Goal: Use online tool/utility: Utilize a website feature to perform a specific function

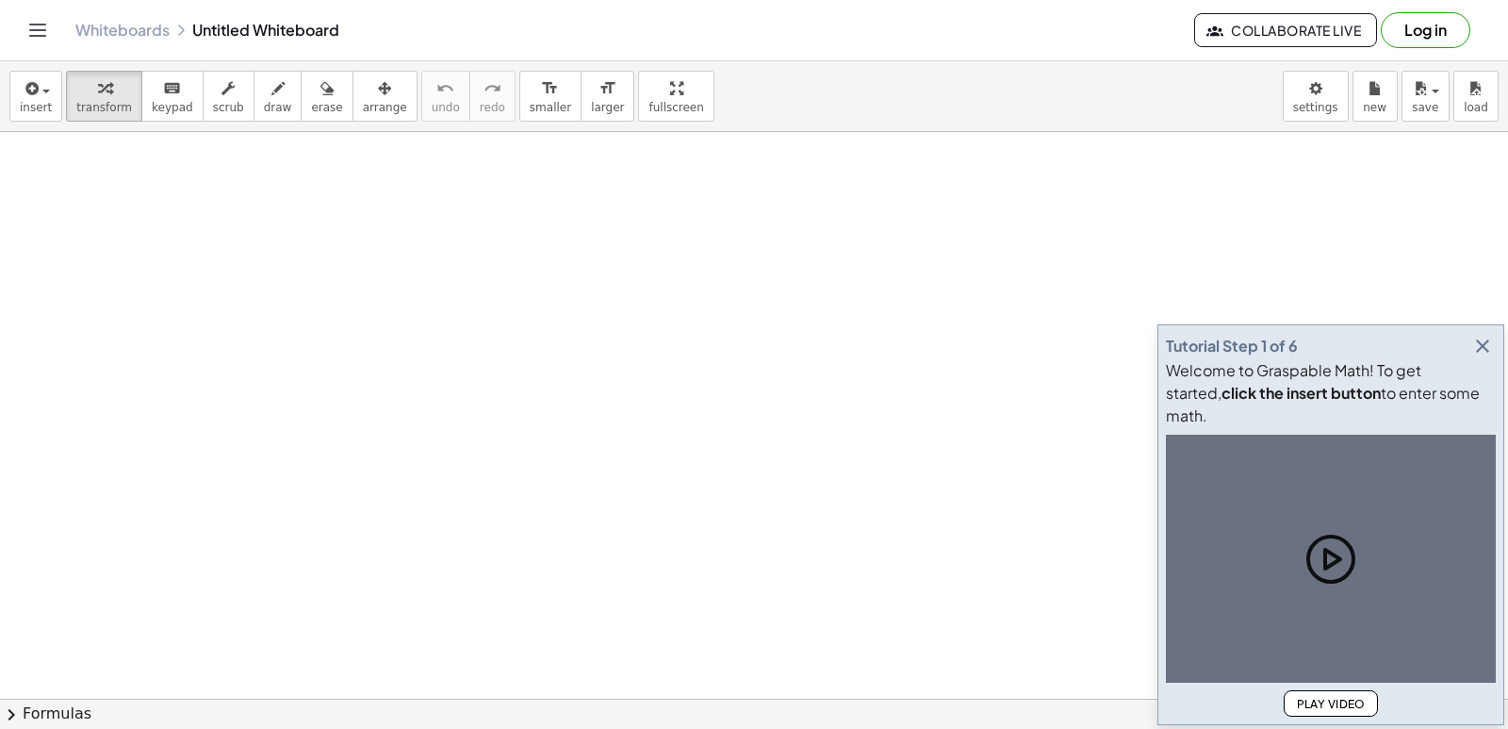
click at [1478, 357] on icon "button" at bounding box center [1482, 346] width 23 height 23
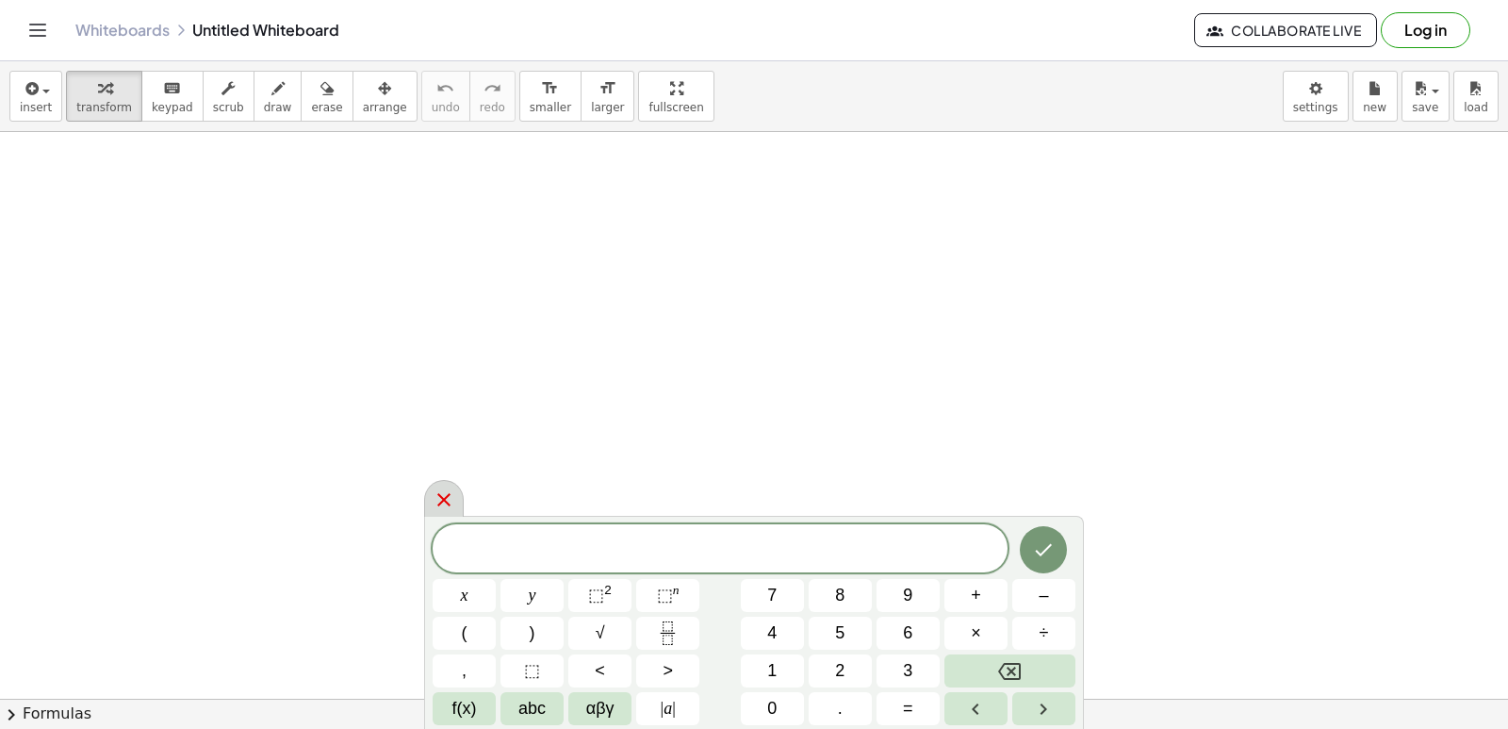
click at [457, 500] on div at bounding box center [444, 498] width 40 height 37
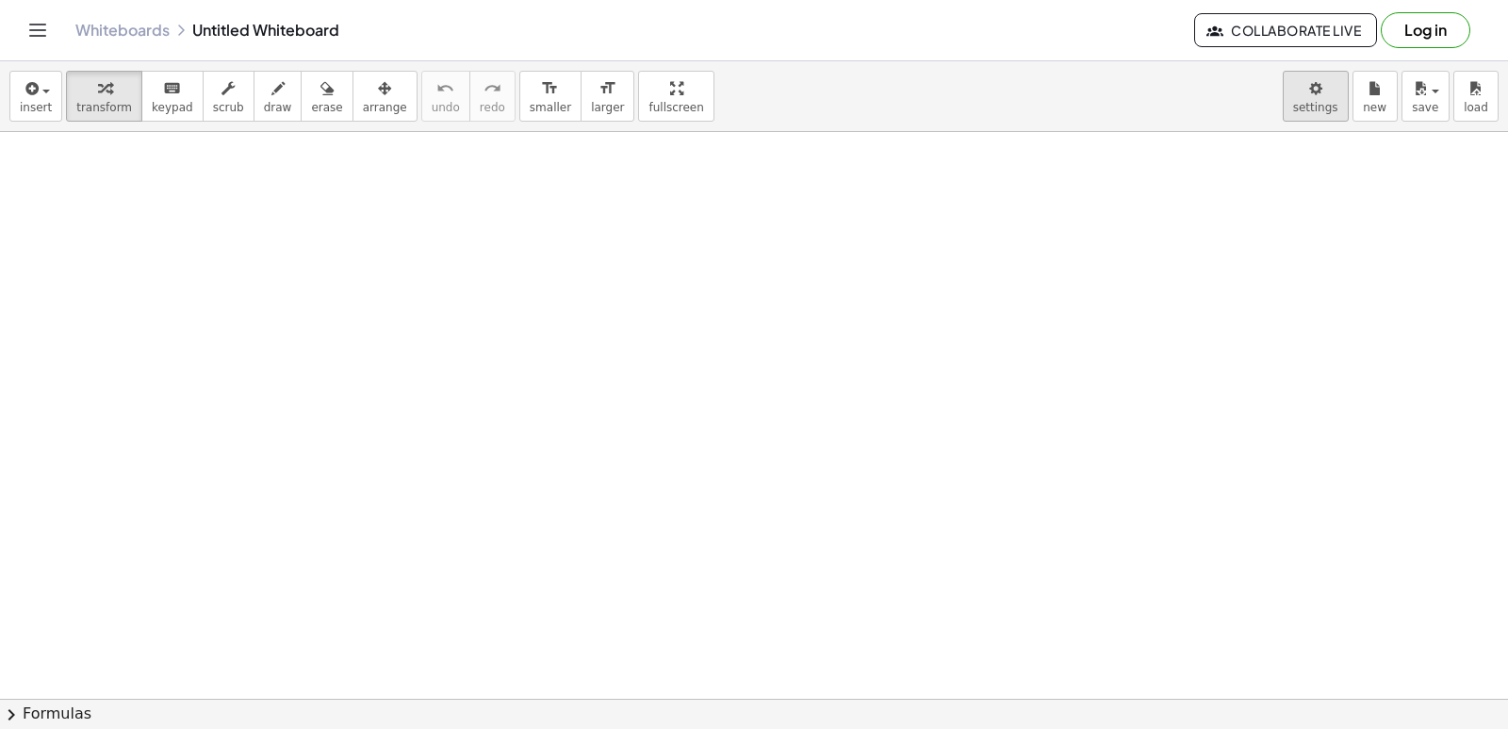
click at [1319, 90] on body "Graspable Math Activities Get Started Activity Bank Assigned Work Classes White…" at bounding box center [754, 364] width 1508 height 729
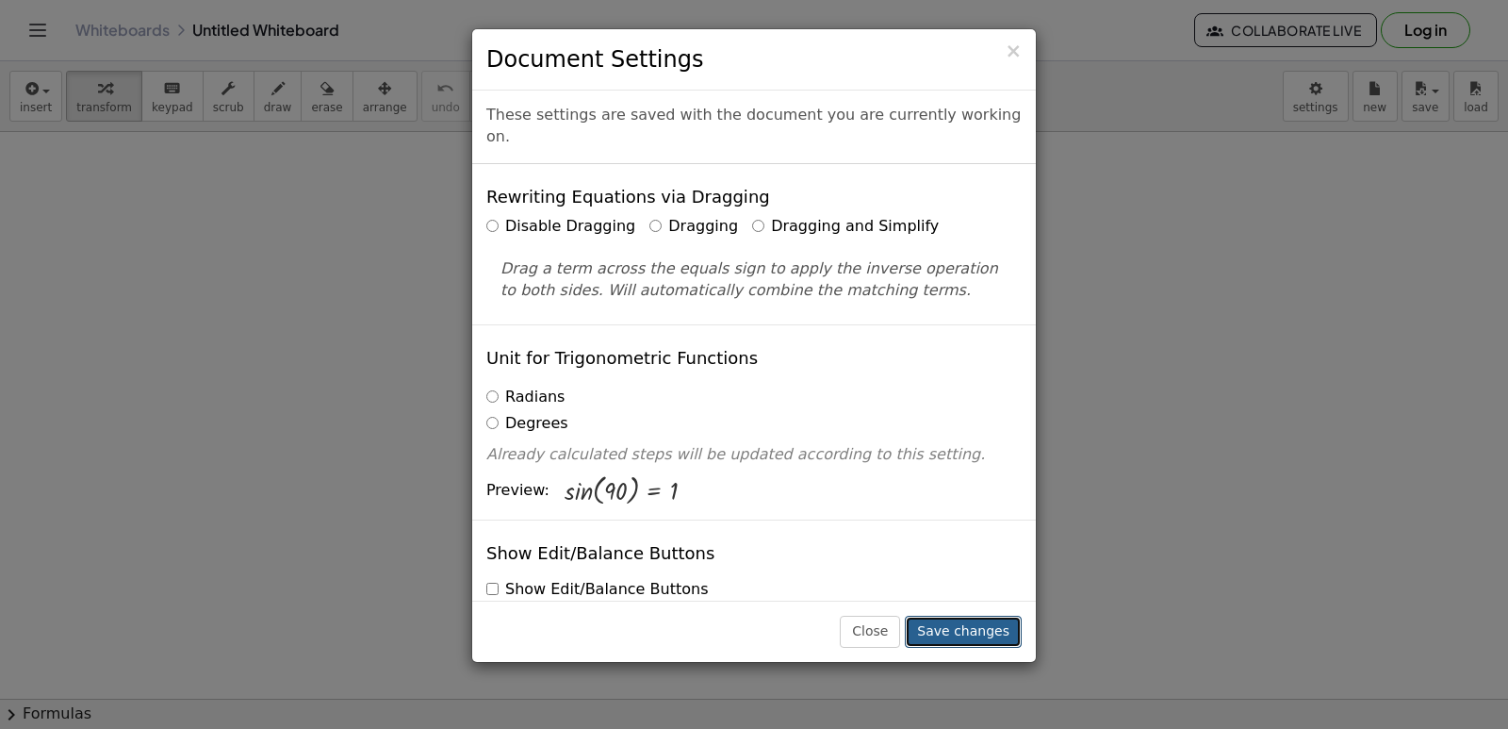
click at [979, 625] on button "Save changes" at bounding box center [963, 631] width 117 height 32
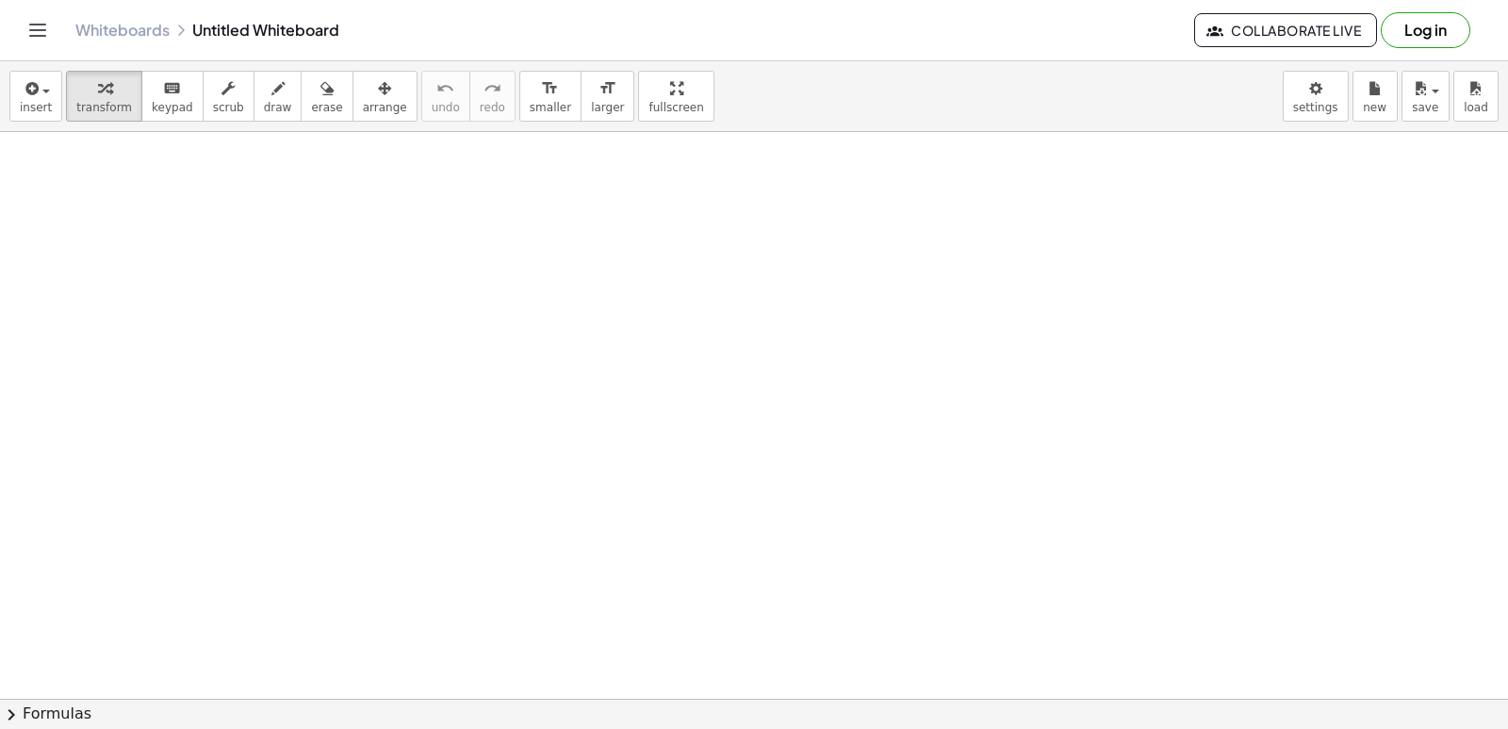
drag, startPoint x: 982, startPoint y: 624, endPoint x: 981, endPoint y: 646, distance: 21.7
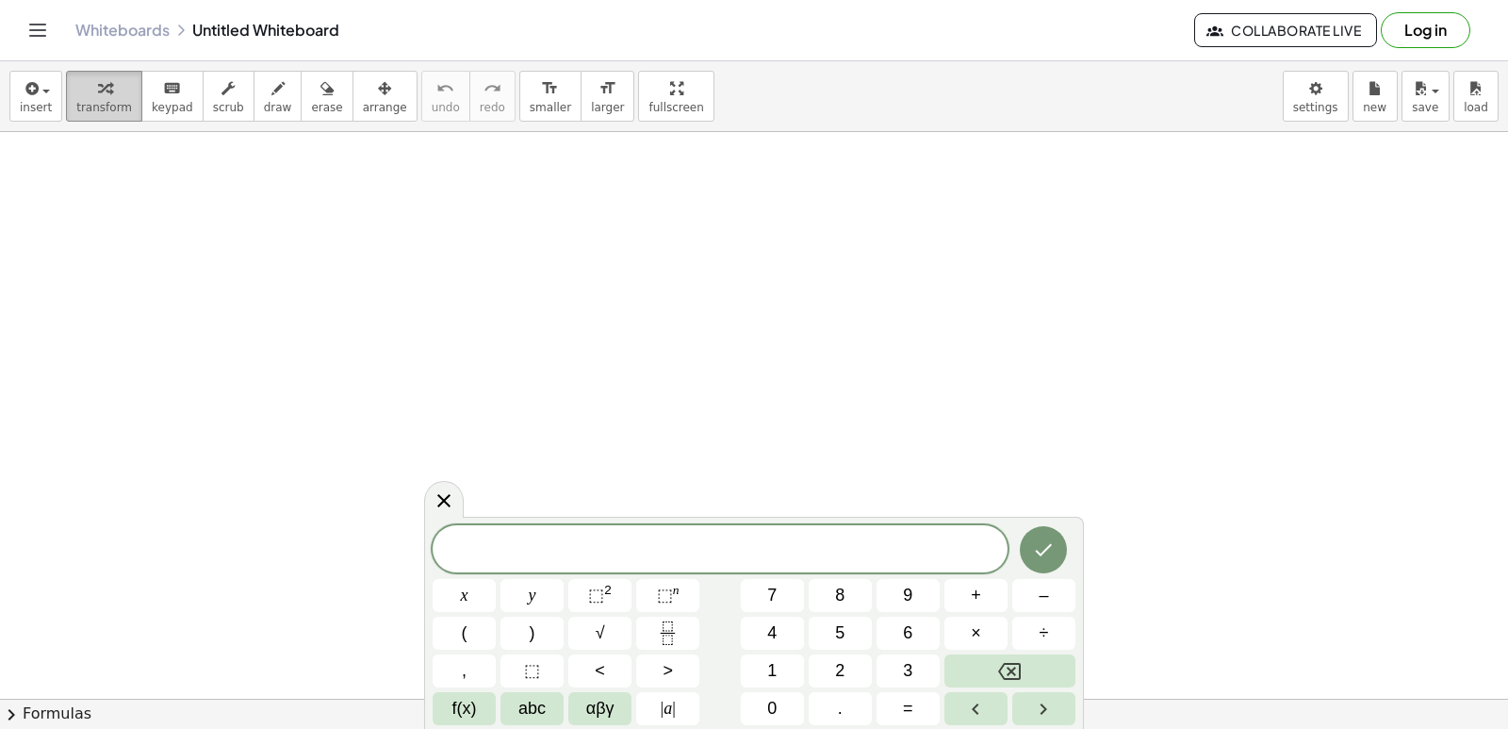
click at [80, 98] on button "transform" at bounding box center [104, 96] width 76 height 51
drag, startPoint x: 928, startPoint y: 310, endPoint x: 727, endPoint y: 355, distance: 206.7
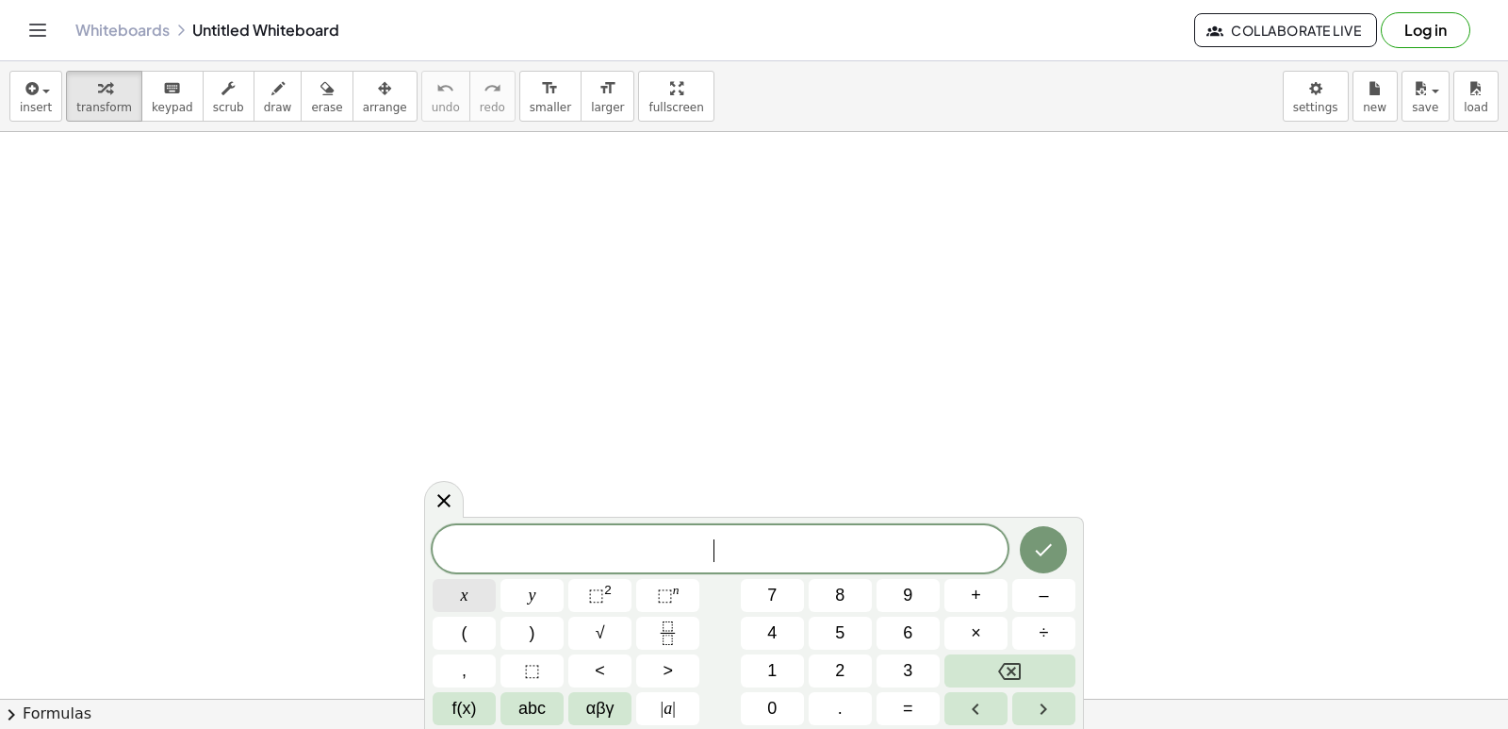
click at [464, 597] on span "x" at bounding box center [465, 594] width 8 height 25
click at [596, 594] on span "⬚" at bounding box center [596, 594] width 16 height 19
click at [728, 543] on span "2" at bounding box center [725, 541] width 10 height 21
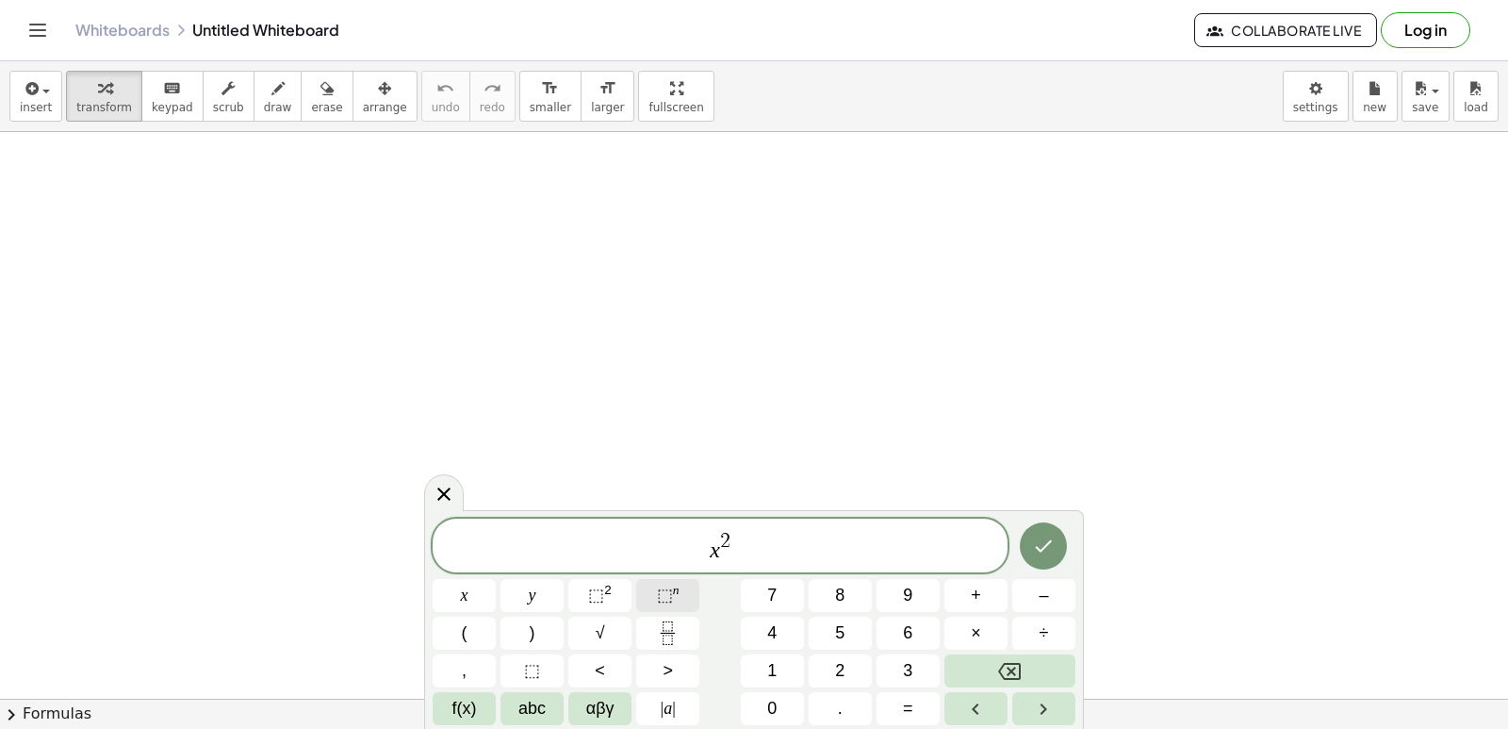
click at [670, 592] on span "⬚" at bounding box center [665, 594] width 16 height 19
click at [738, 549] on span "x 2 ​" at bounding box center [720, 541] width 575 height 43
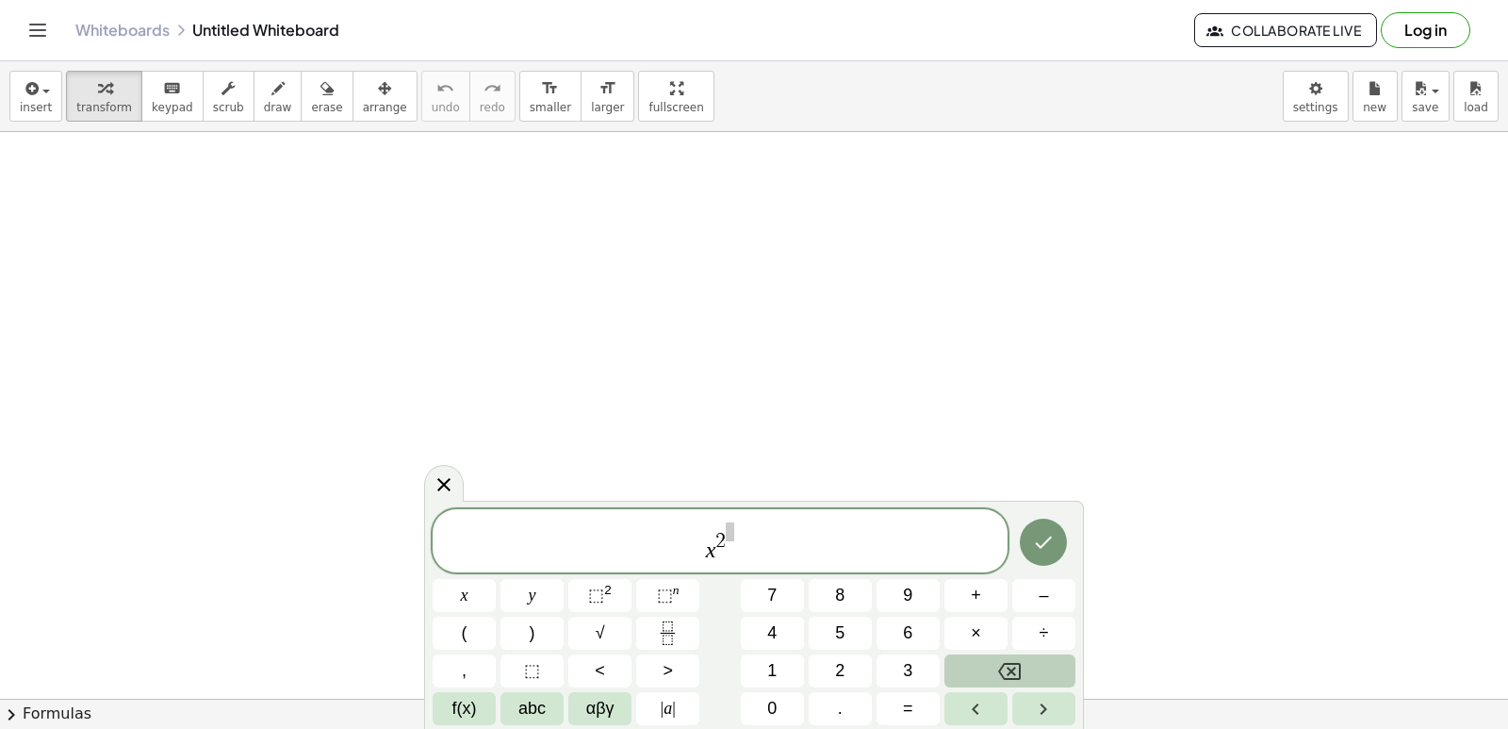
click at [1048, 661] on button "Backspace" at bounding box center [1009, 670] width 131 height 33
click at [1020, 664] on icon "Backspace" at bounding box center [1009, 671] width 23 height 17
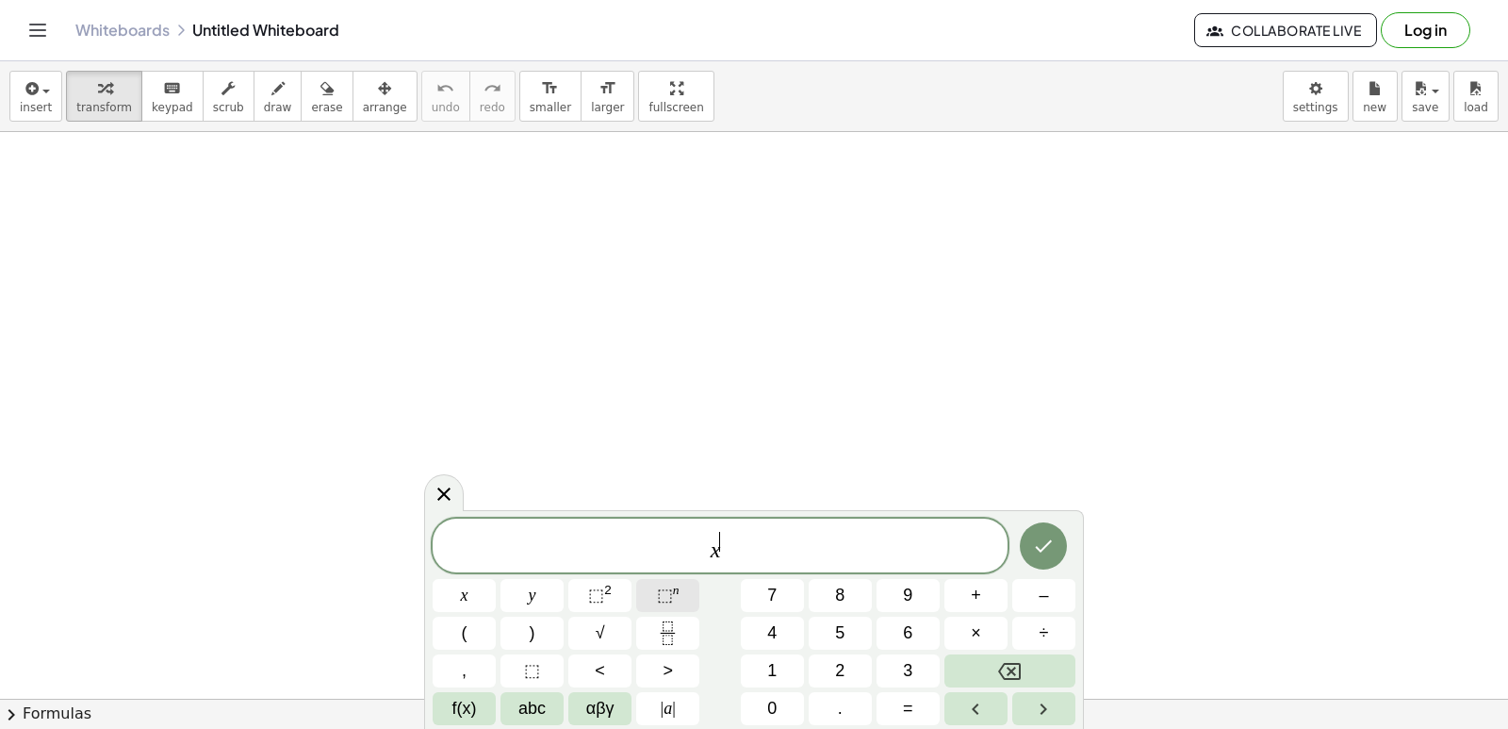
click at [663, 589] on span "⬚" at bounding box center [665, 594] width 16 height 19
click at [739, 553] on span "x ​" at bounding box center [720, 541] width 575 height 43
click at [739, 551] on span "x ​" at bounding box center [720, 541] width 575 height 43
click at [732, 531] on span "x ​" at bounding box center [720, 541] width 575 height 43
click at [728, 534] on span at bounding box center [725, 531] width 8 height 19
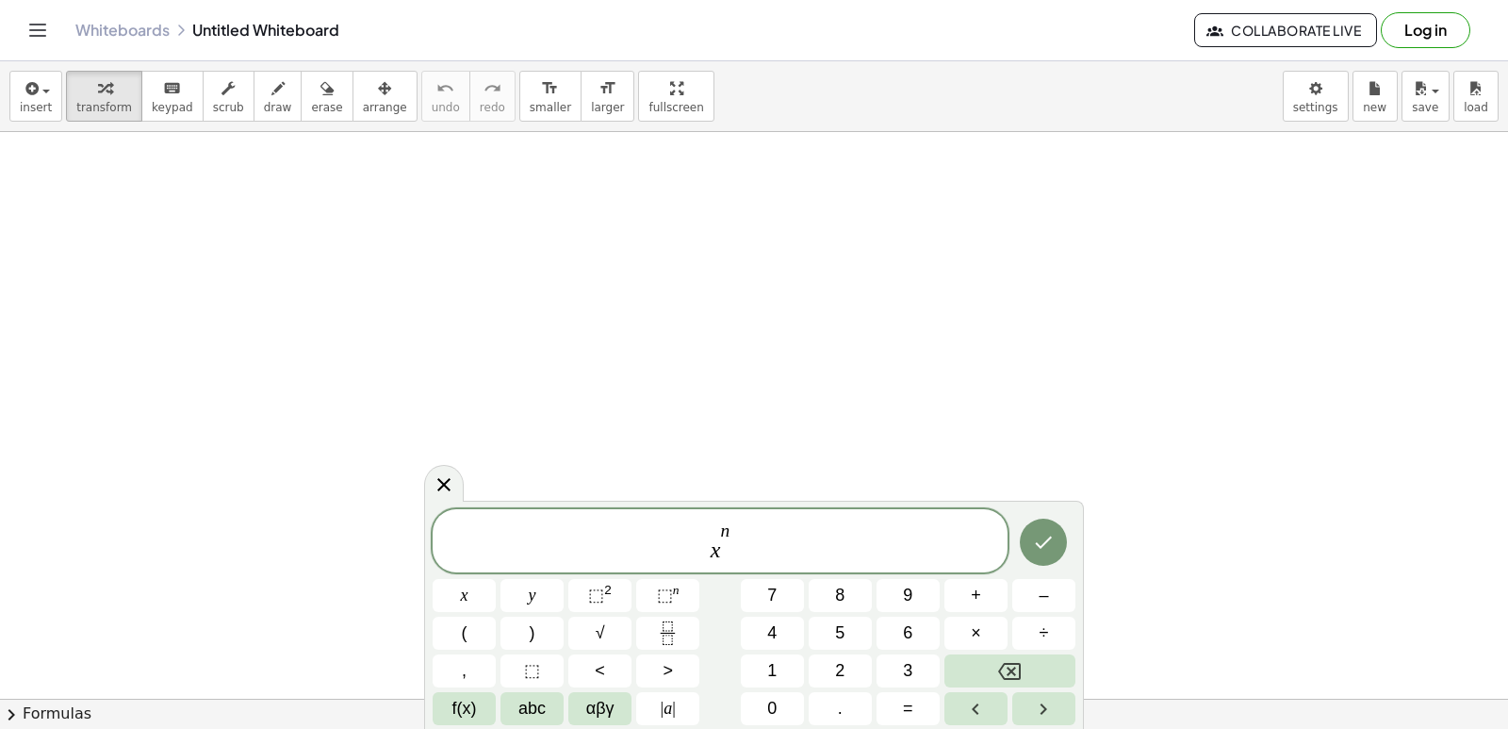
click at [754, 551] on span "x n ​" at bounding box center [720, 541] width 575 height 43
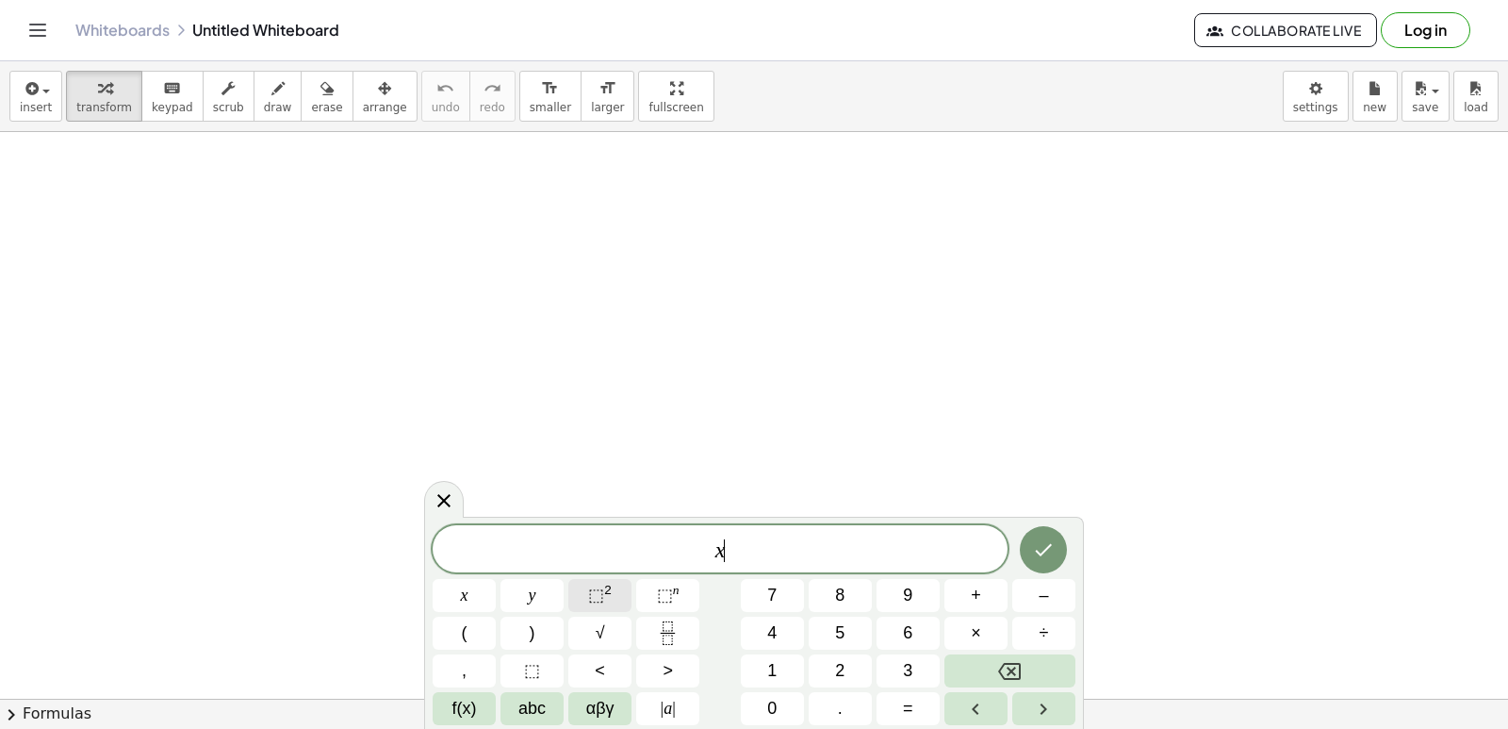
click at [620, 581] on button "⬚ 2" at bounding box center [599, 595] width 63 height 33
drag, startPoint x: 754, startPoint y: 532, endPoint x: 742, endPoint y: 534, distance: 12.4
click at [753, 532] on span "x 2 ​" at bounding box center [720, 547] width 575 height 34
click at [1056, 532] on button "Done" at bounding box center [1043, 545] width 47 height 47
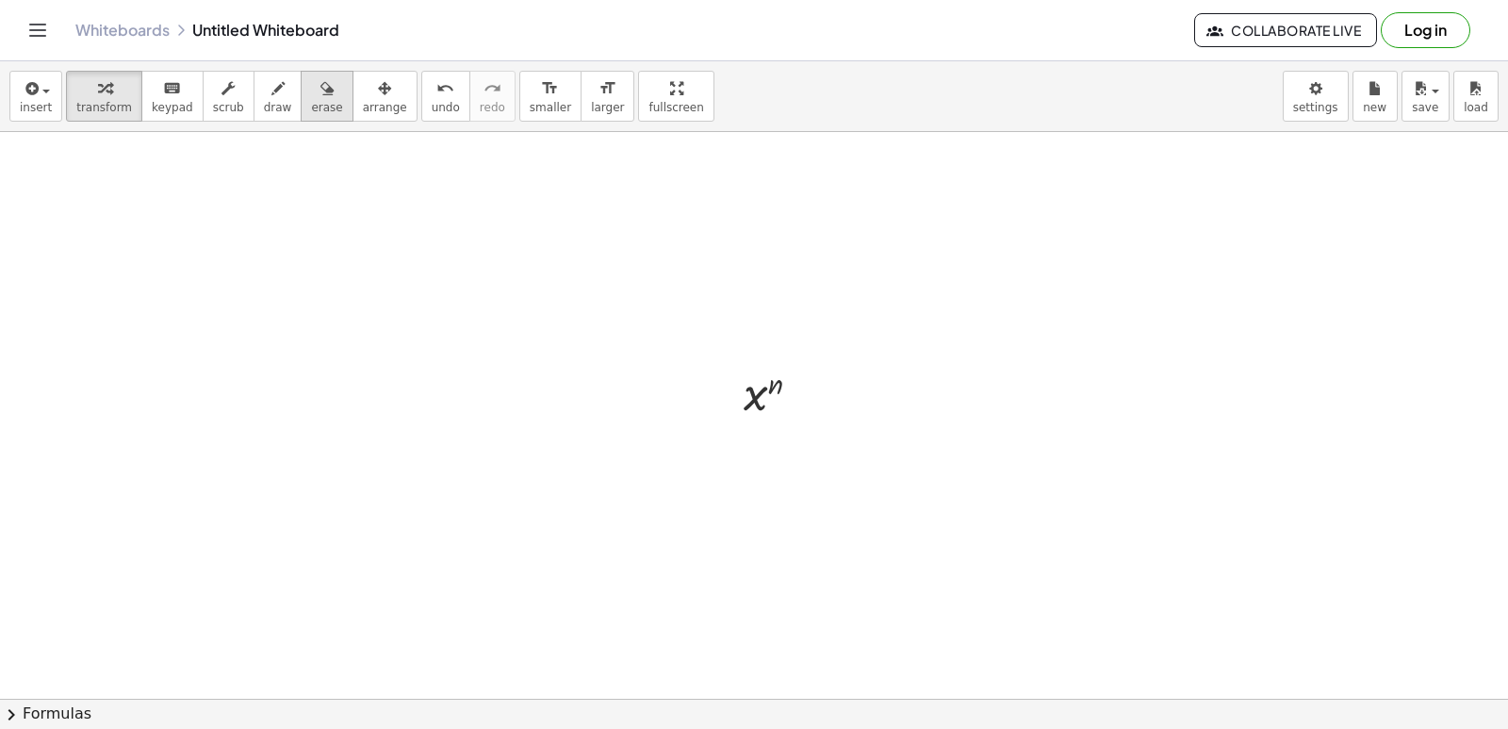
click at [311, 106] on span "erase" at bounding box center [326, 107] width 31 height 13
drag, startPoint x: 744, startPoint y: 411, endPoint x: 774, endPoint y: 383, distance: 41.3
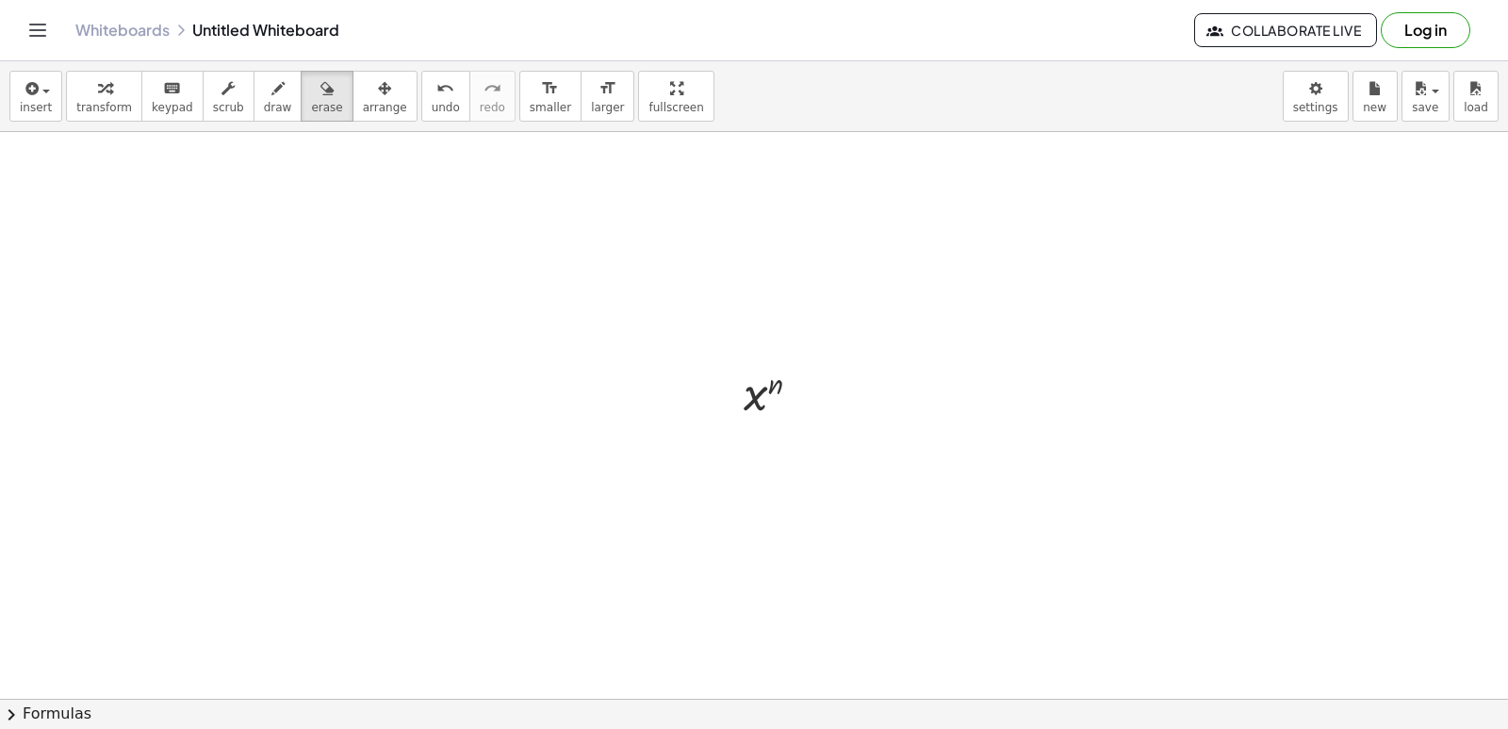
drag, startPoint x: 762, startPoint y: 391, endPoint x: 555, endPoint y: 429, distance: 209.8
drag, startPoint x: 766, startPoint y: 386, endPoint x: 737, endPoint y: 392, distance: 29.8
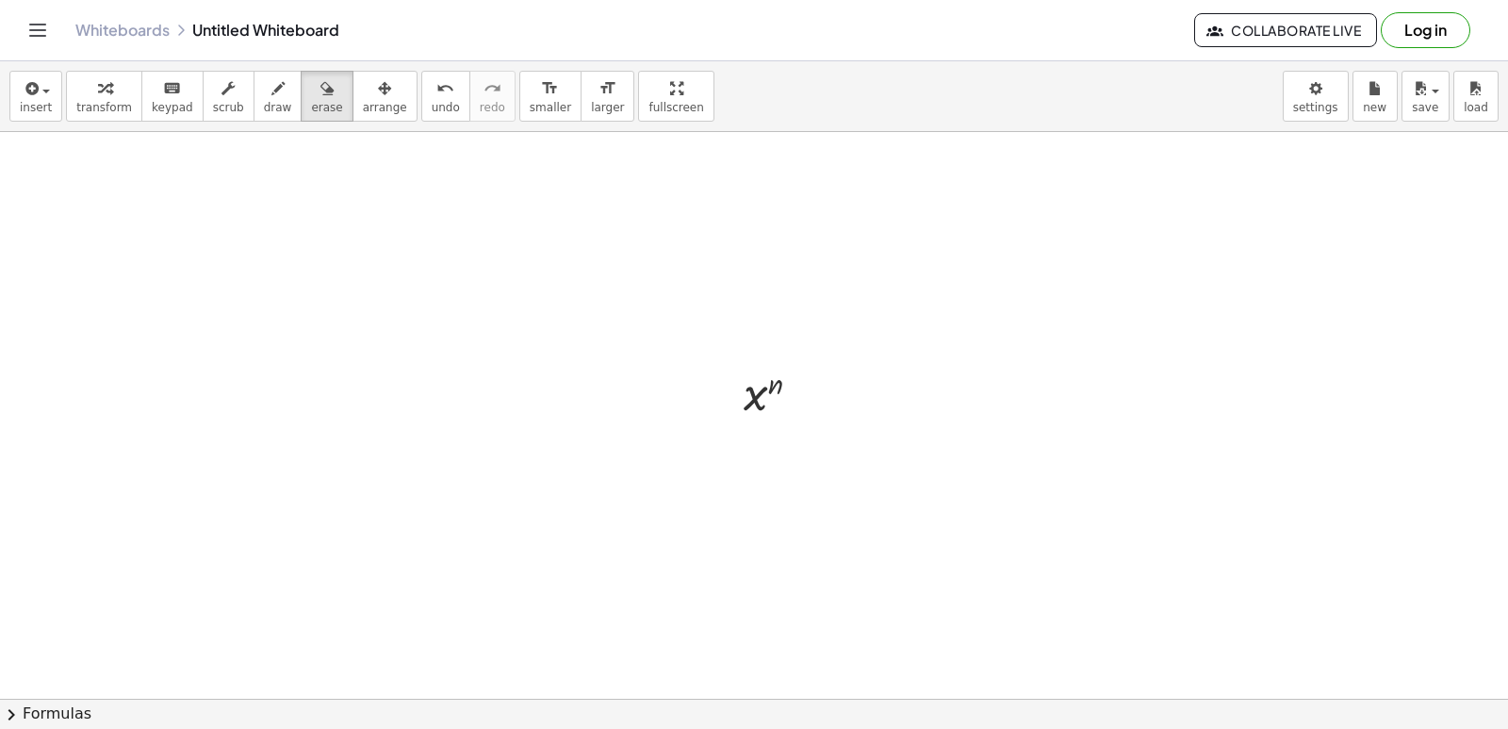
drag, startPoint x: 755, startPoint y: 392, endPoint x: 881, endPoint y: 379, distance: 127.0
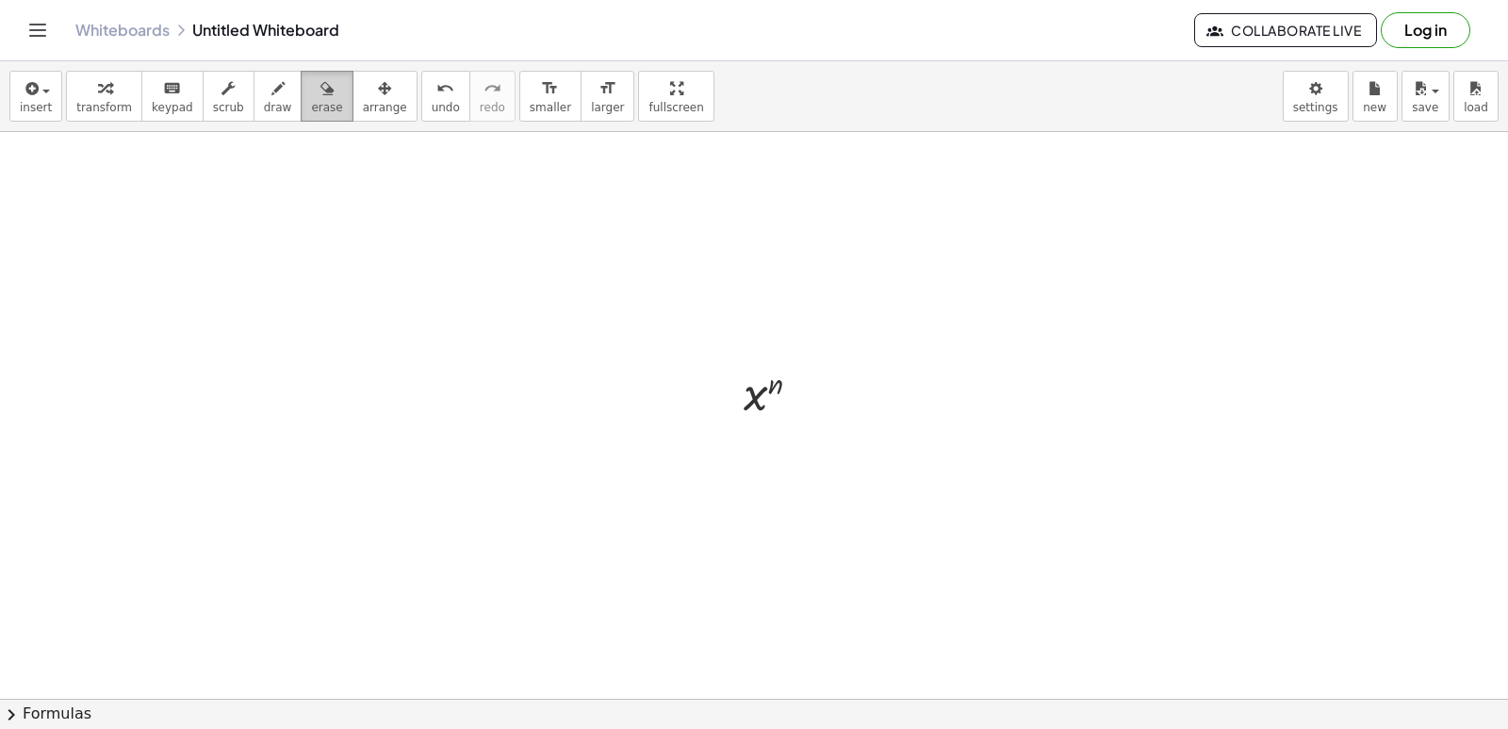
click at [320, 97] on icon "button" at bounding box center [326, 88] width 13 height 23
click at [317, 102] on button "erase" at bounding box center [327, 96] width 52 height 51
click at [268, 102] on button "draw" at bounding box center [278, 96] width 49 height 51
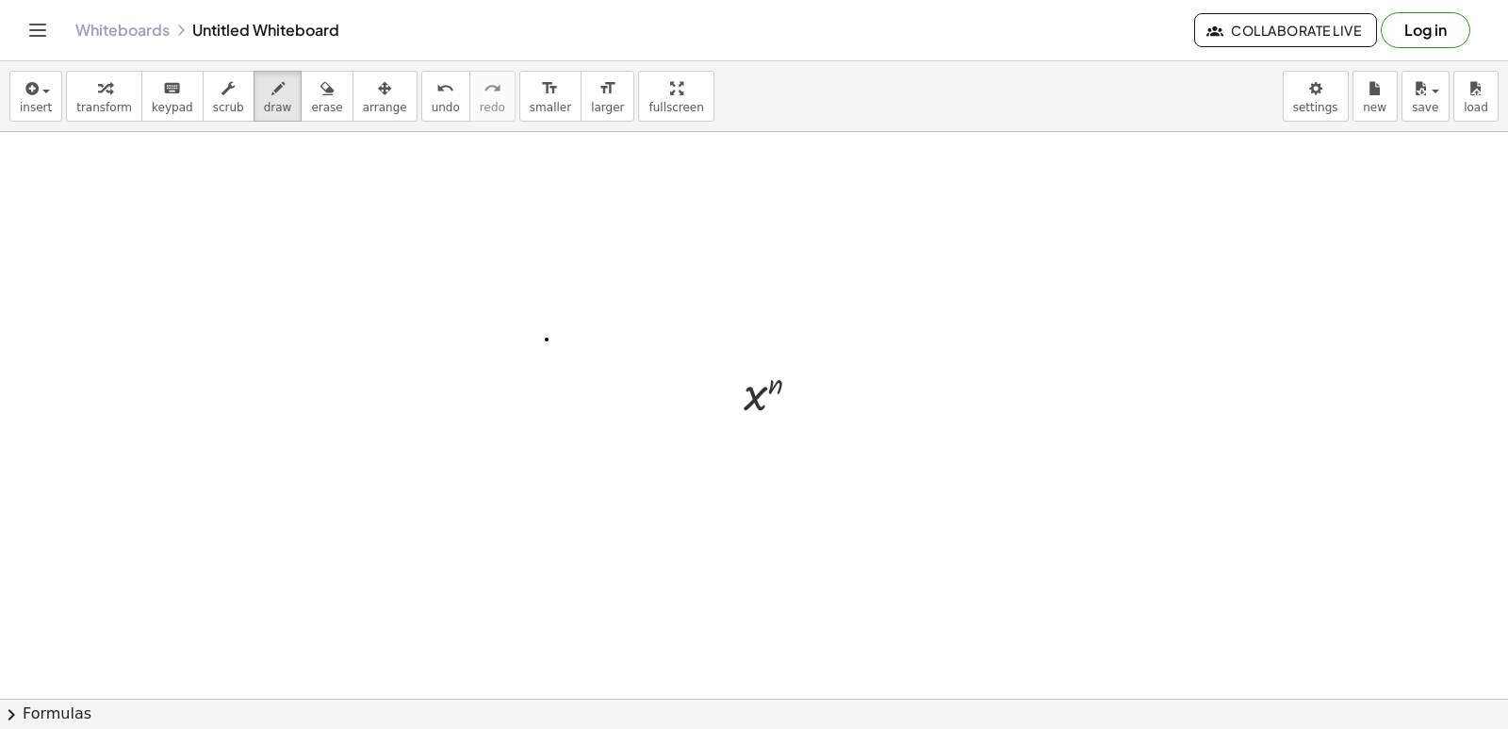
click at [264, 101] on span "draw" at bounding box center [278, 107] width 28 height 13
click at [129, 102] on button "transform" at bounding box center [104, 96] width 76 height 51
click at [157, 104] on span "keypad" at bounding box center [172, 107] width 41 height 13
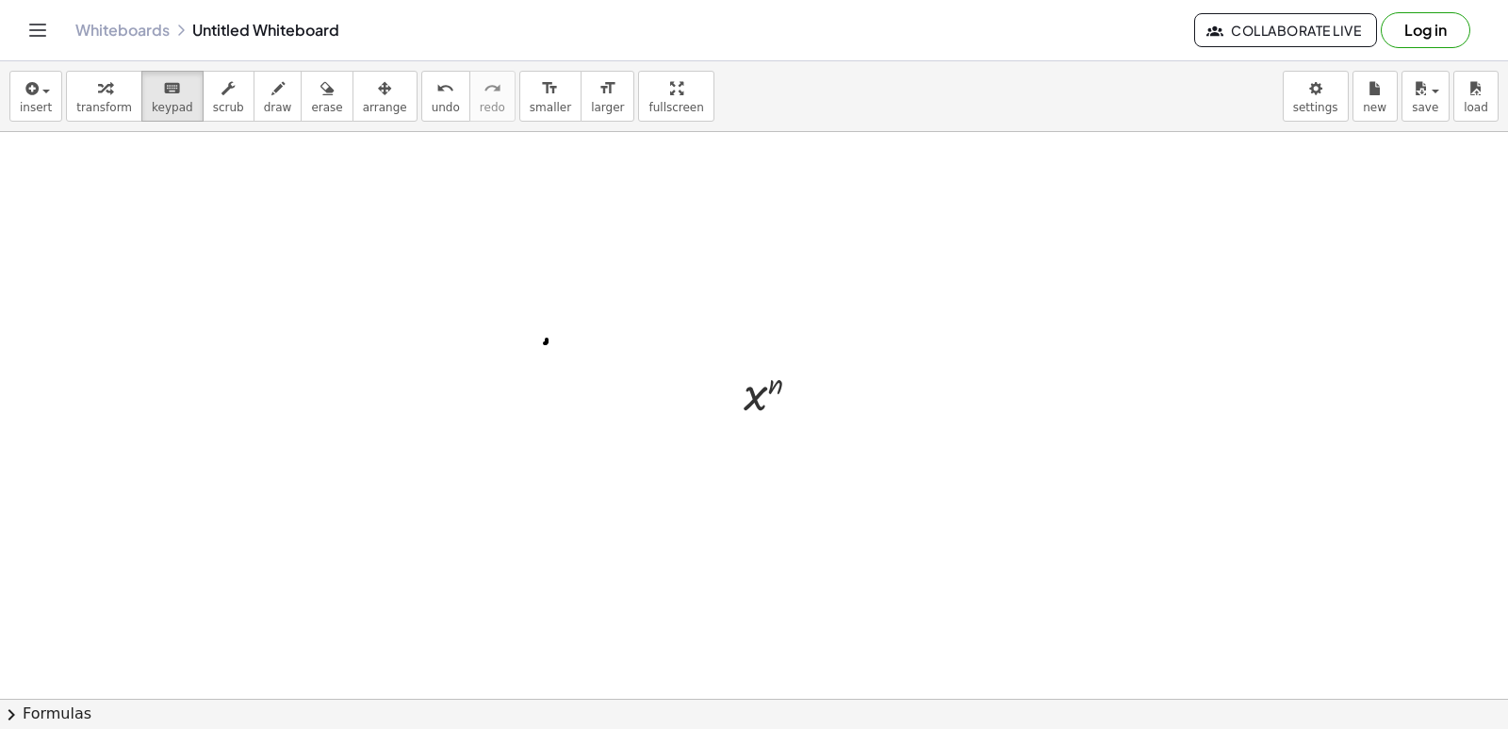
drag, startPoint x: 451, startPoint y: 461, endPoint x: 426, endPoint y: 498, distance: 44.7
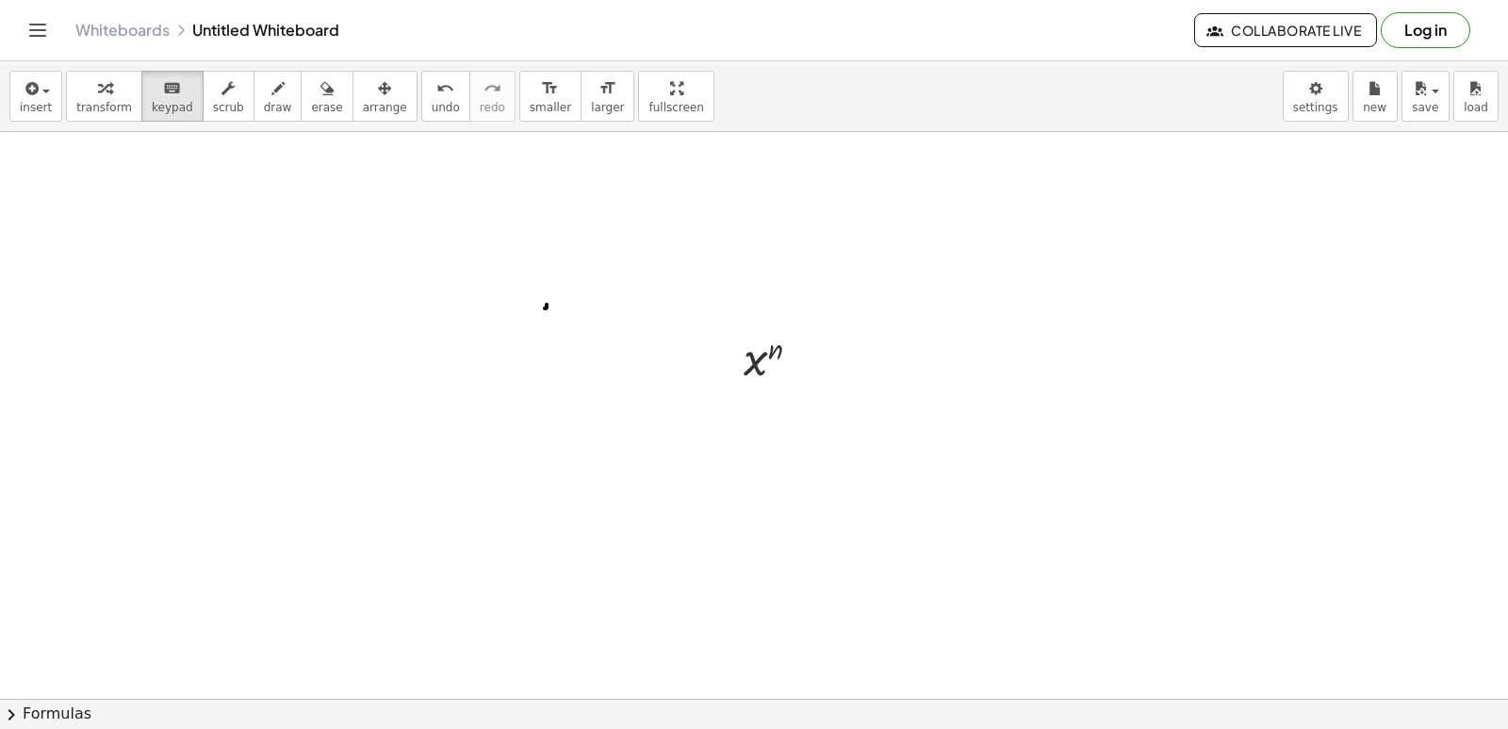
scroll to position [94, 0]
drag, startPoint x: 594, startPoint y: 572, endPoint x: 585, endPoint y: 552, distance: 21.5
click at [593, 572] on div at bounding box center [754, 665] width 1508 height 1255
click at [585, 552] on div at bounding box center [754, 665] width 1508 height 1255
click at [585, 549] on div at bounding box center [754, 665] width 1508 height 1255
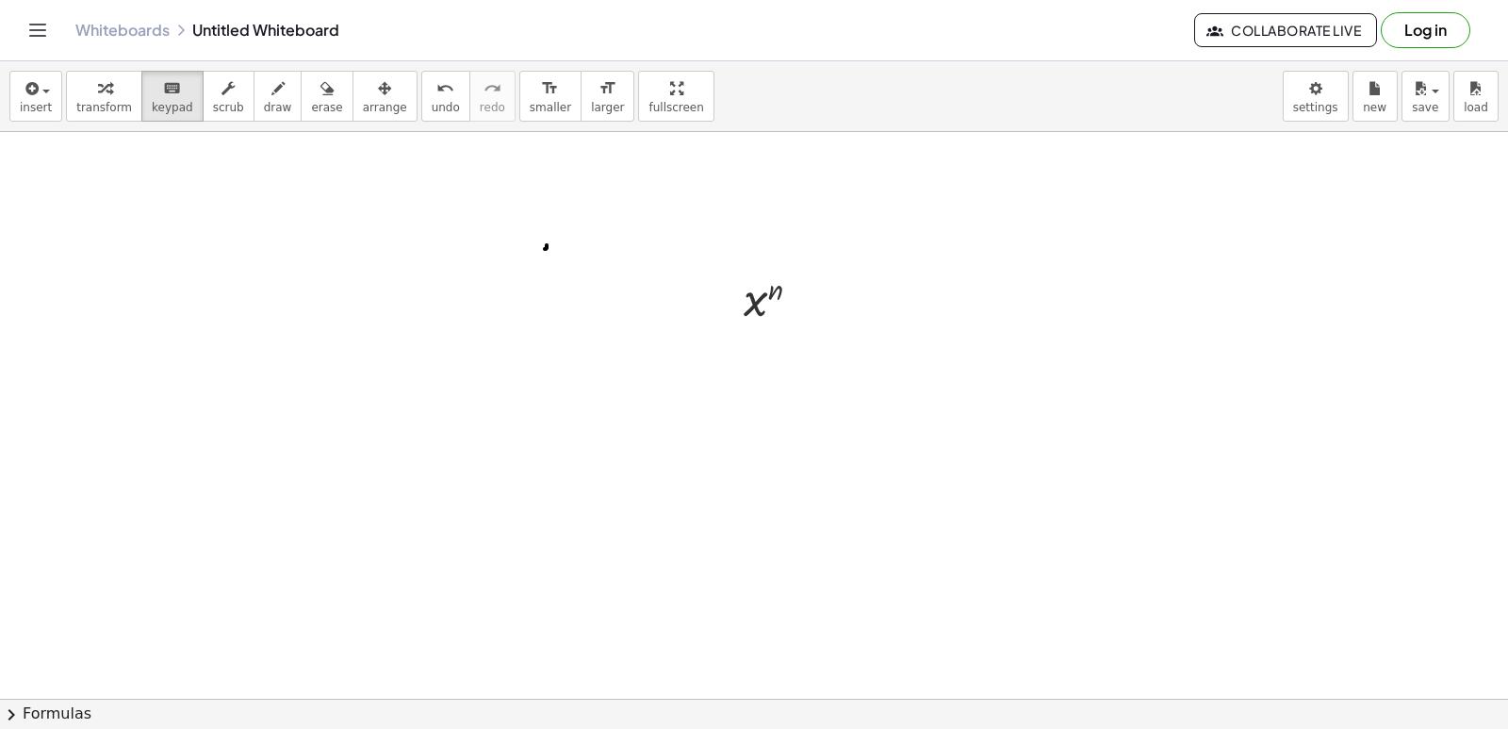
drag, startPoint x: 933, startPoint y: 316, endPoint x: 718, endPoint y: 303, distance: 215.3
click at [713, 303] on div at bounding box center [754, 665] width 1508 height 1255
click at [767, 303] on div at bounding box center [764, 299] width 40 height 53
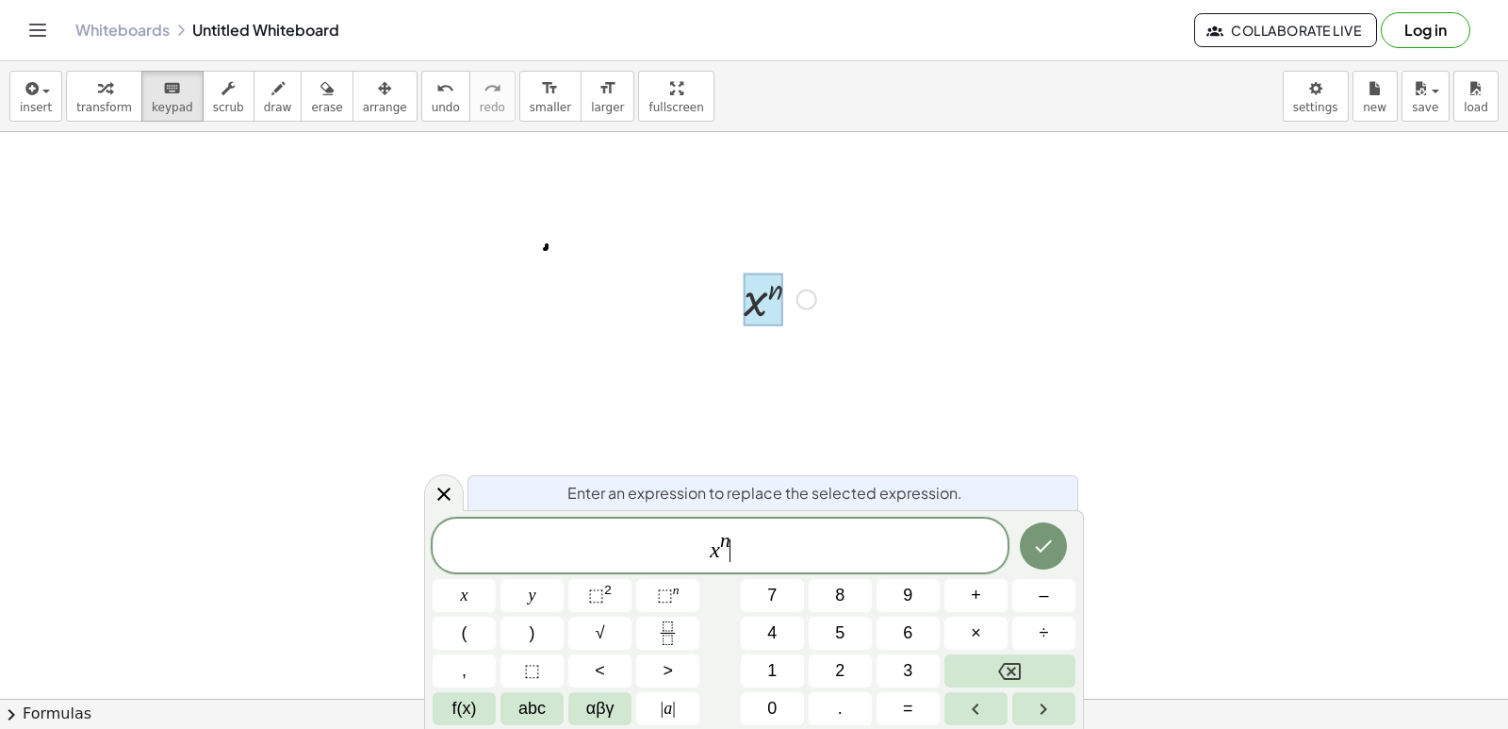
drag, startPoint x: 941, startPoint y: 337, endPoint x: 741, endPoint y: 542, distance: 285.9
click at [741, 542] on span "x n ​" at bounding box center [720, 547] width 575 height 34
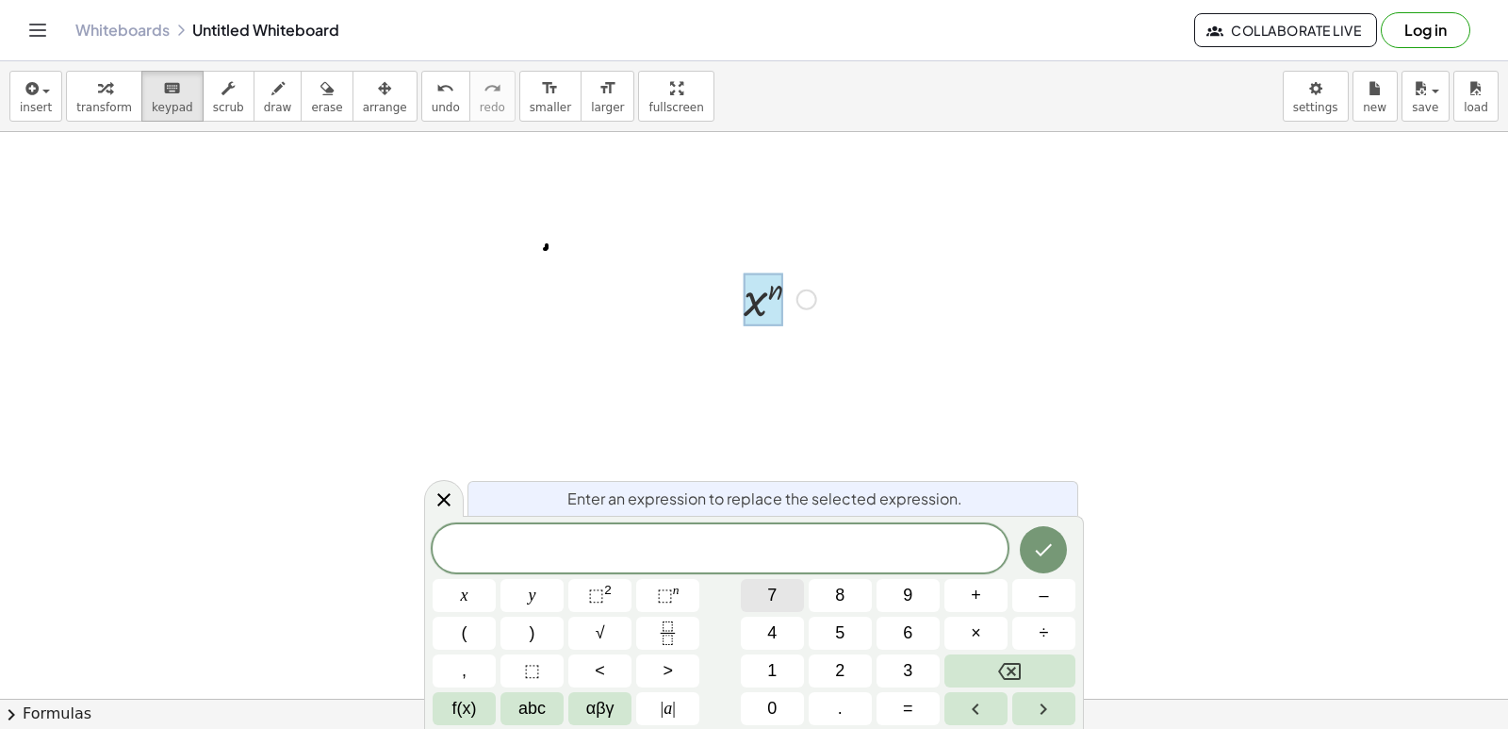
click at [752, 609] on button "7" at bounding box center [772, 595] width 63 height 33
click at [987, 635] on button "×" at bounding box center [975, 632] width 63 height 33
click at [1009, 660] on icon "Backspace" at bounding box center [1009, 671] width 23 height 23
click at [461, 594] on span "x" at bounding box center [465, 594] width 8 height 25
click at [1047, 550] on icon "Done" at bounding box center [1043, 549] width 23 height 23
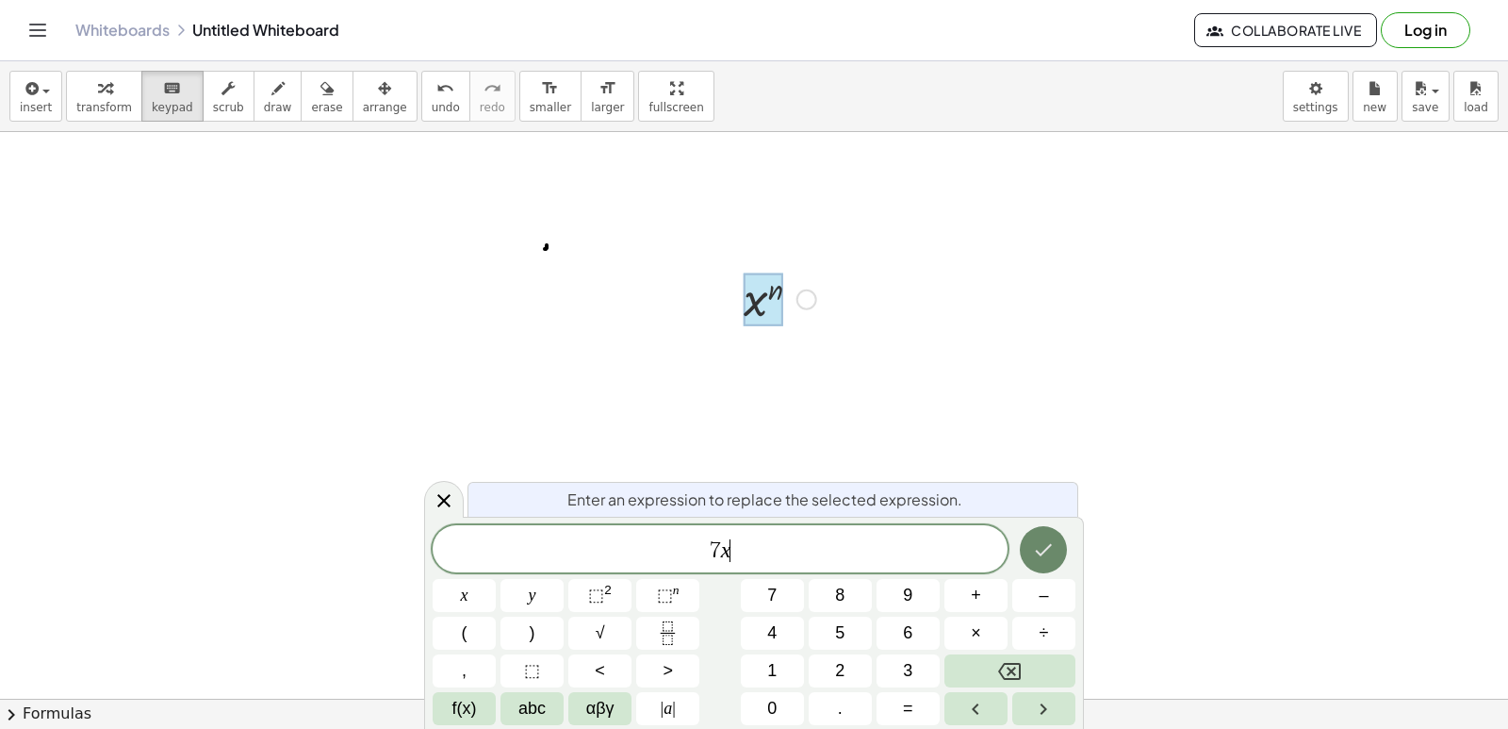
click at [1047, 550] on icon "Done" at bounding box center [1043, 549] width 23 height 23
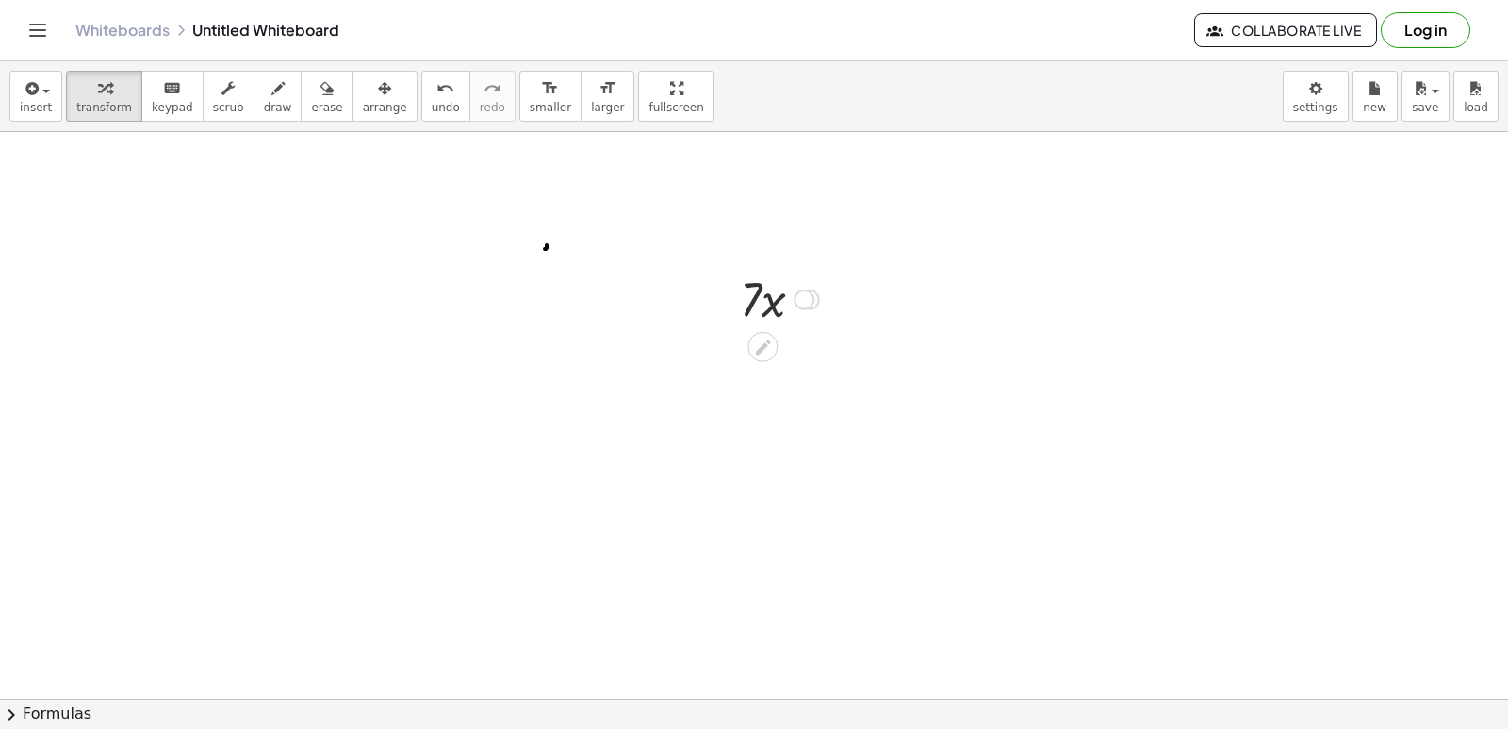
click at [1047, 550] on div at bounding box center [754, 665] width 1508 height 1255
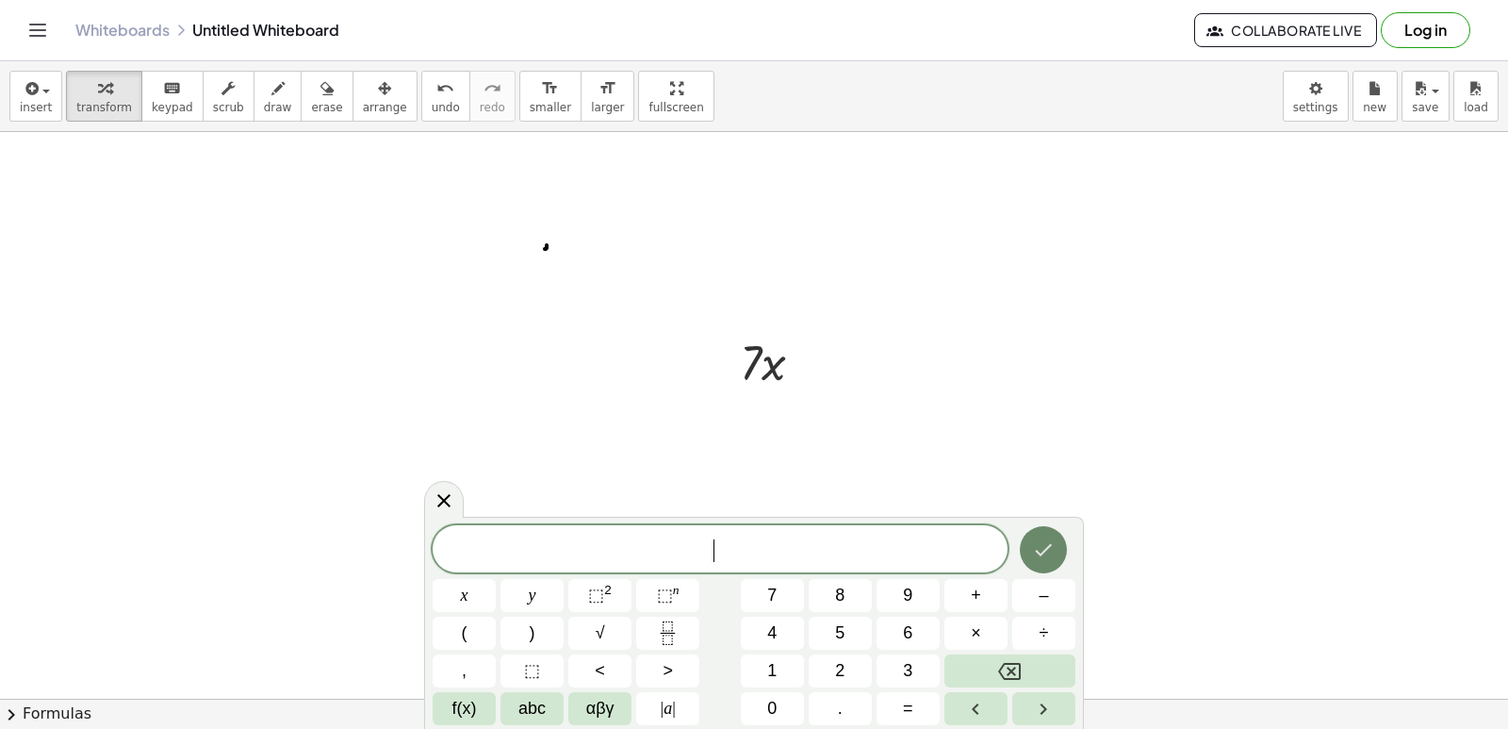
click at [1047, 550] on icon "Done" at bounding box center [1043, 549] width 23 height 23
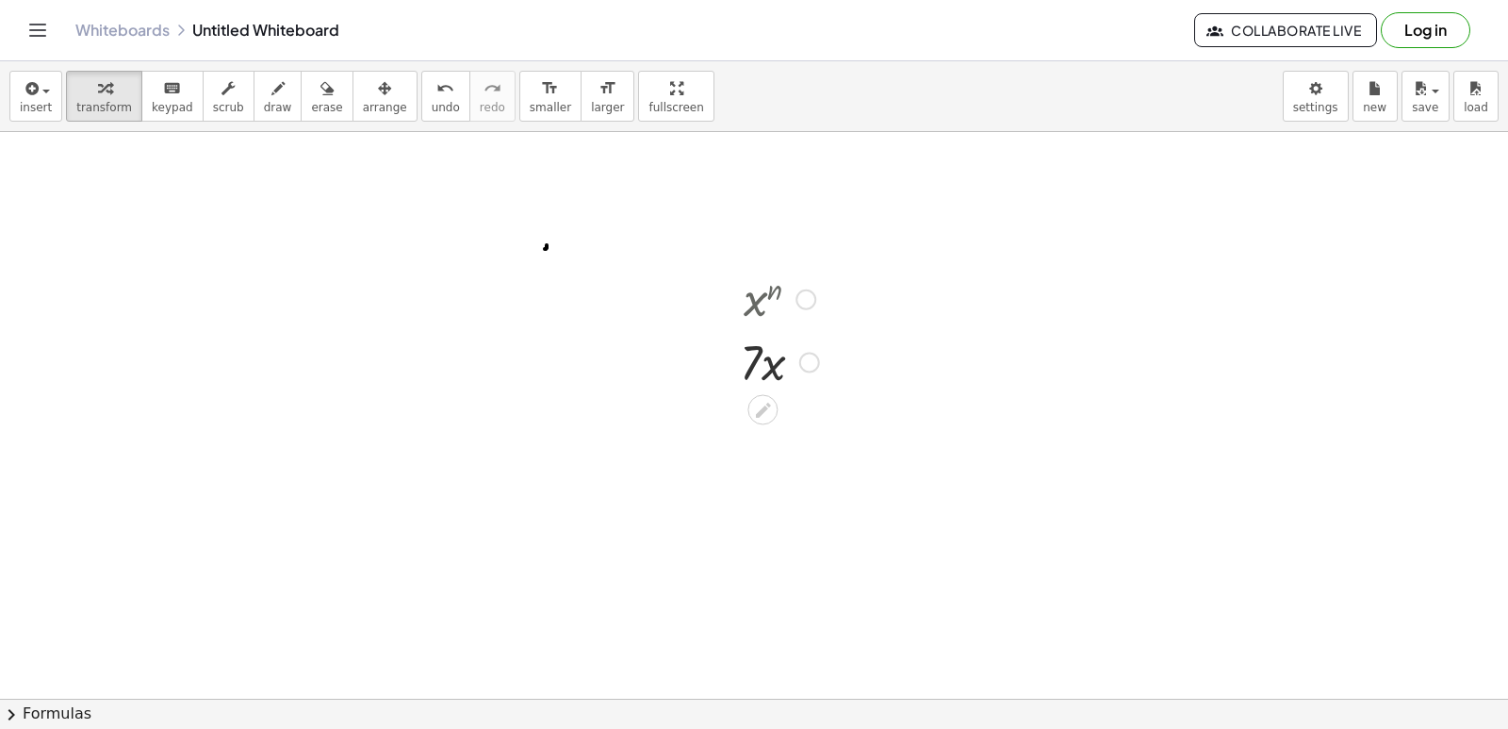
click at [775, 374] on div at bounding box center [779, 361] width 98 height 64
drag, startPoint x: 775, startPoint y: 375, endPoint x: 778, endPoint y: 385, distance: 9.8
click at [779, 385] on div at bounding box center [779, 361] width 98 height 64
click at [761, 361] on div at bounding box center [779, 361] width 98 height 64
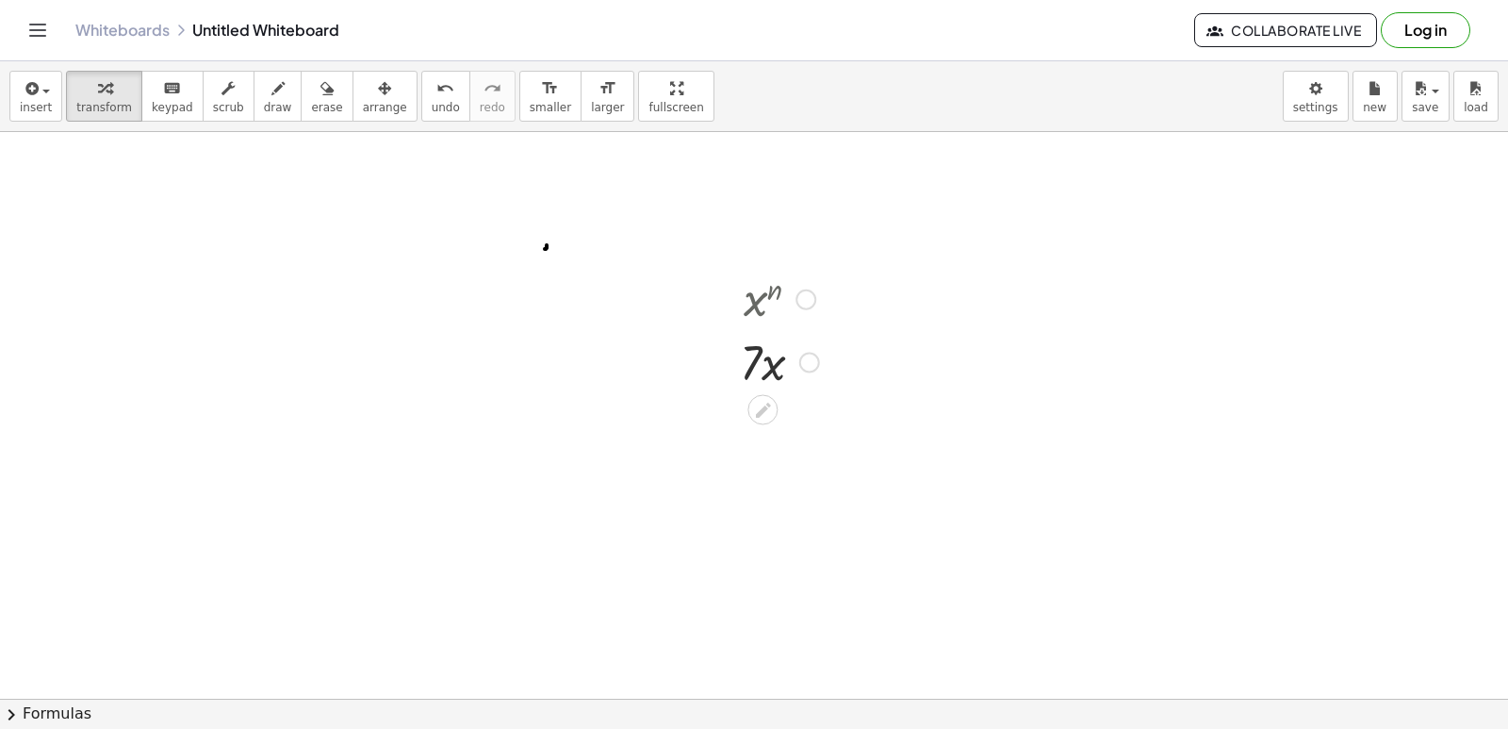
click at [794, 376] on div at bounding box center [779, 361] width 98 height 64
drag, startPoint x: 762, startPoint y: 492, endPoint x: 771, endPoint y: 437, distance: 55.3
click at [762, 493] on div at bounding box center [754, 665] width 1508 height 1255
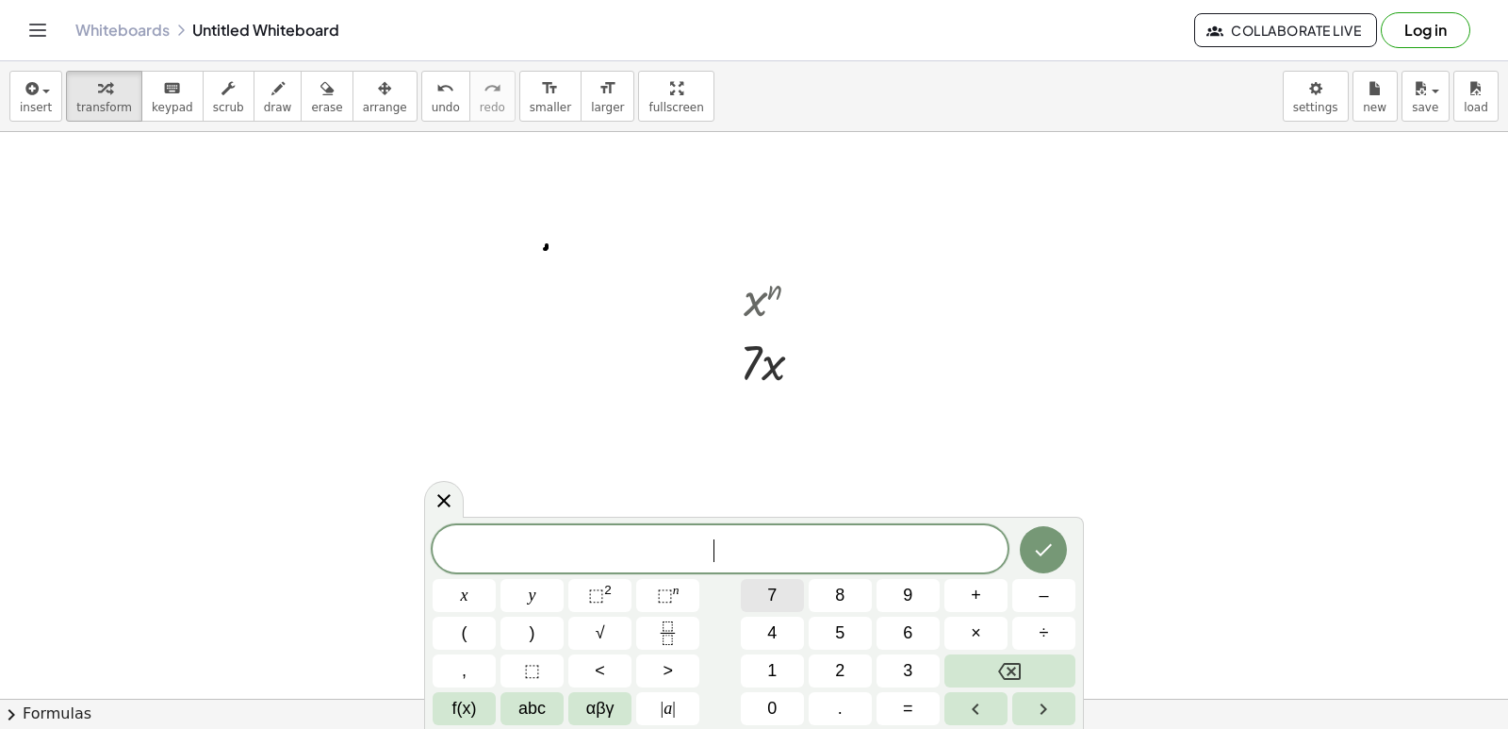
click at [773, 598] on span "7" at bounding box center [771, 594] width 9 height 25
click at [970, 631] on button "×" at bounding box center [975, 632] width 63 height 33
click at [606, 604] on span "⬚ 2" at bounding box center [600, 594] width 24 height 25
click at [981, 596] on button "+" at bounding box center [975, 595] width 63 height 33
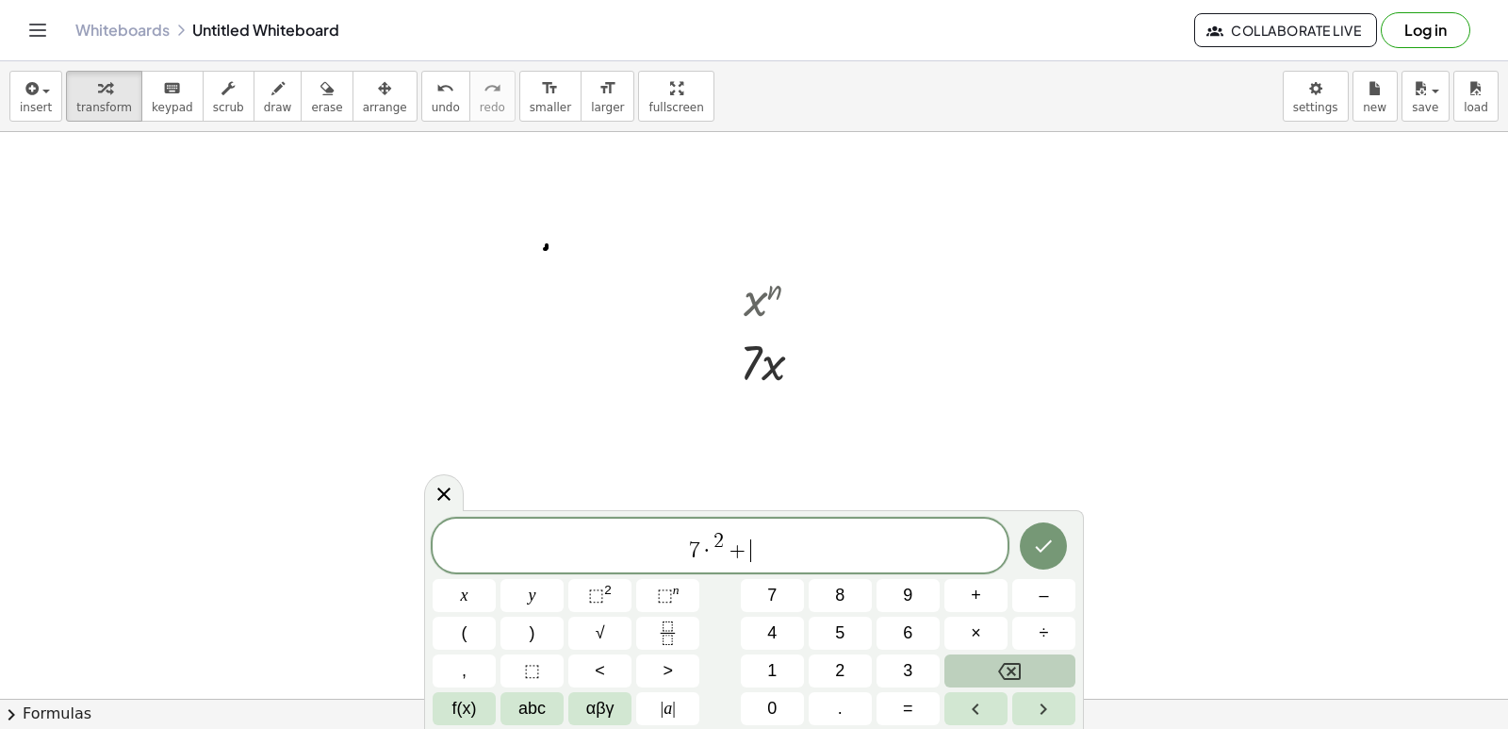
click at [1003, 665] on icon "Backspace" at bounding box center [1009, 671] width 23 height 23
click at [1003, 667] on icon "Backspace" at bounding box center [1009, 671] width 23 height 17
click at [997, 667] on button "Backspace" at bounding box center [1009, 670] width 131 height 33
click at [1000, 673] on icon "Backspace" at bounding box center [1009, 671] width 23 height 23
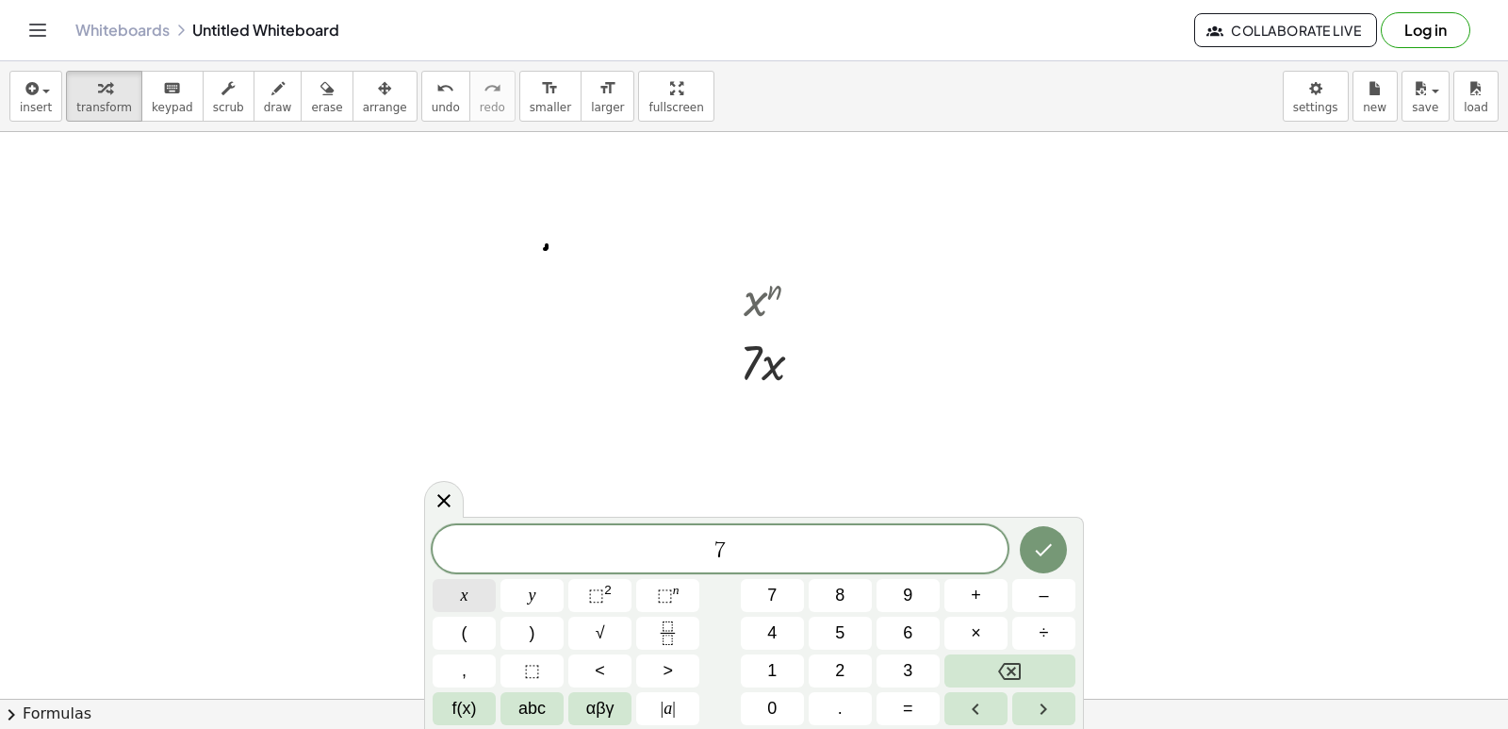
click at [461, 594] on button "x" at bounding box center [464, 595] width 63 height 33
click at [575, 597] on button "⬚ 2" at bounding box center [599, 595] width 63 height 33
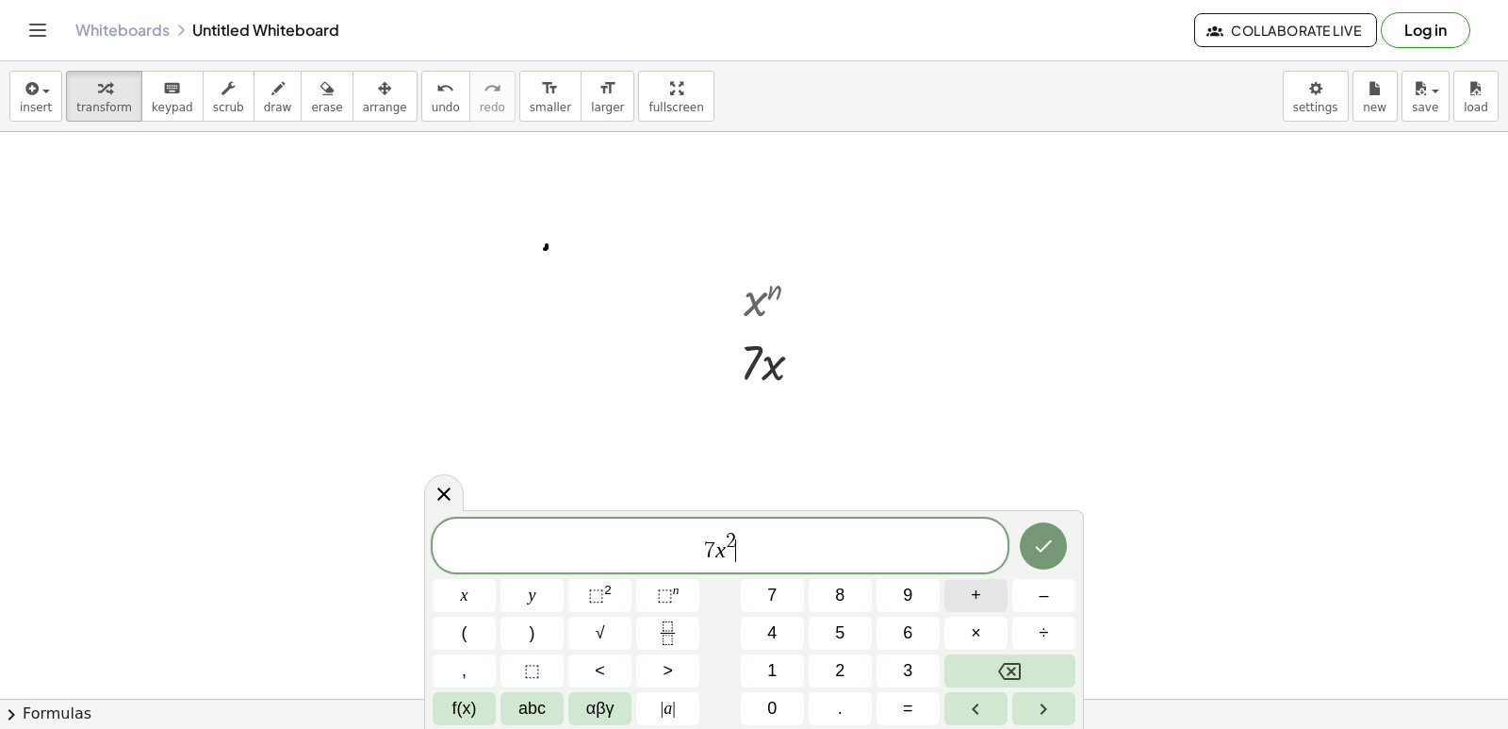
click at [981, 586] on button "+" at bounding box center [975, 595] width 63 height 33
click at [902, 661] on button "3" at bounding box center [907, 670] width 63 height 33
click at [977, 631] on span "×" at bounding box center [976, 632] width 10 height 25
click at [1004, 666] on icon "Backspace" at bounding box center [1009, 671] width 23 height 23
click at [489, 598] on button "x" at bounding box center [464, 595] width 63 height 33
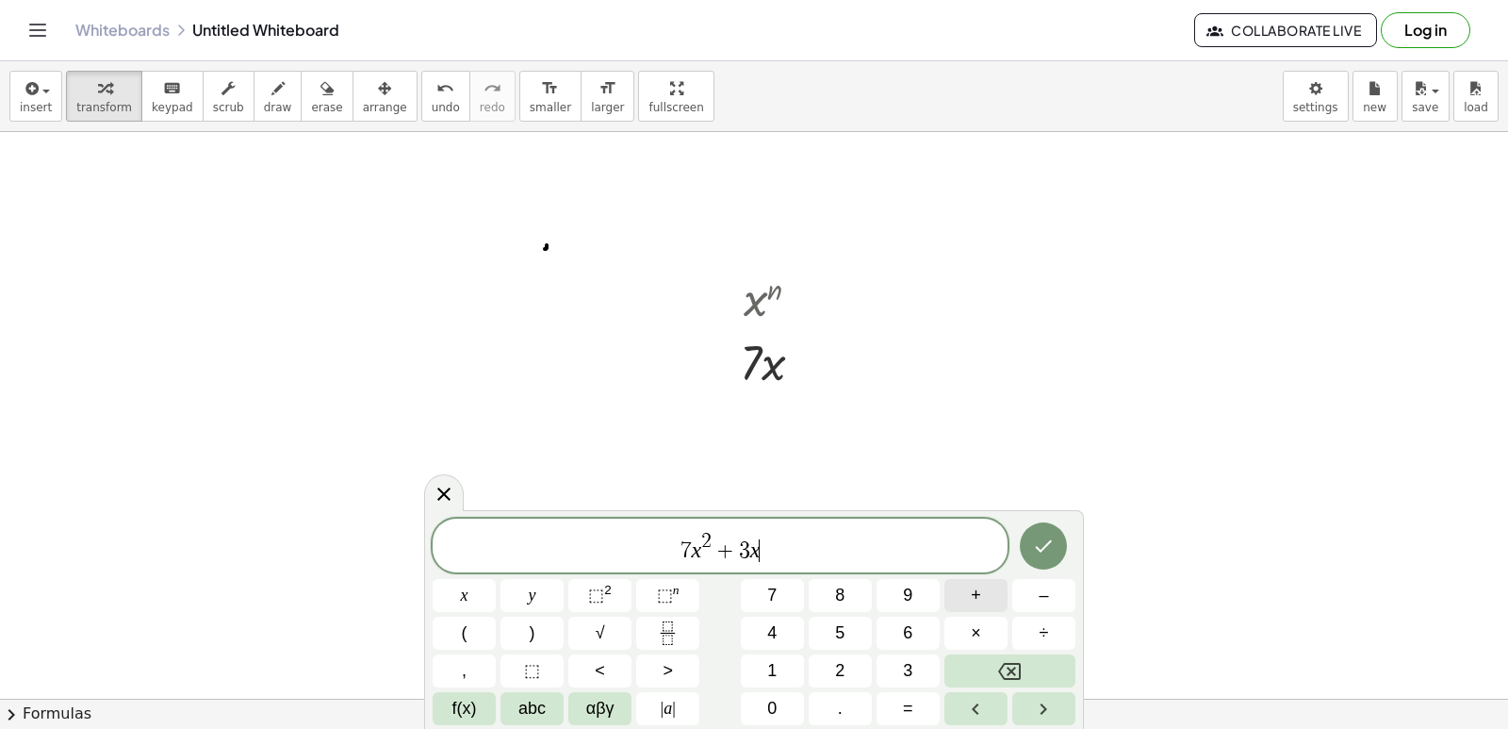
click at [979, 591] on span "+" at bounding box center [976, 594] width 10 height 25
click at [827, 657] on button "2" at bounding box center [840, 670] width 63 height 33
click at [830, 636] on button "5" at bounding box center [840, 632] width 63 height 33
click at [1039, 553] on icon "Done" at bounding box center [1043, 545] width 23 height 23
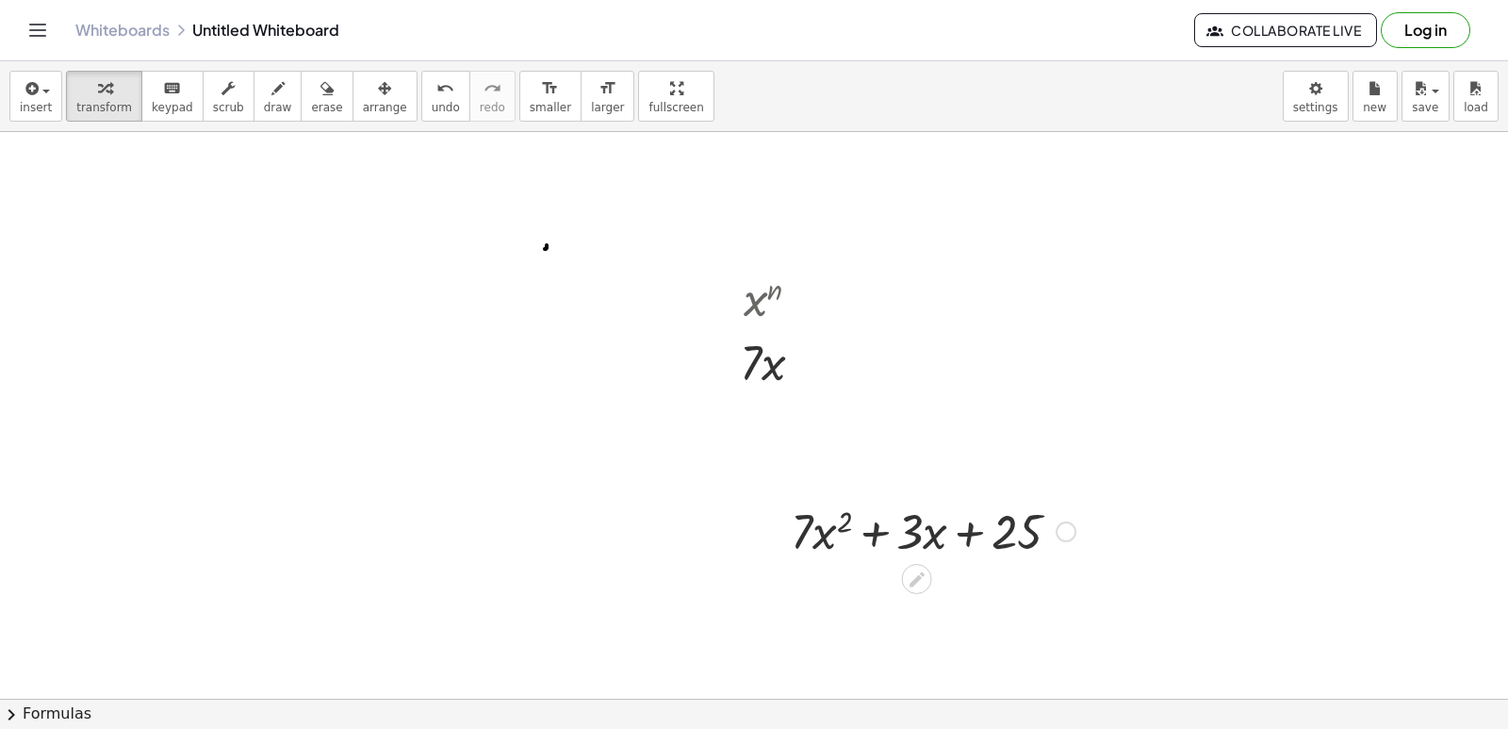
click at [807, 532] on div at bounding box center [932, 530] width 303 height 64
click at [815, 531] on div at bounding box center [932, 530] width 303 height 64
click at [799, 533] on div at bounding box center [932, 530] width 303 height 64
click at [801, 534] on div at bounding box center [932, 530] width 303 height 64
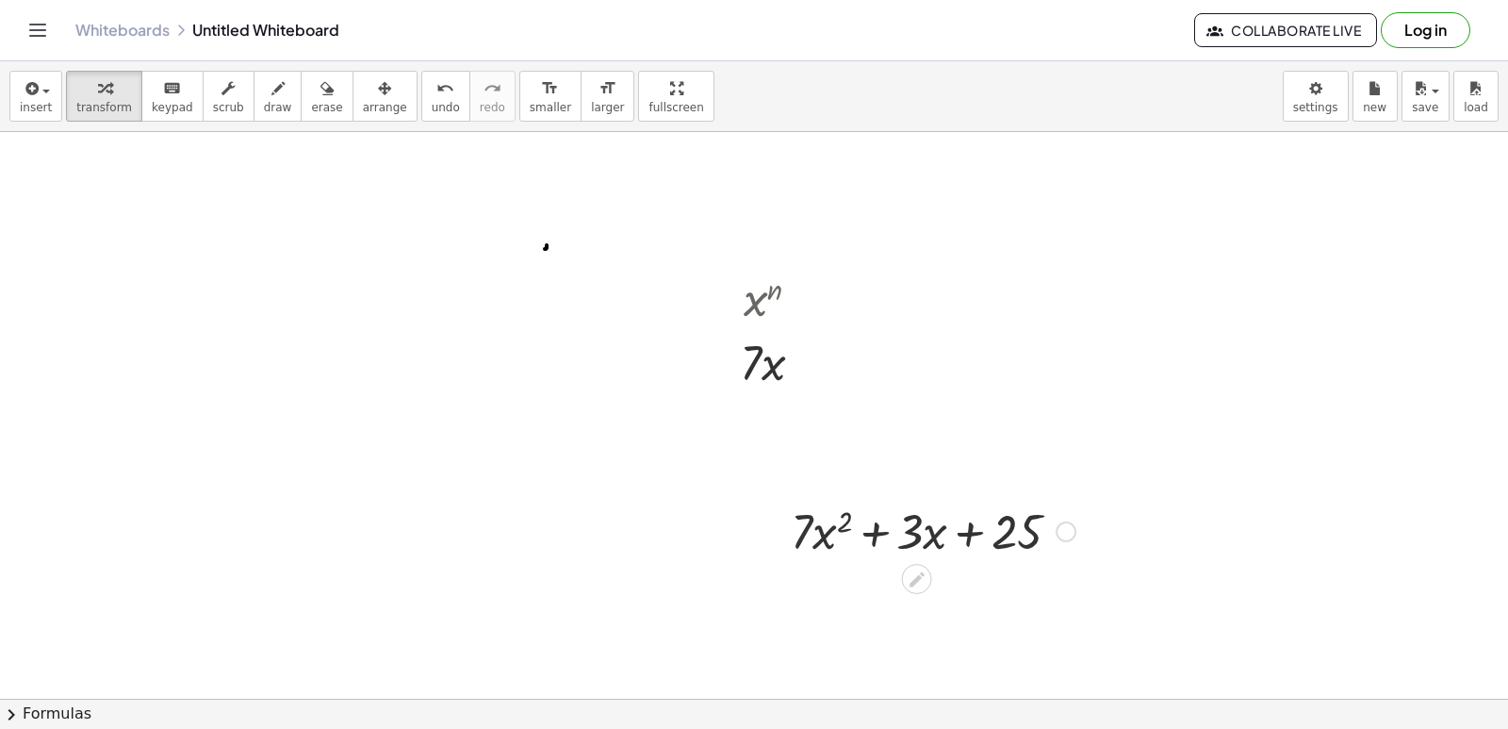
click at [829, 530] on div at bounding box center [932, 530] width 303 height 64
click at [829, 532] on div at bounding box center [932, 530] width 303 height 64
click at [847, 521] on div at bounding box center [932, 530] width 303 height 64
click at [841, 532] on div at bounding box center [932, 530] width 303 height 64
click at [813, 536] on div at bounding box center [932, 530] width 303 height 64
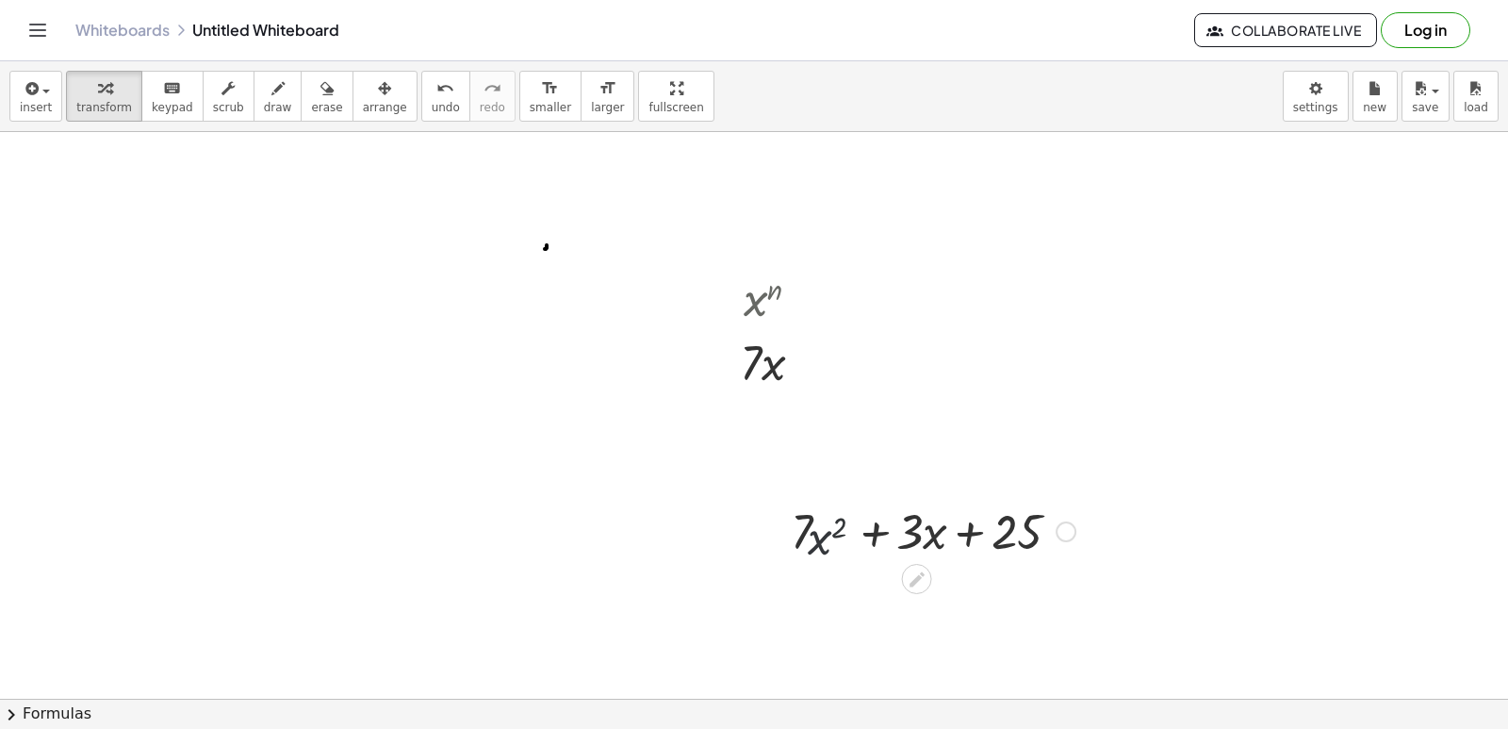
drag, startPoint x: 813, startPoint y: 535, endPoint x: 858, endPoint y: 526, distance: 45.3
click at [829, 532] on div at bounding box center [932, 530] width 303 height 64
click at [859, 525] on div at bounding box center [932, 530] width 303 height 64
click at [871, 528] on div at bounding box center [932, 530] width 303 height 64
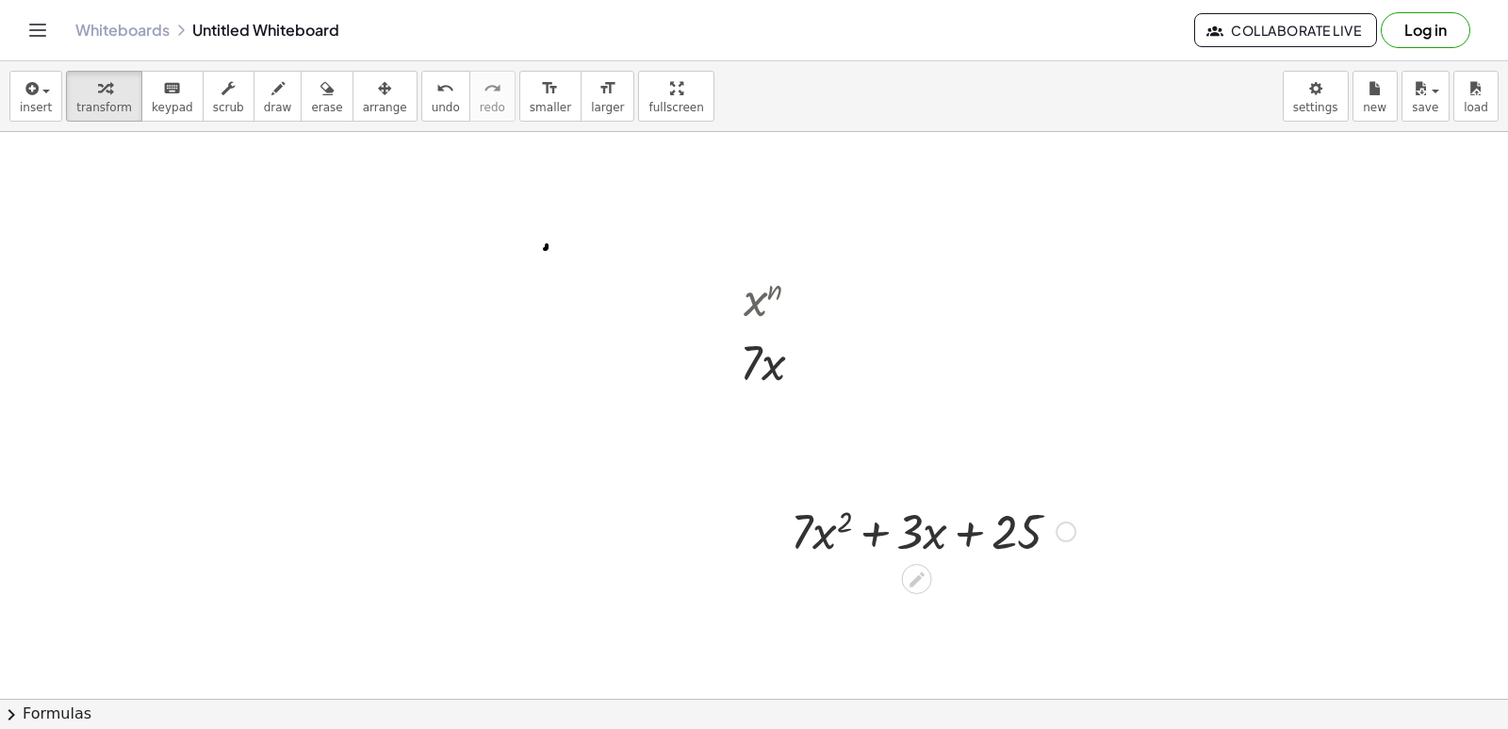
click at [970, 529] on div at bounding box center [932, 530] width 303 height 64
click at [866, 533] on div at bounding box center [932, 530] width 303 height 64
click at [937, 528] on div at bounding box center [932, 530] width 303 height 64
click at [932, 528] on div at bounding box center [932, 530] width 303 height 64
click at [932, 532] on div at bounding box center [932, 530] width 303 height 64
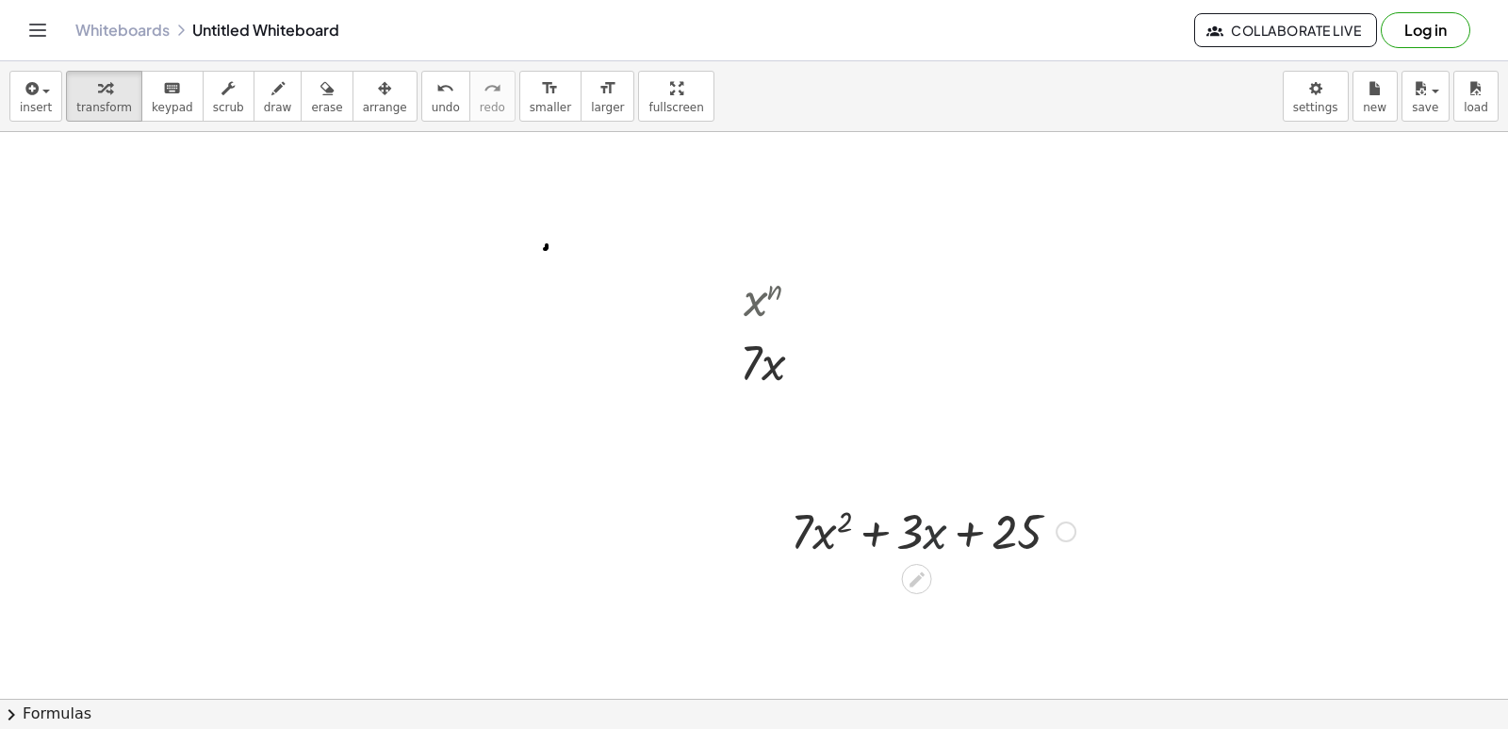
click at [935, 536] on div at bounding box center [932, 530] width 303 height 64
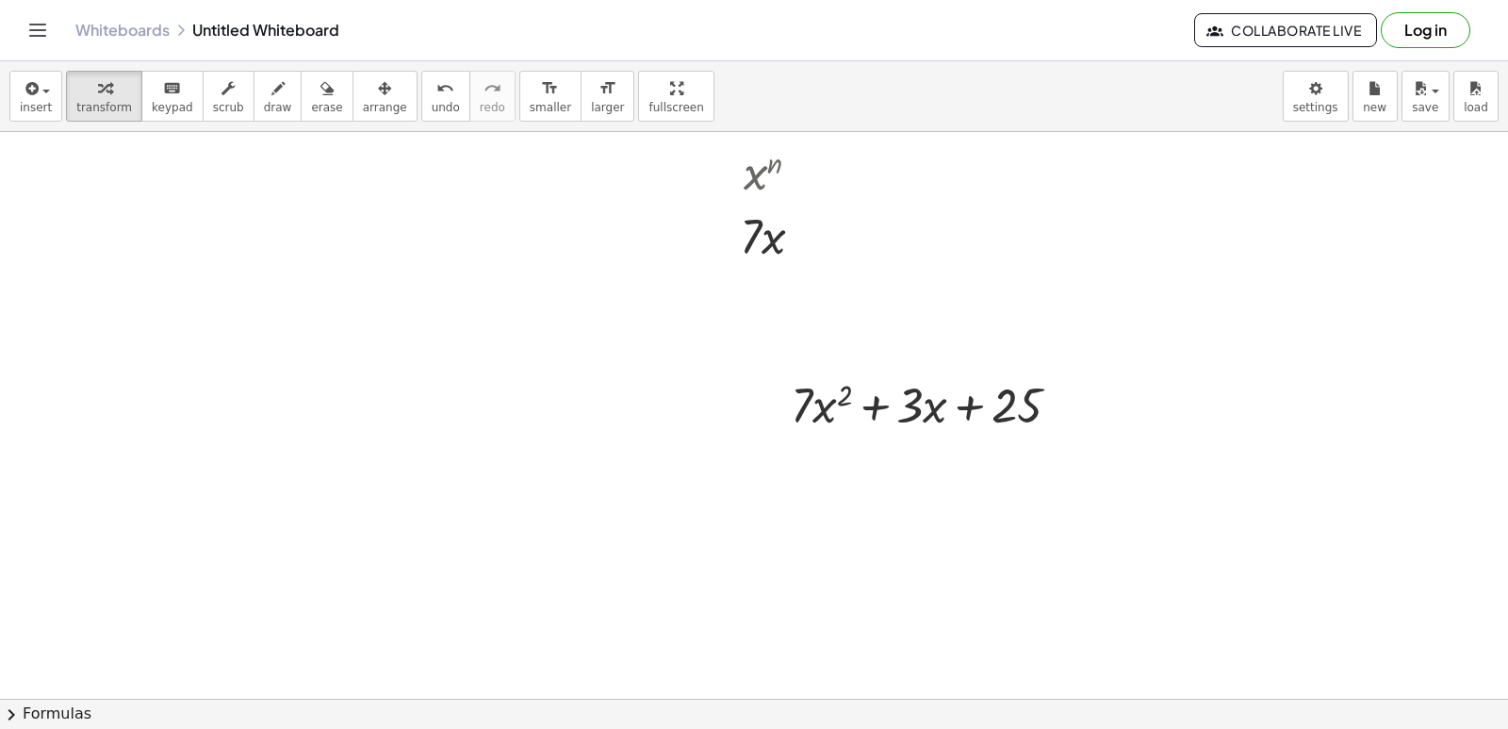
scroll to position [188, 0]
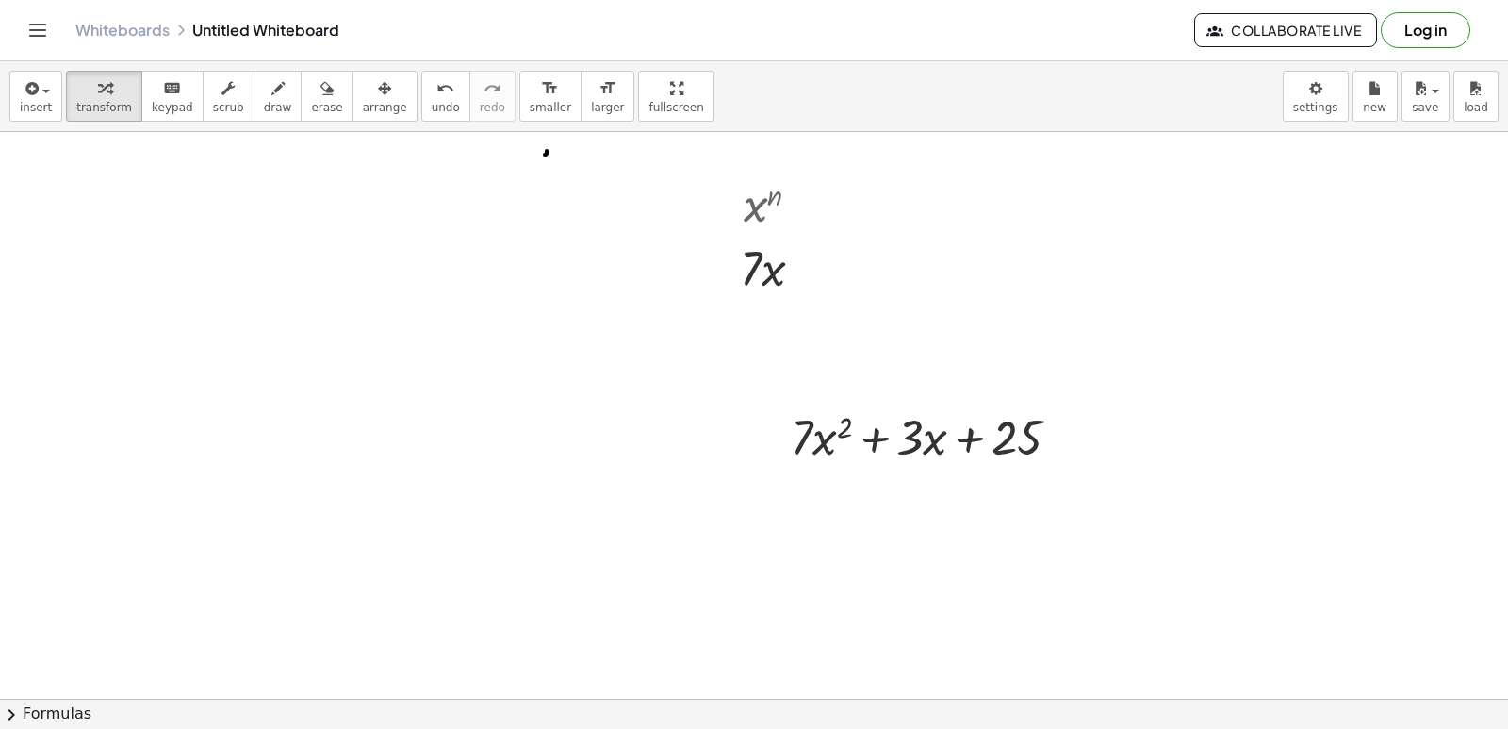
click at [620, 551] on div at bounding box center [754, 570] width 1508 height 1255
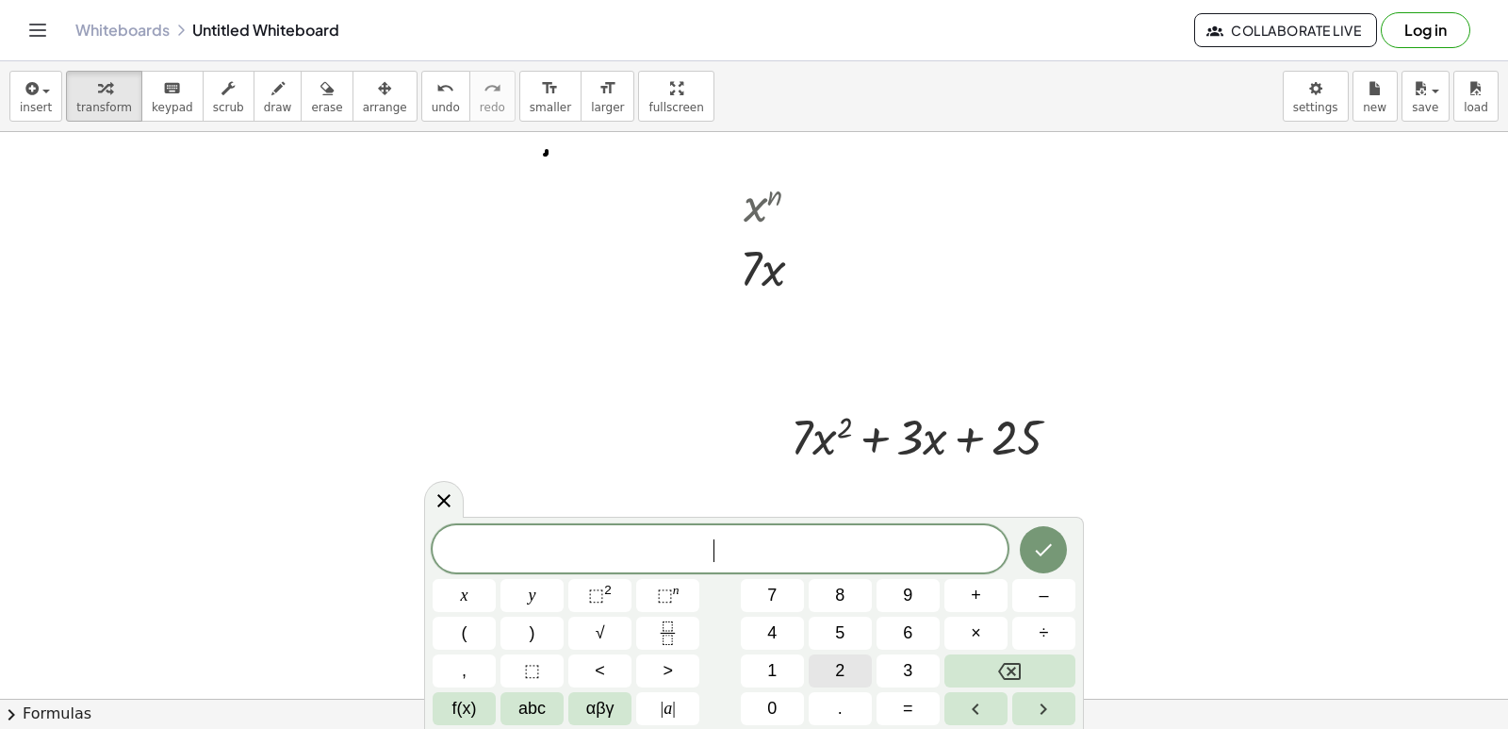
click at [827, 661] on button "2" at bounding box center [840, 670] width 63 height 33
click at [955, 628] on button "×" at bounding box center [975, 632] width 63 height 33
click at [780, 599] on button "7" at bounding box center [772, 595] width 63 height 33
click at [473, 594] on button "x" at bounding box center [464, 595] width 63 height 33
click at [602, 588] on span "⬚" at bounding box center [596, 594] width 16 height 19
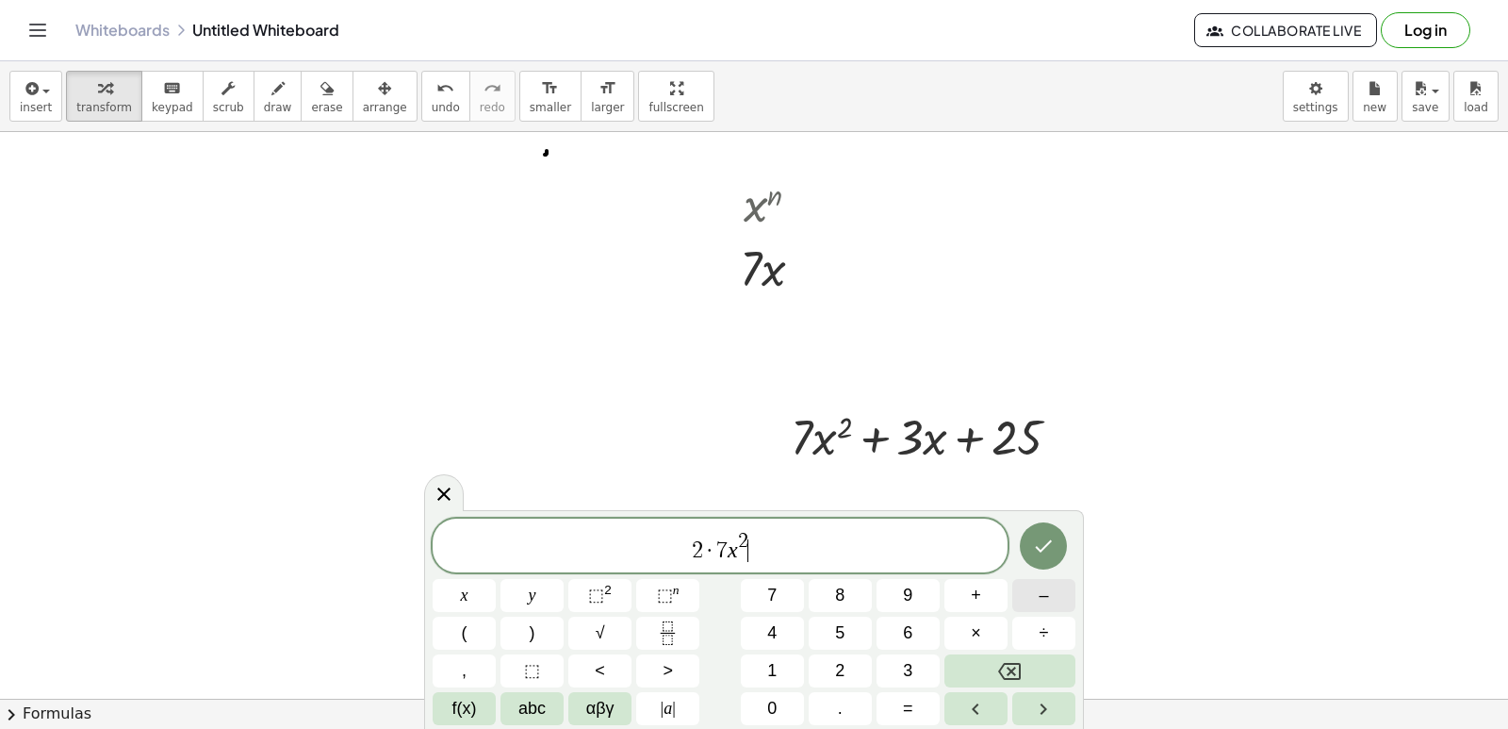
click at [1031, 592] on button "–" at bounding box center [1043, 595] width 63 height 33
click at [774, 669] on span "1" at bounding box center [771, 670] width 9 height 25
click at [1008, 662] on icon "Backspace" at bounding box center [1009, 671] width 23 height 23
click at [1008, 663] on icon "Backspace" at bounding box center [1009, 671] width 23 height 17
click at [1007, 663] on icon "Backspace" at bounding box center [1009, 671] width 23 height 17
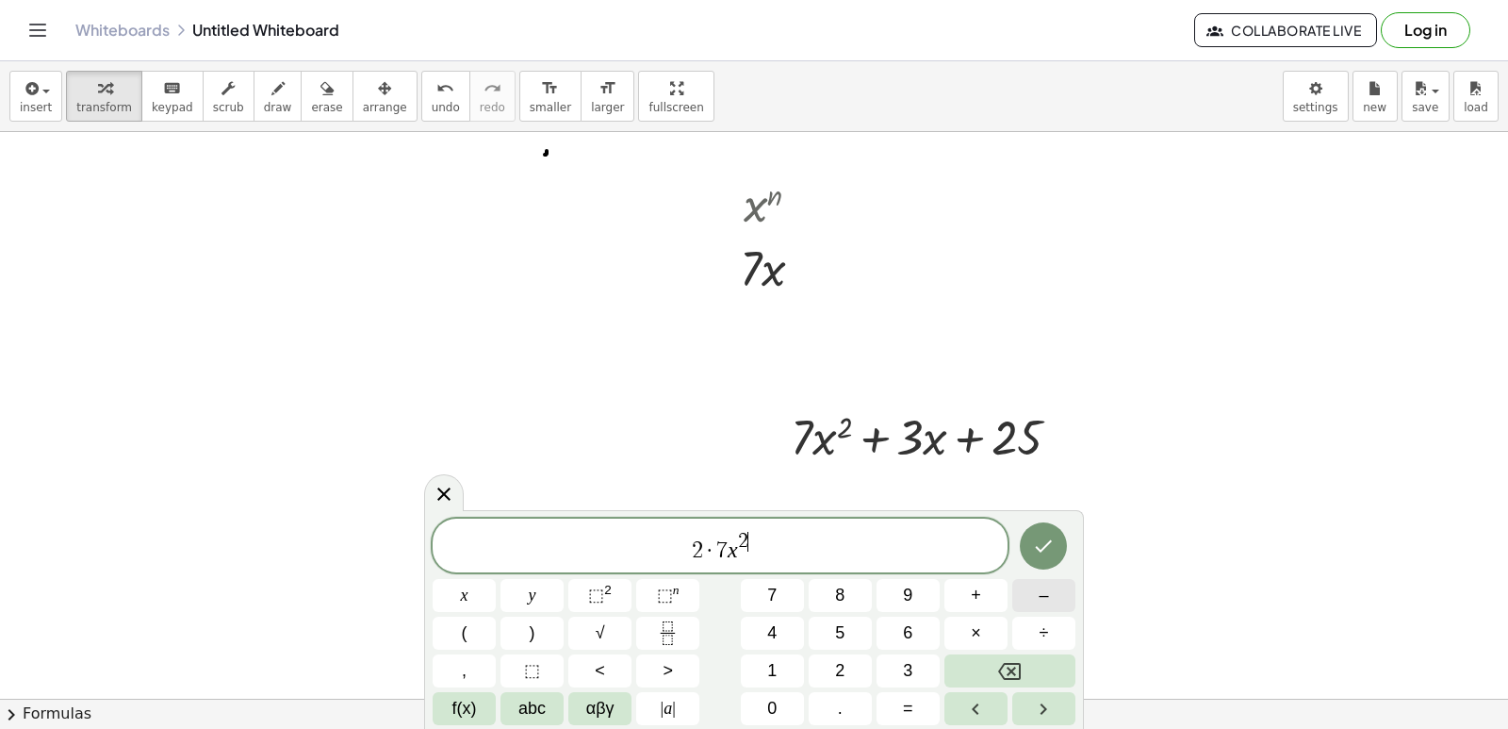
click at [1022, 606] on button "–" at bounding box center [1043, 595] width 63 height 33
click at [780, 665] on button "1" at bounding box center [772, 670] width 63 height 33
click at [784, 556] on span "2 · 7 x 2 − 1 ​" at bounding box center [720, 547] width 575 height 34
click at [976, 594] on span "+" at bounding box center [976, 594] width 10 height 25
click at [896, 662] on button "3" at bounding box center [907, 670] width 63 height 33
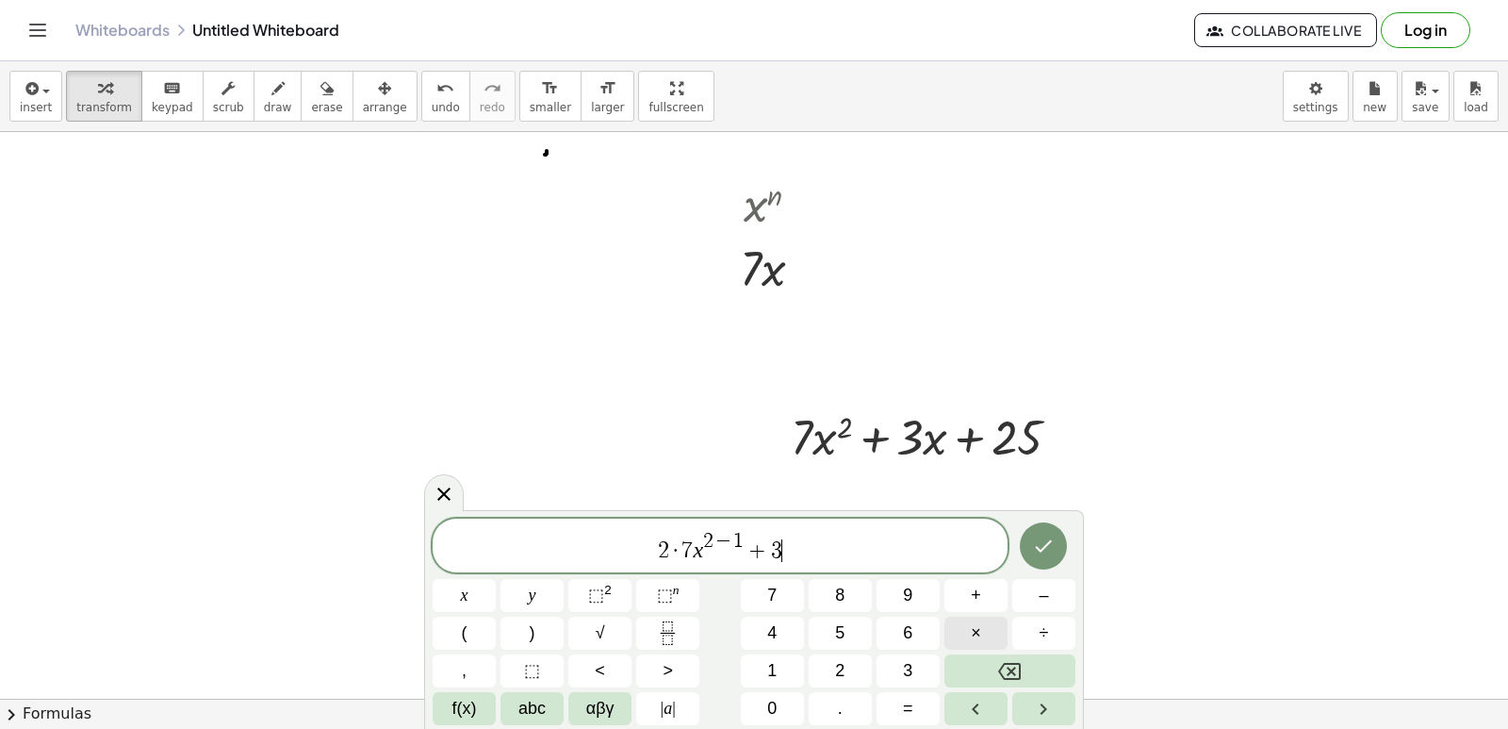
click at [969, 624] on button "×" at bounding box center [975, 632] width 63 height 33
click at [791, 659] on button "1" at bounding box center [772, 670] width 63 height 33
click at [467, 597] on span "x" at bounding box center [465, 594] width 8 height 25
drag, startPoint x: 850, startPoint y: 435, endPoint x: 854, endPoint y: 466, distance: 30.4
click at [854, 467] on div "2 + · 7 · x 2 + · 3 · x + 25" at bounding box center [925, 436] width 327 height 74
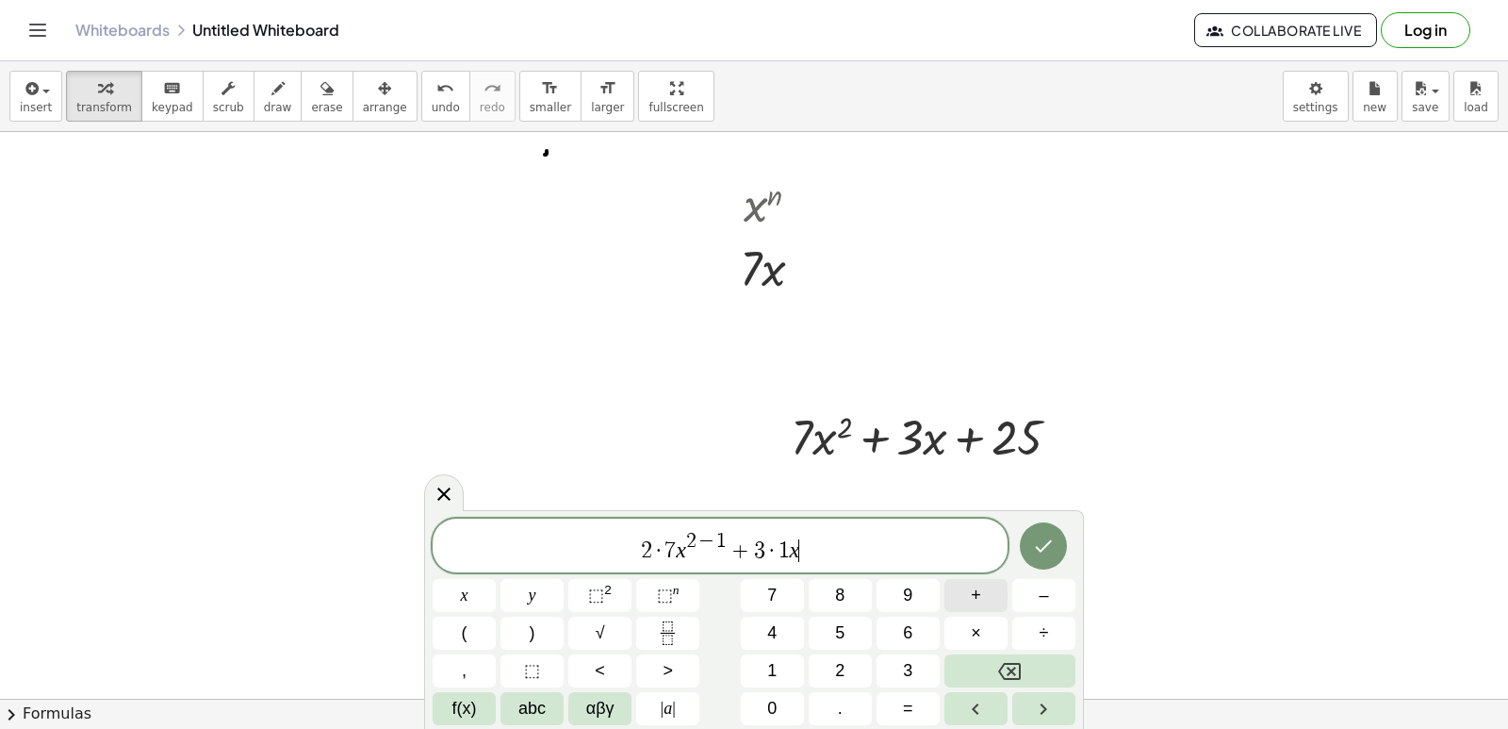
click at [978, 596] on span "+" at bounding box center [976, 594] width 10 height 25
click at [853, 661] on button "2" at bounding box center [840, 670] width 63 height 33
click at [850, 635] on button "5" at bounding box center [840, 632] width 63 height 33
click at [1040, 551] on icon "Done" at bounding box center [1044, 546] width 17 height 12
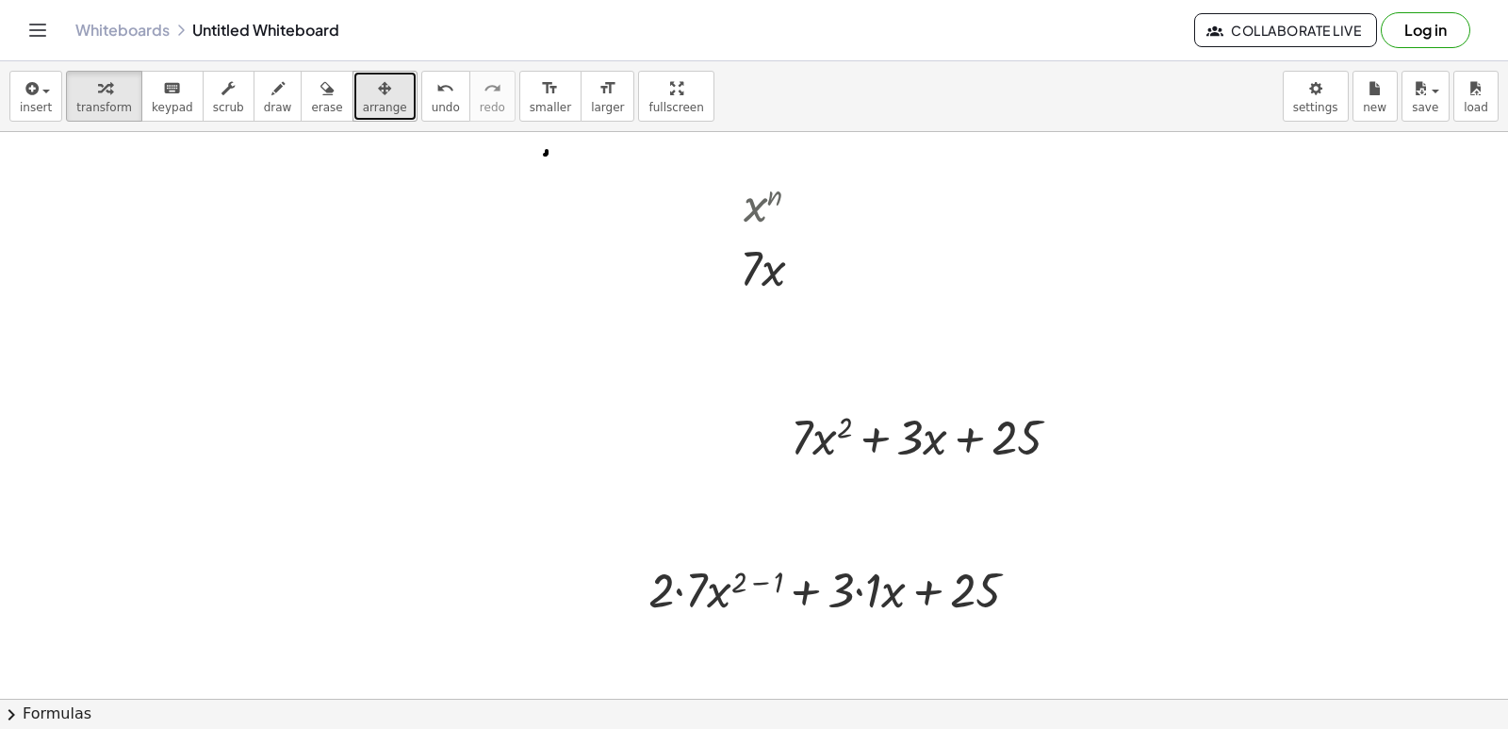
drag, startPoint x: 357, startPoint y: 96, endPoint x: 381, endPoint y: 118, distance: 32.0
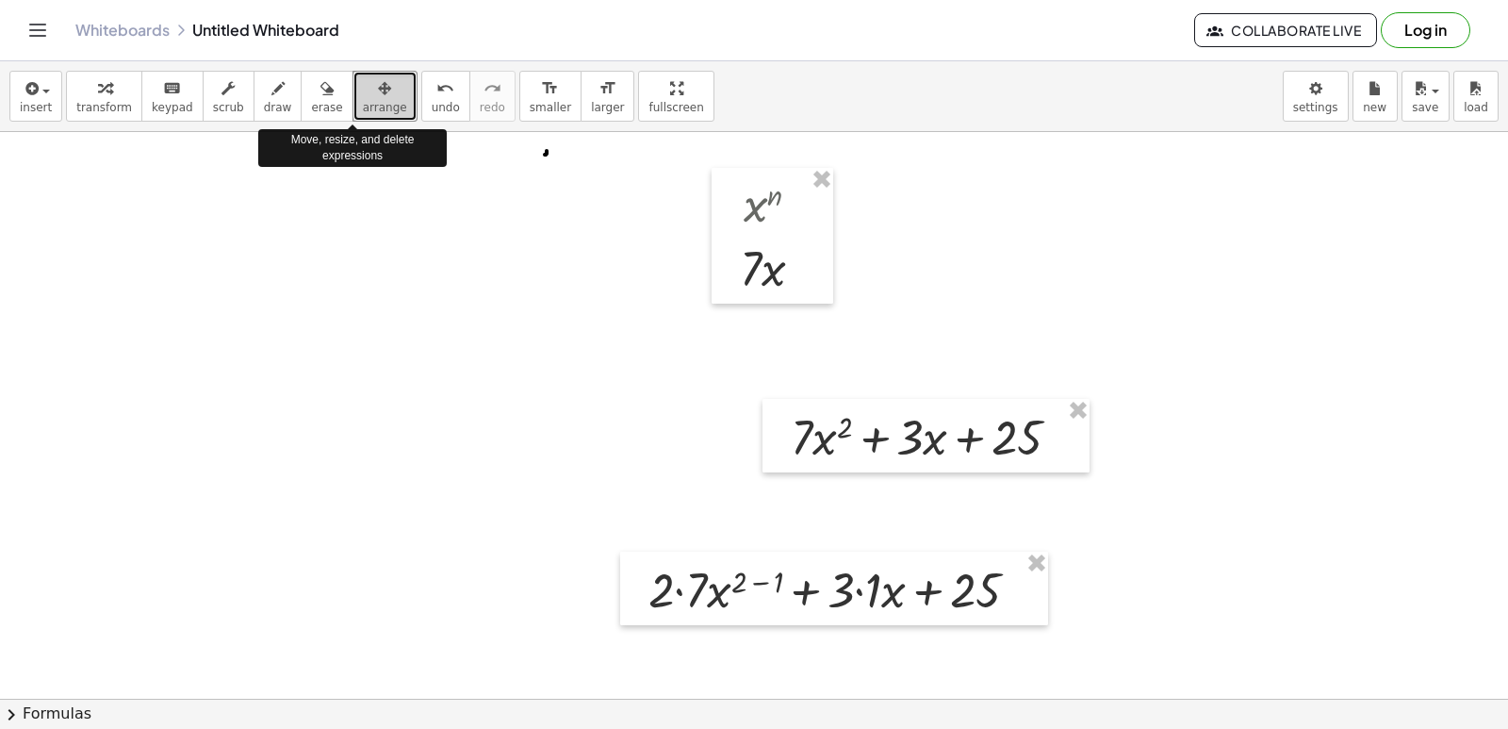
drag, startPoint x: 381, startPoint y: 118, endPoint x: 1104, endPoint y: 488, distance: 812.2
click at [1103, 488] on div at bounding box center [754, 570] width 1508 height 1255
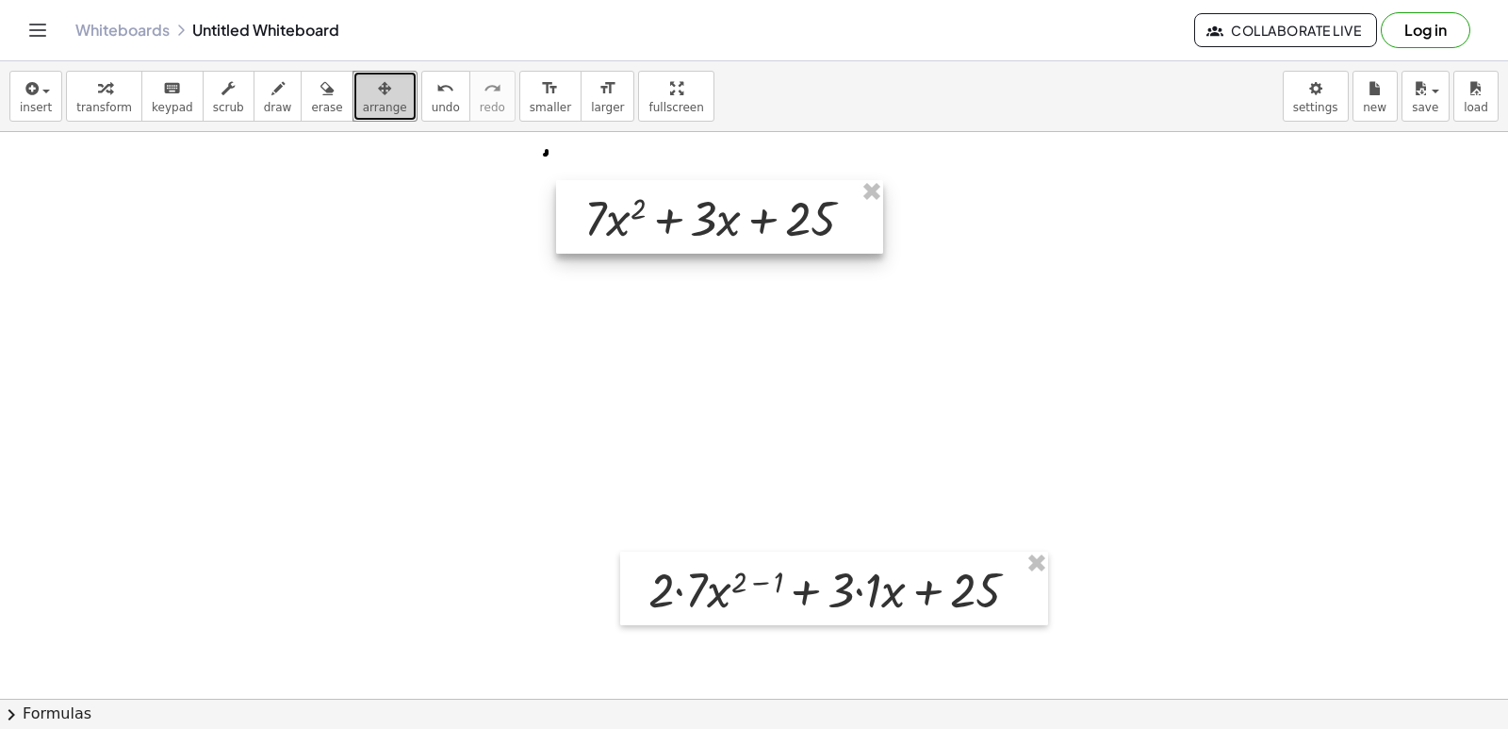
drag, startPoint x: 963, startPoint y: 429, endPoint x: 757, endPoint y: 210, distance: 300.7
click at [757, 210] on div at bounding box center [719, 217] width 327 height 74
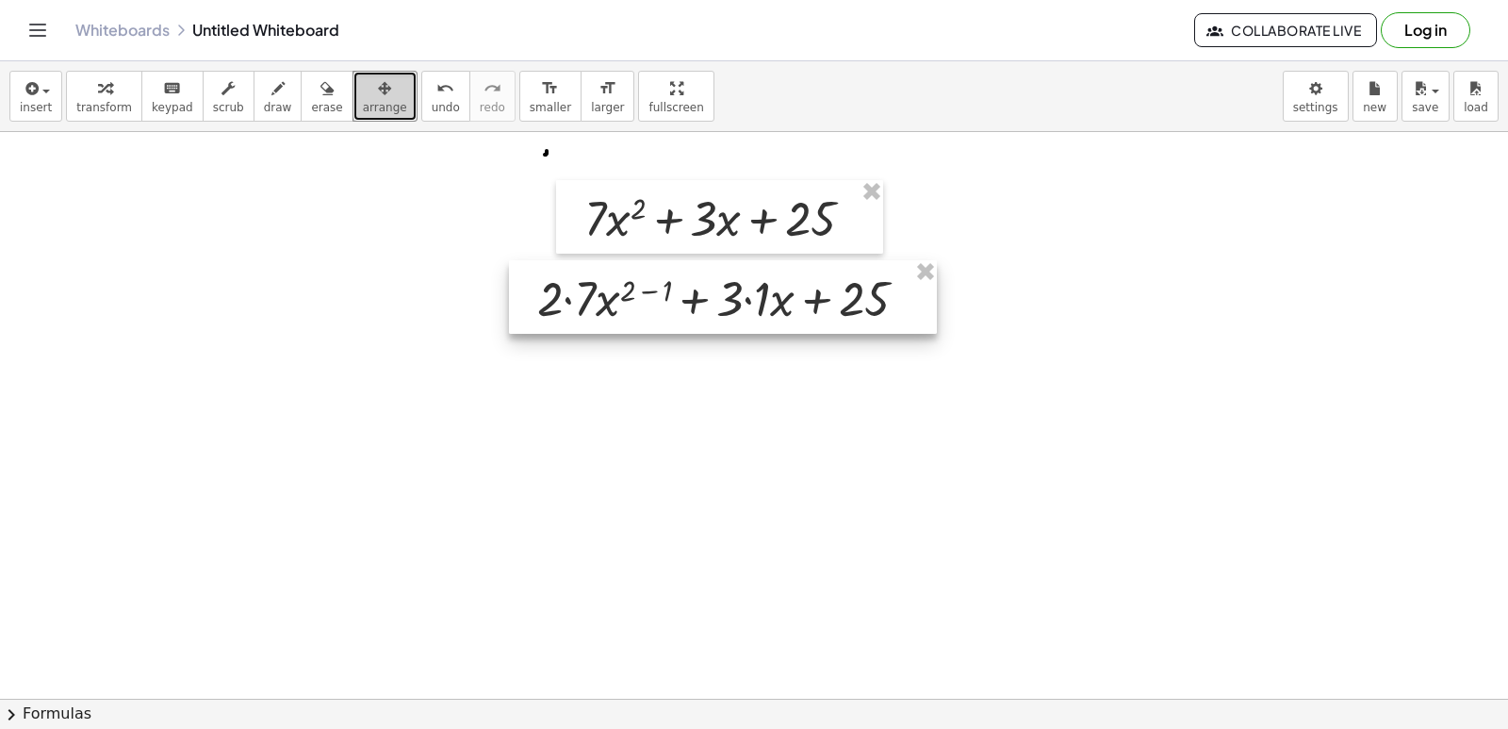
drag, startPoint x: 857, startPoint y: 575, endPoint x: 745, endPoint y: 284, distance: 311.7
click at [745, 284] on div at bounding box center [723, 297] width 428 height 74
click at [741, 361] on div at bounding box center [754, 570] width 1508 height 1255
click at [363, 106] on span "arrange" at bounding box center [385, 107] width 44 height 13
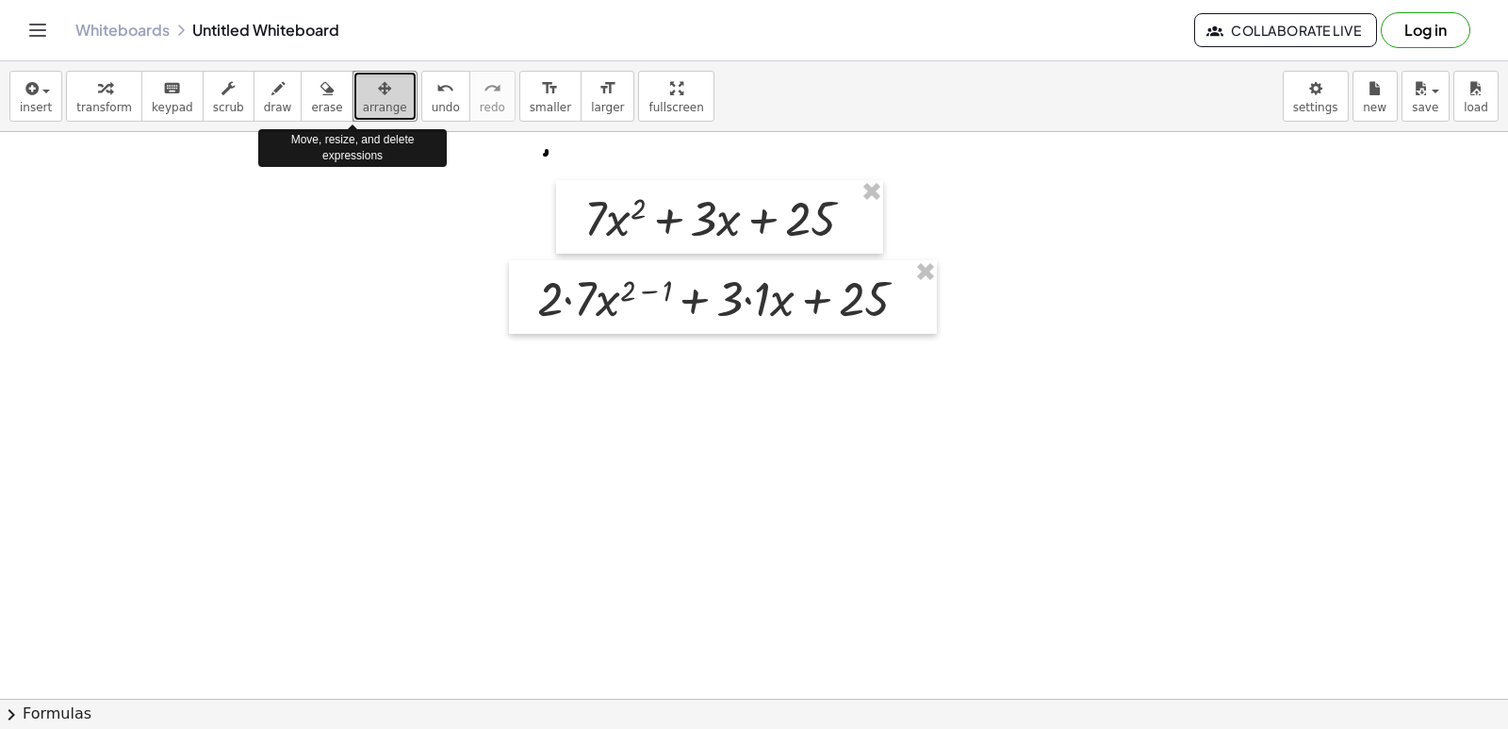
click at [363, 106] on span "arrange" at bounding box center [385, 107] width 44 height 13
click at [378, 90] on icon "button" at bounding box center [384, 88] width 13 height 23
click at [336, 345] on div at bounding box center [754, 570] width 1508 height 1255
click at [423, 443] on div at bounding box center [754, 570] width 1508 height 1255
click at [427, 443] on div at bounding box center [754, 570] width 1508 height 1255
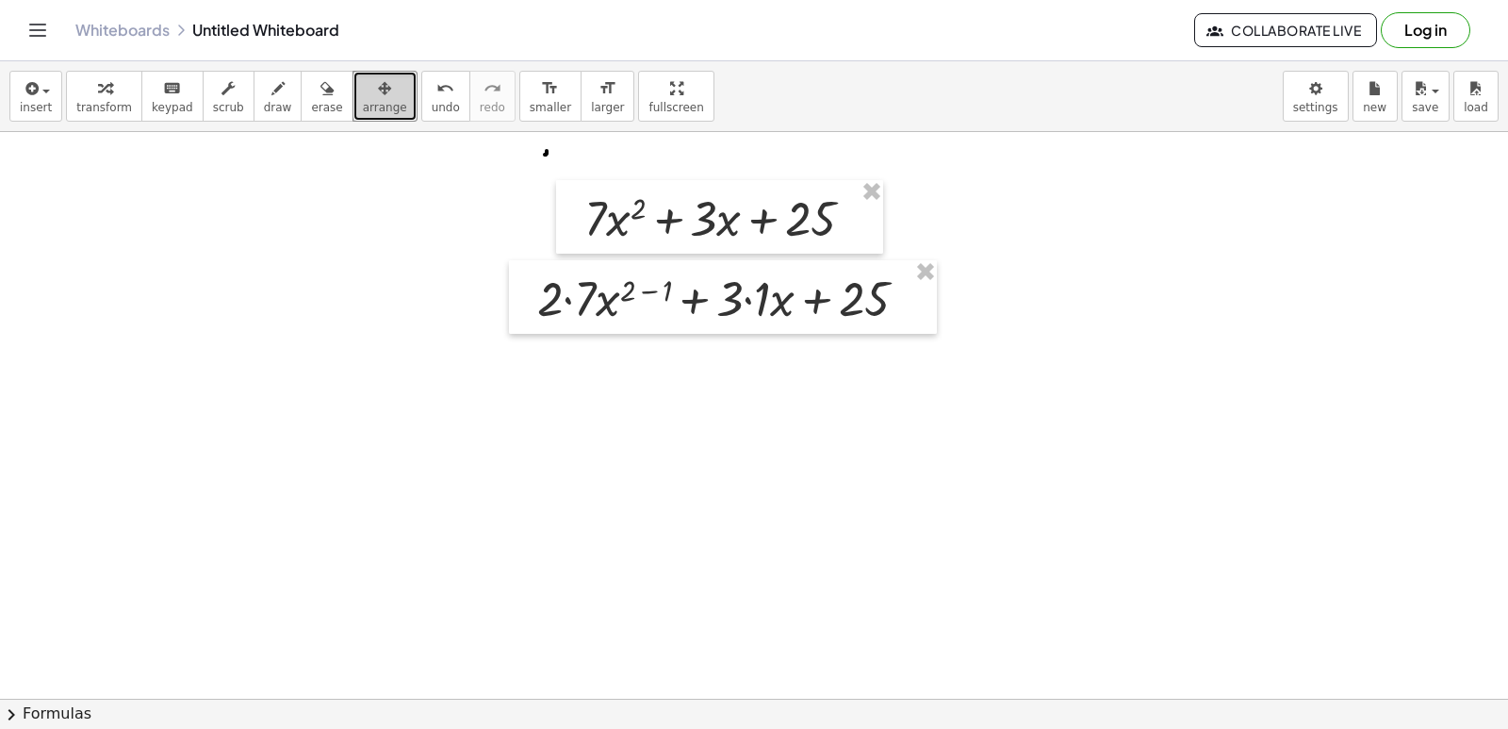
click at [378, 98] on icon "button" at bounding box center [384, 88] width 13 height 23
click at [353, 100] on button "arrange" at bounding box center [384, 96] width 65 height 51
click at [274, 345] on div at bounding box center [754, 570] width 1508 height 1255
click at [163, 91] on icon "keyboard" at bounding box center [172, 88] width 18 height 23
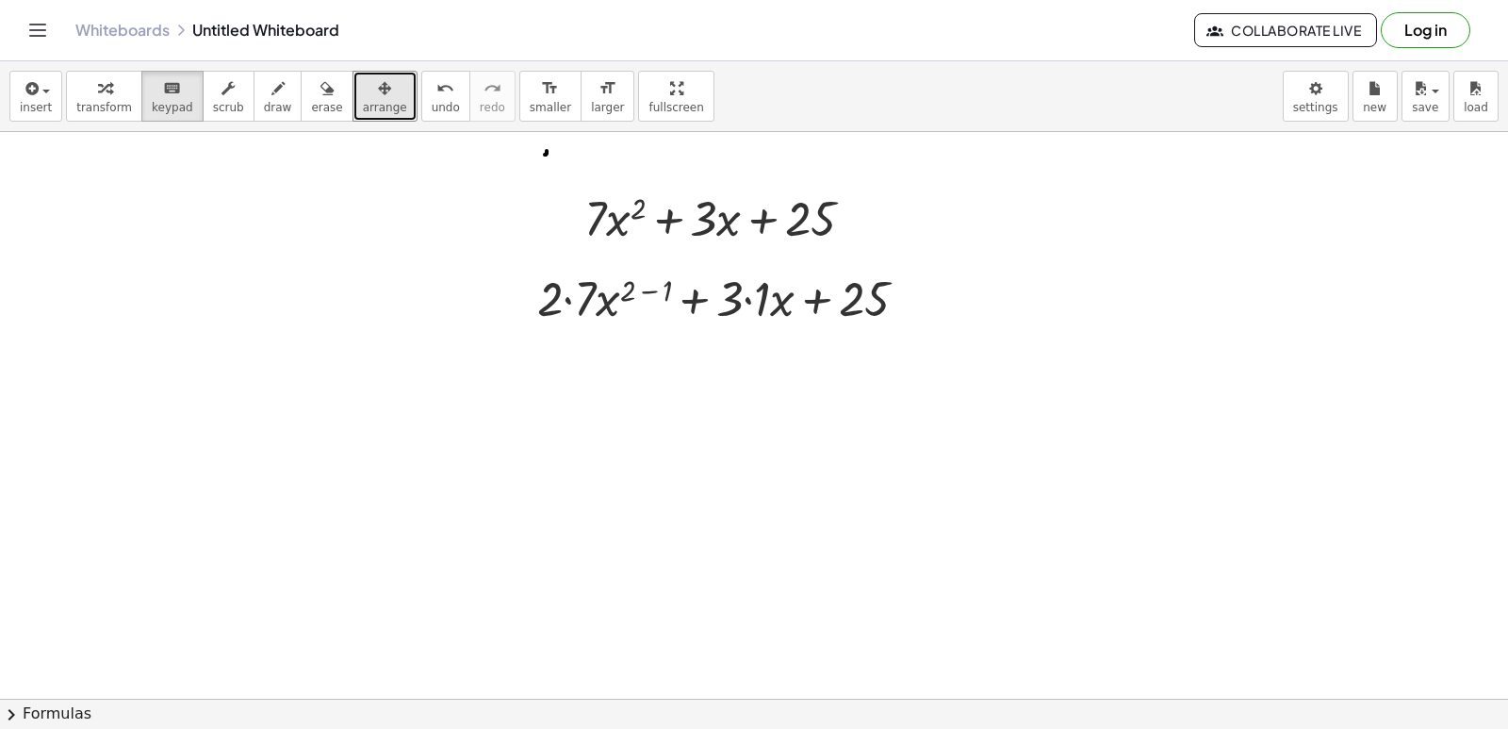
click at [337, 487] on div at bounding box center [754, 570] width 1508 height 1255
click at [337, 484] on div at bounding box center [754, 570] width 1508 height 1255
click at [832, 418] on div at bounding box center [754, 570] width 1508 height 1255
click at [832, 417] on div at bounding box center [754, 570] width 1508 height 1255
drag, startPoint x: 836, startPoint y: 419, endPoint x: 686, endPoint y: 471, distance: 158.6
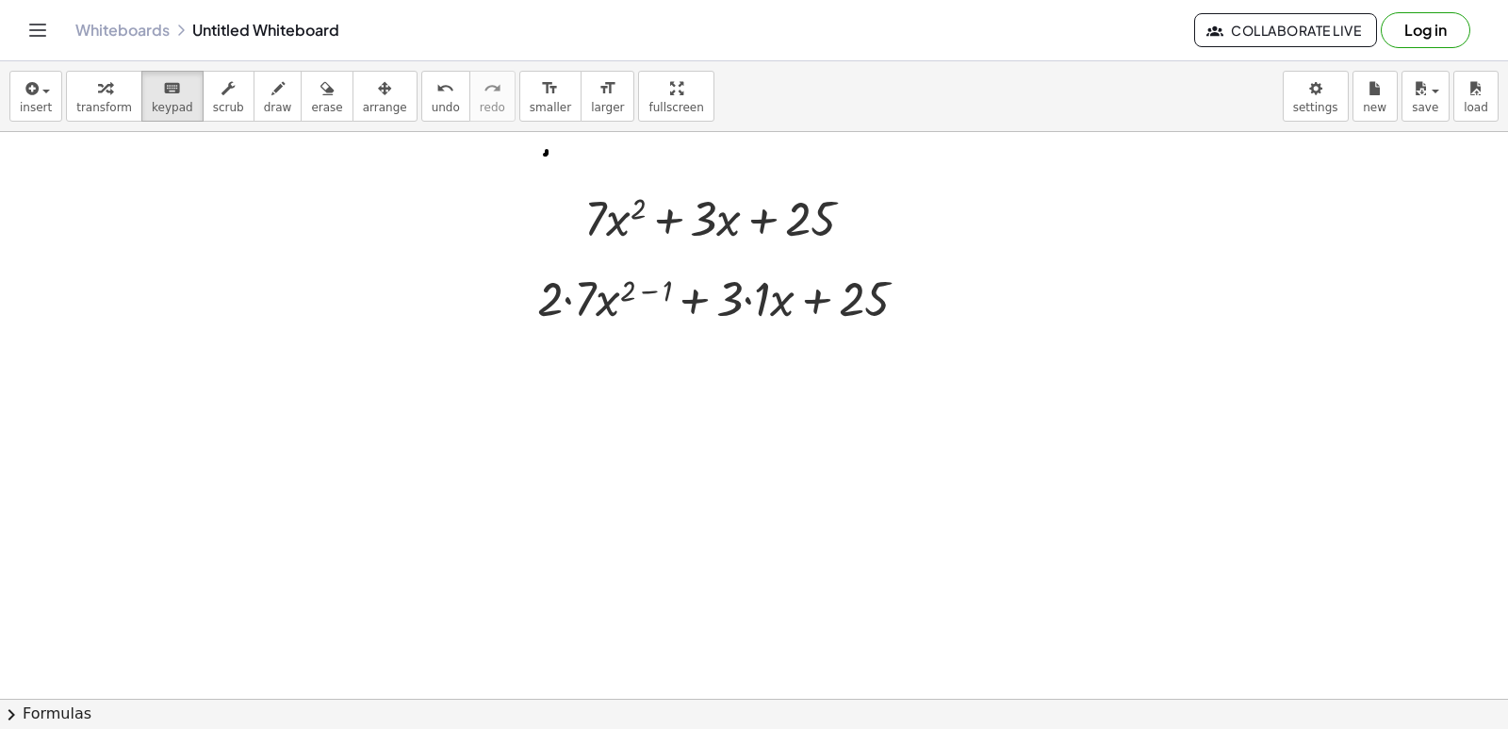
click at [686, 471] on div at bounding box center [754, 570] width 1508 height 1255
click at [0, 548] on div at bounding box center [754, 570] width 1508 height 1255
drag, startPoint x: 711, startPoint y: 714, endPoint x: 638, endPoint y: 532, distance: 196.7
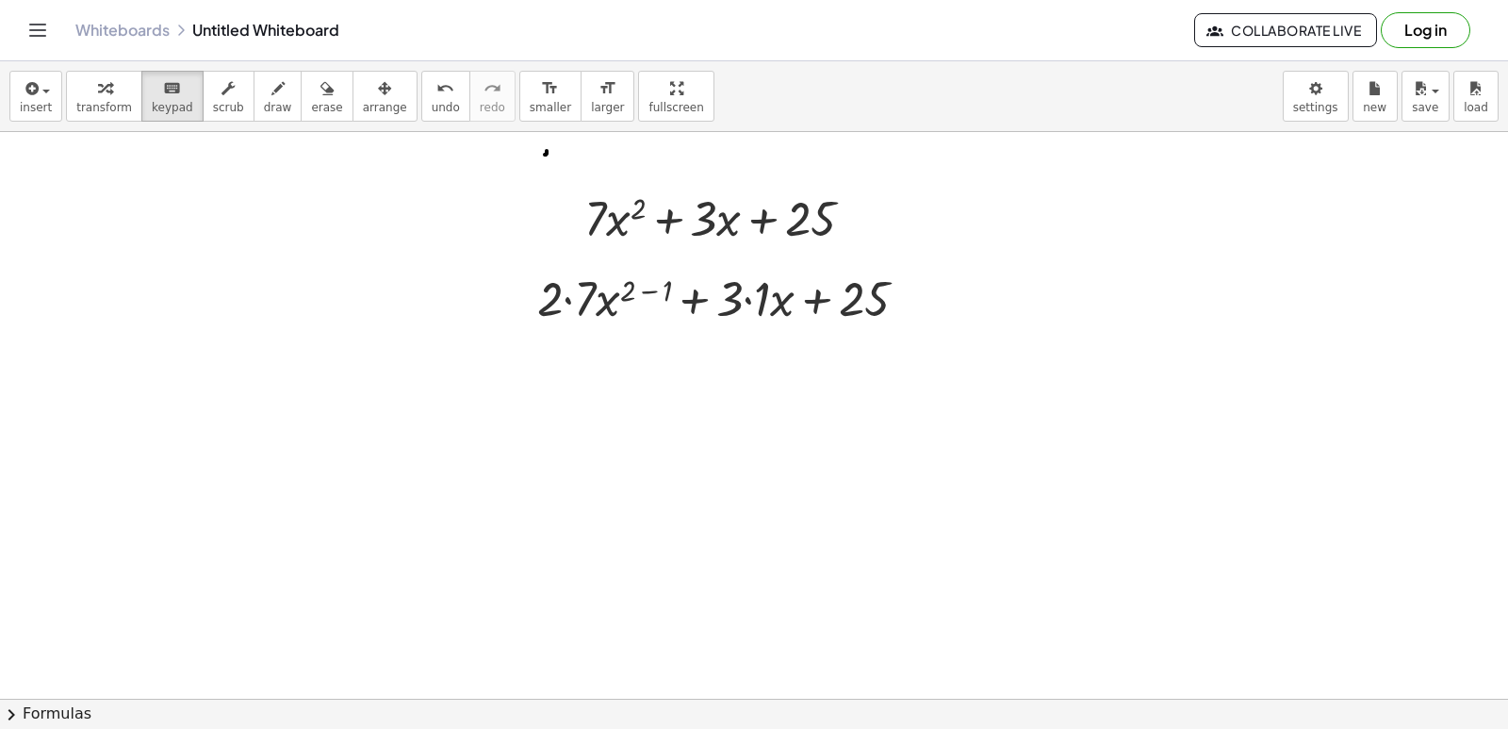
click at [644, 548] on div "insert select one: Math Expression Function Text Youtube Video Graphing Geometr…" at bounding box center [754, 394] width 1508 height 667
drag, startPoint x: 667, startPoint y: 552, endPoint x: 667, endPoint y: 539, distance: 13.2
click at [667, 551] on div at bounding box center [754, 570] width 1508 height 1255
click at [667, 538] on div at bounding box center [754, 570] width 1508 height 1255
click at [158, 103] on span "keypad" at bounding box center [172, 107] width 41 height 13
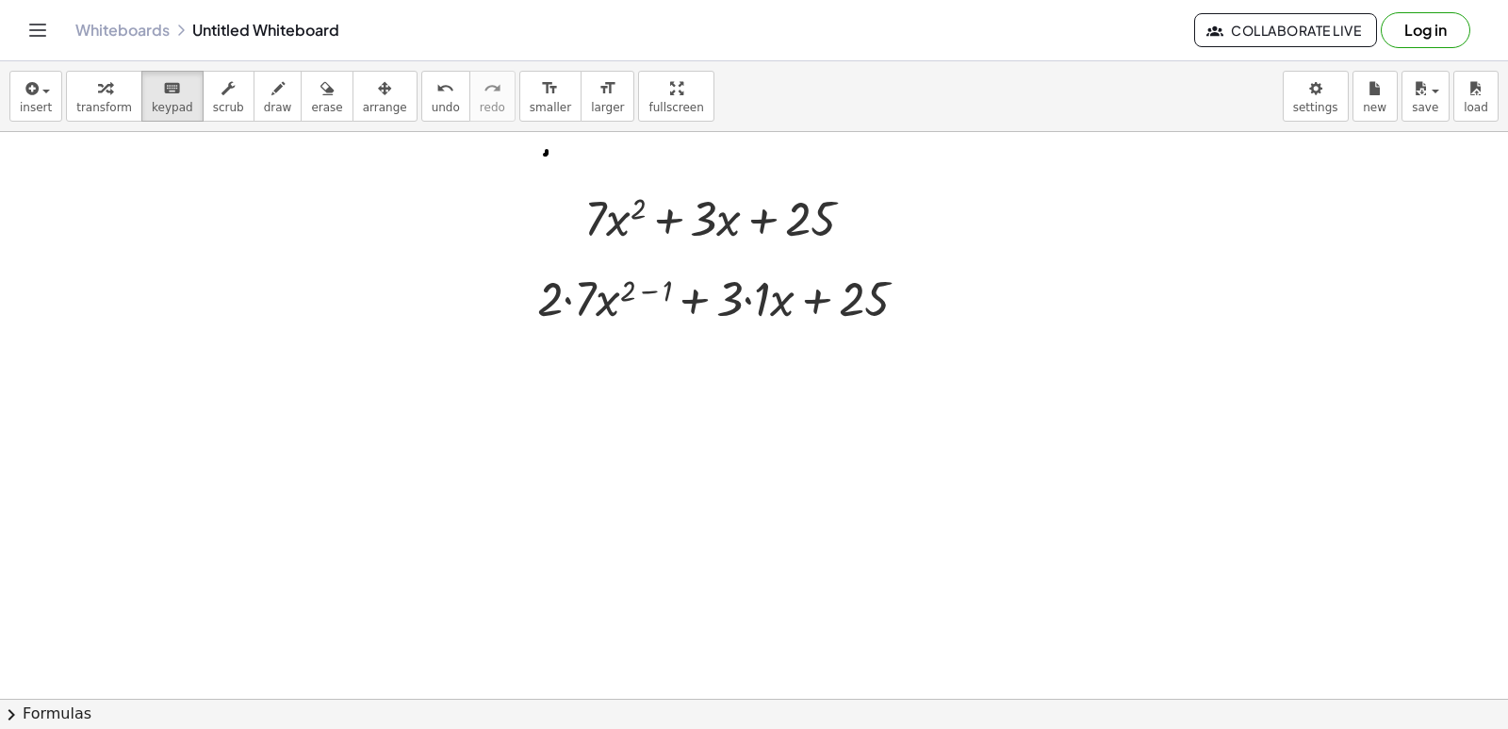
click at [631, 602] on div at bounding box center [754, 570] width 1508 height 1255
click at [637, 598] on div at bounding box center [754, 570] width 1508 height 1255
click at [642, 591] on div at bounding box center [754, 570] width 1508 height 1255
drag, startPoint x: 343, startPoint y: 508, endPoint x: 361, endPoint y: 534, distance: 31.9
click at [430, 562] on div at bounding box center [754, 570] width 1508 height 1255
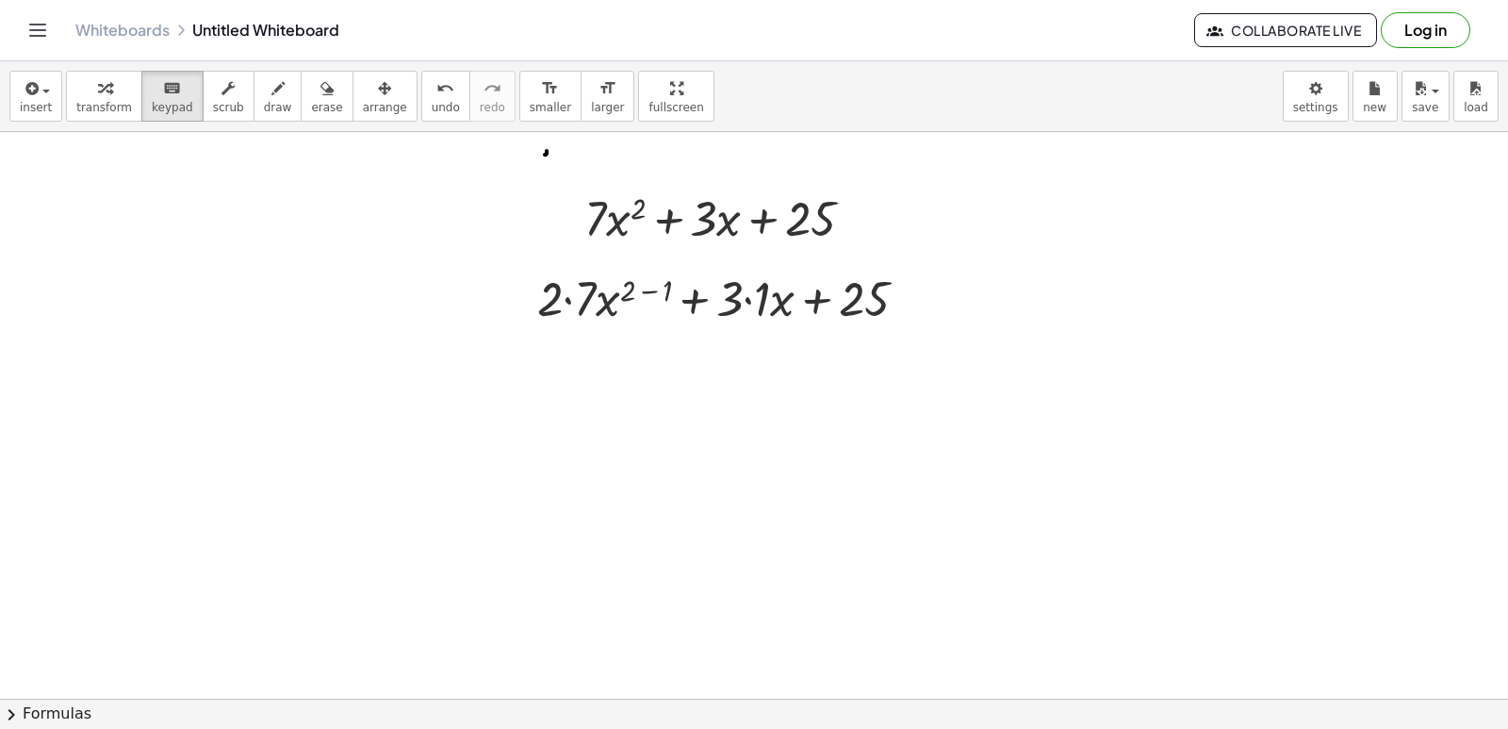
click at [364, 533] on div at bounding box center [754, 570] width 1508 height 1255
click at [401, 520] on div at bounding box center [754, 570] width 1508 height 1255
click at [409, 520] on div at bounding box center [754, 570] width 1508 height 1255
drag, startPoint x: 427, startPoint y: 520, endPoint x: 439, endPoint y: 524, distance: 12.8
drag, startPoint x: 439, startPoint y: 524, endPoint x: 439, endPoint y: 534, distance: 10.4
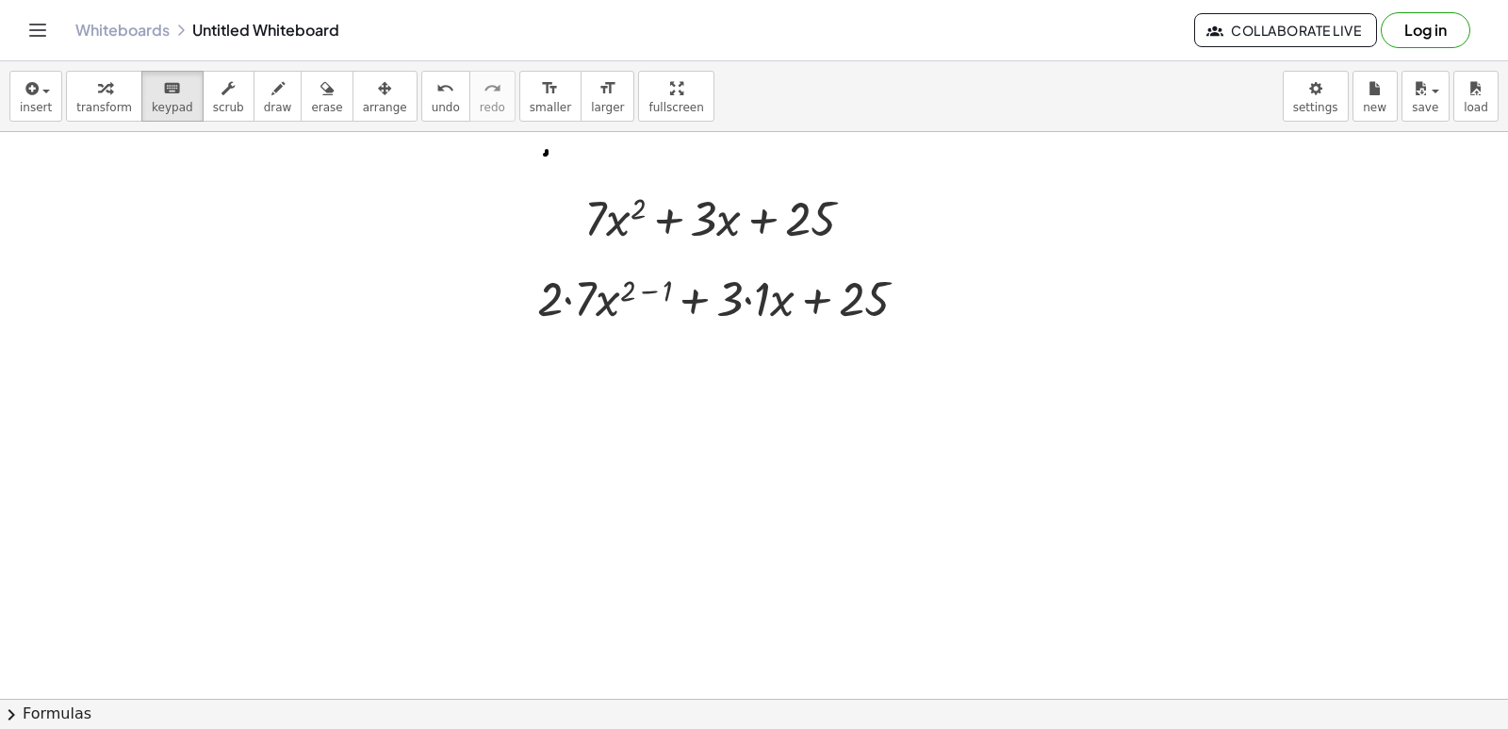
click at [438, 536] on div at bounding box center [754, 570] width 1508 height 1255
click at [439, 537] on div at bounding box center [754, 570] width 1508 height 1255
drag, startPoint x: 534, startPoint y: 538, endPoint x: 537, endPoint y: 528, distance: 10.7
click at [535, 538] on div at bounding box center [754, 570] width 1508 height 1255
click at [370, 117] on button "arrange" at bounding box center [384, 96] width 65 height 51
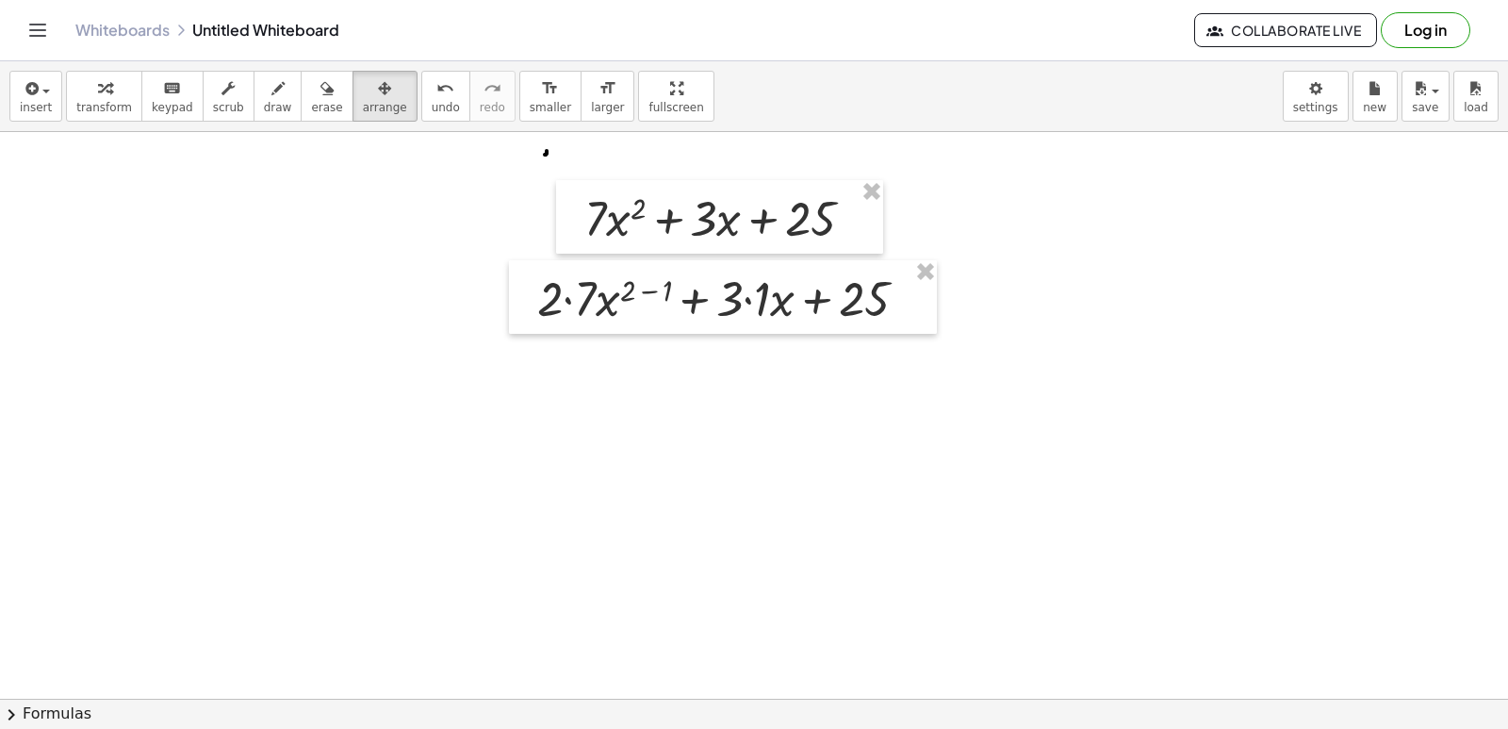
drag, startPoint x: 551, startPoint y: 149, endPoint x: 525, endPoint y: 156, distance: 27.2
click at [550, 151] on div at bounding box center [754, 570] width 1508 height 1255
click at [320, 99] on icon "button" at bounding box center [326, 88] width 13 height 23
drag, startPoint x: 549, startPoint y: 155, endPoint x: 525, endPoint y: 147, distance: 25.6
click at [525, 147] on div at bounding box center [754, 570] width 1508 height 1255
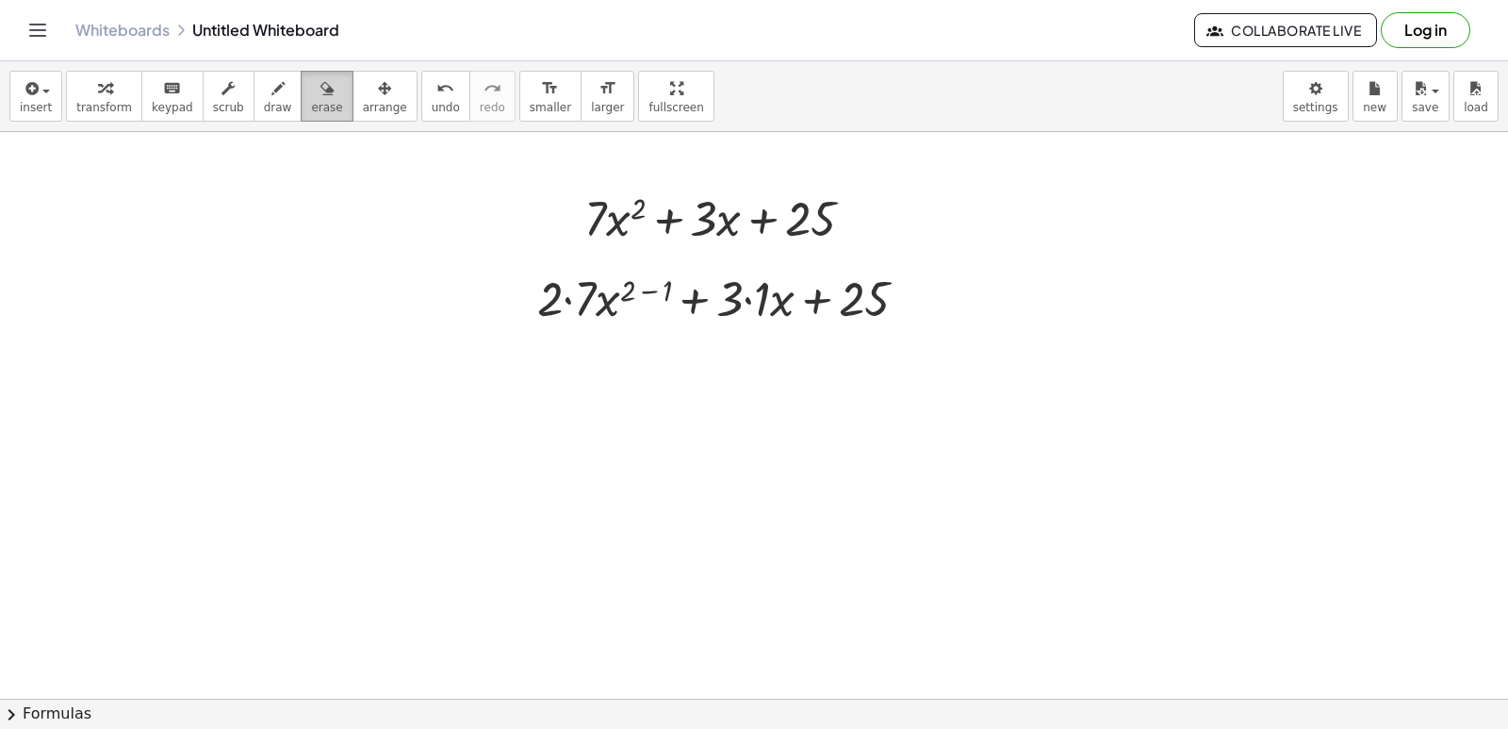
click at [301, 105] on button "erase" at bounding box center [327, 96] width 52 height 51
click at [221, 97] on icon "button" at bounding box center [227, 88] width 13 height 23
click at [263, 346] on div at bounding box center [754, 570] width 1508 height 1255
click at [213, 106] on span "scrub" at bounding box center [228, 107] width 31 height 13
click at [131, 94] on div "transform keyboard keypad scrub draw erase arrange" at bounding box center [241, 96] width 351 height 51
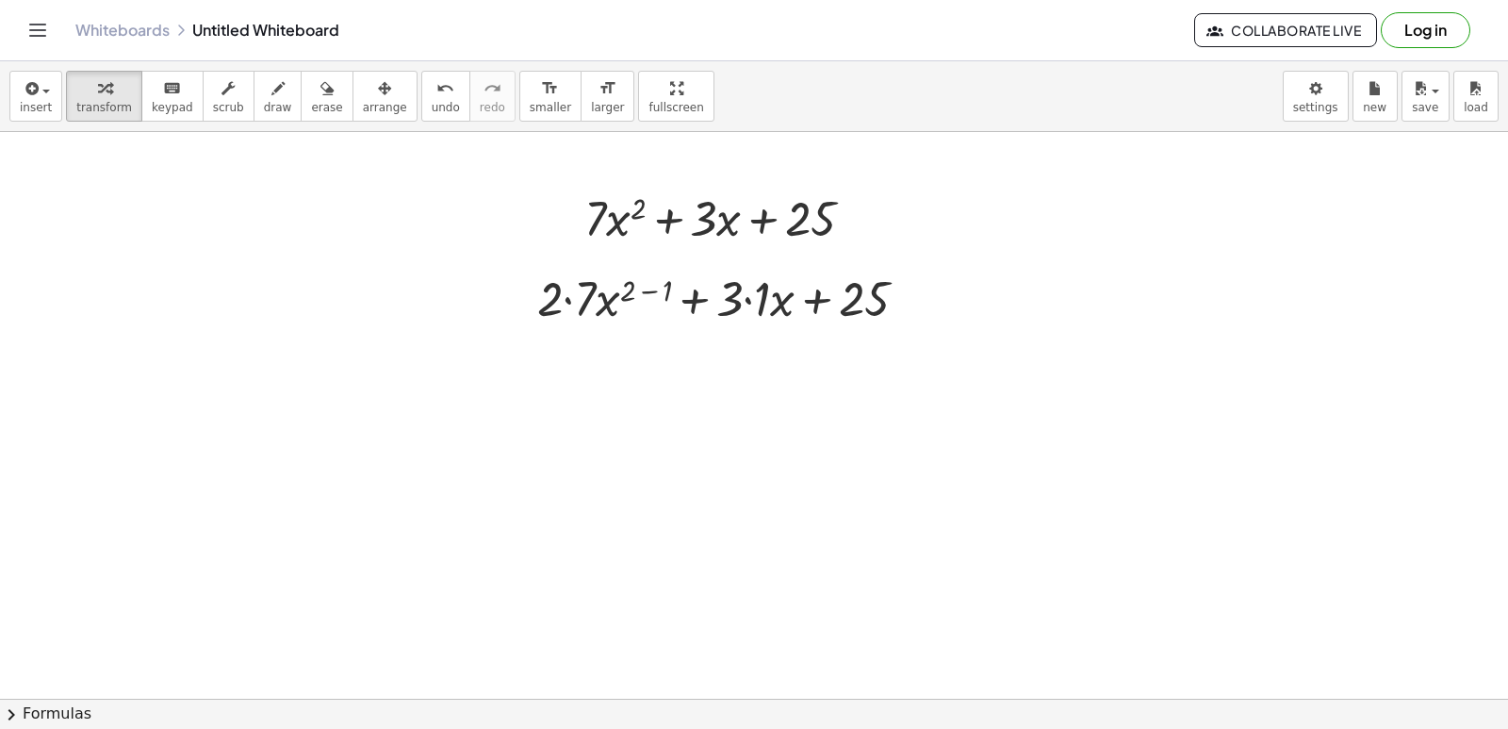
click at [293, 370] on div at bounding box center [754, 570] width 1508 height 1255
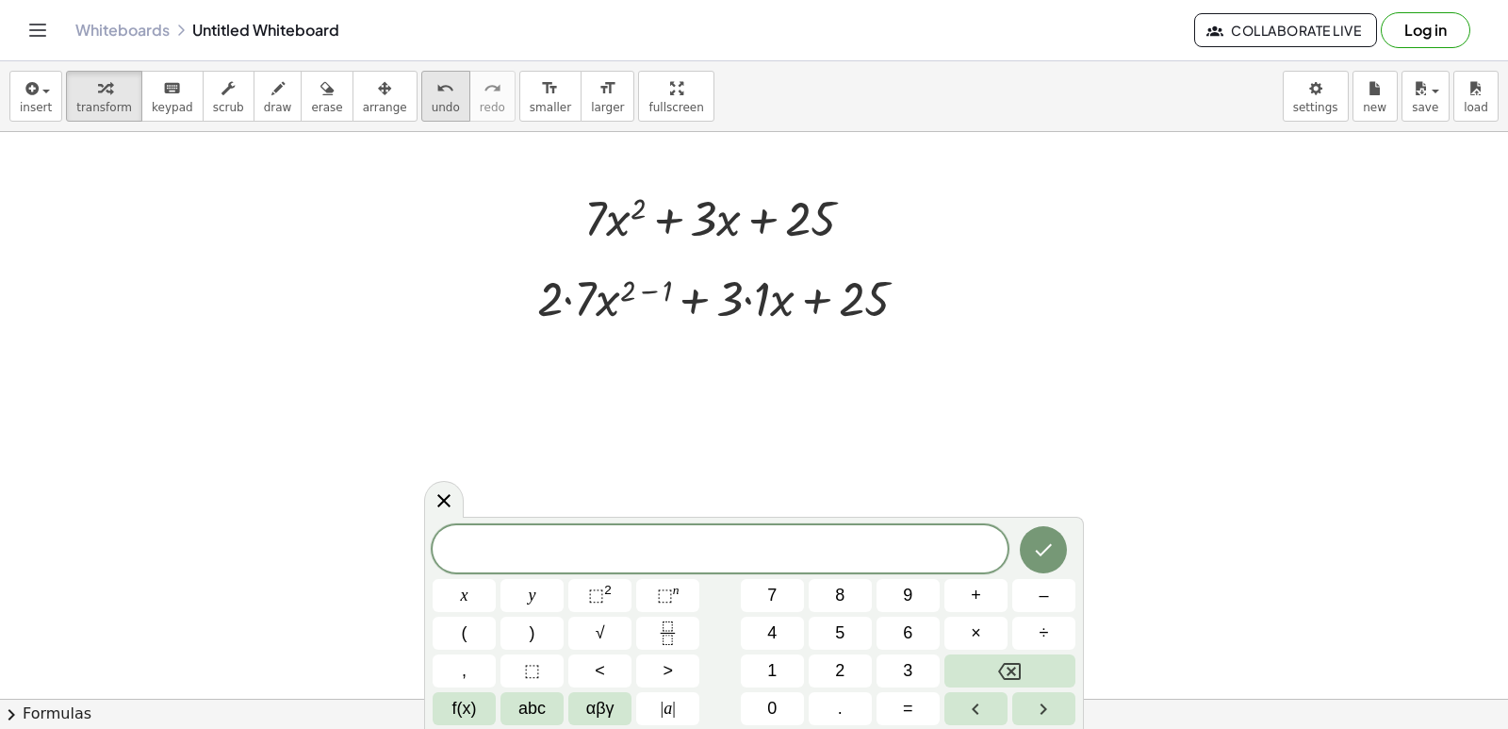
click at [427, 95] on button "undo undo" at bounding box center [445, 96] width 49 height 51
click at [776, 591] on span "7" at bounding box center [771, 594] width 9 height 25
click at [439, 595] on button "x" at bounding box center [464, 595] width 63 height 33
click at [606, 597] on span "⬚ 2" at bounding box center [600, 594] width 24 height 25
click at [736, 540] on span "7 x 2 ​" at bounding box center [720, 547] width 575 height 34
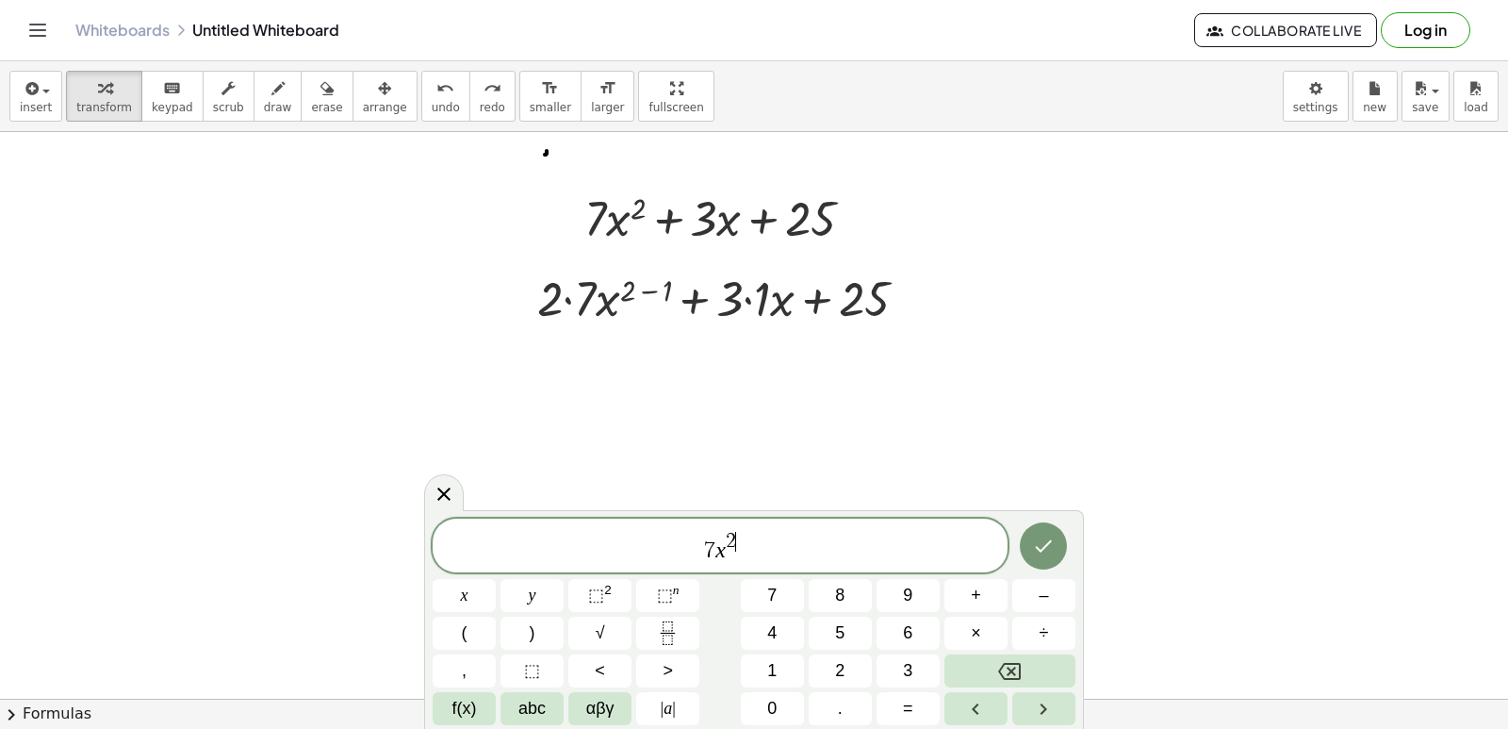
click at [734, 532] on span "2 ​" at bounding box center [731, 542] width 10 height 21
click at [1034, 669] on button "Backspace" at bounding box center [1009, 670] width 131 height 33
click at [891, 667] on button "3" at bounding box center [907, 670] width 63 height 33
click at [746, 557] on span "7 x 3 ​" at bounding box center [720, 547] width 575 height 34
click at [745, 554] on span "7 x 3 ​" at bounding box center [720, 547] width 575 height 34
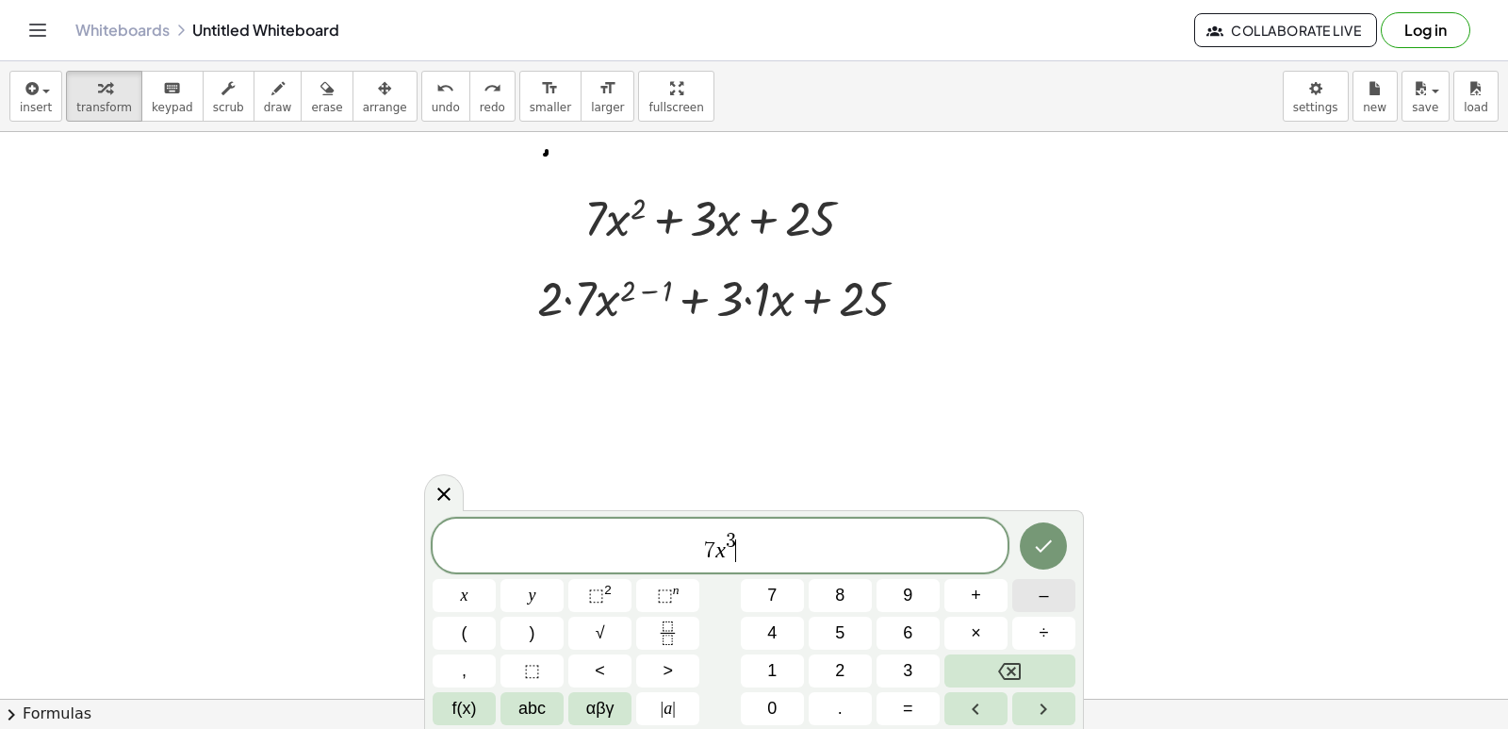
click at [1041, 596] on span "–" at bounding box center [1043, 594] width 9 height 25
click at [832, 666] on button "2" at bounding box center [840, 670] width 63 height 33
click at [982, 634] on button "×" at bounding box center [975, 632] width 63 height 33
click at [606, 585] on sup "2" at bounding box center [608, 589] width 8 height 14
click at [1047, 666] on button "Backspace" at bounding box center [1009, 670] width 131 height 33
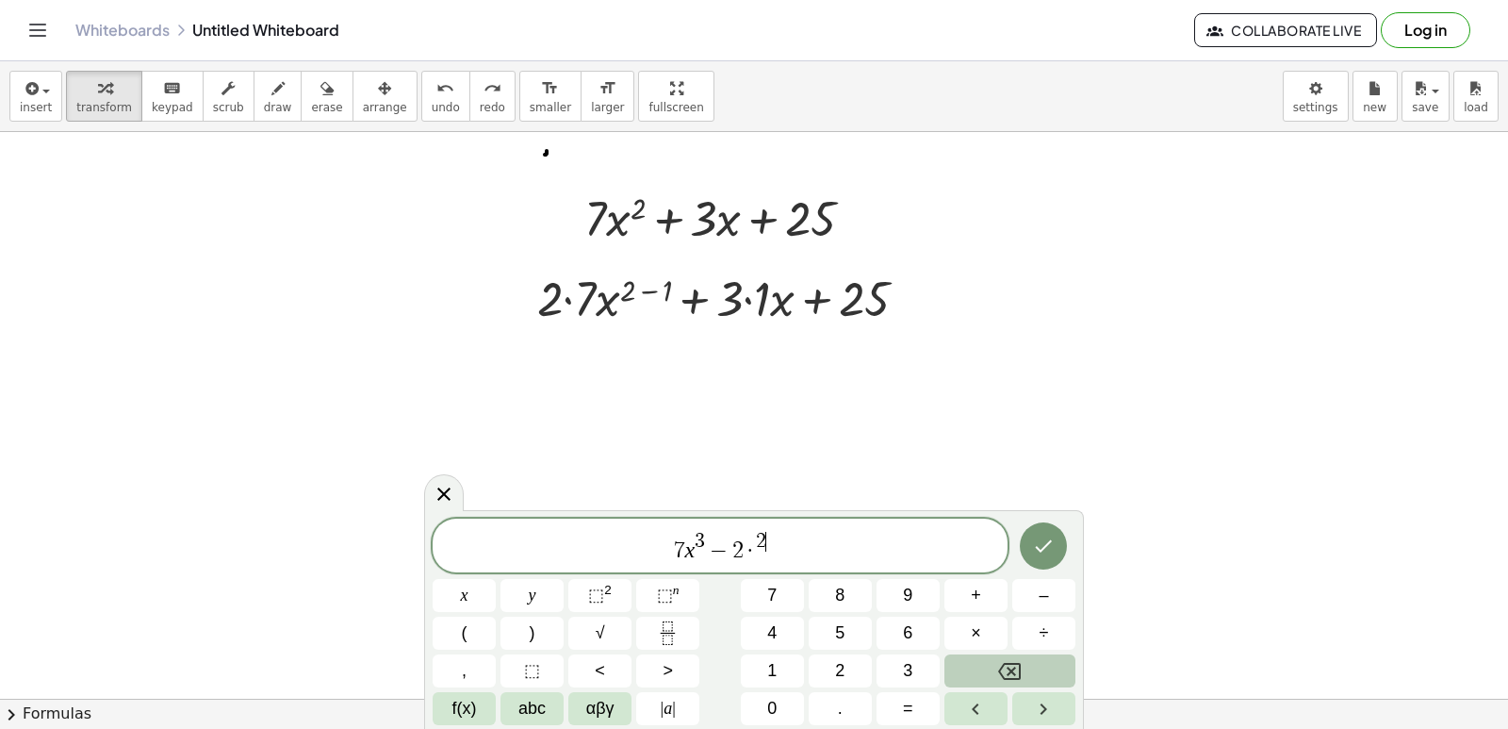
click at [1046, 666] on button "Backspace" at bounding box center [1009, 670] width 131 height 33
click at [1043, 666] on button "Backspace" at bounding box center [1009, 670] width 131 height 33
click at [471, 602] on button "x" at bounding box center [464, 595] width 63 height 33
click at [608, 605] on span "⬚ 2" at bounding box center [600, 594] width 24 height 25
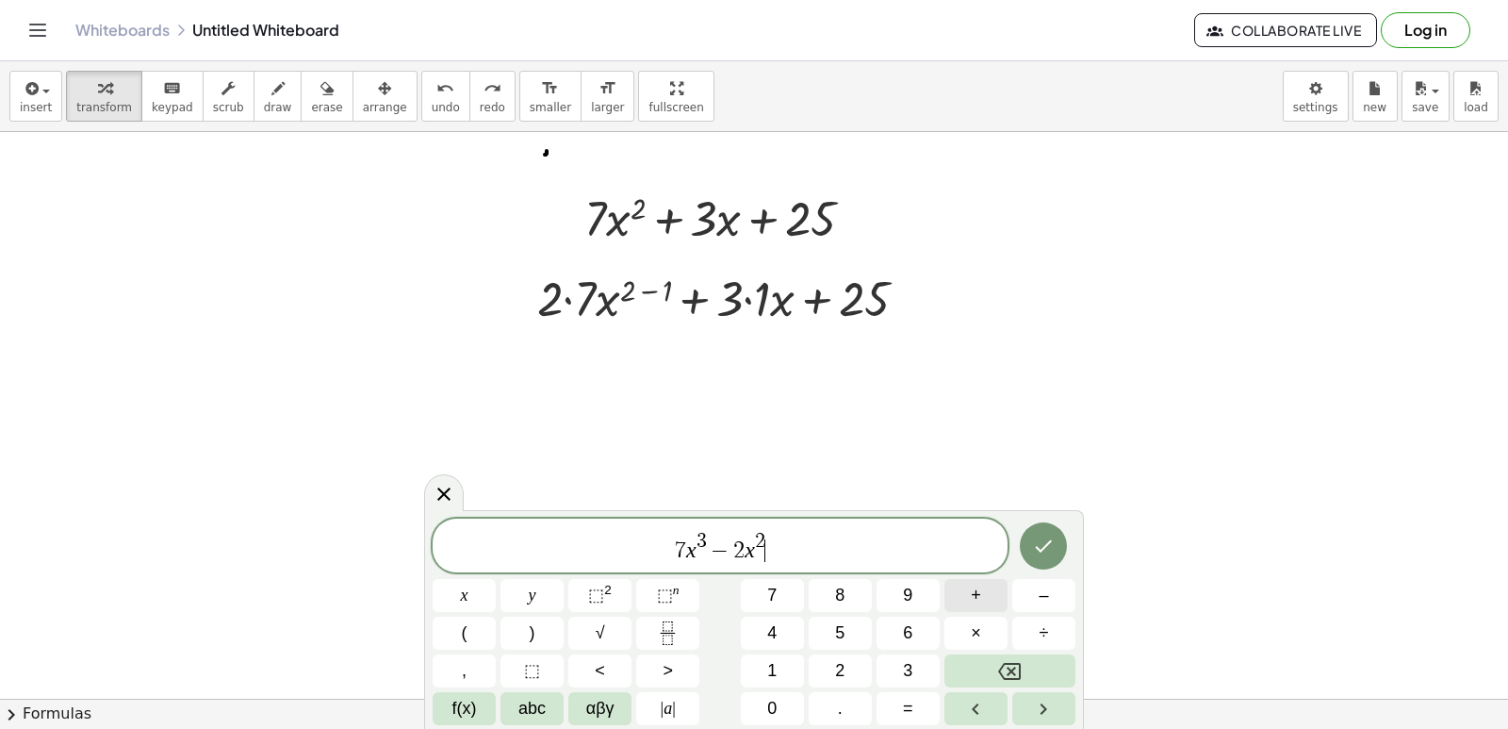
click at [960, 594] on button "+" at bounding box center [975, 595] width 63 height 33
click at [840, 625] on span "5" at bounding box center [839, 632] width 9 height 25
click at [971, 624] on span "×" at bounding box center [976, 632] width 10 height 25
click at [1040, 596] on span "–" at bounding box center [1043, 594] width 9 height 25
click at [776, 663] on span "1" at bounding box center [771, 670] width 9 height 25
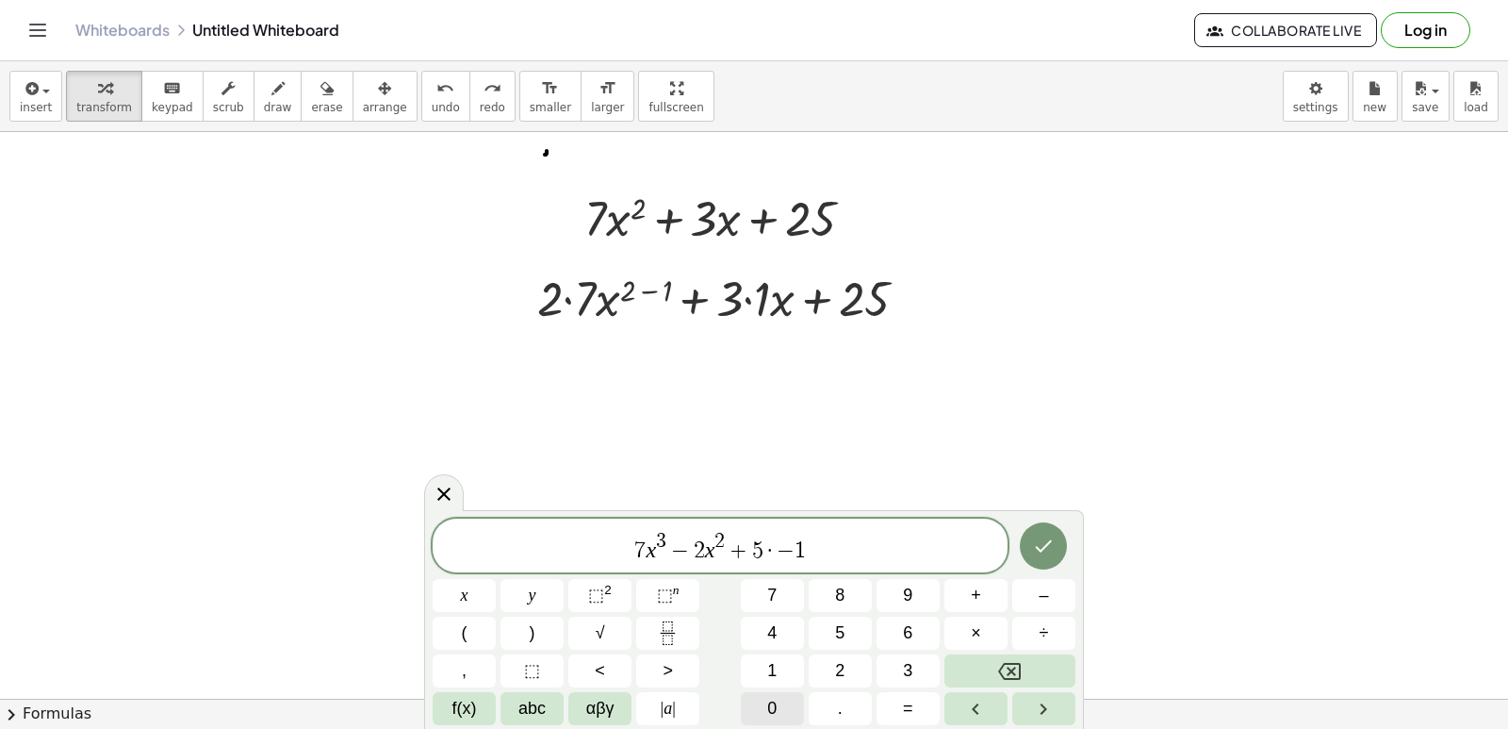
click at [783, 697] on button "0" at bounding box center [772, 708] width 63 height 33
click at [769, 551] on span "7 x 3 − 2 x 2 + 5 · − 1 0 ​" at bounding box center [720, 547] width 575 height 34
click at [1023, 661] on button "Backspace" at bounding box center [1009, 670] width 131 height 33
click at [471, 601] on button "x" at bounding box center [464, 595] width 63 height 33
click at [1029, 541] on button "Done" at bounding box center [1043, 545] width 47 height 47
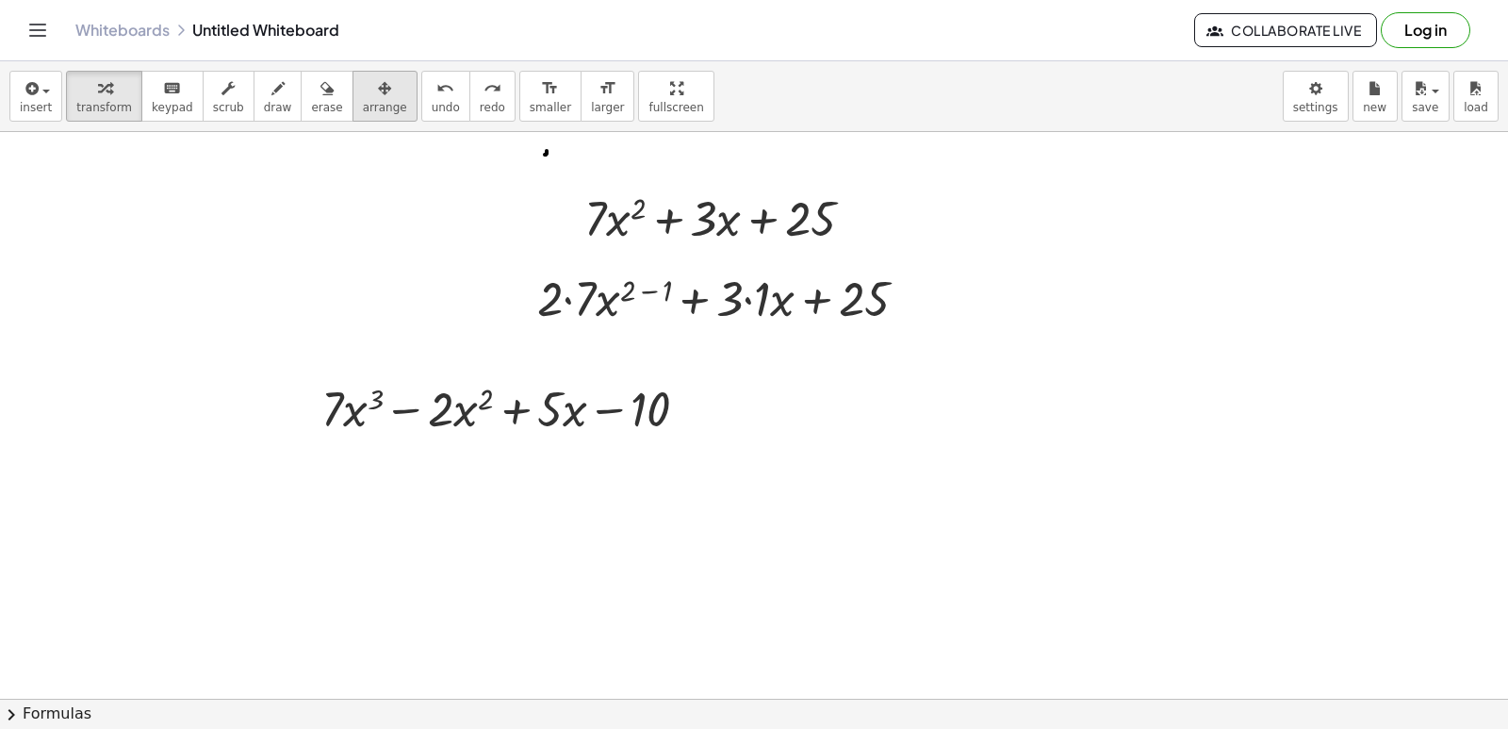
click at [372, 97] on button "arrange" at bounding box center [384, 96] width 65 height 51
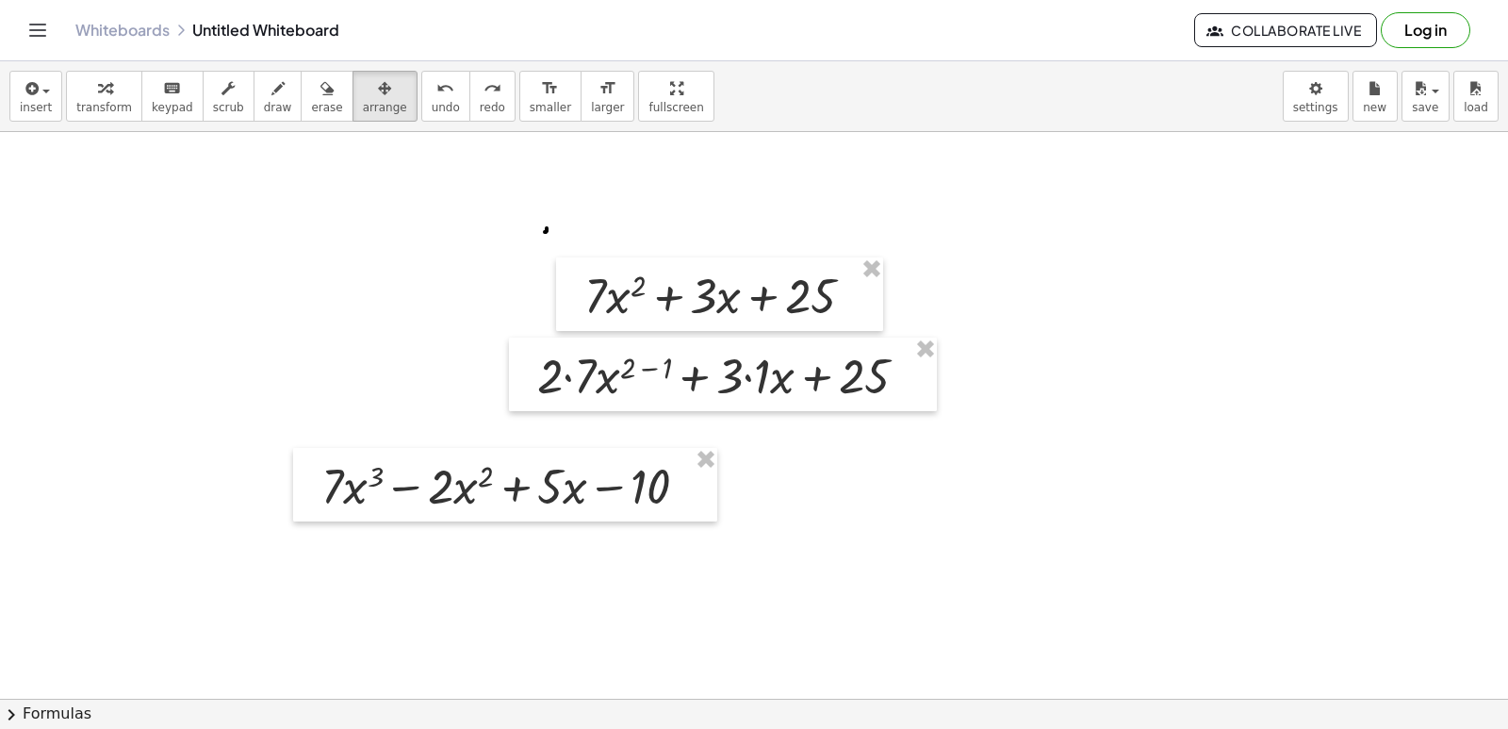
scroll to position [94, 0]
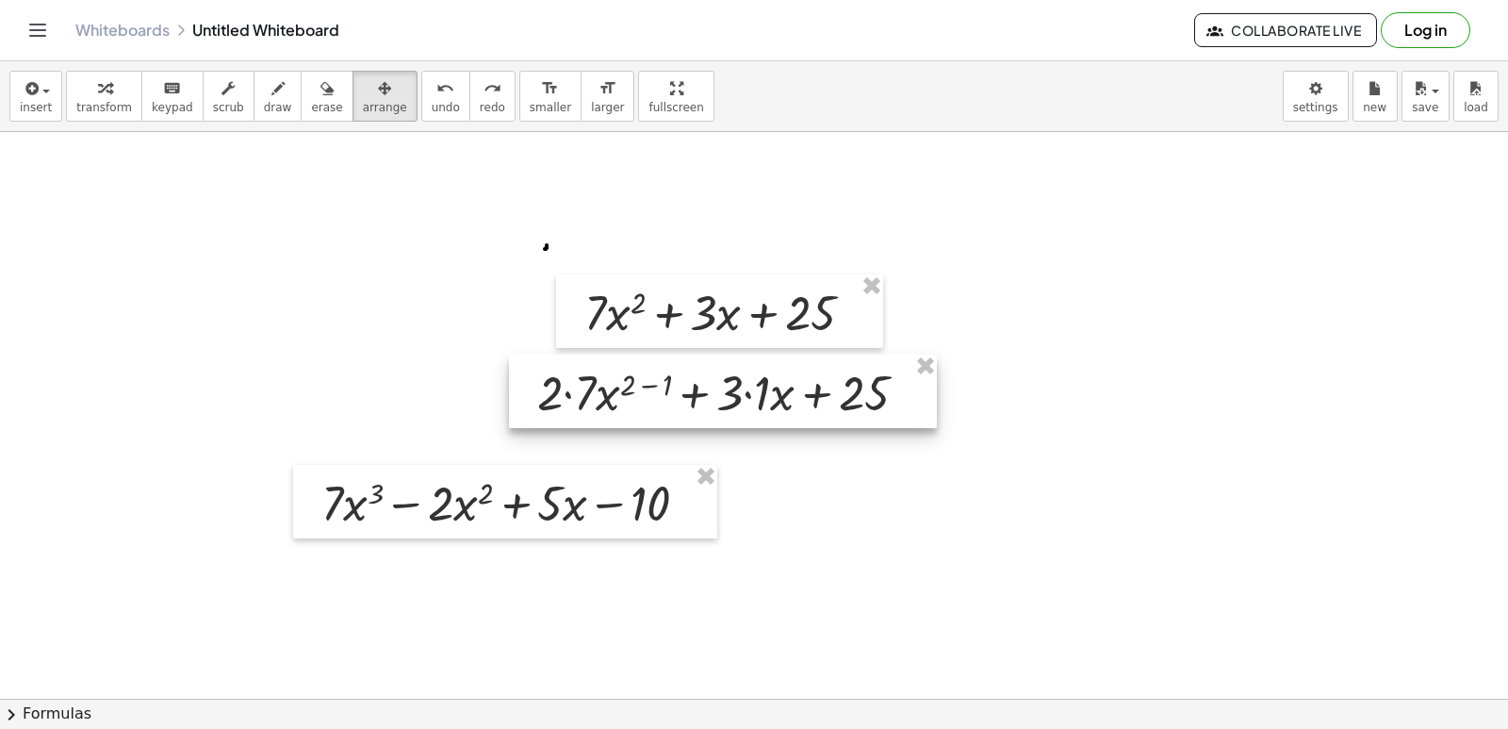
drag, startPoint x: 926, startPoint y: 371, endPoint x: 921, endPoint y: 352, distance: 19.4
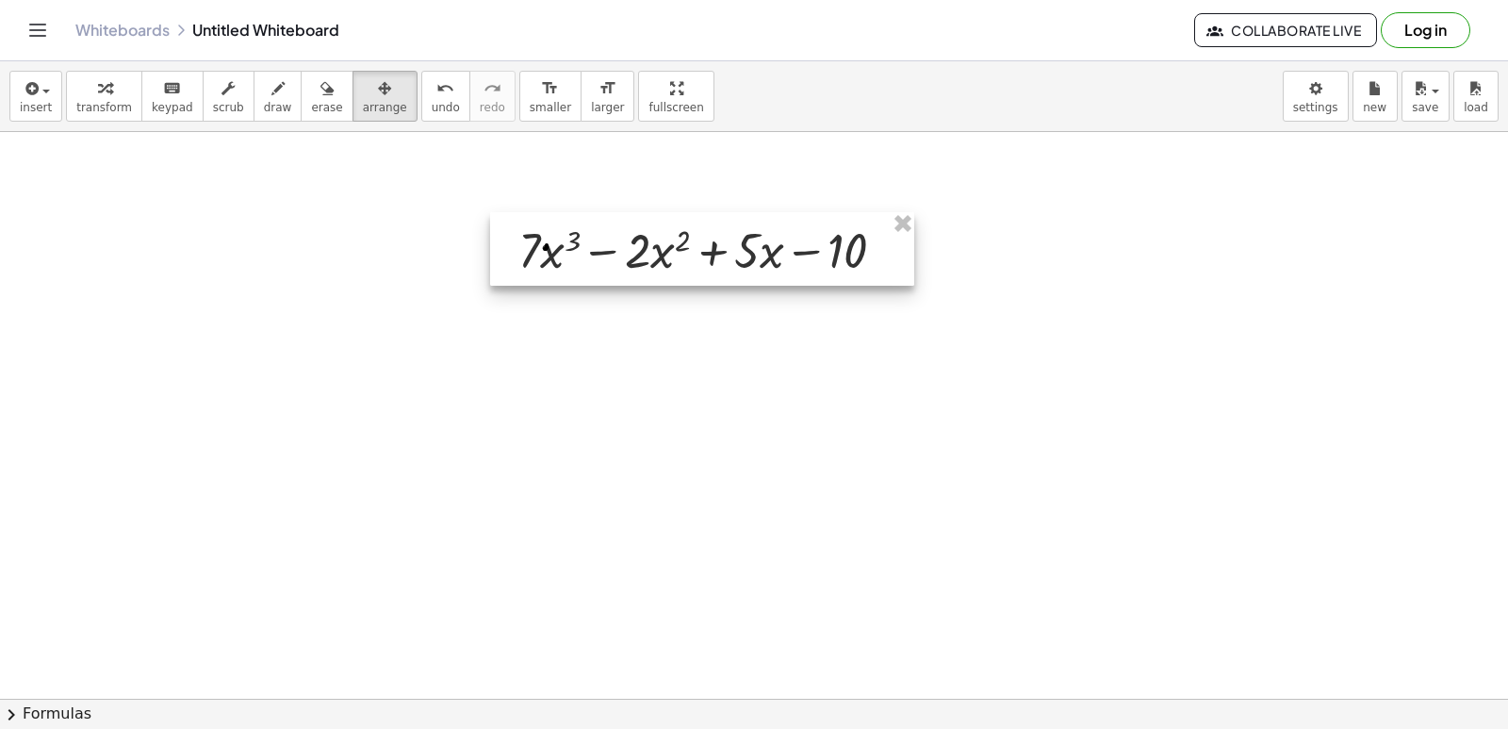
drag, startPoint x: 699, startPoint y: 401, endPoint x: 765, endPoint y: 230, distance: 182.9
click at [764, 230] on div at bounding box center [702, 249] width 424 height 74
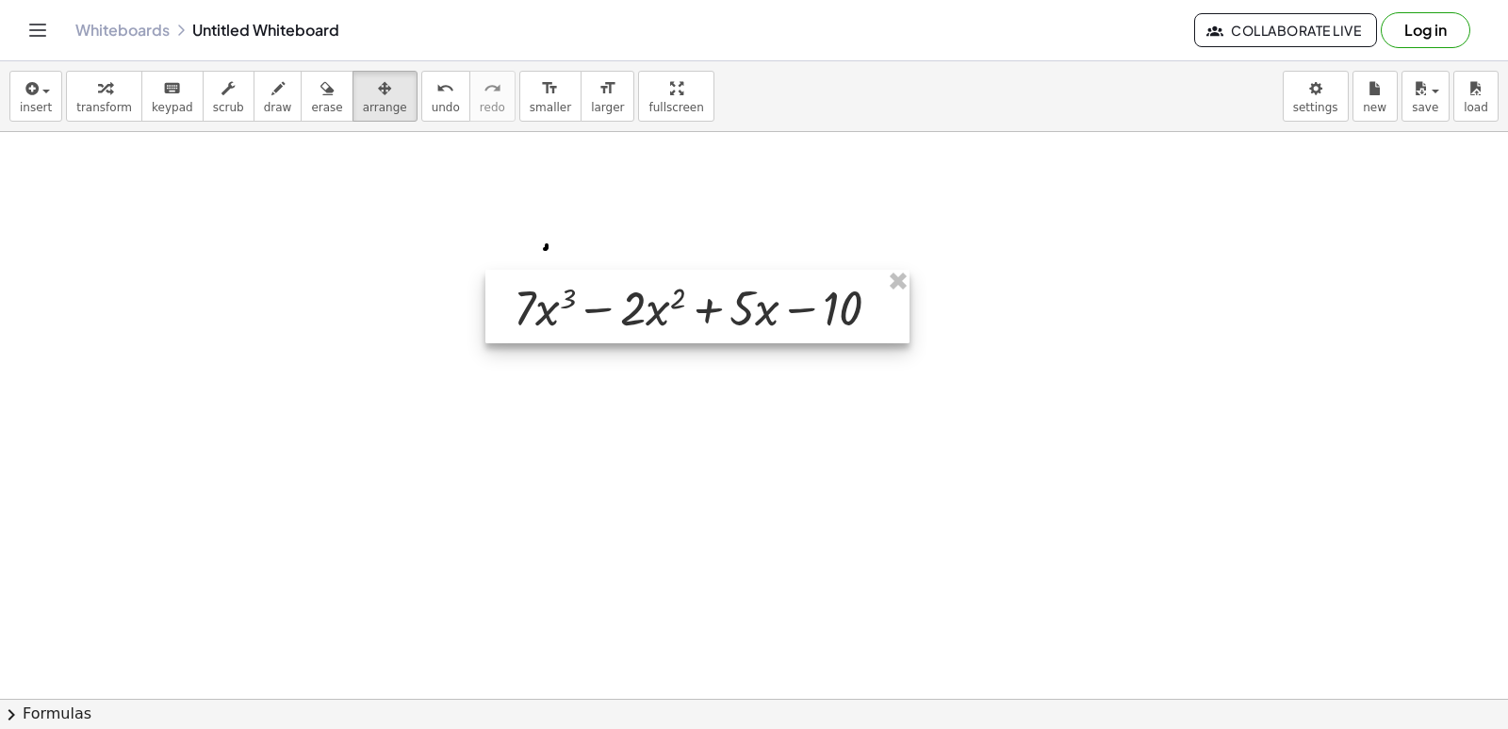
drag, startPoint x: 759, startPoint y: 220, endPoint x: 754, endPoint y: 279, distance: 59.6
click at [754, 279] on div at bounding box center [697, 307] width 424 height 74
click at [755, 246] on div at bounding box center [754, 665] width 1508 height 1255
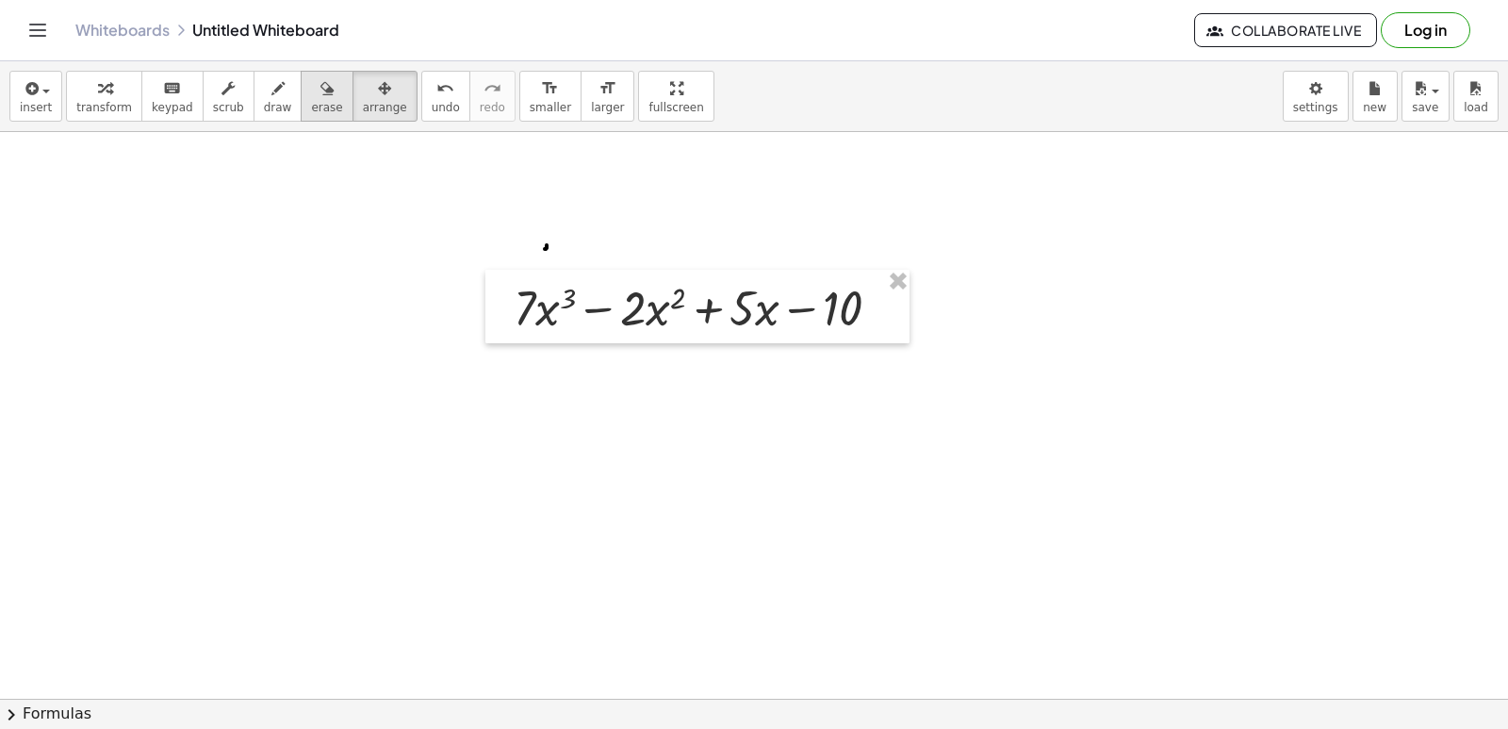
click at [311, 103] on span "erase" at bounding box center [326, 107] width 31 height 13
drag, startPoint x: 550, startPoint y: 244, endPoint x: 506, endPoint y: 239, distance: 44.5
click at [510, 240] on div at bounding box center [754, 665] width 1508 height 1255
drag, startPoint x: 80, startPoint y: 91, endPoint x: 90, endPoint y: 92, distance: 9.5
click at [82, 91] on div "button" at bounding box center [104, 87] width 56 height 23
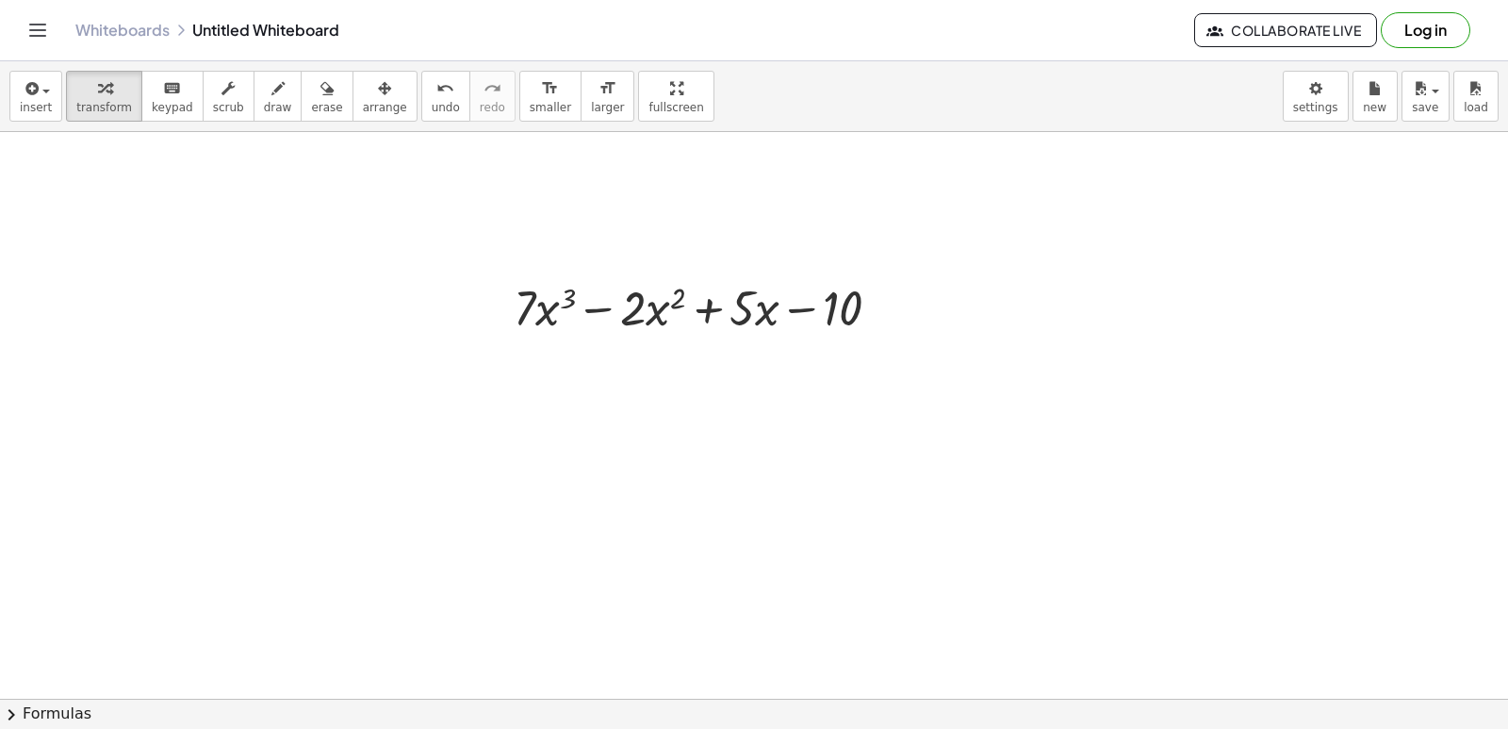
click at [542, 428] on div at bounding box center [754, 665] width 1508 height 1255
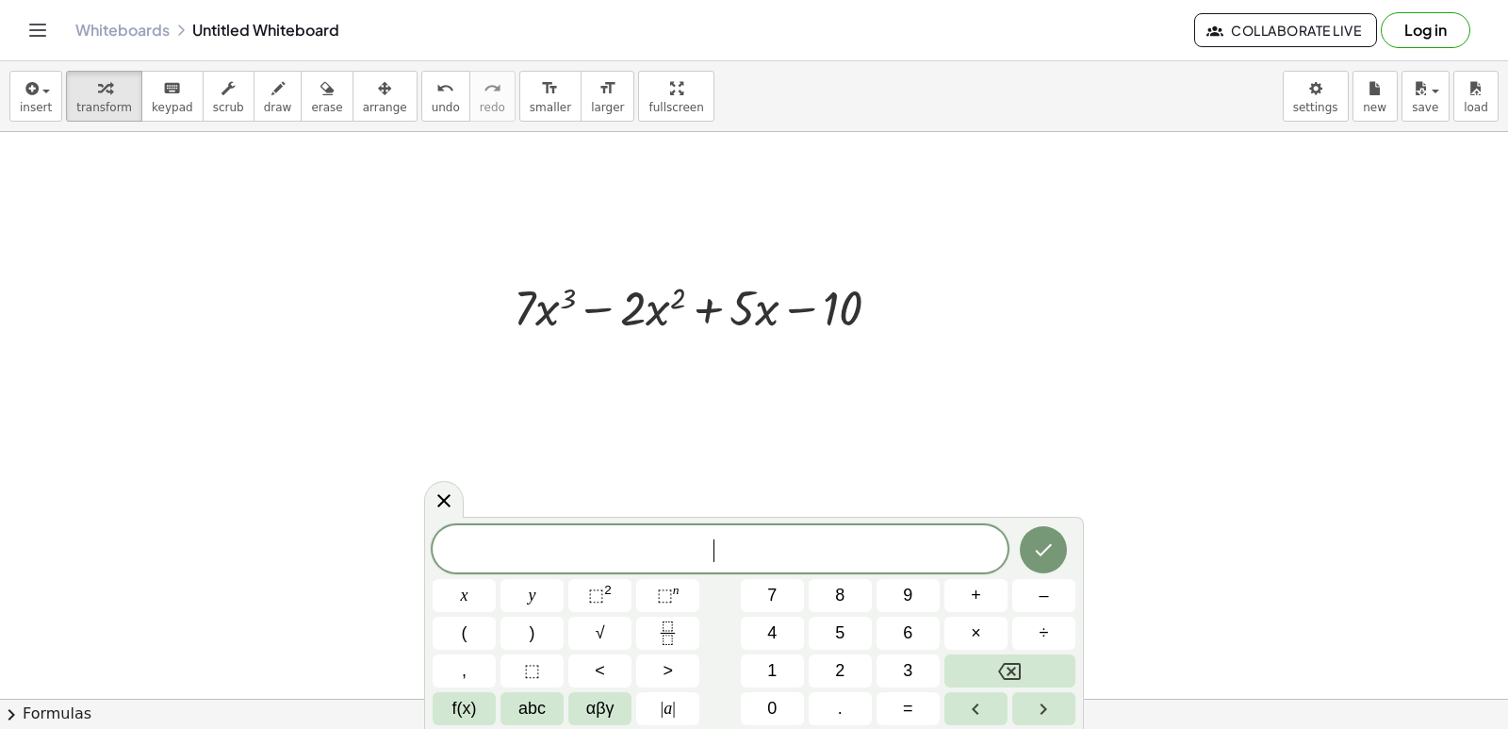
click at [541, 418] on div at bounding box center [754, 665] width 1508 height 1255
click at [860, 662] on button "2" at bounding box center [840, 670] width 63 height 33
click at [761, 662] on button "1" at bounding box center [772, 670] width 63 height 33
click at [451, 592] on button "x" at bounding box center [464, 595] width 63 height 33
click at [609, 594] on sup "2" at bounding box center [608, 589] width 8 height 14
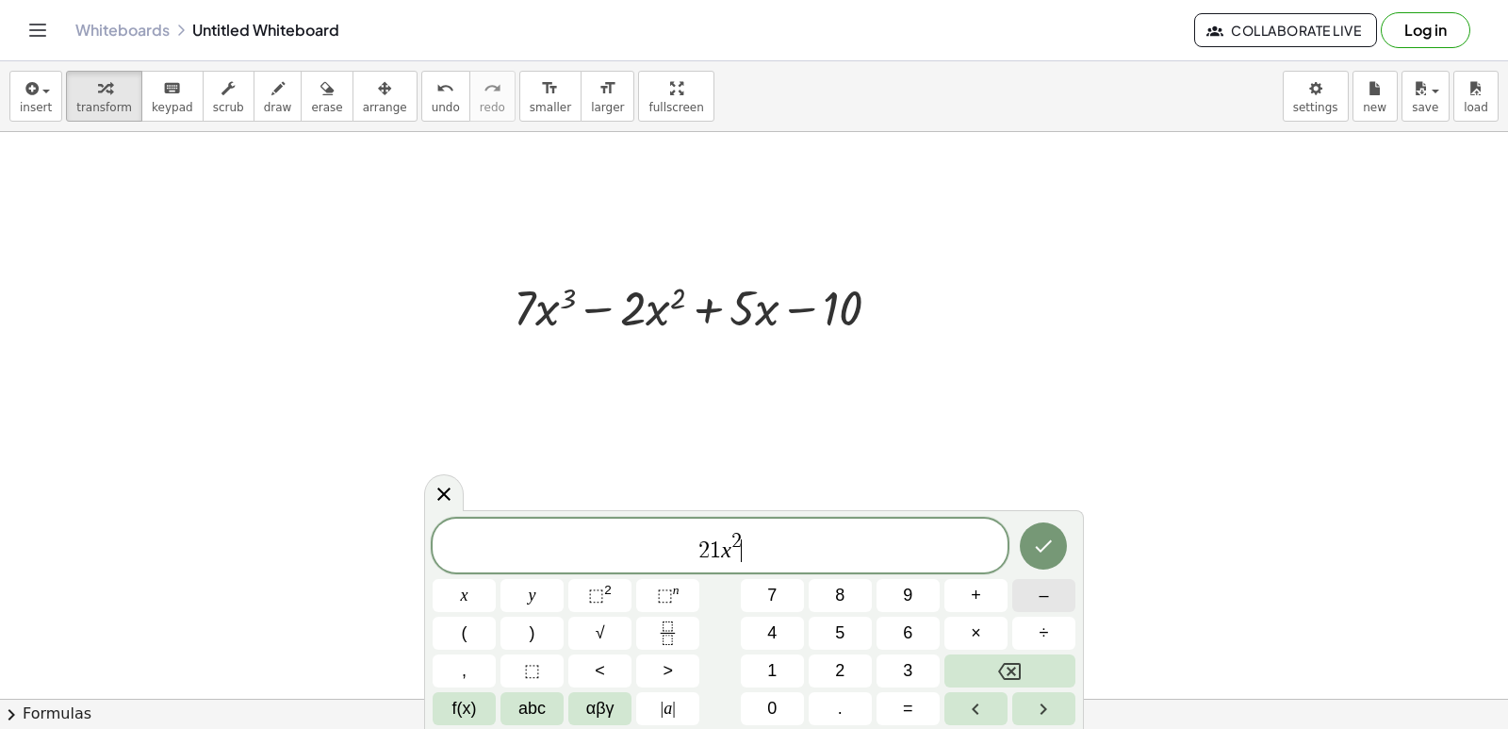
click at [1024, 592] on button "–" at bounding box center [1043, 595] width 63 height 33
click at [767, 629] on span "4" at bounding box center [771, 632] width 9 height 25
click at [438, 596] on button "x" at bounding box center [464, 595] width 63 height 33
click at [964, 595] on button "+" at bounding box center [975, 595] width 63 height 33
click at [836, 627] on button "5" at bounding box center [840, 632] width 63 height 33
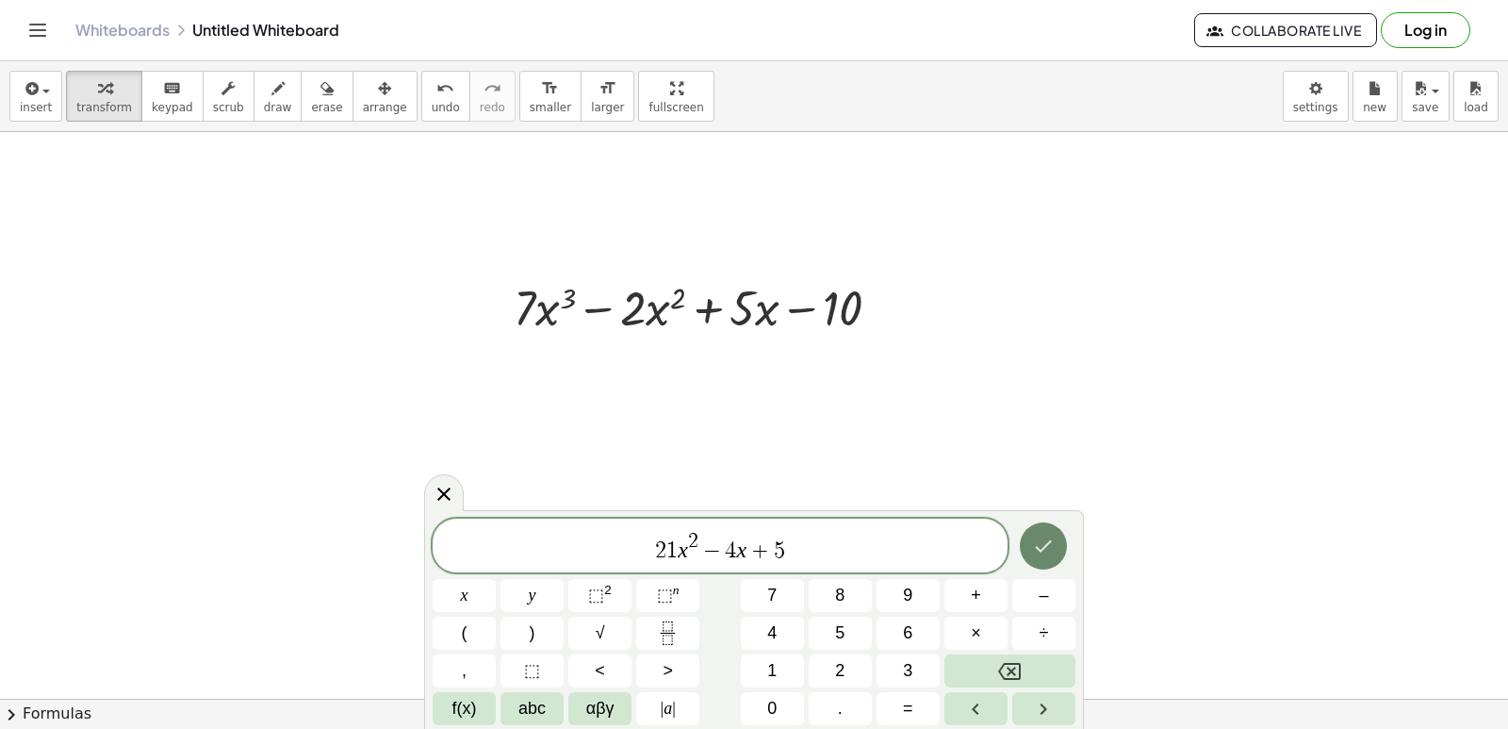
click at [1033, 542] on icon "Done" at bounding box center [1043, 545] width 23 height 23
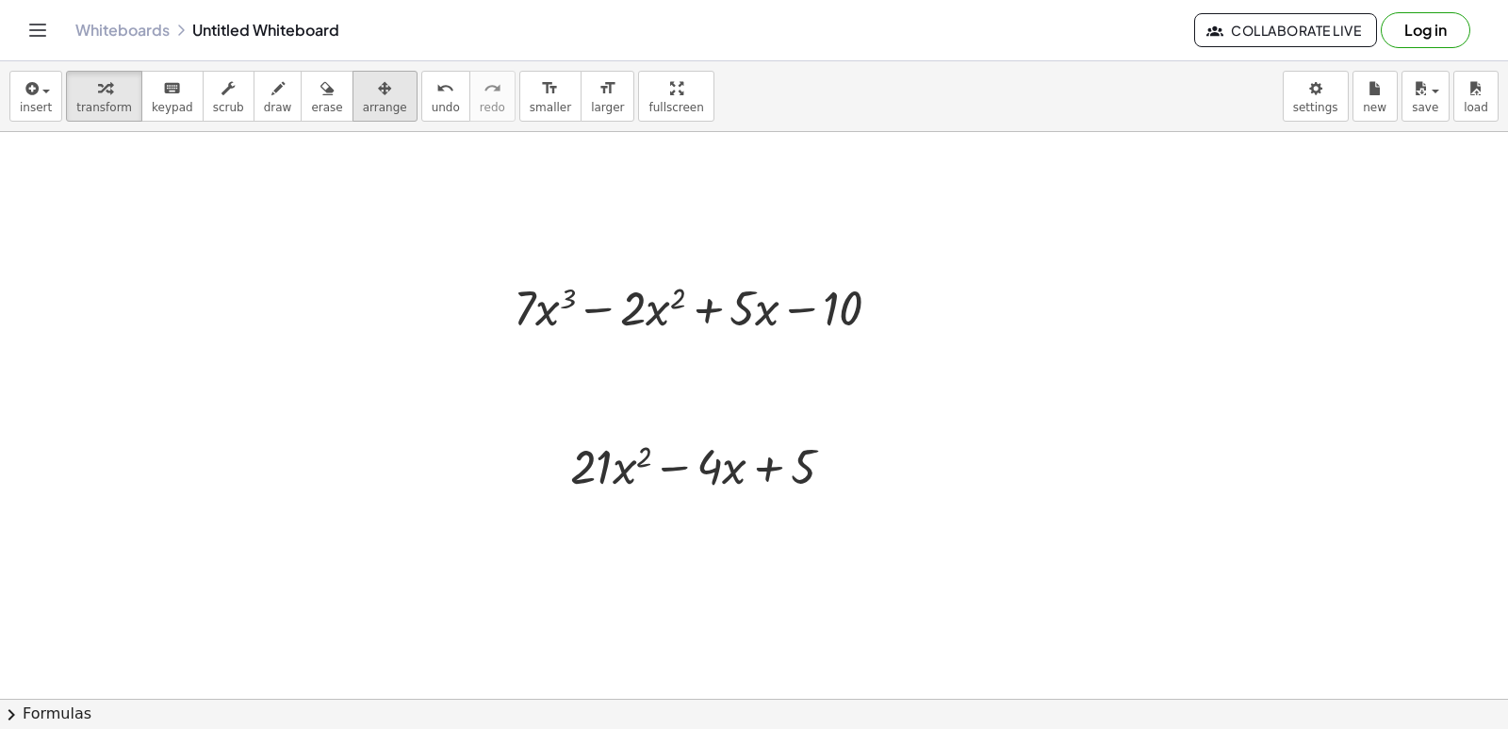
click at [369, 99] on button "arrange" at bounding box center [384, 96] width 65 height 51
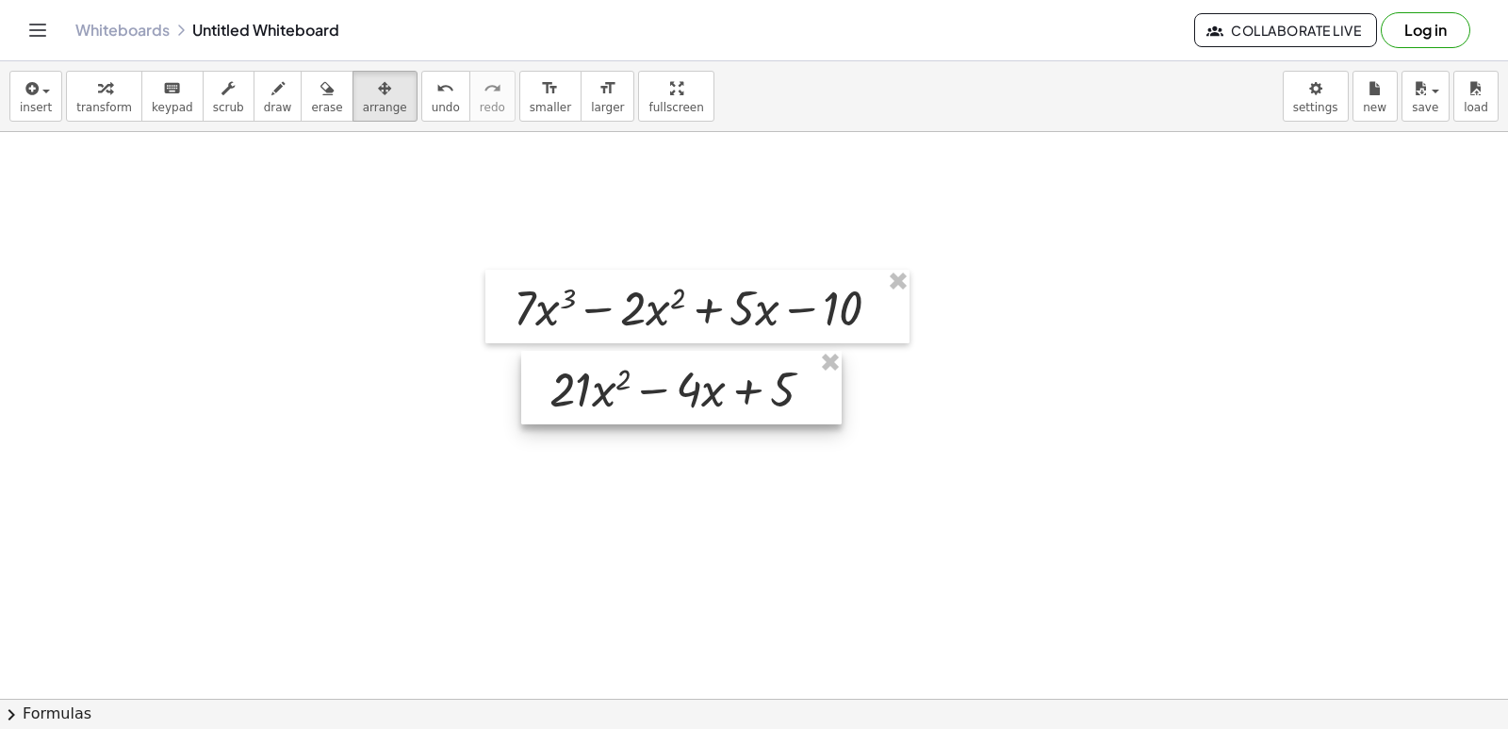
drag, startPoint x: 700, startPoint y: 441, endPoint x: 680, endPoint y: 364, distance: 80.0
click at [680, 364] on div at bounding box center [681, 388] width 320 height 74
click at [100, 90] on icon "button" at bounding box center [104, 88] width 13 height 23
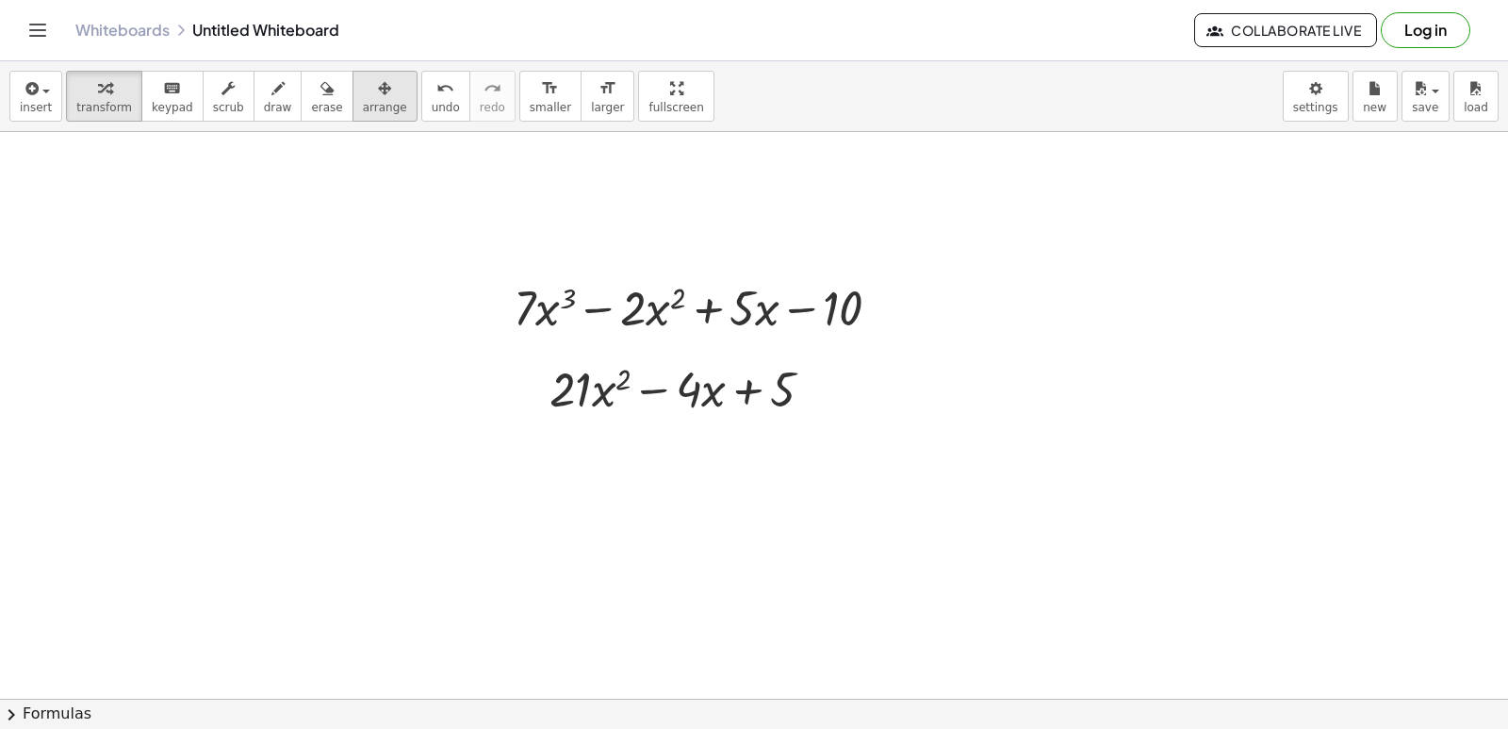
click at [363, 102] on span "arrange" at bounding box center [385, 107] width 44 height 13
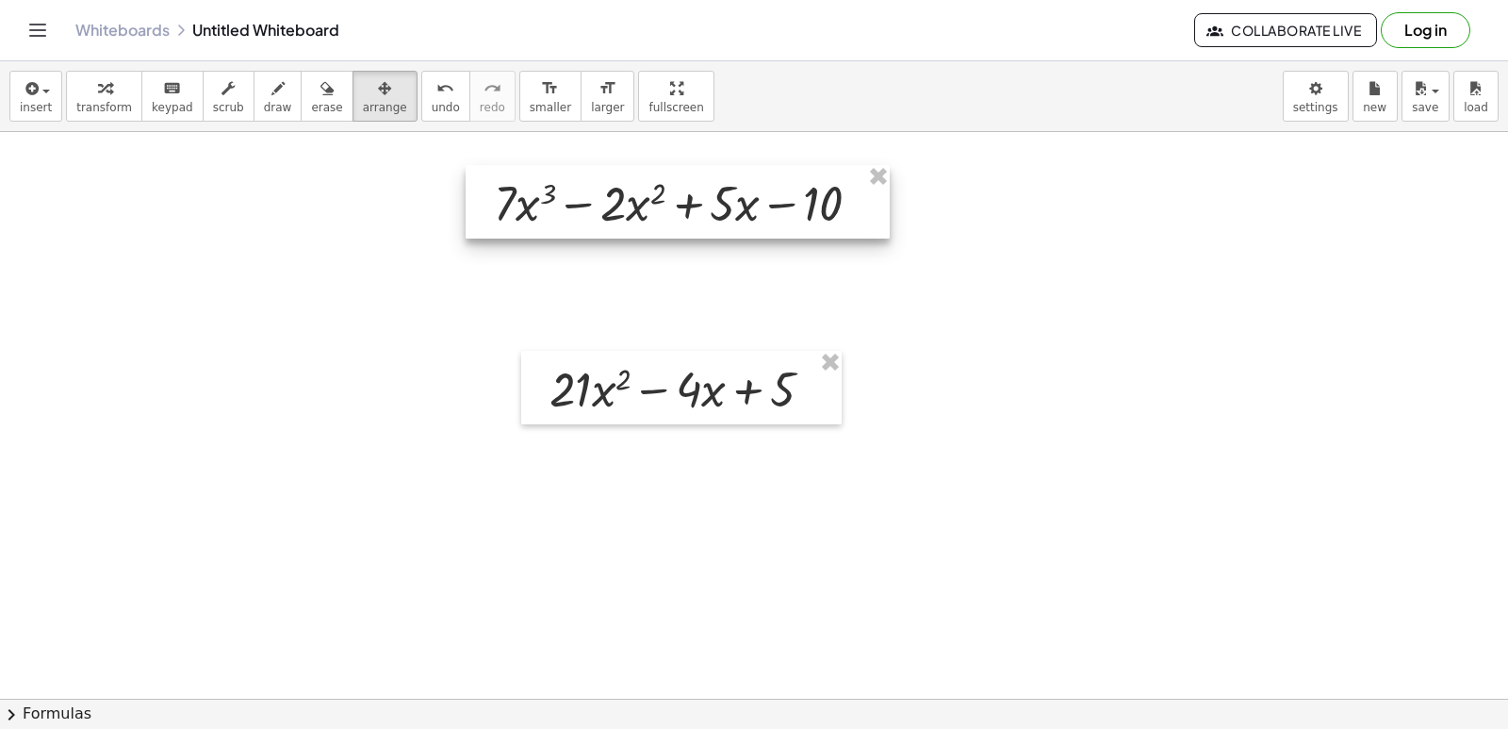
drag, startPoint x: 736, startPoint y: 279, endPoint x: 716, endPoint y: 174, distance: 106.5
click at [716, 174] on div at bounding box center [678, 202] width 424 height 74
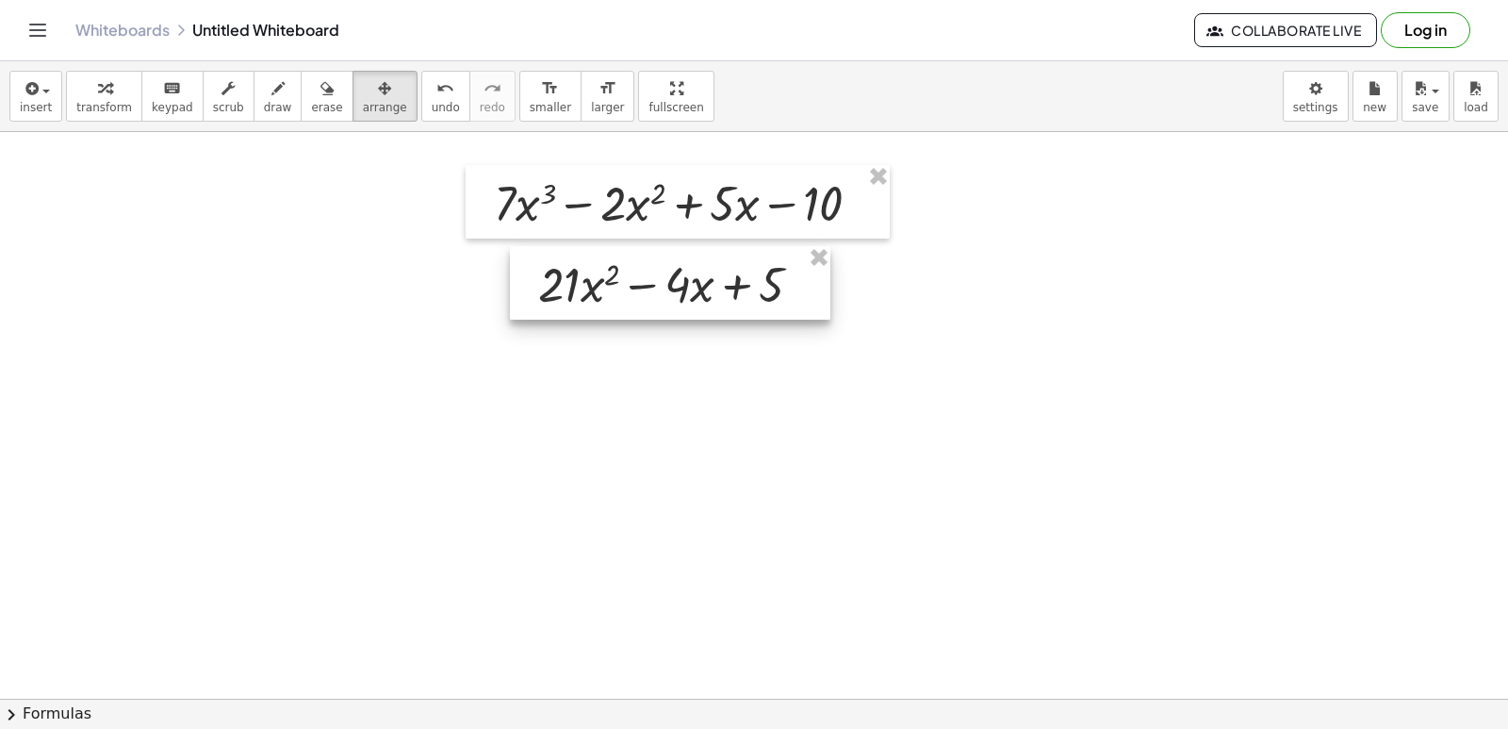
drag, startPoint x: 728, startPoint y: 358, endPoint x: 623, endPoint y: 191, distance: 196.9
click at [717, 253] on div at bounding box center [670, 283] width 320 height 74
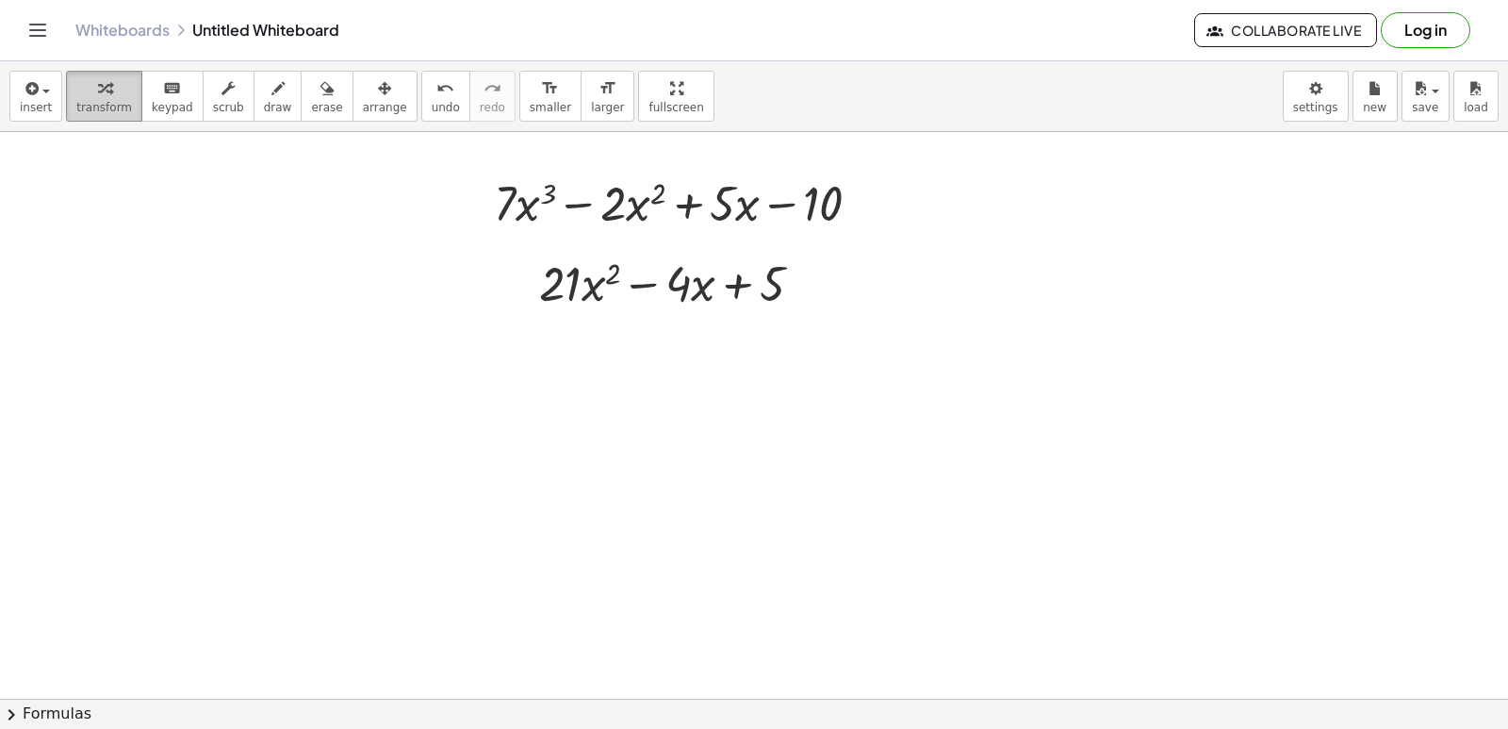
click at [97, 109] on span "transform" at bounding box center [104, 107] width 56 height 13
click at [547, 423] on div at bounding box center [754, 665] width 1508 height 1255
click at [548, 423] on div at bounding box center [754, 665] width 1508 height 1255
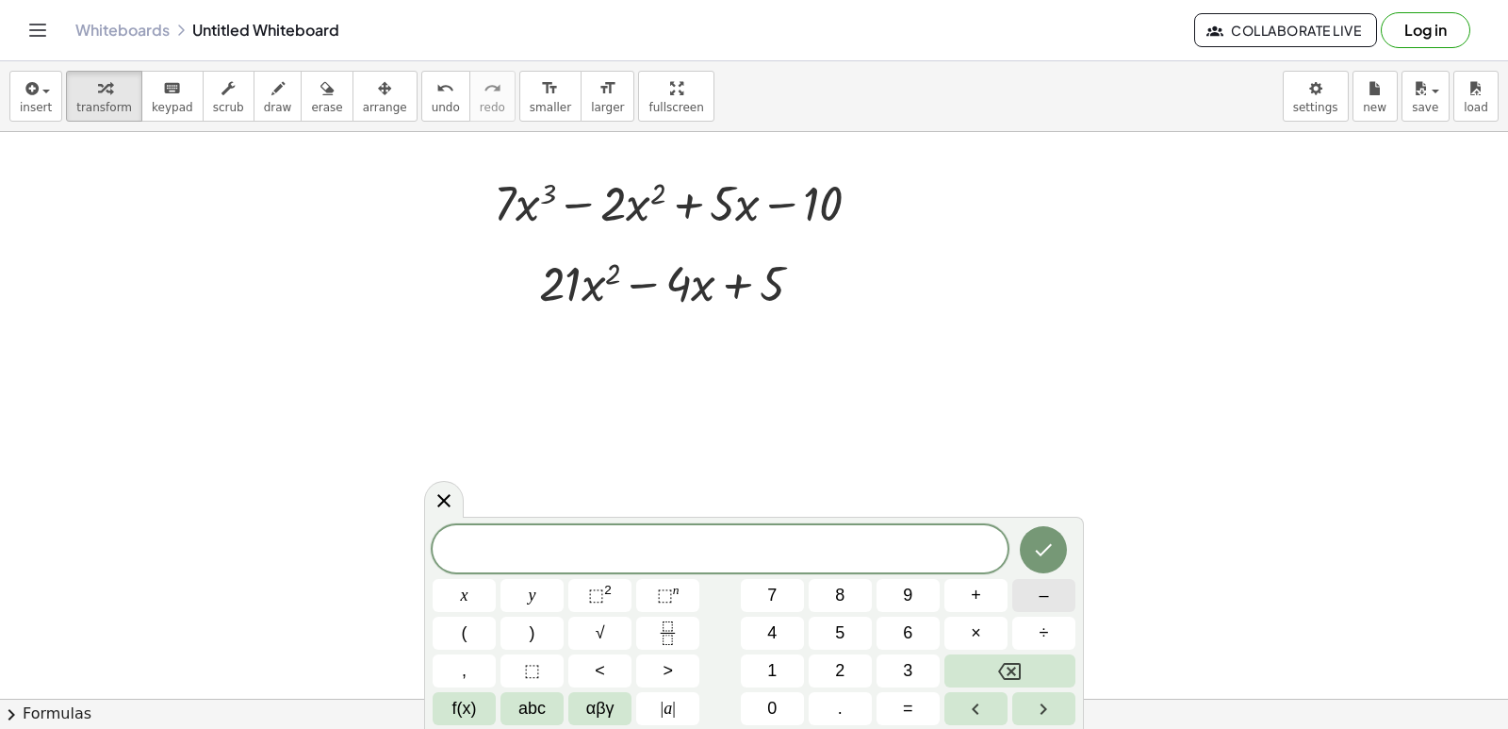
click at [1026, 596] on button "–" at bounding box center [1043, 595] width 63 height 33
click at [929, 633] on button "6" at bounding box center [907, 632] width 63 height 33
click at [442, 587] on button "x" at bounding box center [464, 595] width 63 height 33
click at [603, 592] on span "⬚" at bounding box center [596, 594] width 16 height 19
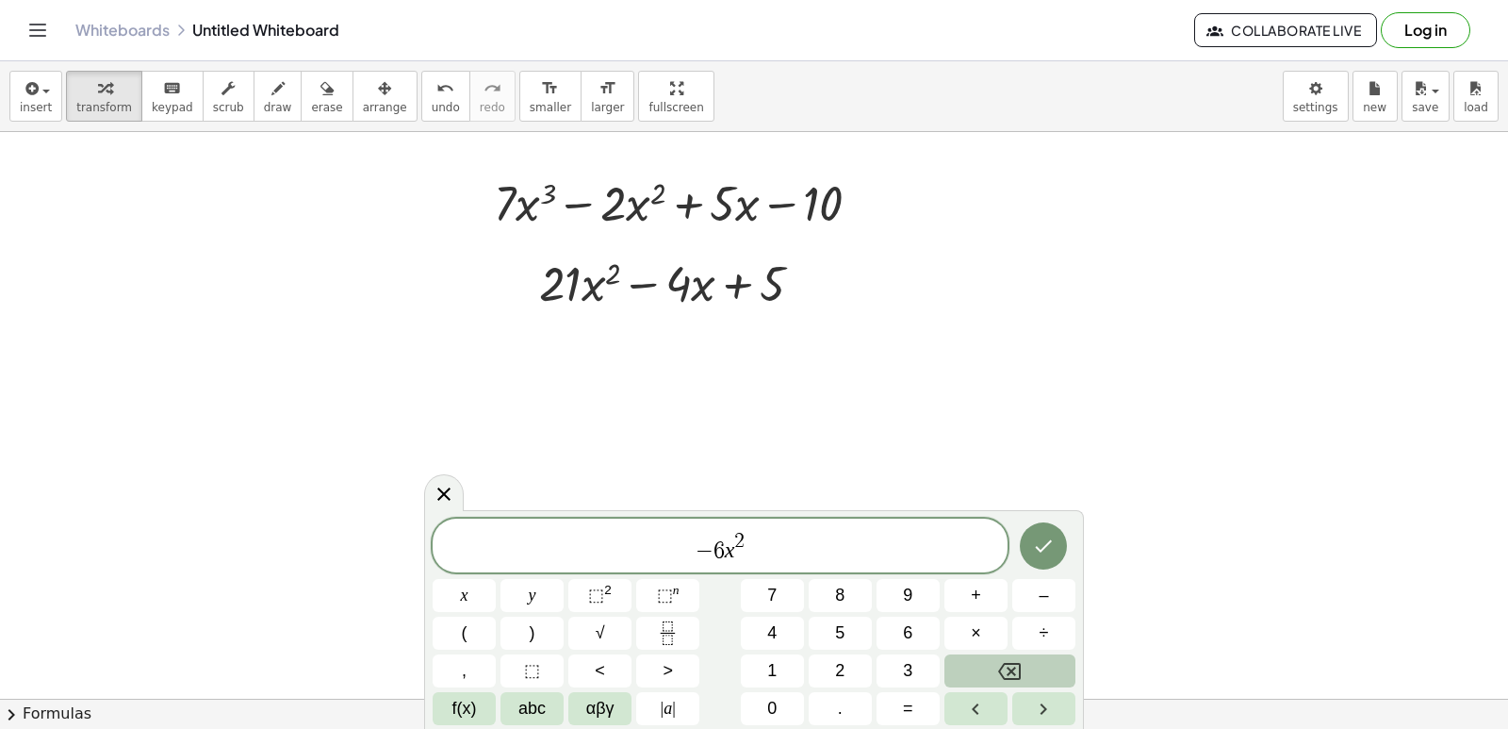
click at [980, 666] on button "Backspace" at bounding box center [1009, 670] width 131 height 33
click at [971, 661] on button "Backspace" at bounding box center [1009, 670] width 131 height 33
click at [755, 629] on button "4" at bounding box center [772, 632] width 63 height 33
click at [1038, 707] on icon "Right arrow" at bounding box center [1043, 708] width 23 height 23
click at [983, 598] on button "+" at bounding box center [975, 595] width 63 height 33
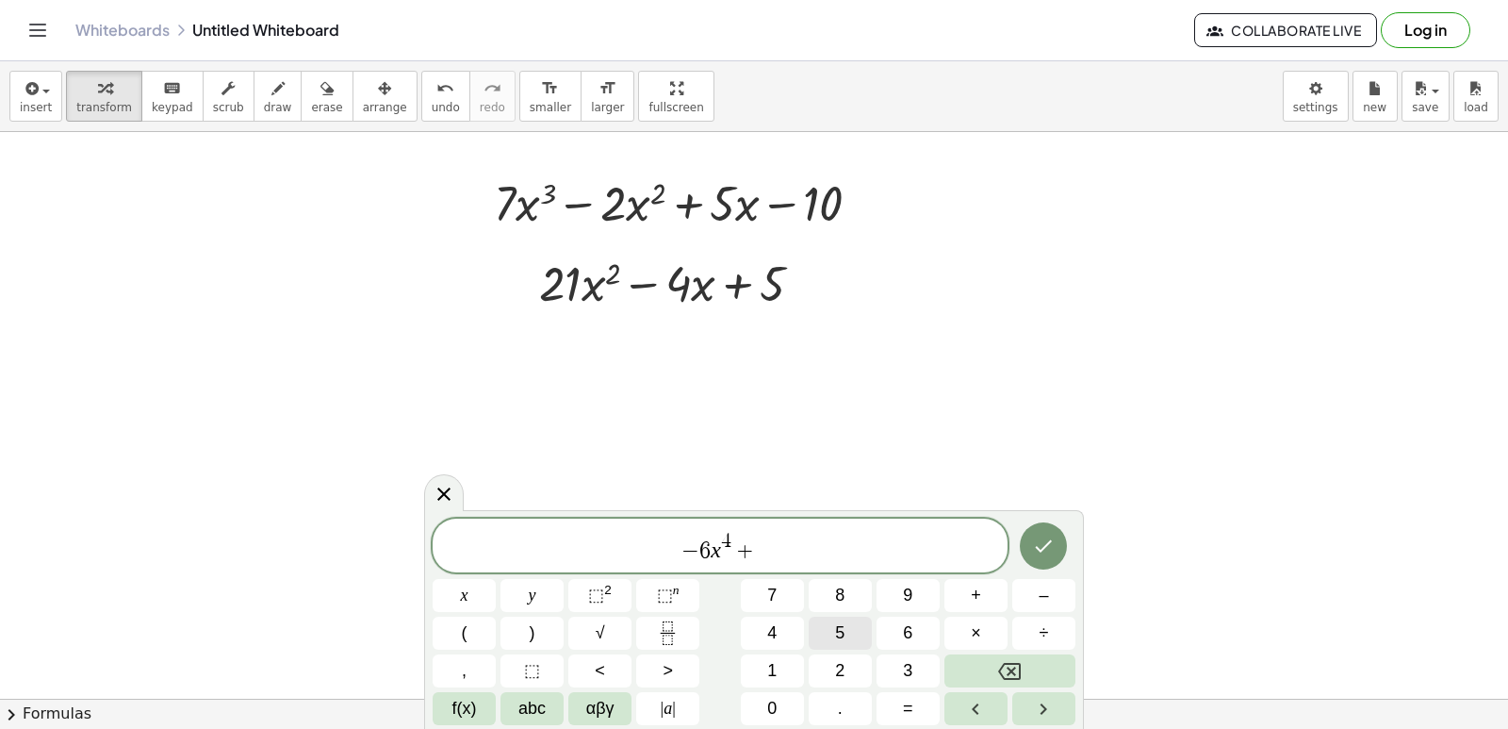
click at [840, 632] on span "5" at bounding box center [839, 632] width 9 height 25
click at [443, 591] on button "x" at bounding box center [464, 595] width 63 height 33
click at [626, 594] on button "⬚ 2" at bounding box center [599, 595] width 63 height 33
click at [1045, 587] on span "–" at bounding box center [1043, 594] width 9 height 25
click at [793, 663] on button "1" at bounding box center [772, 670] width 63 height 33
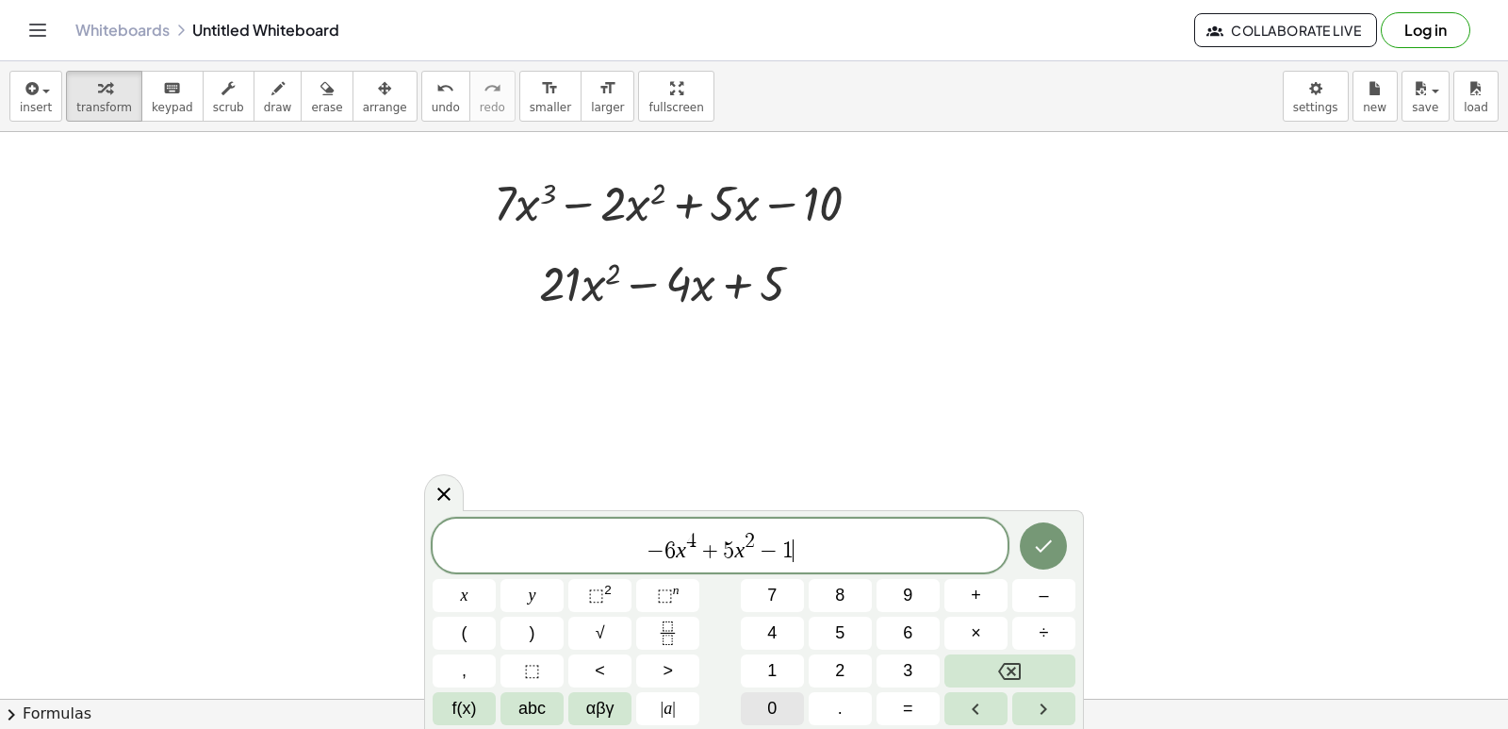
click at [778, 702] on button "0" at bounding box center [772, 708] width 63 height 33
click at [958, 629] on button "×" at bounding box center [975, 632] width 63 height 33
click at [989, 602] on button "+" at bounding box center [975, 595] width 63 height 33
click at [1021, 664] on icon "Backspace" at bounding box center [1009, 671] width 23 height 17
click at [1022, 668] on button "Backspace" at bounding box center [1009, 670] width 131 height 33
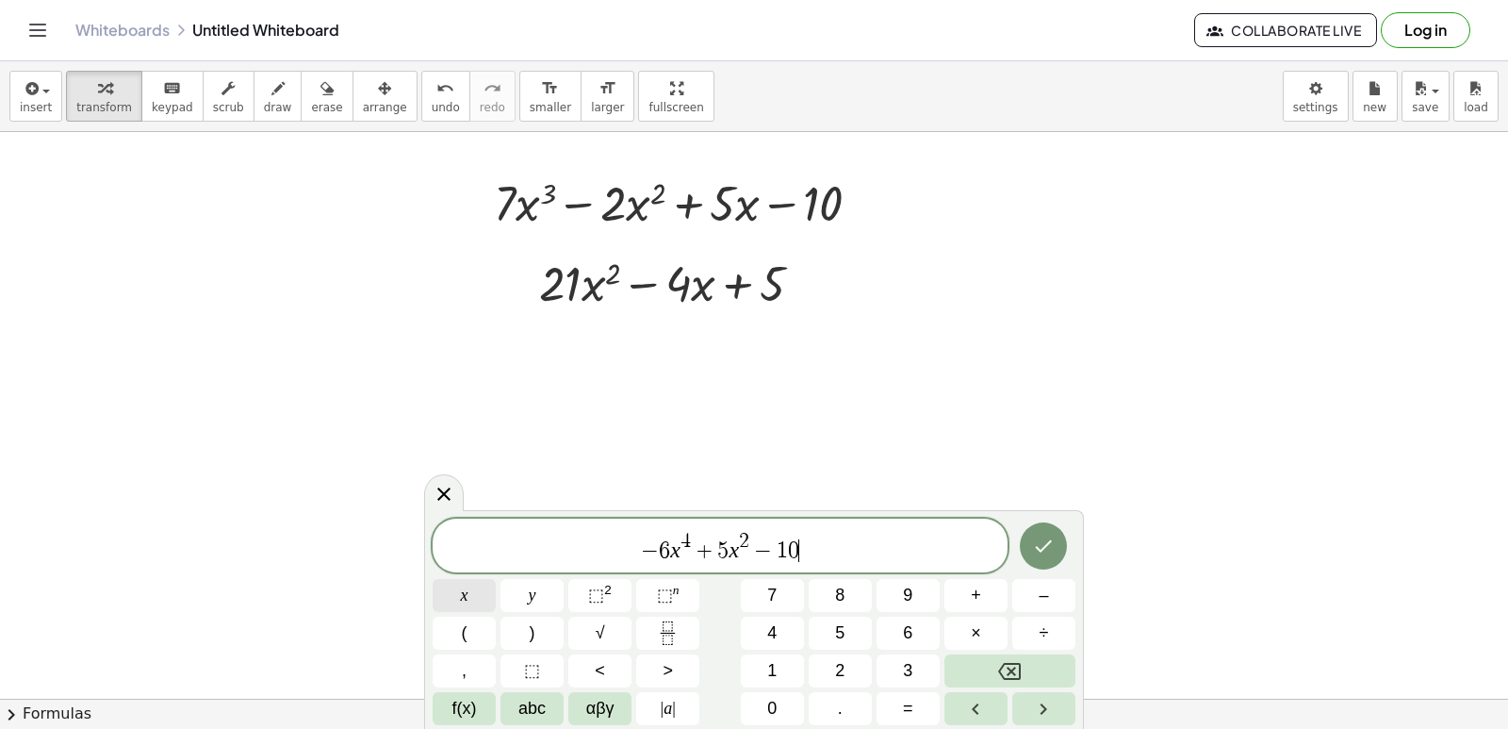
click at [455, 591] on button "x" at bounding box center [464, 595] width 63 height 33
click at [990, 598] on button "+" at bounding box center [975, 595] width 63 height 33
click at [909, 589] on span "9" at bounding box center [907, 594] width 9 height 25
click at [1047, 549] on icon "Done" at bounding box center [1043, 545] width 23 height 23
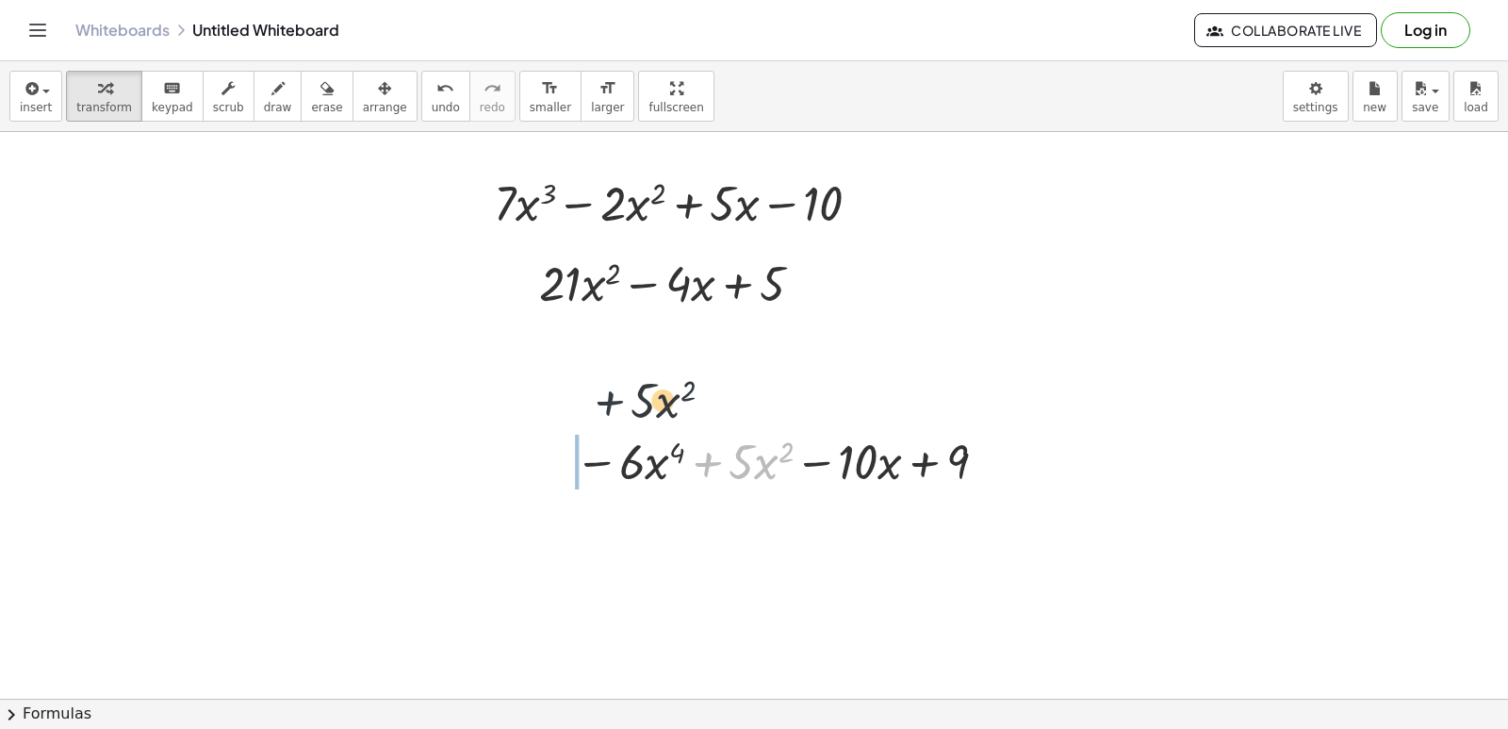
drag, startPoint x: 723, startPoint y: 459, endPoint x: 615, endPoint y: 393, distance: 126.1
click at [615, 393] on div "+ · 7 · x 3 − · 2 · x 2 + · 5 · x − 10 + · 21 · x 2 − · 4 · x + 5 + · 5 · x 2 −…" at bounding box center [754, 665] width 1508 height 1255
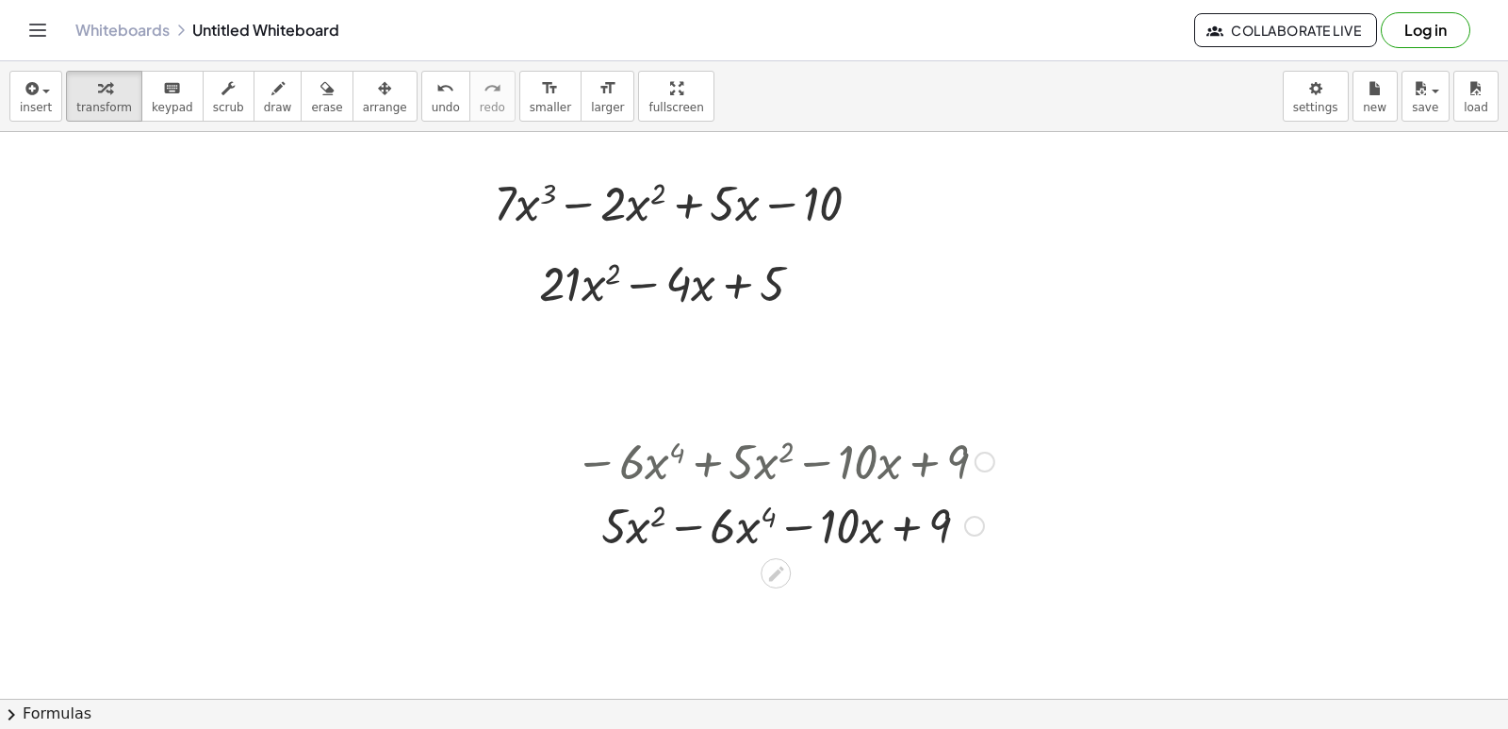
click at [630, 524] on div at bounding box center [784, 524] width 438 height 64
click at [794, 530] on div at bounding box center [784, 524] width 438 height 64
click at [869, 521] on div at bounding box center [784, 524] width 438 height 64
click at [894, 517] on div at bounding box center [784, 524] width 438 height 64
drag, startPoint x: 979, startPoint y: 517, endPoint x: 945, endPoint y: 502, distance: 37.1
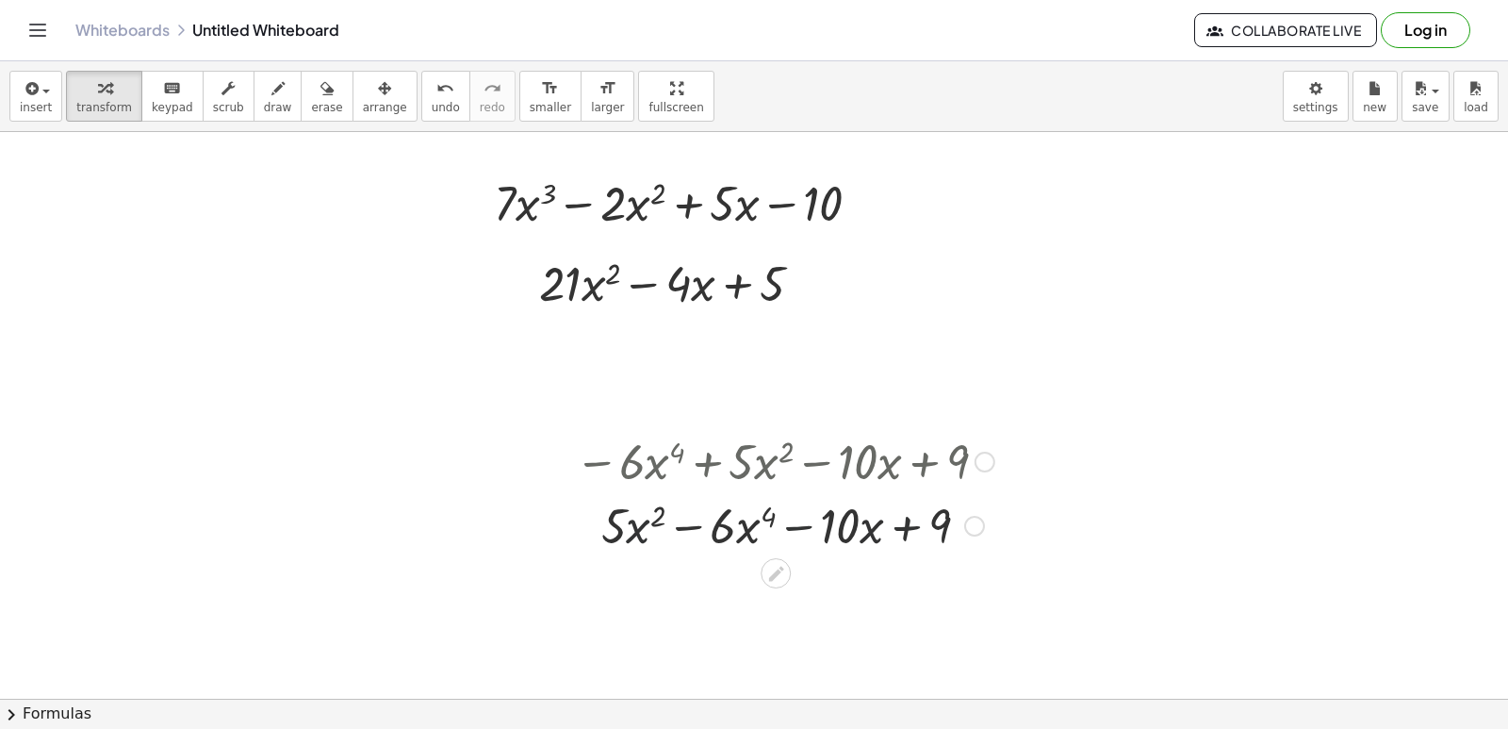
click at [776, 526] on div "− · 6 · x 4 + · 5 · x 2 − · 10 · x + 9" at bounding box center [776, 526] width 0 height 0
drag, startPoint x: 673, startPoint y: 532, endPoint x: 576, endPoint y: 451, distance: 126.5
click at [776, 462] on div "− · 6 · x 4 + · 5 · x 2 − · 10 · x + 9 − · 6 · x 4 − · 6 · x 4 + · 5 · x 2 − · …" at bounding box center [776, 462] width 0 height 0
click at [743, 545] on div at bounding box center [784, 524] width 438 height 64
click at [726, 535] on div at bounding box center [784, 524] width 438 height 64
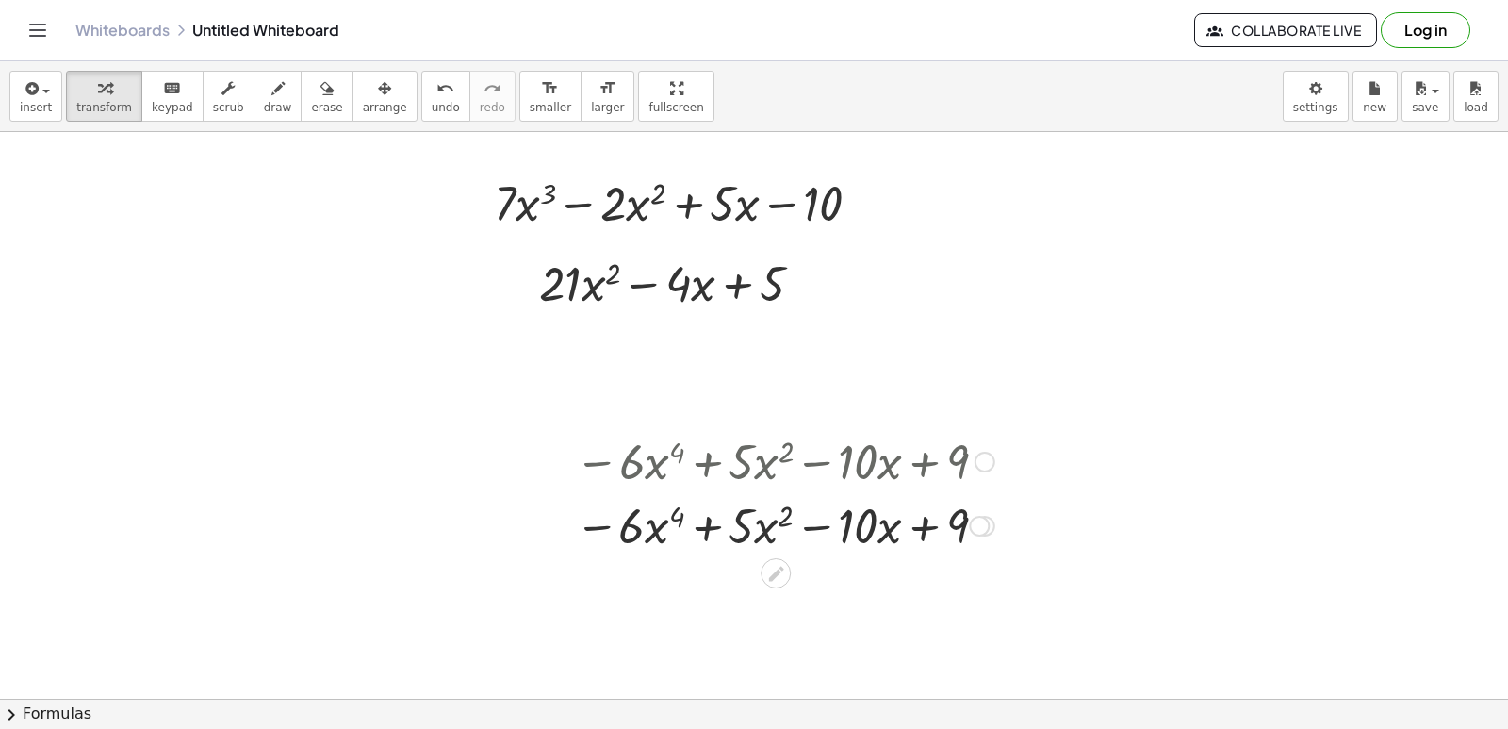
drag, startPoint x: 674, startPoint y: 521, endPoint x: 706, endPoint y: 526, distance: 32.4
click at [685, 522] on div at bounding box center [784, 524] width 438 height 64
click at [706, 526] on div at bounding box center [784, 524] width 438 height 64
click at [816, 525] on div at bounding box center [784, 524] width 438 height 64
click at [930, 521] on div at bounding box center [784, 524] width 438 height 64
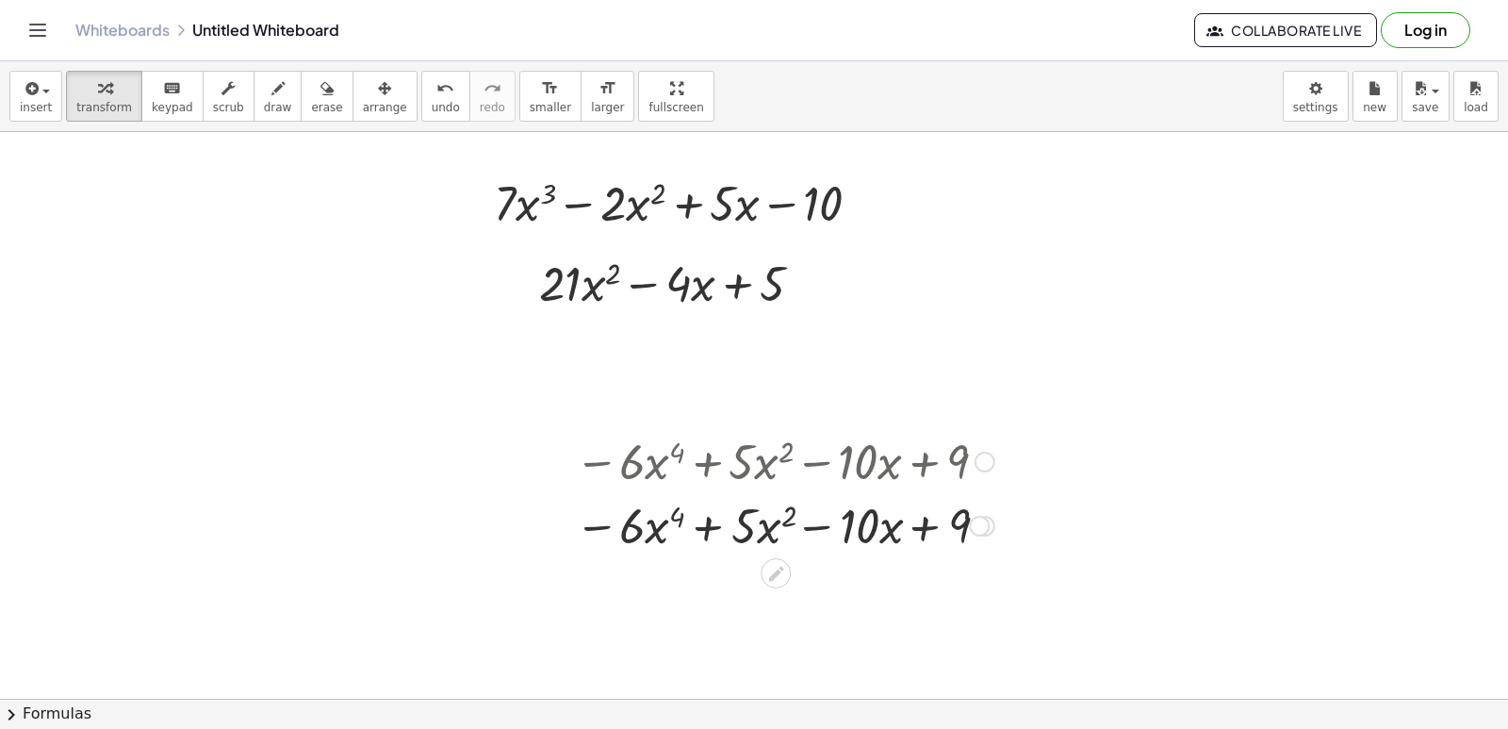
click at [920, 524] on div at bounding box center [784, 524] width 438 height 64
drag, startPoint x: 892, startPoint y: 526, endPoint x: 860, endPoint y: 525, distance: 31.1
click at [884, 526] on div at bounding box center [784, 524] width 438 height 64
drag, startPoint x: 821, startPoint y: 525, endPoint x: 759, endPoint y: 520, distance: 62.4
click at [810, 525] on div at bounding box center [784, 524] width 438 height 64
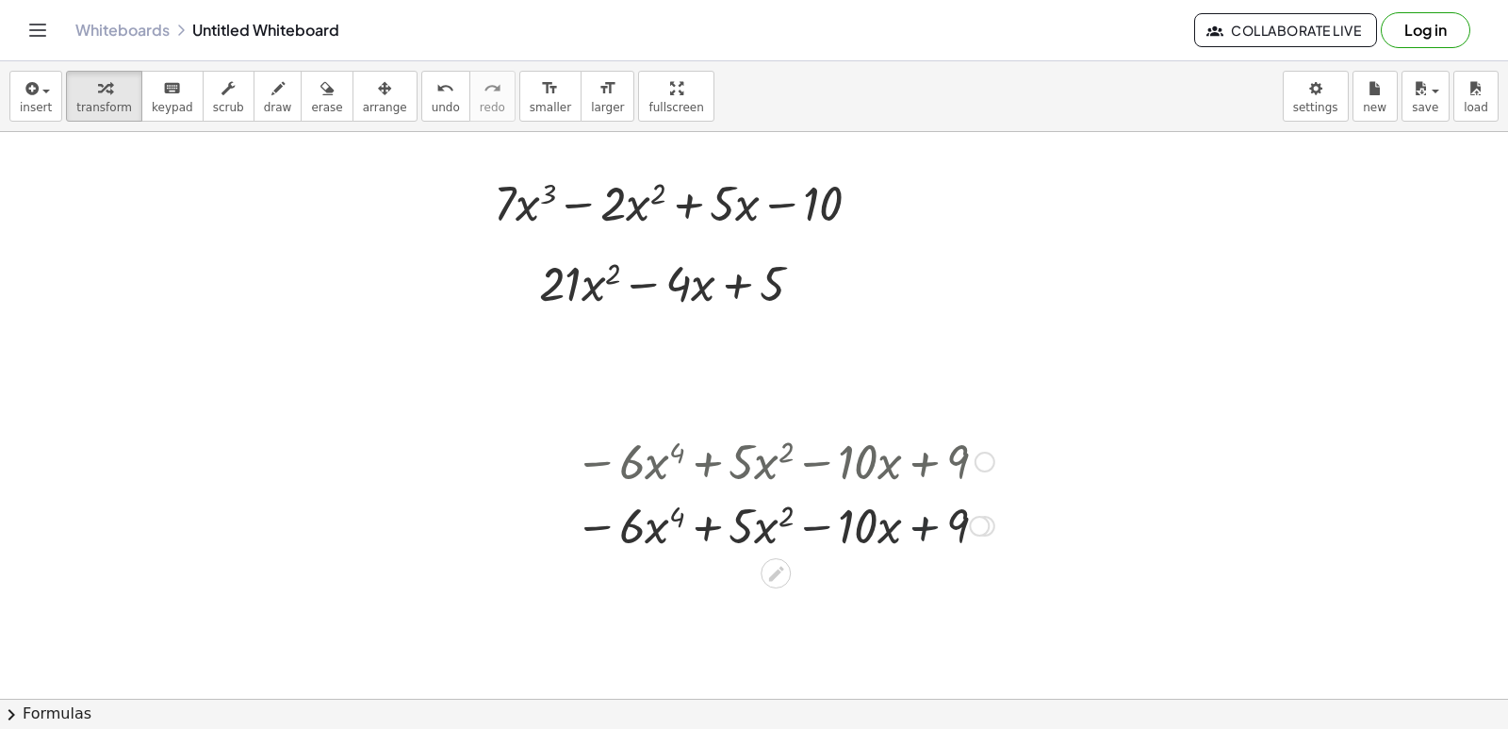
drag, startPoint x: 759, startPoint y: 520, endPoint x: 670, endPoint y: 531, distance: 89.2
click at [749, 521] on div at bounding box center [784, 524] width 438 height 64
click at [706, 532] on div at bounding box center [784, 524] width 438 height 64
drag, startPoint x: 670, startPoint y: 531, endPoint x: 701, endPoint y: 475, distance: 63.7
click at [667, 531] on div at bounding box center [784, 524] width 438 height 64
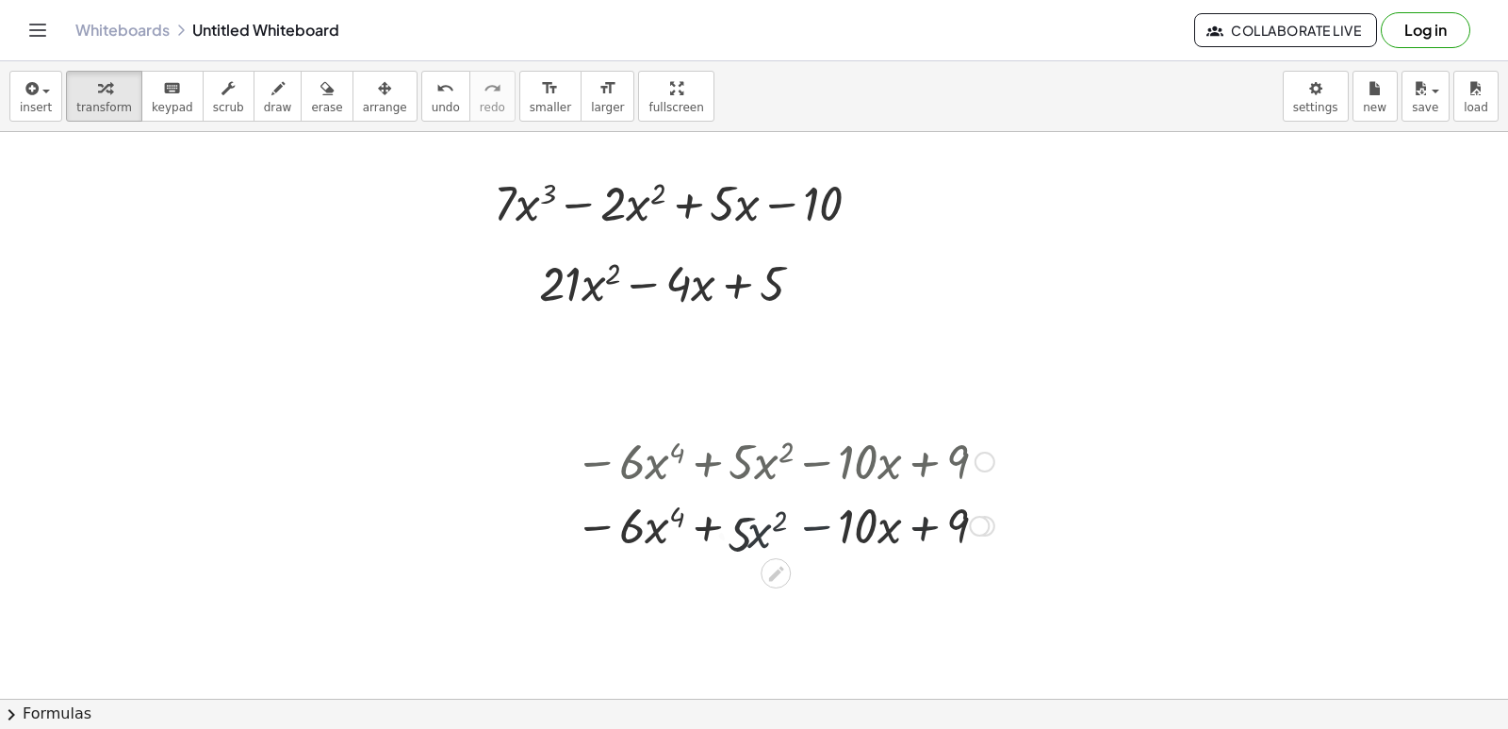
click at [661, 517] on div at bounding box center [784, 524] width 438 height 64
drag, startPoint x: 709, startPoint y: 487, endPoint x: 748, endPoint y: 429, distance: 70.6
click at [714, 477] on div at bounding box center [784, 460] width 438 height 64
click at [749, 433] on div "− · 6 · x 4 + · 5 · x 2 − · 10 · x + 9 + · 5 · x 2 − · 6 · x 4 − · 10 · x + 9 −…" at bounding box center [778, 492] width 462 height 138
drag, startPoint x: 763, startPoint y: 445, endPoint x: 827, endPoint y: 439, distance: 64.3
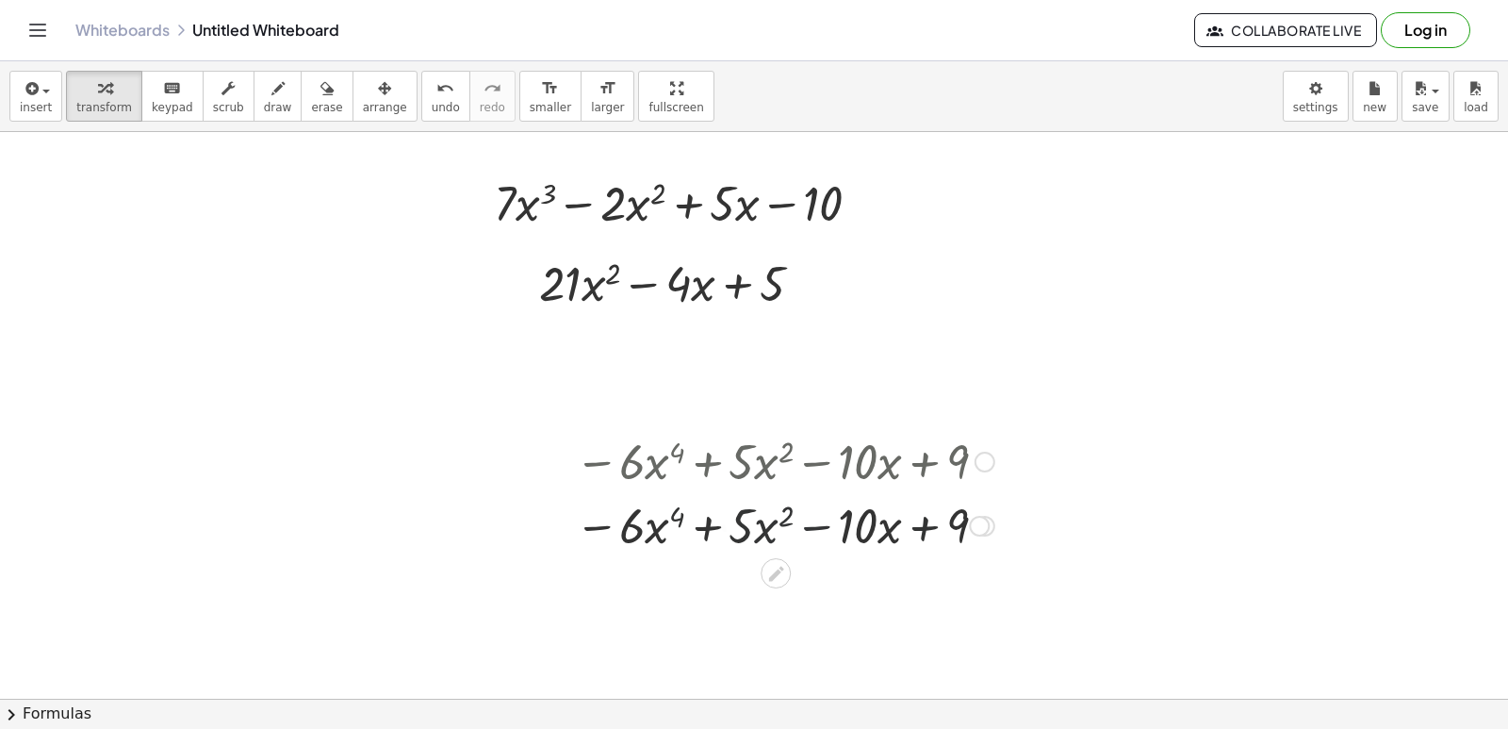
click at [771, 448] on div at bounding box center [784, 460] width 438 height 64
drag, startPoint x: 847, startPoint y: 457, endPoint x: 881, endPoint y: 449, distance: 35.0
click at [851, 463] on div at bounding box center [784, 460] width 438 height 64
click at [889, 466] on div at bounding box center [784, 460] width 438 height 64
drag, startPoint x: 920, startPoint y: 461, endPoint x: 902, endPoint y: 452, distance: 19.8
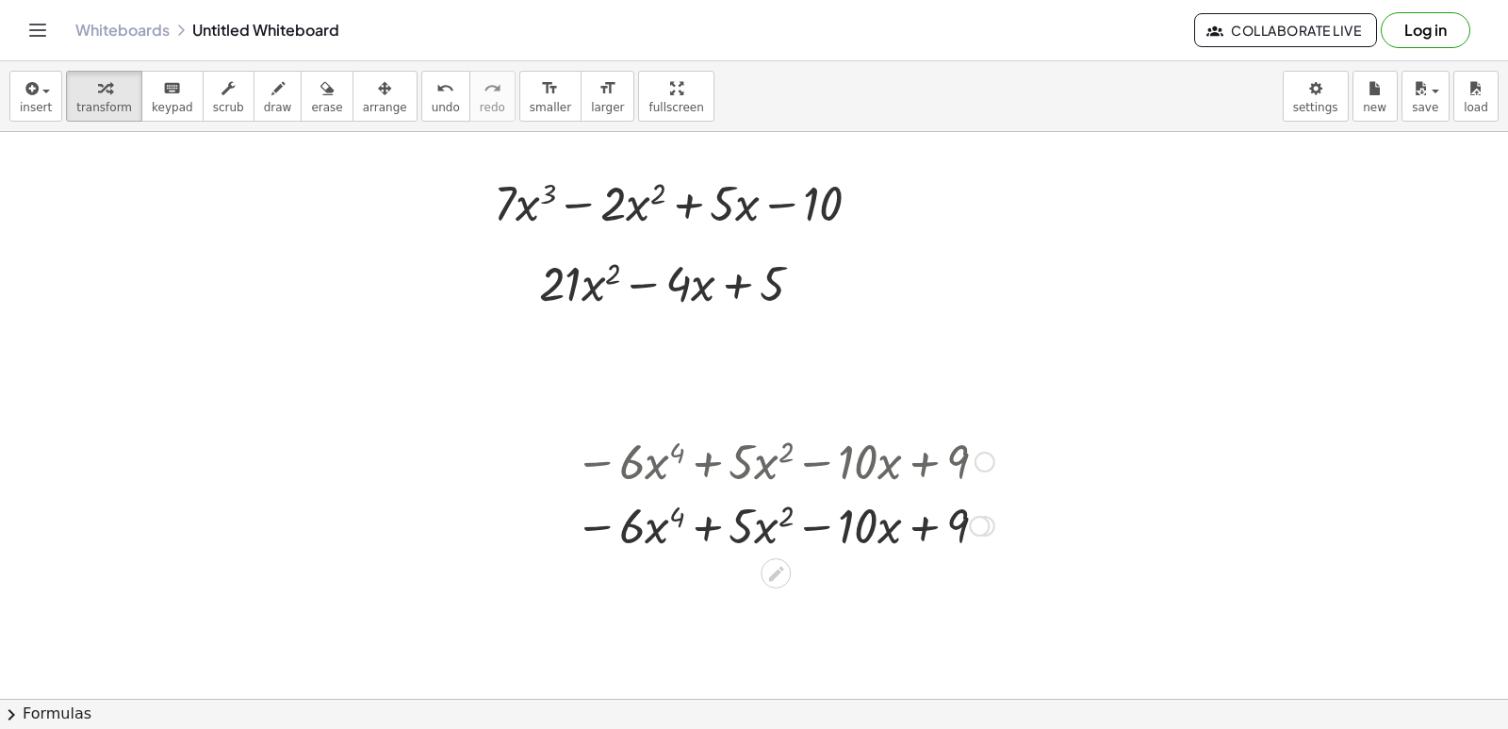
click at [919, 461] on div at bounding box center [784, 460] width 438 height 64
drag, startPoint x: 902, startPoint y: 452, endPoint x: 809, endPoint y: 444, distance: 93.7
click at [861, 451] on div at bounding box center [784, 460] width 438 height 64
click at [809, 470] on div at bounding box center [784, 460] width 438 height 64
drag, startPoint x: 776, startPoint y: 471, endPoint x: 747, endPoint y: 453, distance: 33.5
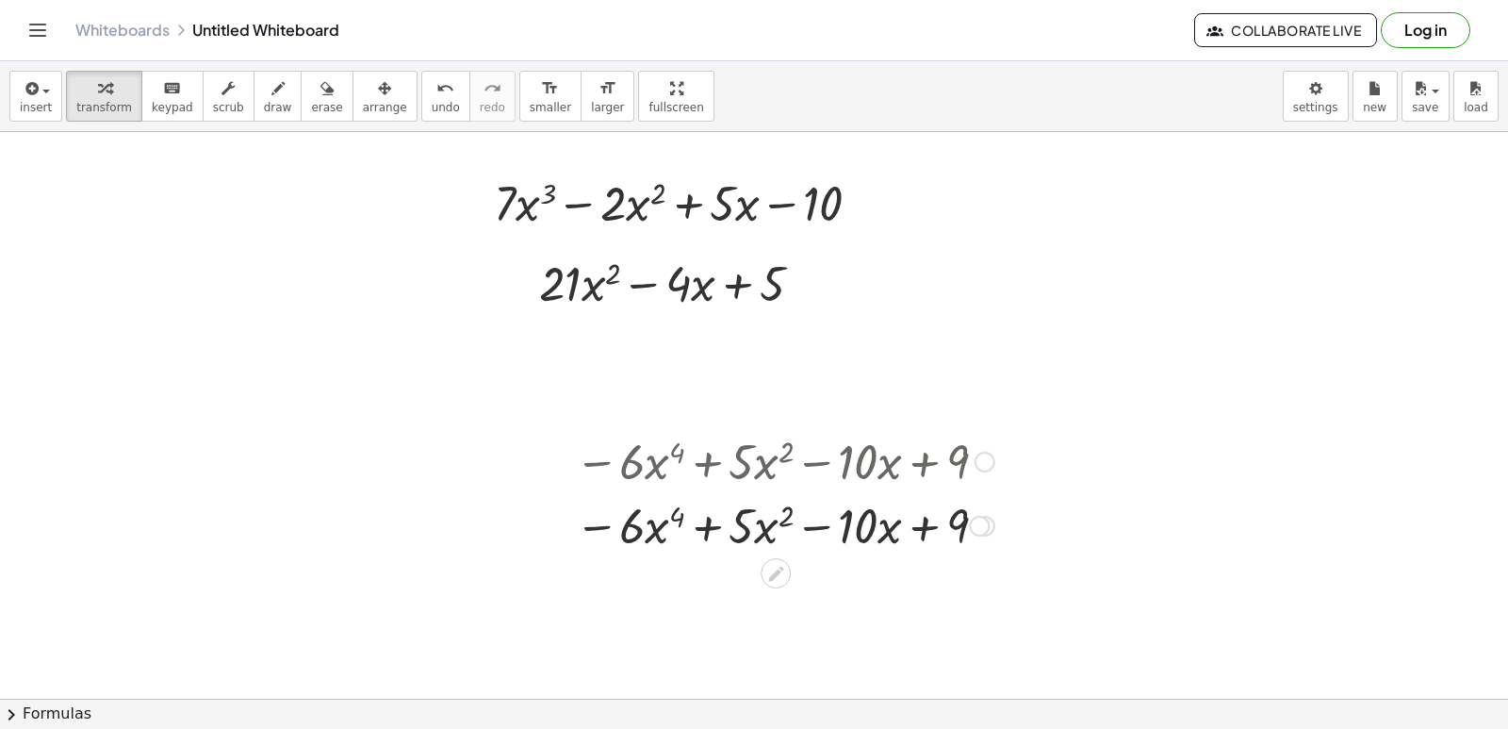
click at [762, 465] on div at bounding box center [784, 460] width 438 height 64
drag, startPoint x: 710, startPoint y: 480, endPoint x: 679, endPoint y: 456, distance: 39.0
click at [682, 460] on div at bounding box center [784, 460] width 438 height 64
click at [679, 456] on div at bounding box center [784, 460] width 438 height 64
click at [712, 462] on div at bounding box center [784, 460] width 438 height 64
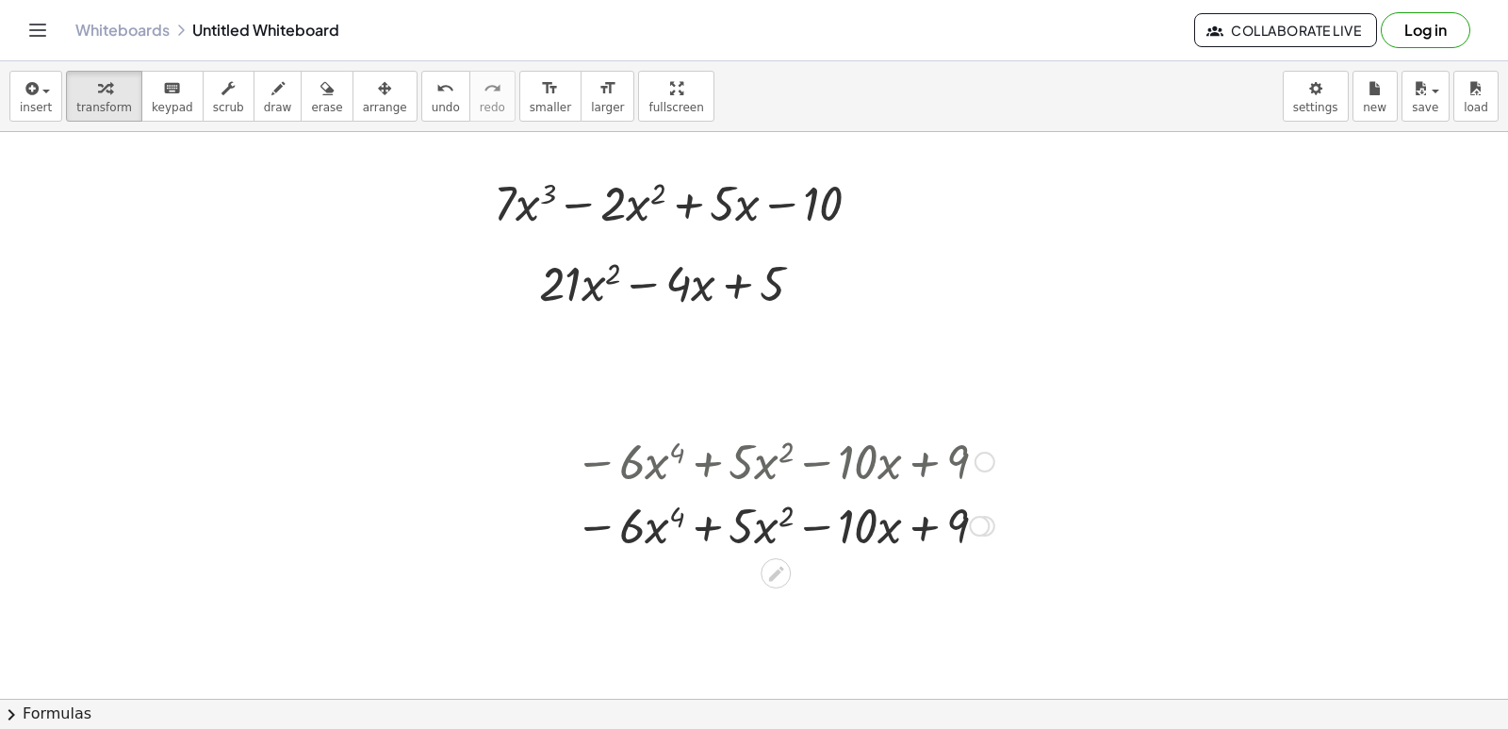
drag, startPoint x: 712, startPoint y: 474, endPoint x: 614, endPoint y: 475, distance: 98.0
click at [680, 477] on div at bounding box center [784, 460] width 438 height 64
click at [776, 462] on div "− · 6 · x 4 + · 5 · x 2 − · 10 · x + 9 + · 5 · x 2 − · 6 · x 4 − · 10 · x + 9 −…" at bounding box center [776, 462] width 0 height 0
drag, startPoint x: 696, startPoint y: 536, endPoint x: 758, endPoint y: 503, distance: 70.4
click at [695, 531] on div at bounding box center [784, 524] width 438 height 64
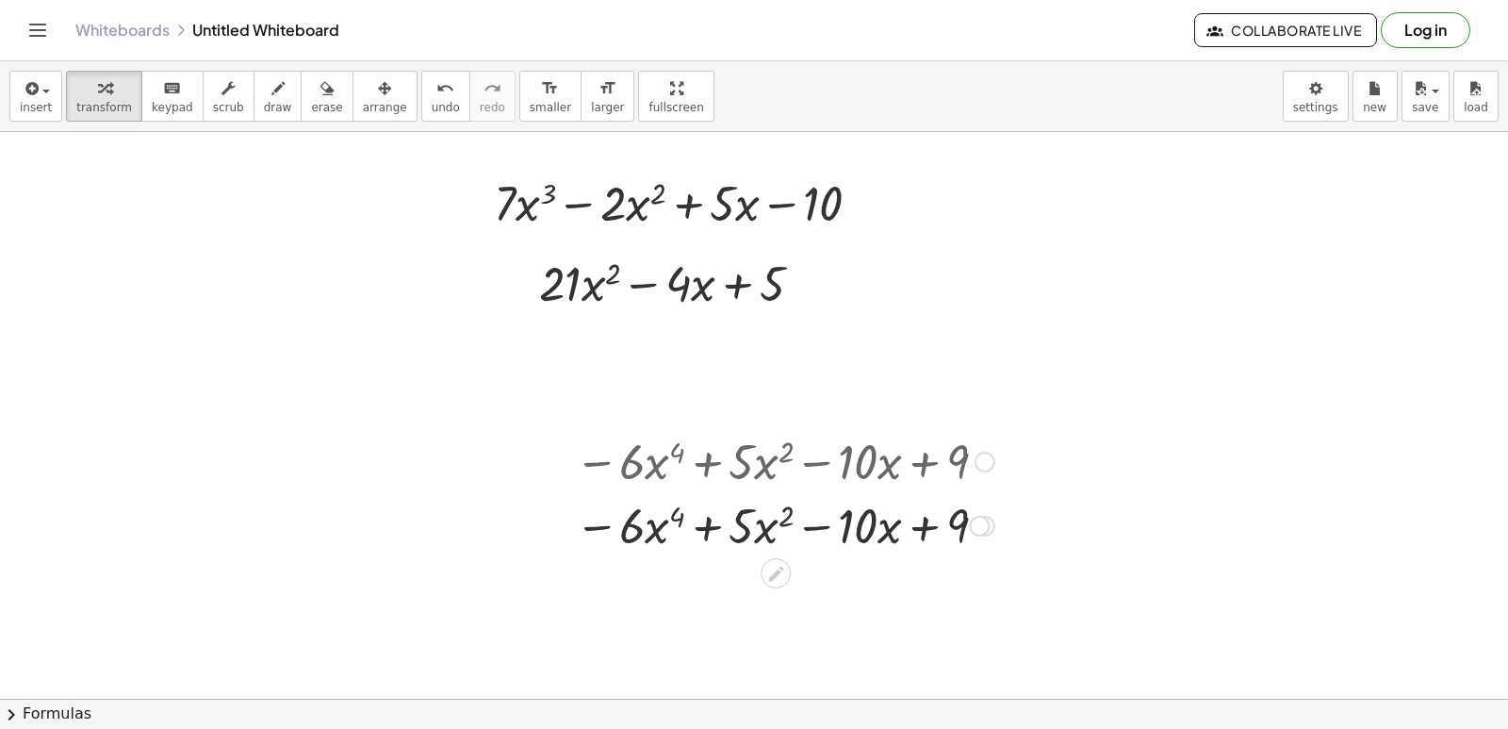
click at [722, 522] on div at bounding box center [784, 524] width 438 height 64
drag, startPoint x: 758, startPoint y: 503, endPoint x: 822, endPoint y: 522, distance: 66.8
click at [765, 514] on div at bounding box center [784, 524] width 438 height 64
drag, startPoint x: 822, startPoint y: 522, endPoint x: 886, endPoint y: 509, distance: 65.4
click at [825, 521] on div at bounding box center [784, 524] width 438 height 64
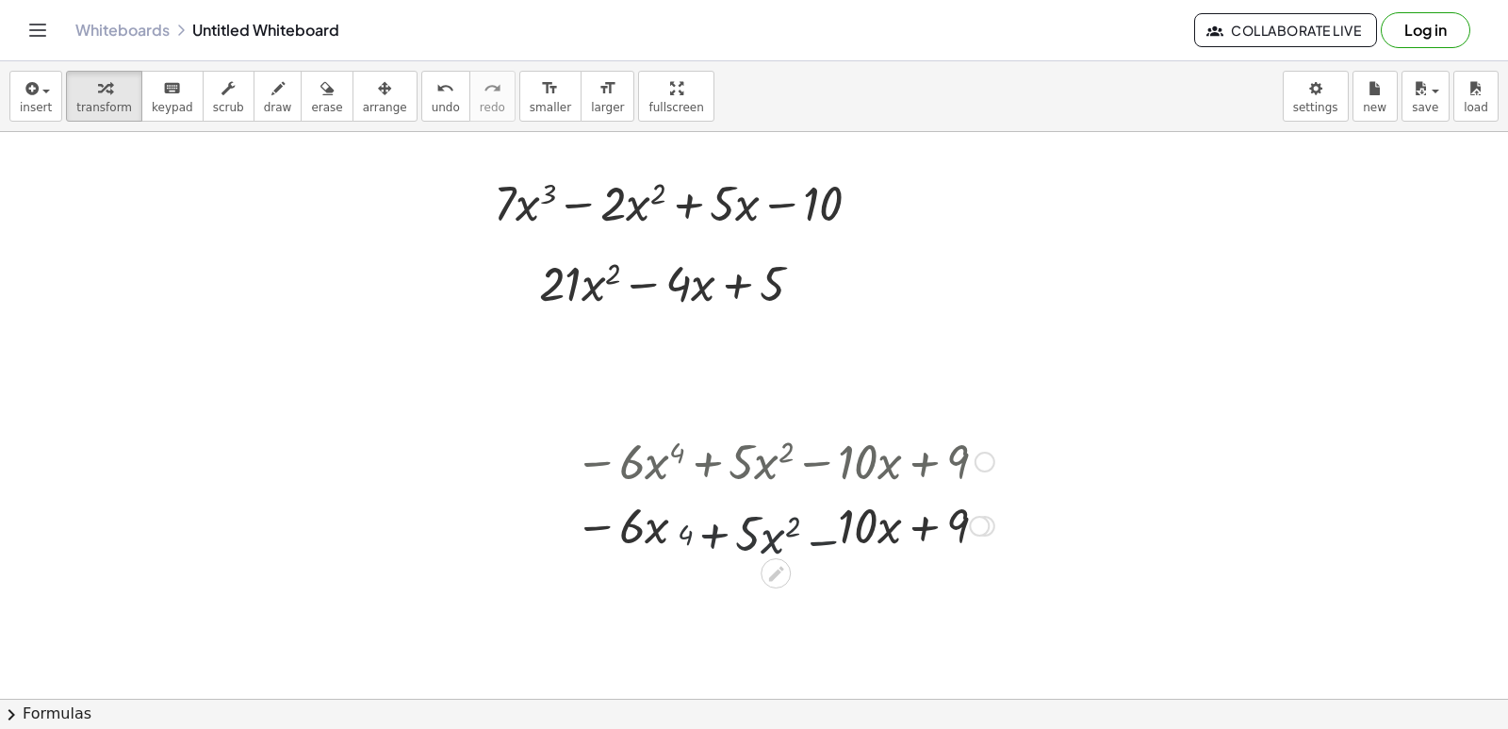
drag, startPoint x: 886, startPoint y: 509, endPoint x: 903, endPoint y: 483, distance: 30.6
click at [886, 509] on div at bounding box center [784, 524] width 438 height 64
drag, startPoint x: 925, startPoint y: 494, endPoint x: 915, endPoint y: 500, distance: 11.5
click at [896, 536] on div at bounding box center [784, 524] width 438 height 64
click at [882, 521] on div at bounding box center [784, 524] width 438 height 64
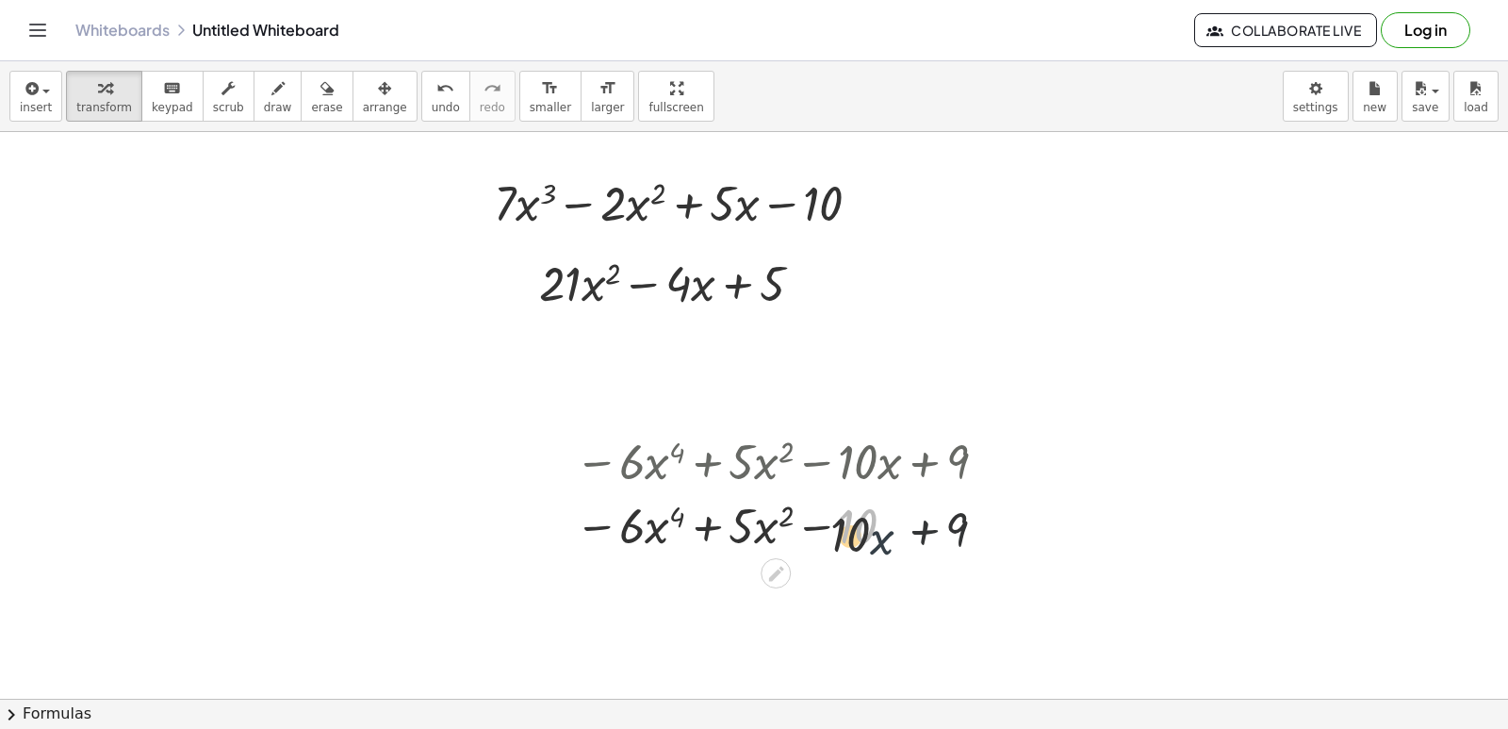
drag, startPoint x: 826, startPoint y: 533, endPoint x: 751, endPoint y: 500, distance: 81.8
click at [802, 519] on div at bounding box center [784, 524] width 438 height 64
click at [774, 505] on div at bounding box center [784, 524] width 438 height 64
drag, startPoint x: 746, startPoint y: 511, endPoint x: 652, endPoint y: 532, distance: 96.5
click at [695, 507] on div at bounding box center [784, 524] width 438 height 64
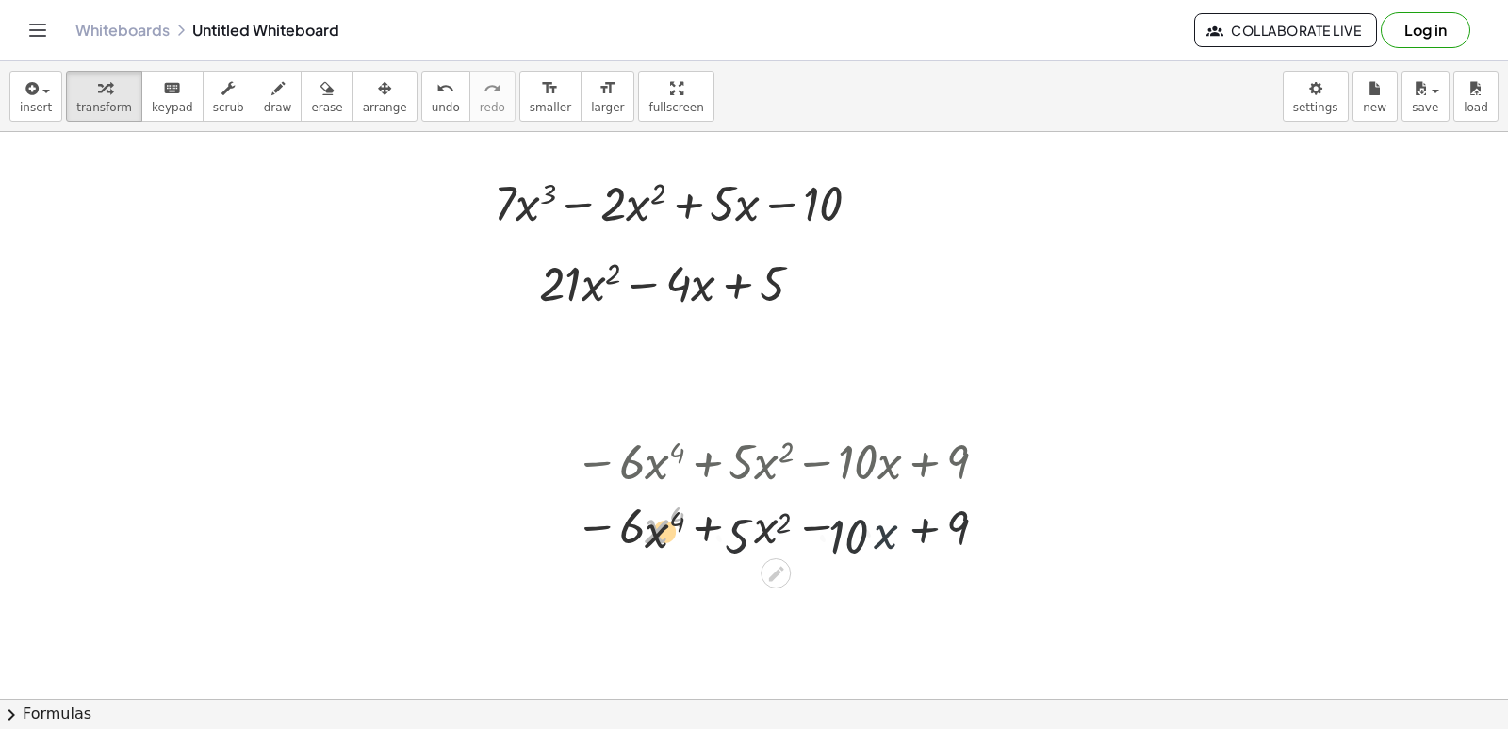
drag, startPoint x: 652, startPoint y: 532, endPoint x: 647, endPoint y: 517, distance: 15.2
click at [645, 520] on div at bounding box center [784, 524] width 438 height 64
drag, startPoint x: 647, startPoint y: 517, endPoint x: 799, endPoint y: 497, distance: 154.1
click at [645, 512] on div at bounding box center [784, 524] width 438 height 64
click at [760, 502] on div at bounding box center [784, 524] width 438 height 64
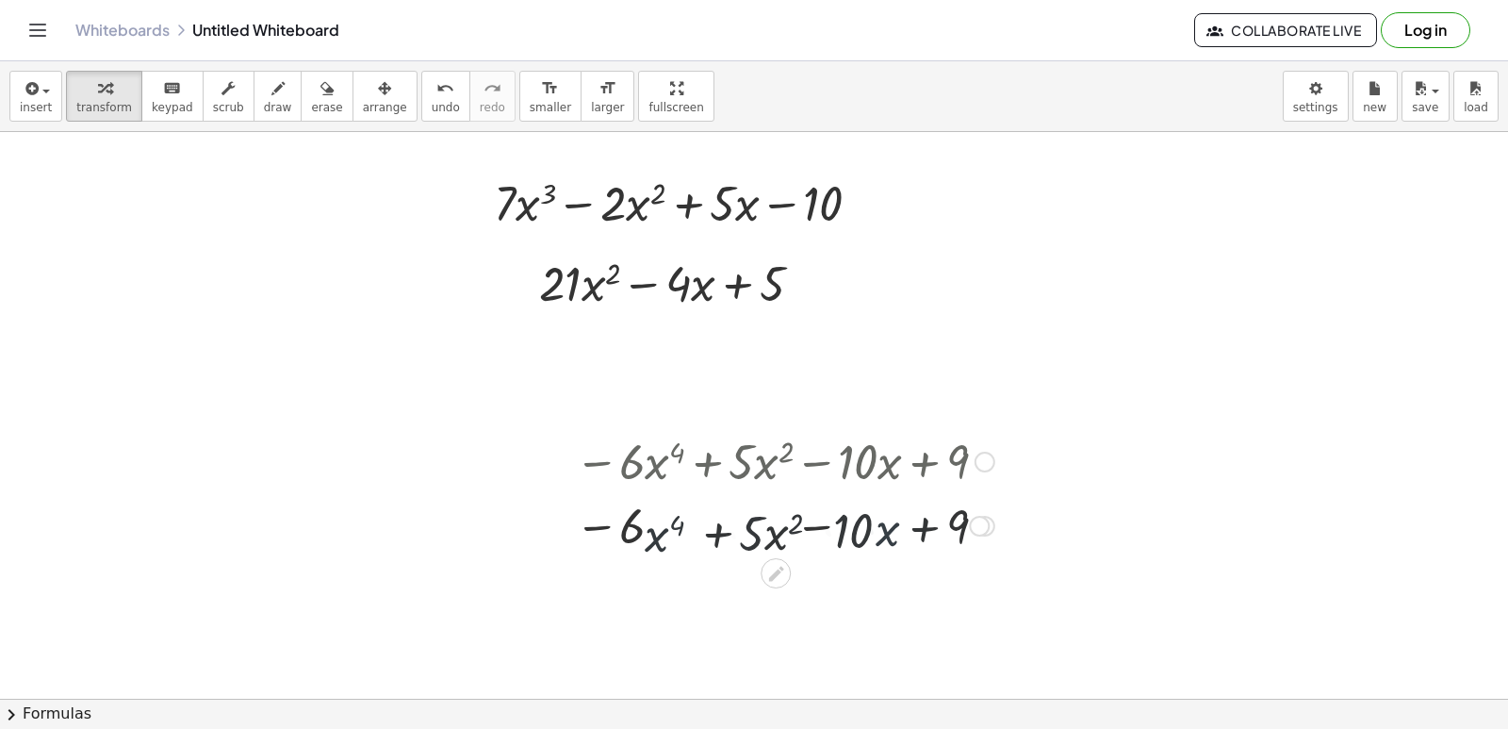
drag, startPoint x: 799, startPoint y: 497, endPoint x: 835, endPoint y: 474, distance: 42.4
click at [776, 462] on div "− · 6 · x 4 + · 5 · x 2 − · 10 · x + 9 + · 5 · x 2 − · 6 · x 4 − · 10 · x + 9 +…" at bounding box center [776, 462] width 0 height 0
drag, startPoint x: 844, startPoint y: 484, endPoint x: 904, endPoint y: 504, distance: 62.6
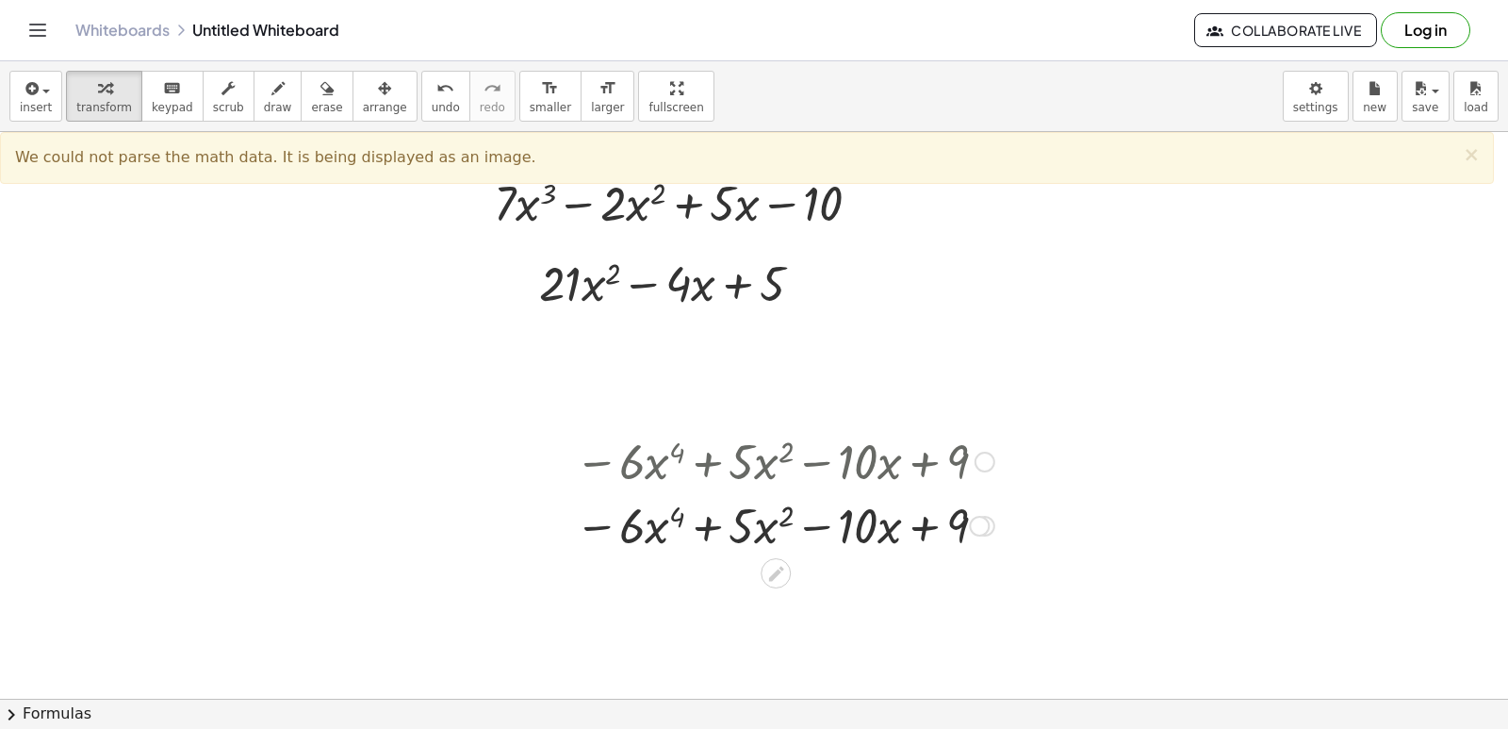
click at [904, 504] on div at bounding box center [784, 524] width 438 height 64
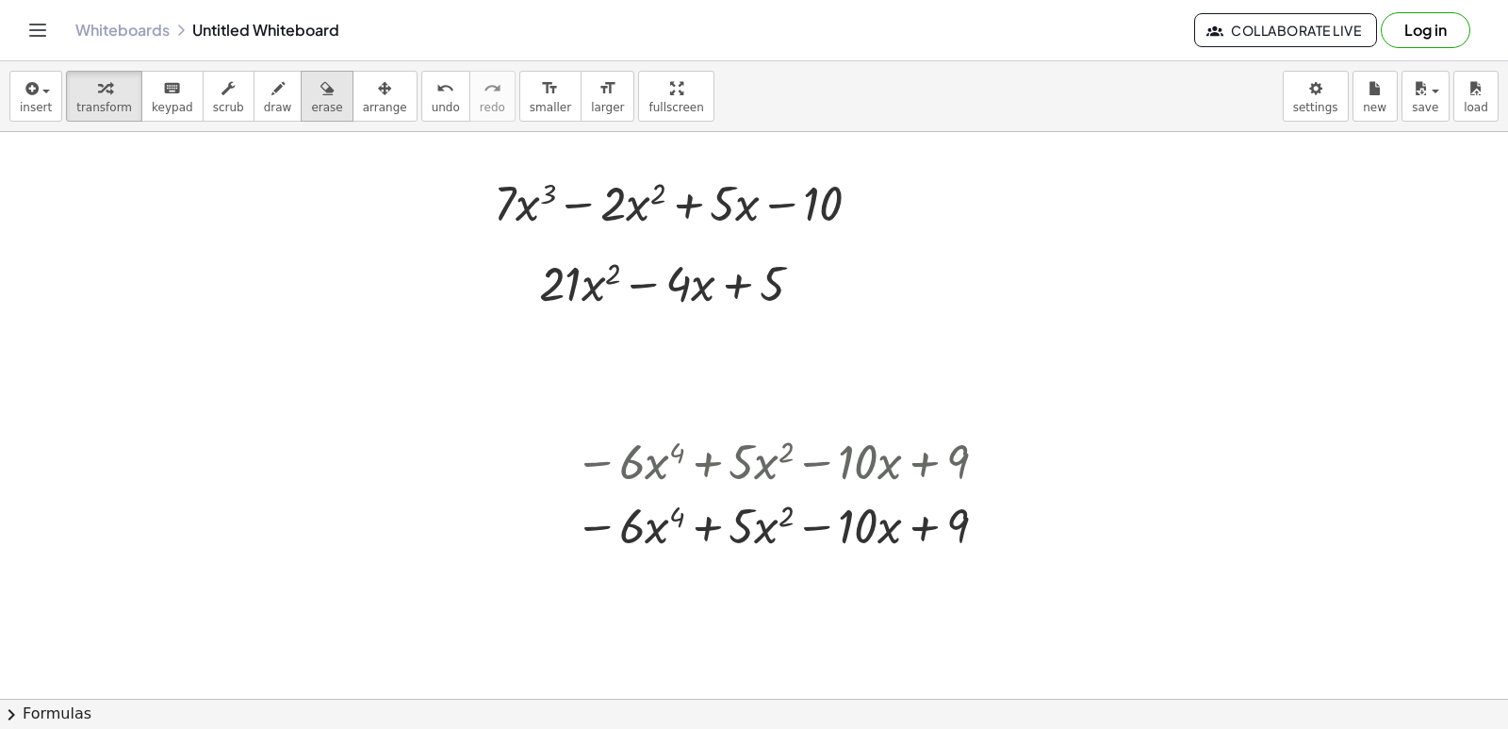
click at [320, 96] on icon "button" at bounding box center [326, 88] width 13 height 23
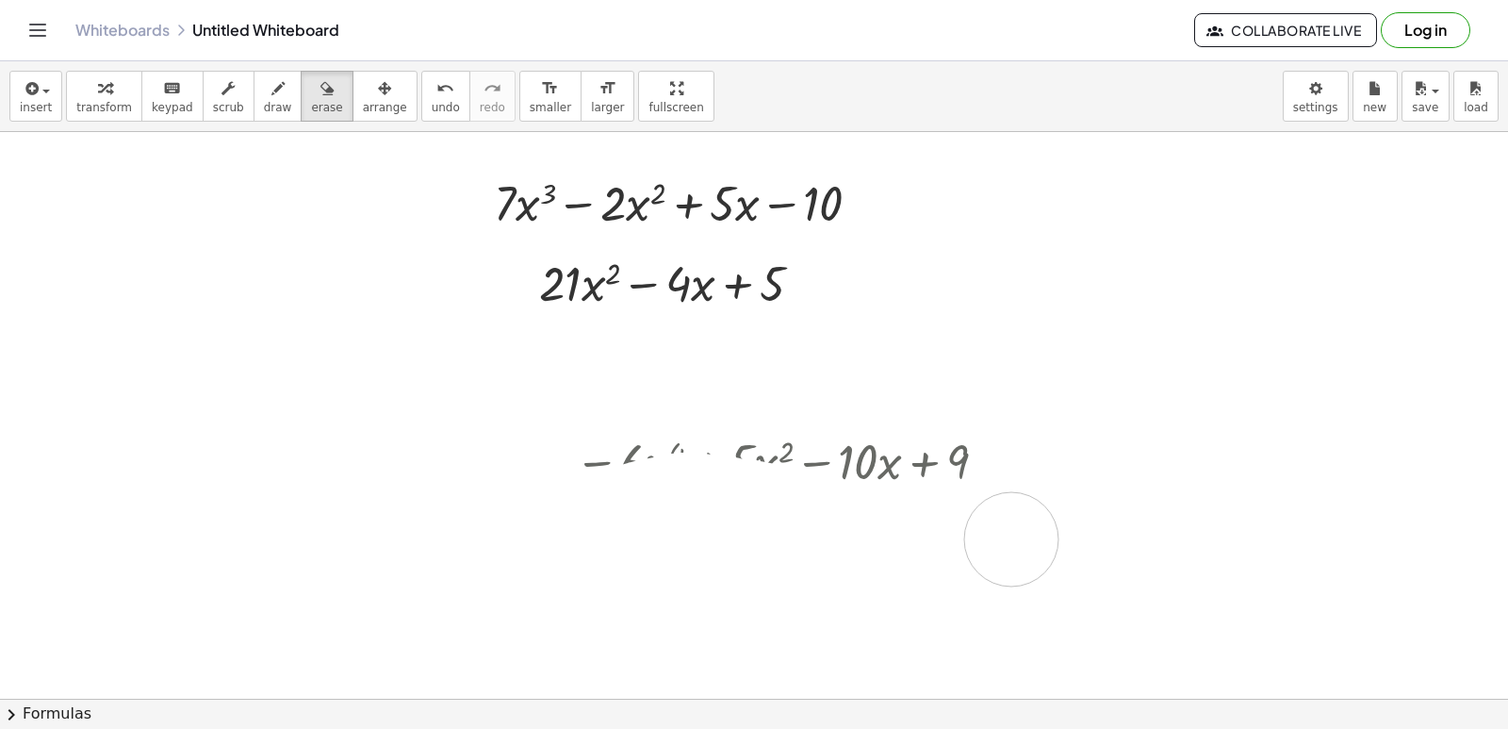
drag, startPoint x: 592, startPoint y: 520, endPoint x: 1052, endPoint y: 539, distance: 460.3
click at [1052, 539] on div at bounding box center [754, 665] width 1508 height 1255
drag, startPoint x: 616, startPoint y: 524, endPoint x: 984, endPoint y: 537, distance: 367.8
click at [991, 541] on div at bounding box center [754, 665] width 1508 height 1255
drag, startPoint x: 955, startPoint y: 534, endPoint x: 489, endPoint y: 555, distance: 466.0
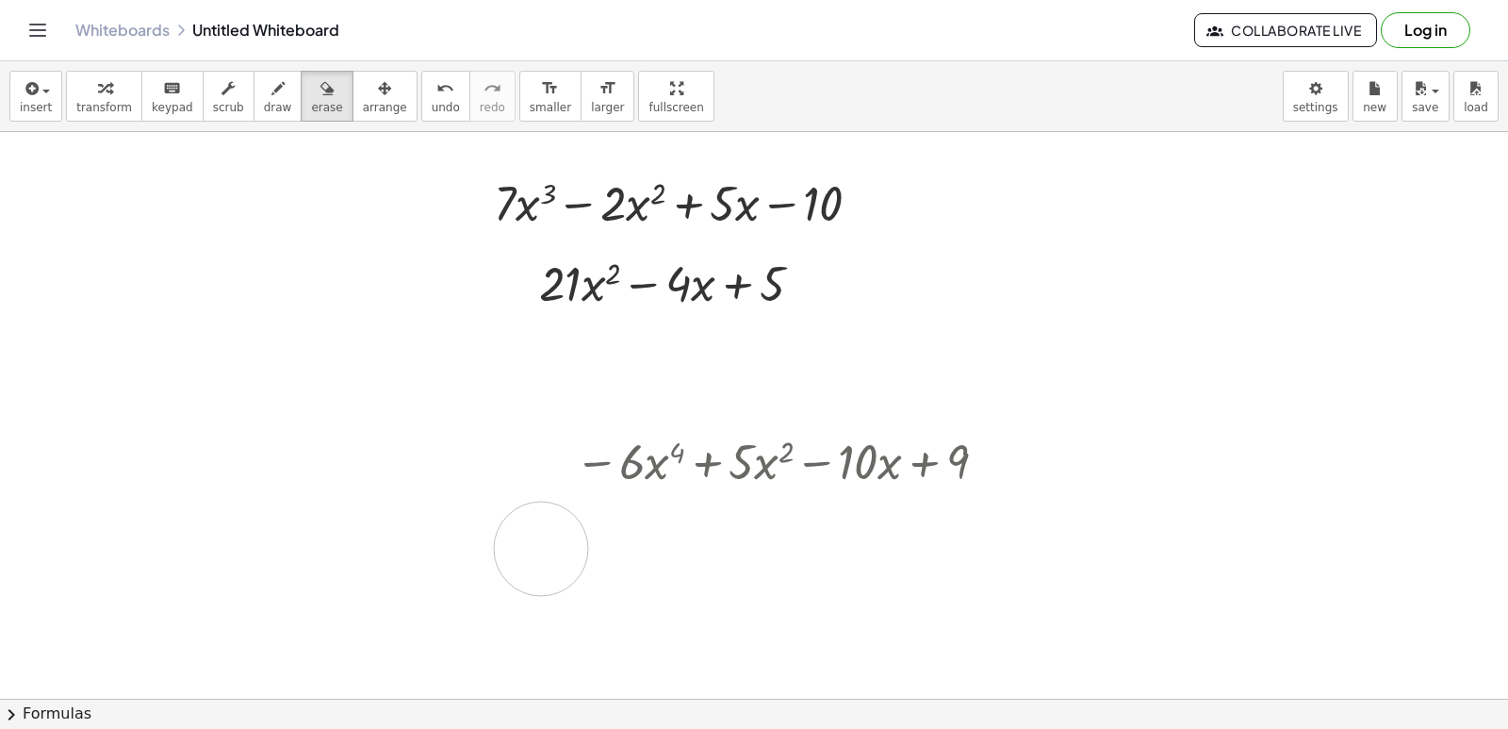
click at [491, 555] on div at bounding box center [754, 665] width 1508 height 1255
click at [622, 489] on div at bounding box center [754, 665] width 1508 height 1255
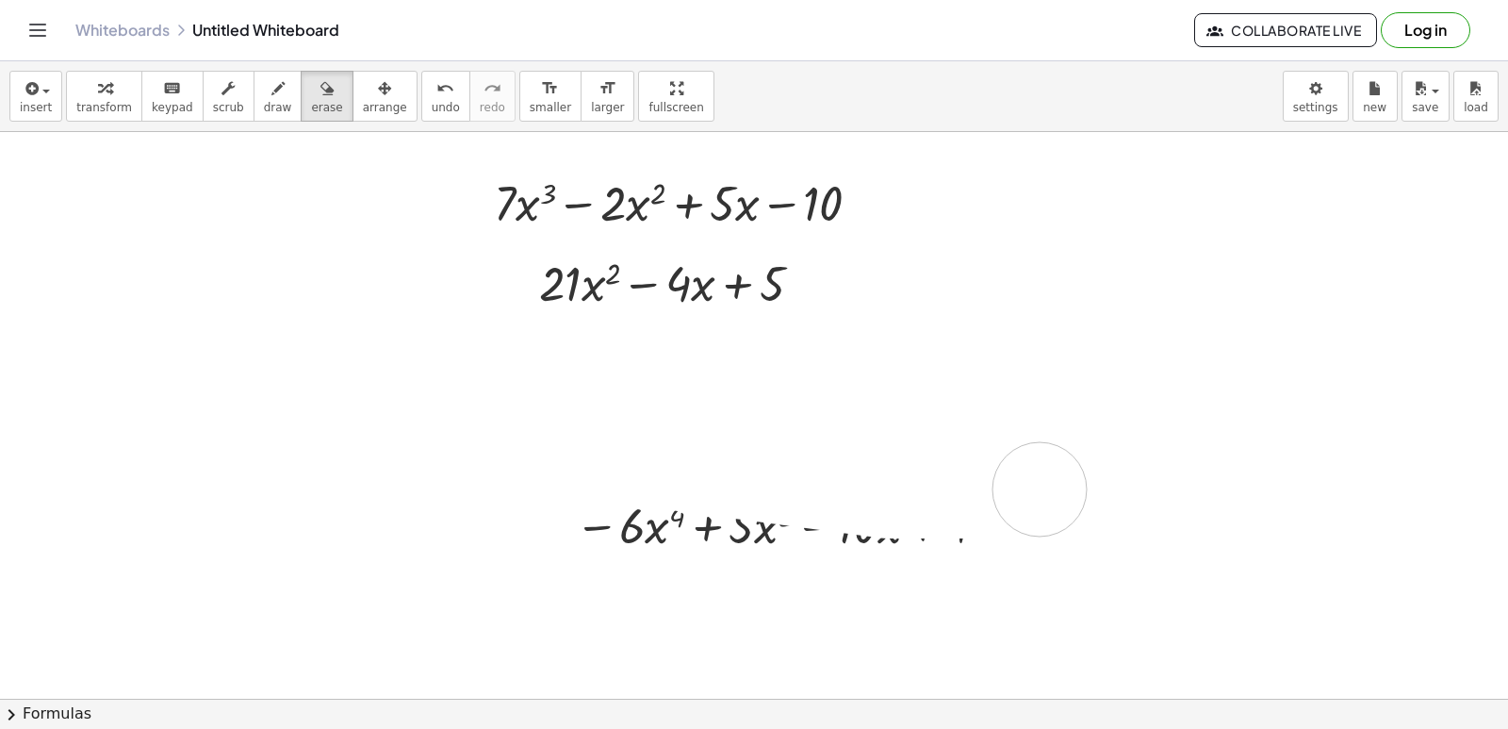
click at [1022, 487] on div at bounding box center [754, 665] width 1508 height 1255
drag
click at [827, 532] on div at bounding box center [754, 665] width 1508 height 1255
click at [937, 441] on div at bounding box center [754, 665] width 1508 height 1255
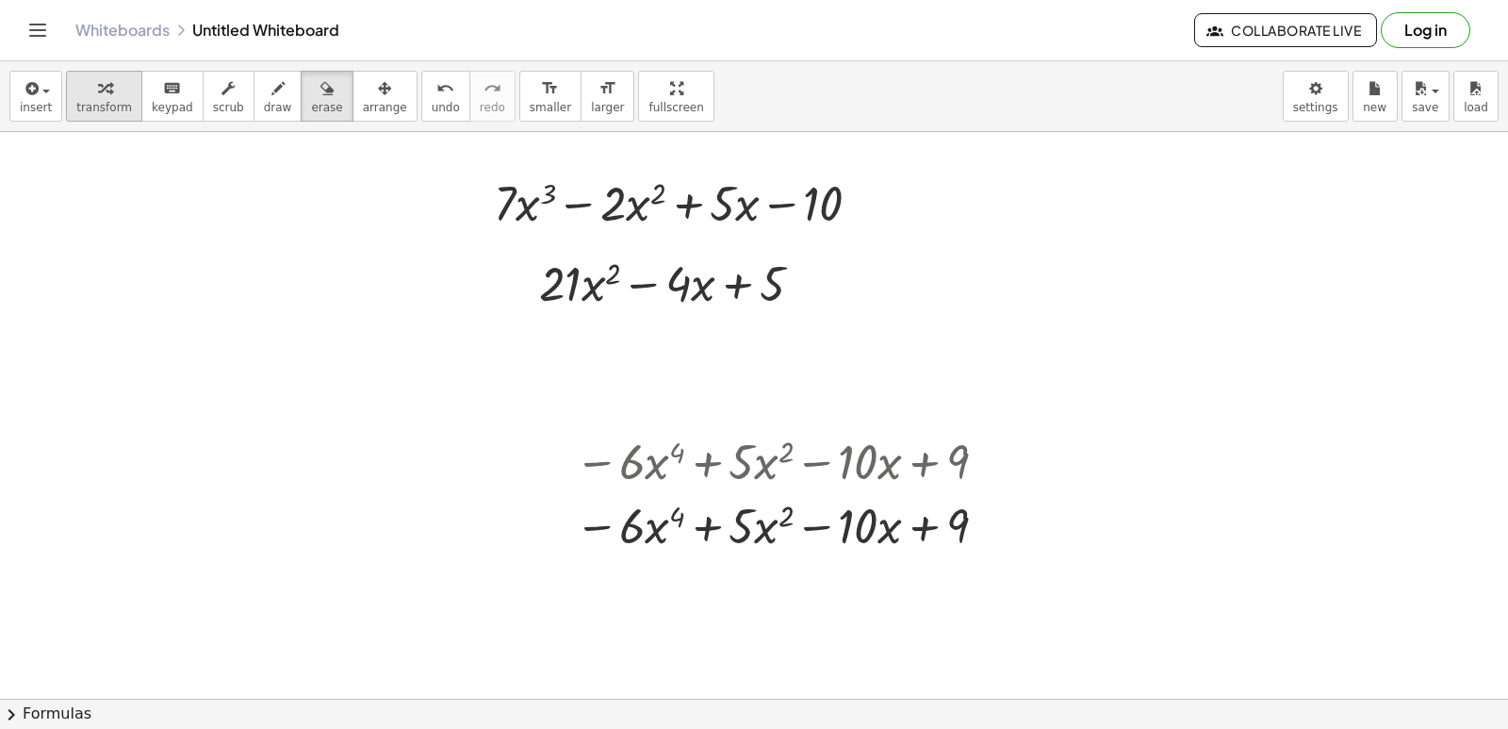
click at [93, 106] on span "transform" at bounding box center [104, 107] width 56 height 13
drag, startPoint x: 864, startPoint y: 467, endPoint x: 881, endPoint y: 481, distance: 21.5
click at [881, 481] on div at bounding box center [784, 460] width 438 height 64
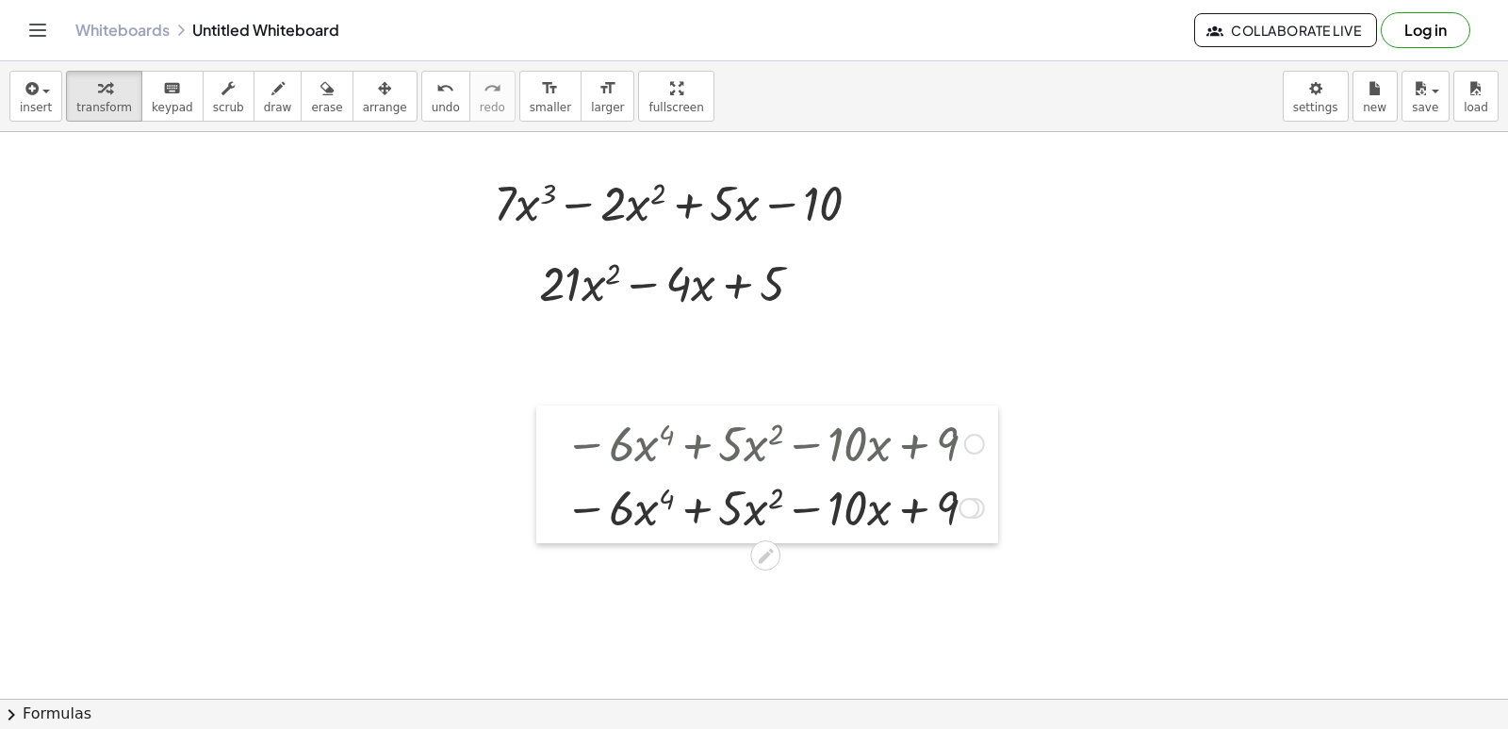
drag, startPoint x: 566, startPoint y: 442, endPoint x: 556, endPoint y: 424, distance: 20.7
click at [556, 424] on div at bounding box center [550, 474] width 28 height 138
click at [352, 99] on button "arrange" at bounding box center [384, 96] width 65 height 51
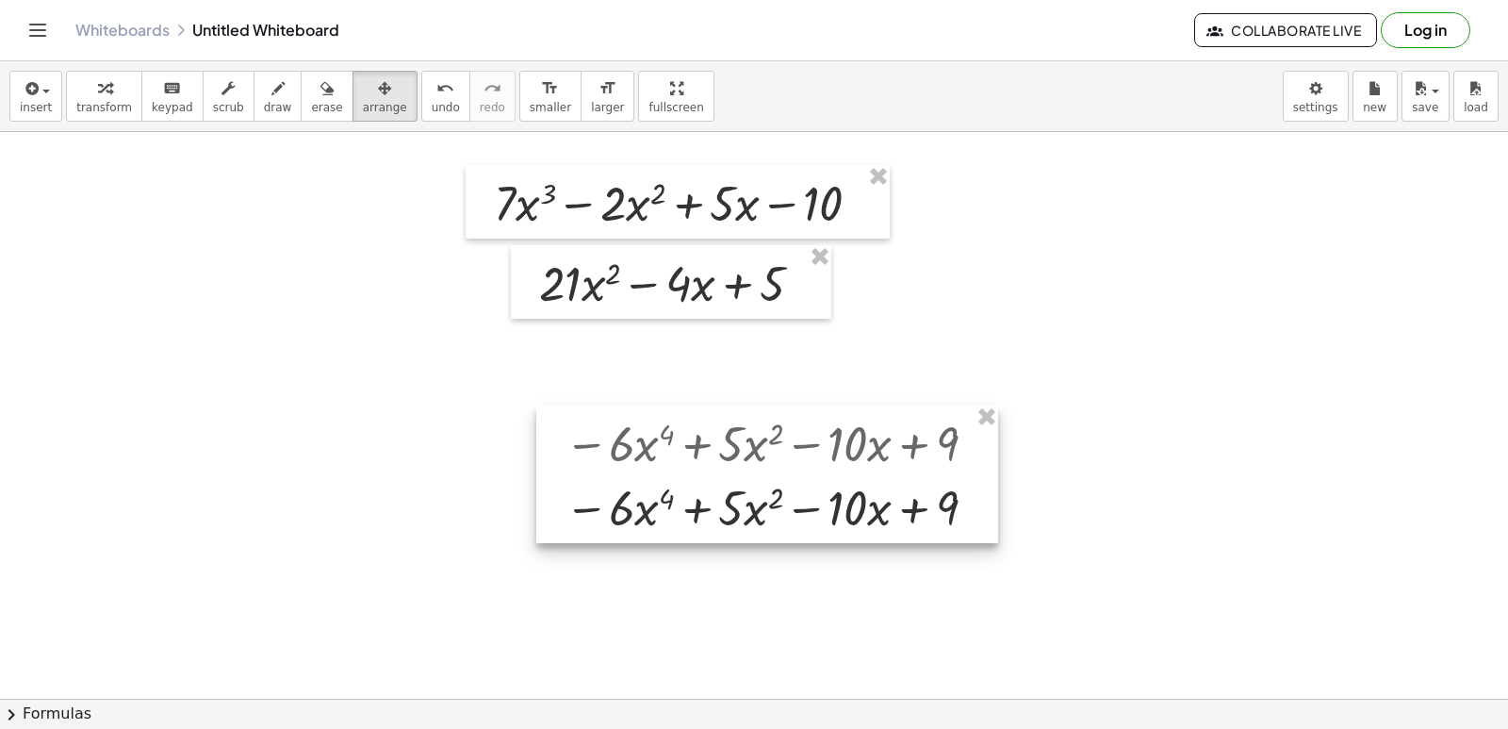
drag, startPoint x: 981, startPoint y: 410, endPoint x: 942, endPoint y: 398, distance: 41.4
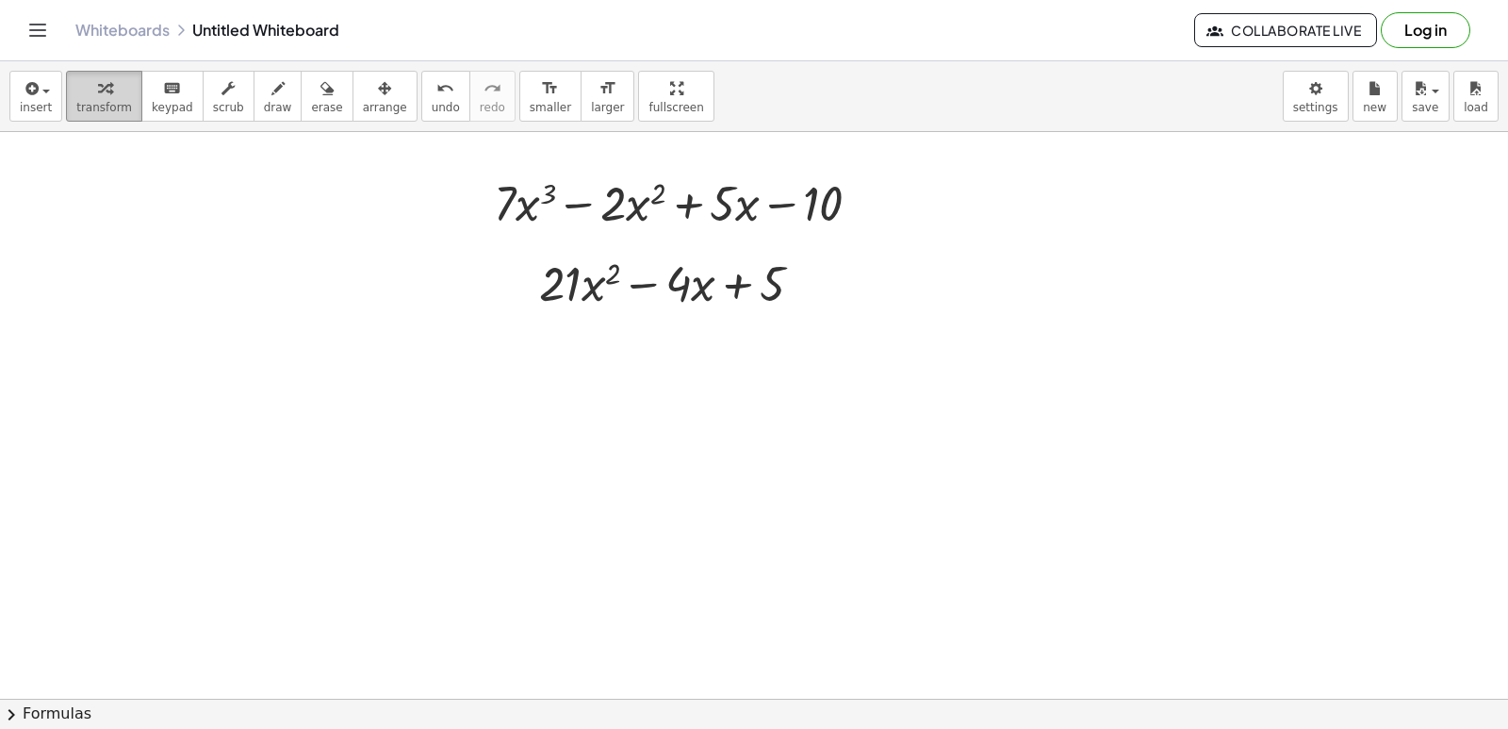
click at [98, 95] on icon "button" at bounding box center [104, 88] width 13 height 23
click at [340, 466] on div at bounding box center [754, 665] width 1508 height 1255
click at [342, 467] on div at bounding box center [754, 665] width 1508 height 1255
drag, startPoint x: 613, startPoint y: 620, endPoint x: 583, endPoint y: 598, distance: 36.4
click at [607, 619] on div at bounding box center [754, 665] width 1508 height 1255
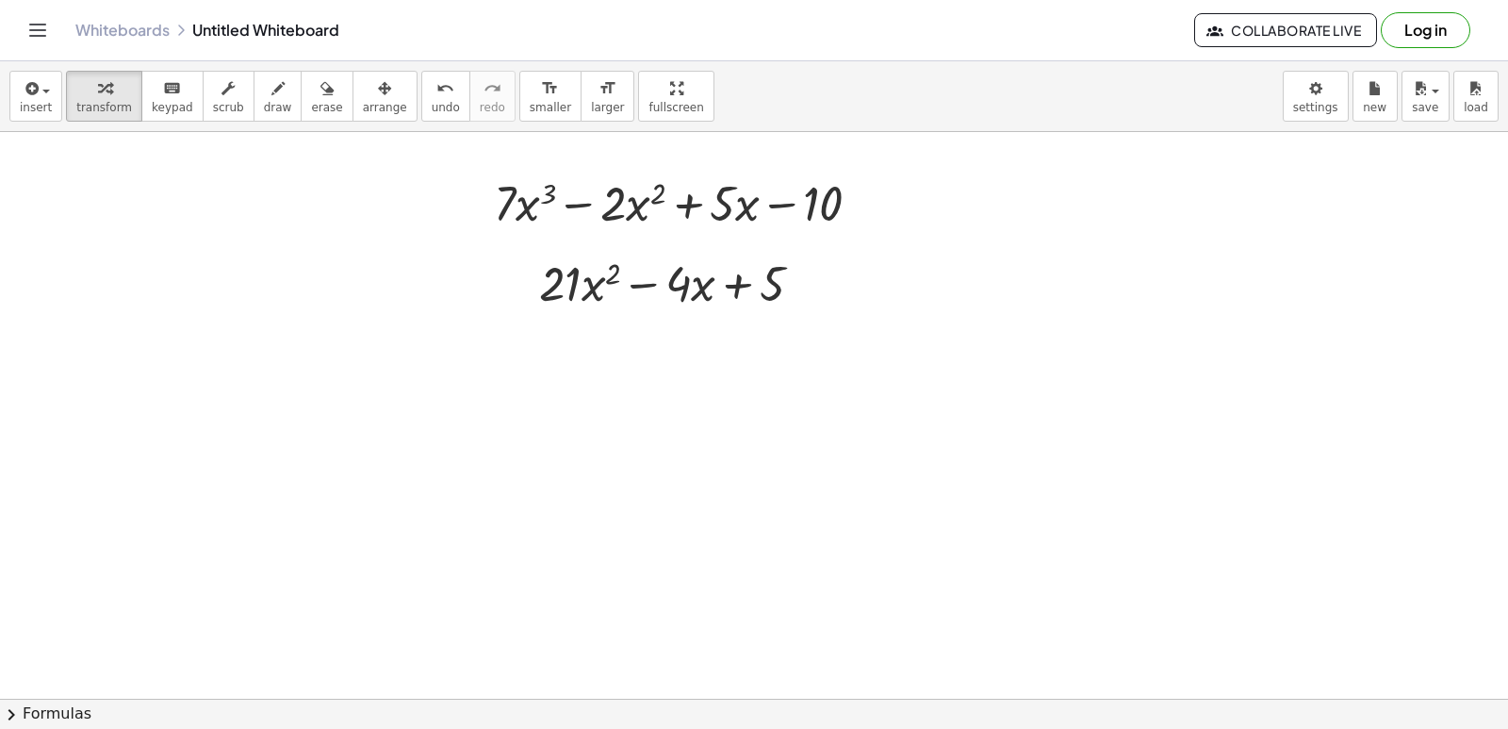
click at [0, 0] on button "⬚ 2" at bounding box center [0, 0] width 0 height 0
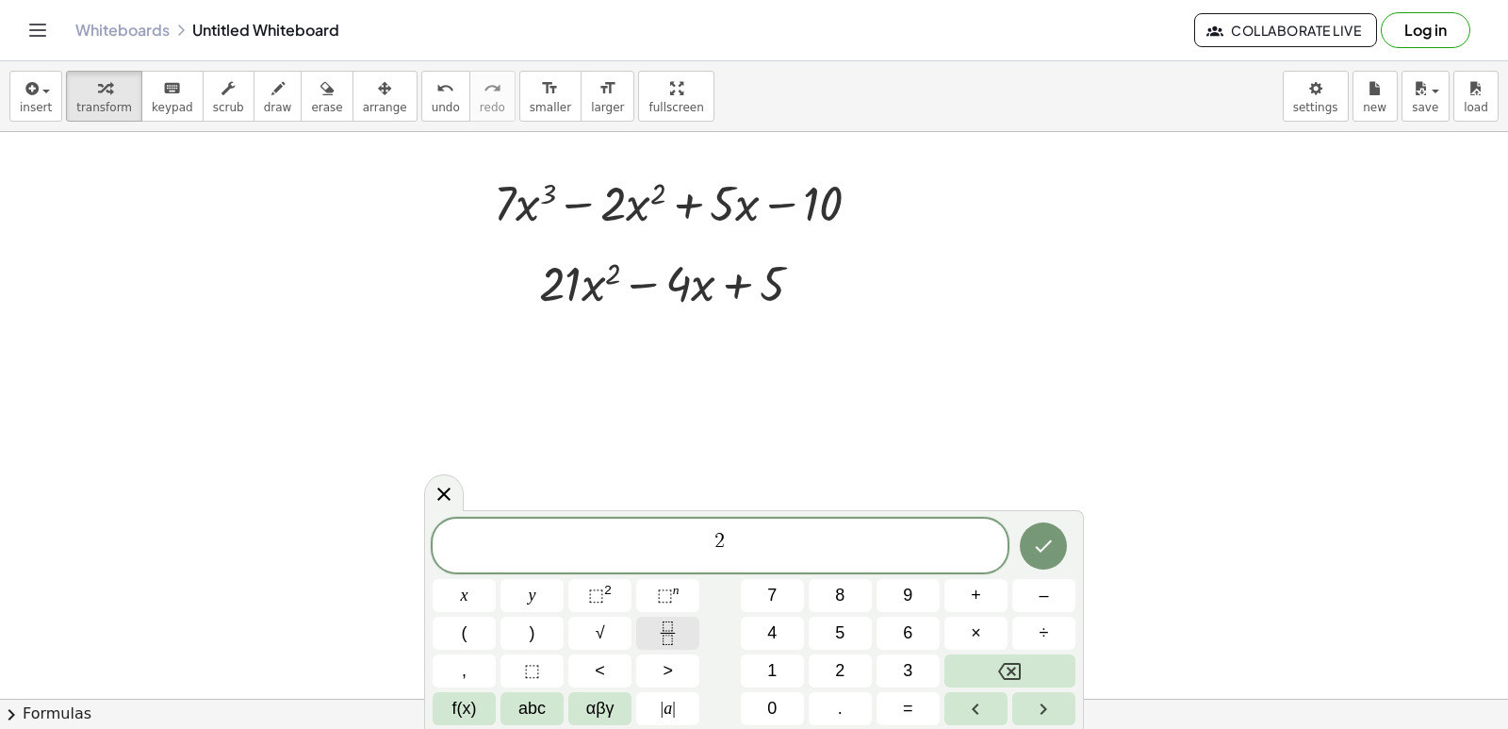
click at [676, 625] on icon "Fraction" at bounding box center [668, 633] width 24 height 24
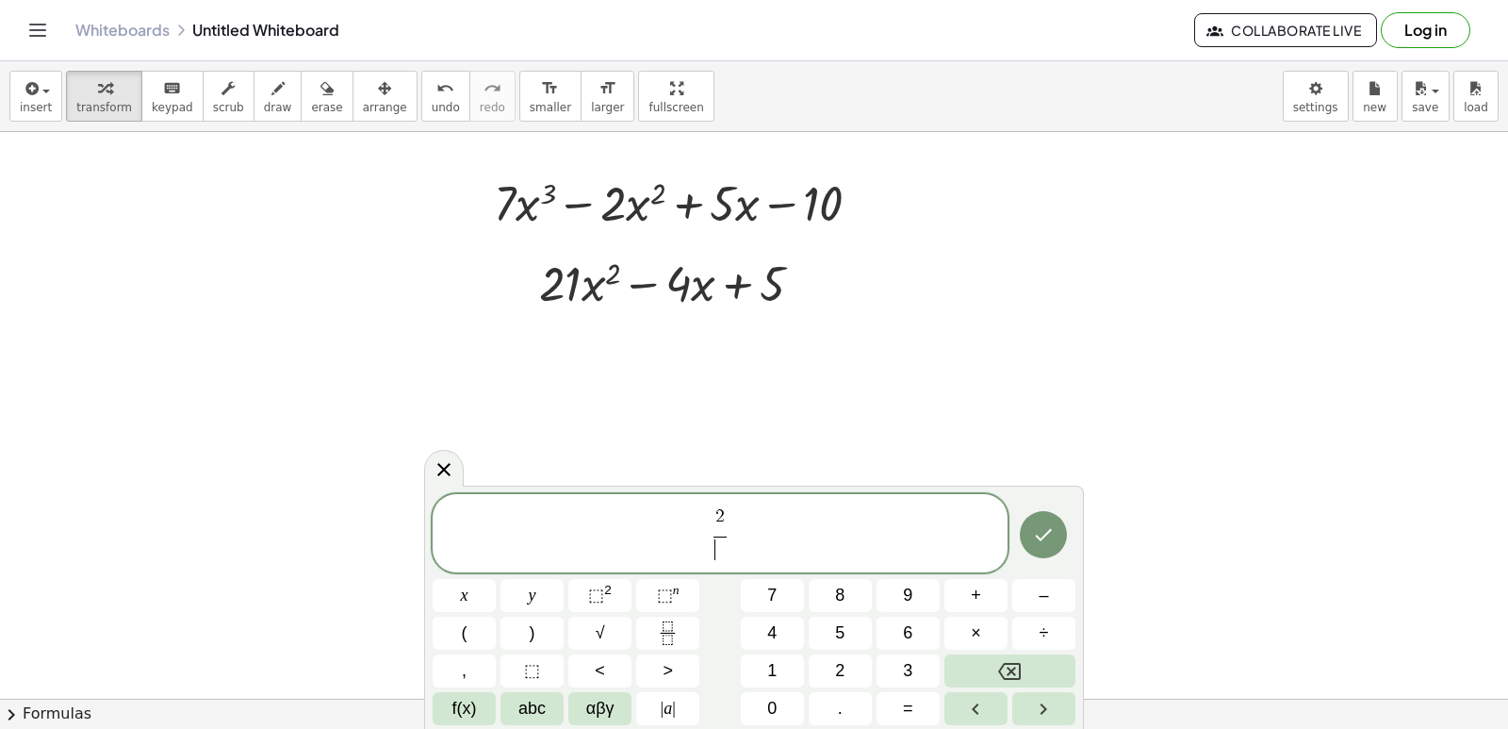
click at [729, 513] on span "2 ​ ​" at bounding box center [721, 534] width 22 height 55
click at [735, 508] on span "2 ​ ​" at bounding box center [720, 534] width 575 height 58
click at [735, 509] on span "2 ​ ​" at bounding box center [720, 534] width 575 height 58
click at [729, 516] on span "2 ​" at bounding box center [721, 534] width 22 height 55
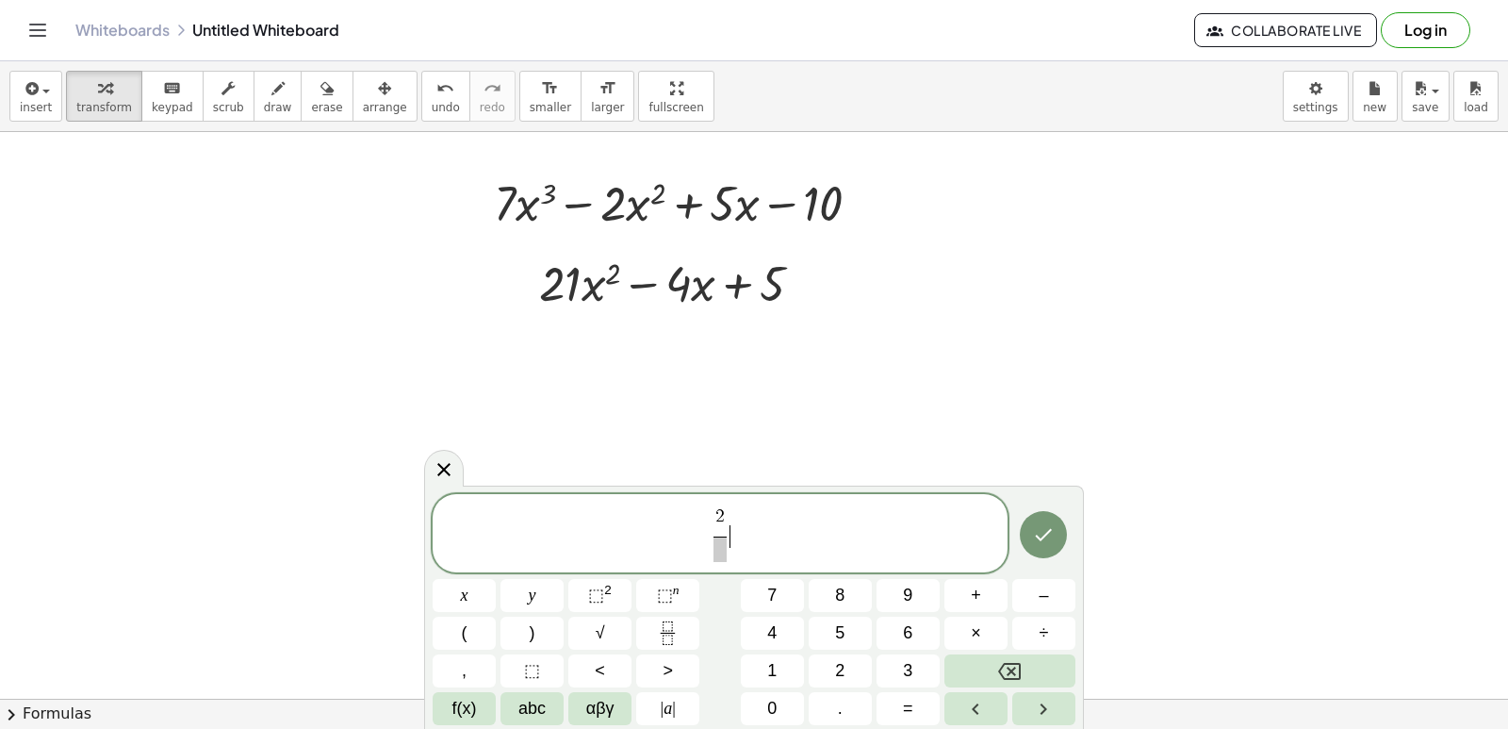
click at [729, 516] on span "2 ​" at bounding box center [721, 534] width 22 height 55
click at [1004, 663] on icon "Backspace" at bounding box center [1009, 671] width 23 height 17
click at [1006, 662] on icon "Backspace" at bounding box center [1009, 671] width 23 height 23
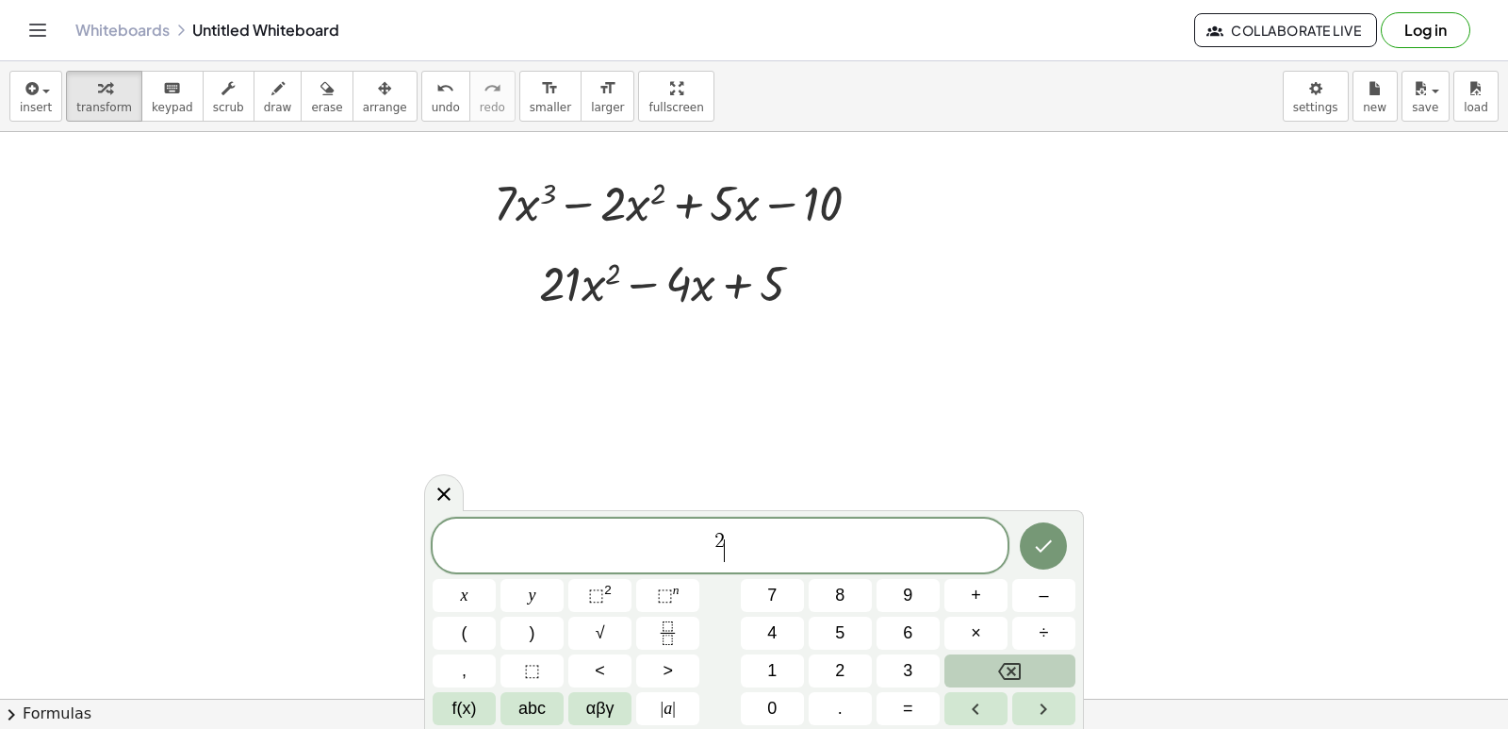
click at [1006, 662] on icon "Backspace" at bounding box center [1009, 671] width 23 height 23
click at [1004, 660] on icon "Backspace" at bounding box center [1009, 671] width 23 height 23
click at [675, 643] on icon "Fraction" at bounding box center [668, 633] width 24 height 24
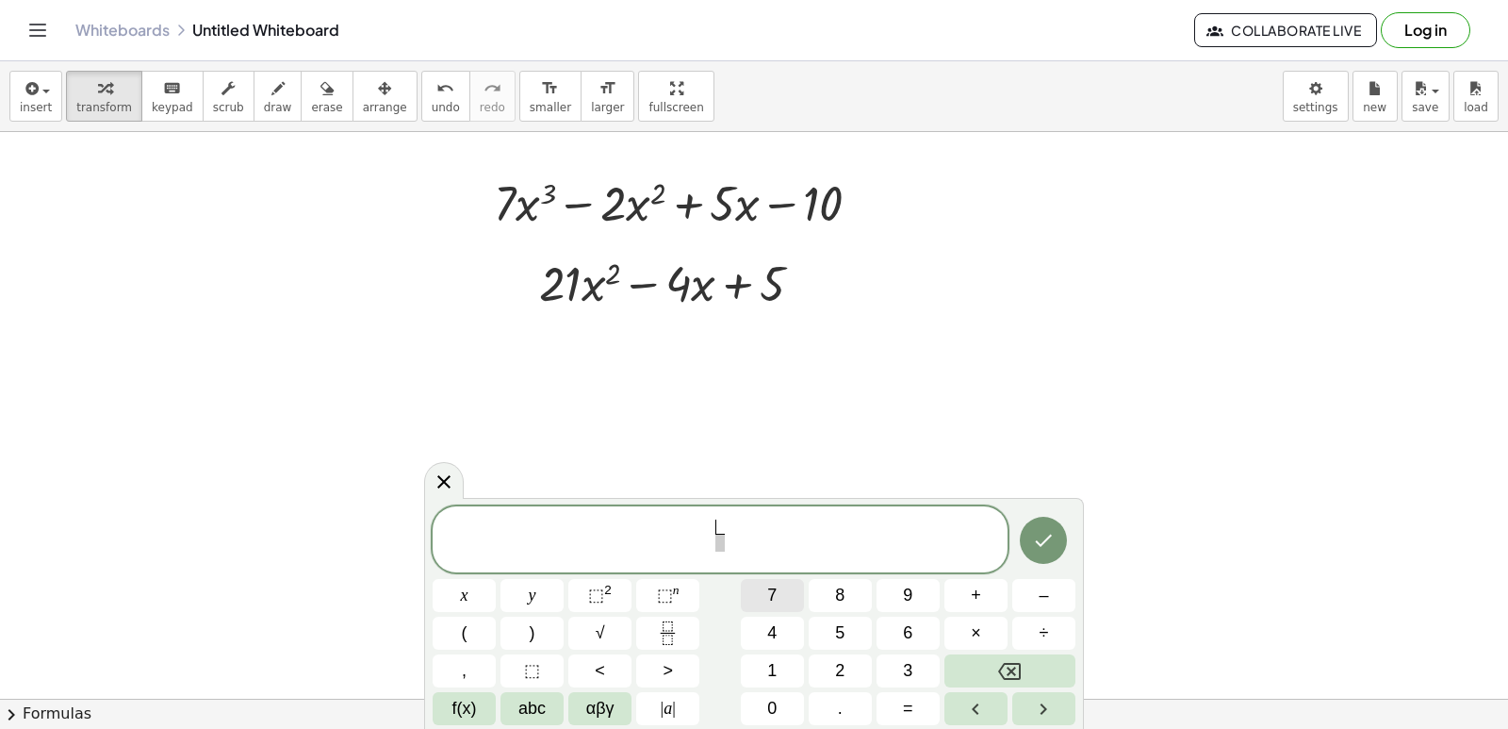
click at [770, 599] on span "7" at bounding box center [771, 594] width 9 height 25
click at [722, 544] on span "​" at bounding box center [719, 542] width 10 height 18
click at [472, 595] on button "x" at bounding box center [464, 595] width 63 height 33
click at [601, 597] on span "⬚" at bounding box center [596, 594] width 16 height 19
click at [969, 698] on icon "Left arrow" at bounding box center [975, 708] width 23 height 23
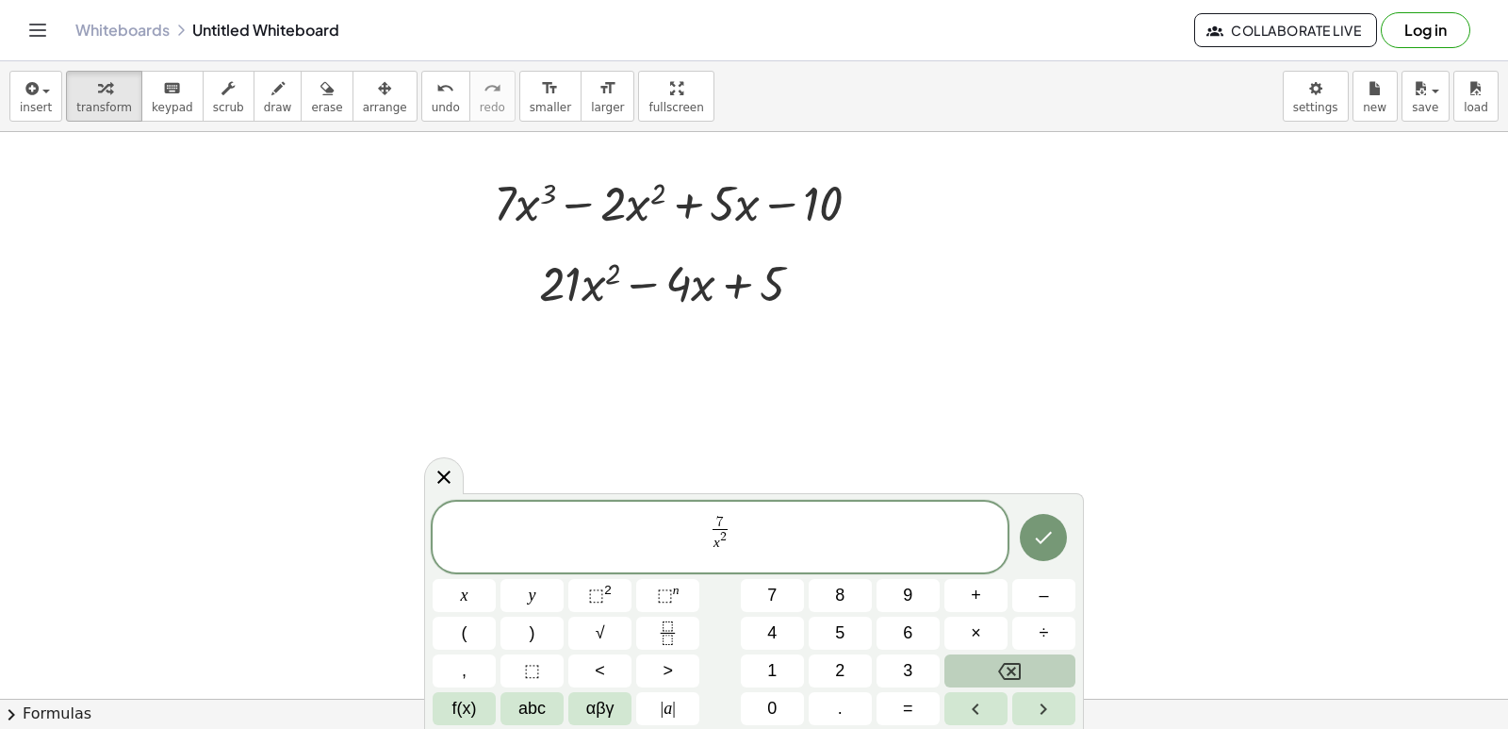
click at [1002, 668] on icon "Backspace" at bounding box center [1009, 671] width 23 height 23
click at [763, 623] on button "4" at bounding box center [772, 632] width 63 height 33
click at [1060, 536] on button "Done" at bounding box center [1043, 537] width 47 height 47
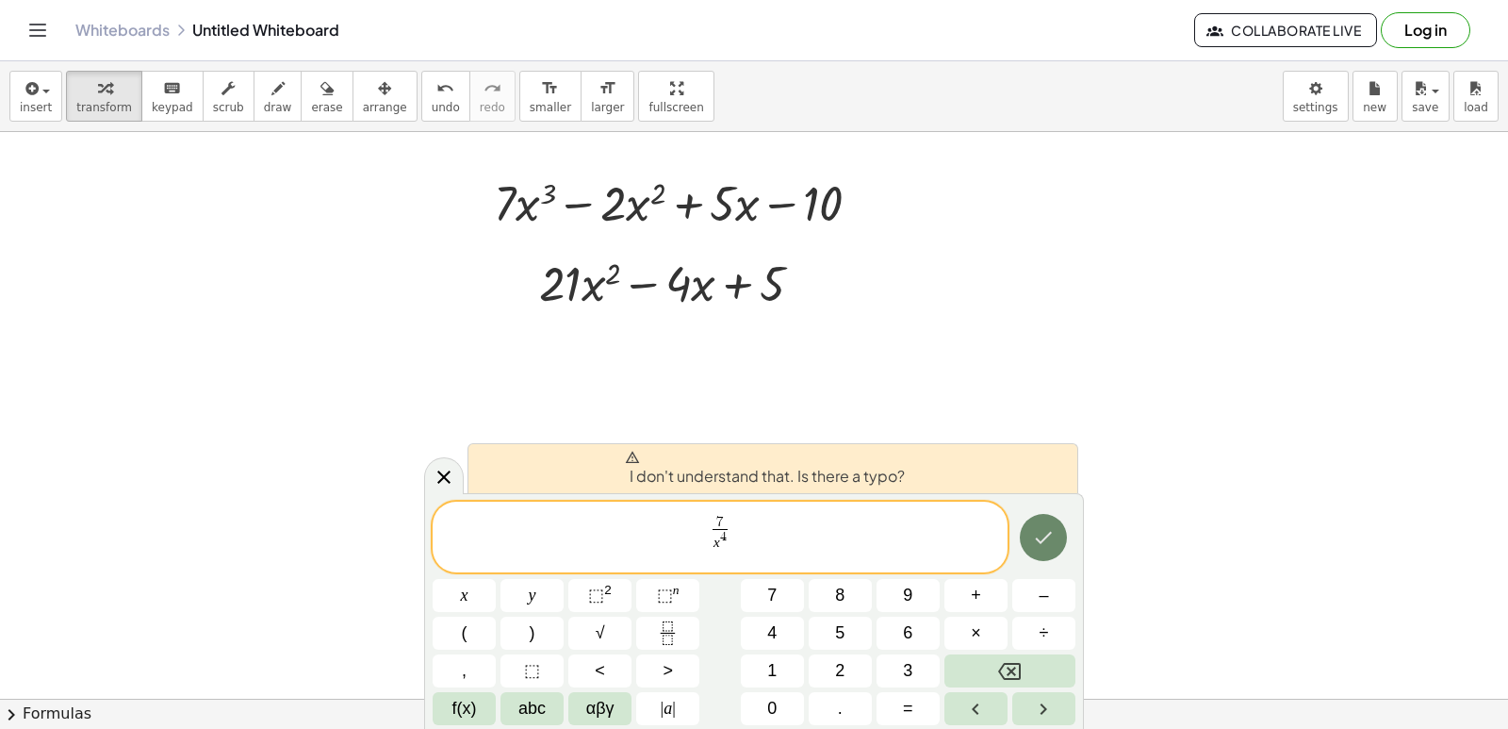
click at [1057, 549] on button "Done" at bounding box center [1043, 537] width 47 height 47
click at [1012, 669] on icon "Backspace" at bounding box center [1009, 671] width 23 height 17
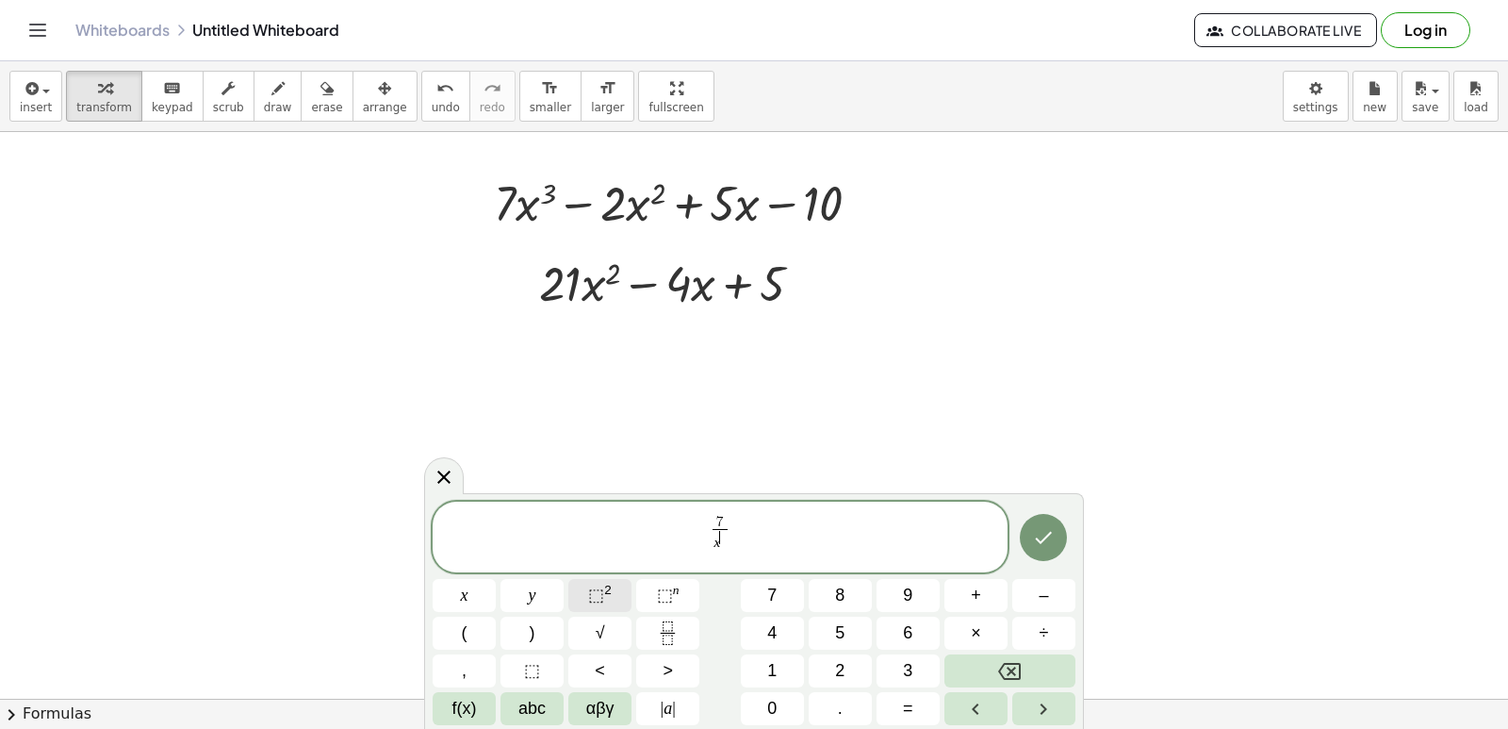
click at [587, 593] on button "⬚ 2" at bounding box center [599, 595] width 63 height 33
click at [1000, 671] on icon "Backspace" at bounding box center [1009, 671] width 23 height 17
click at [771, 626] on span "4" at bounding box center [771, 632] width 9 height 25
click at [1039, 543] on icon "Done" at bounding box center [1043, 535] width 23 height 23
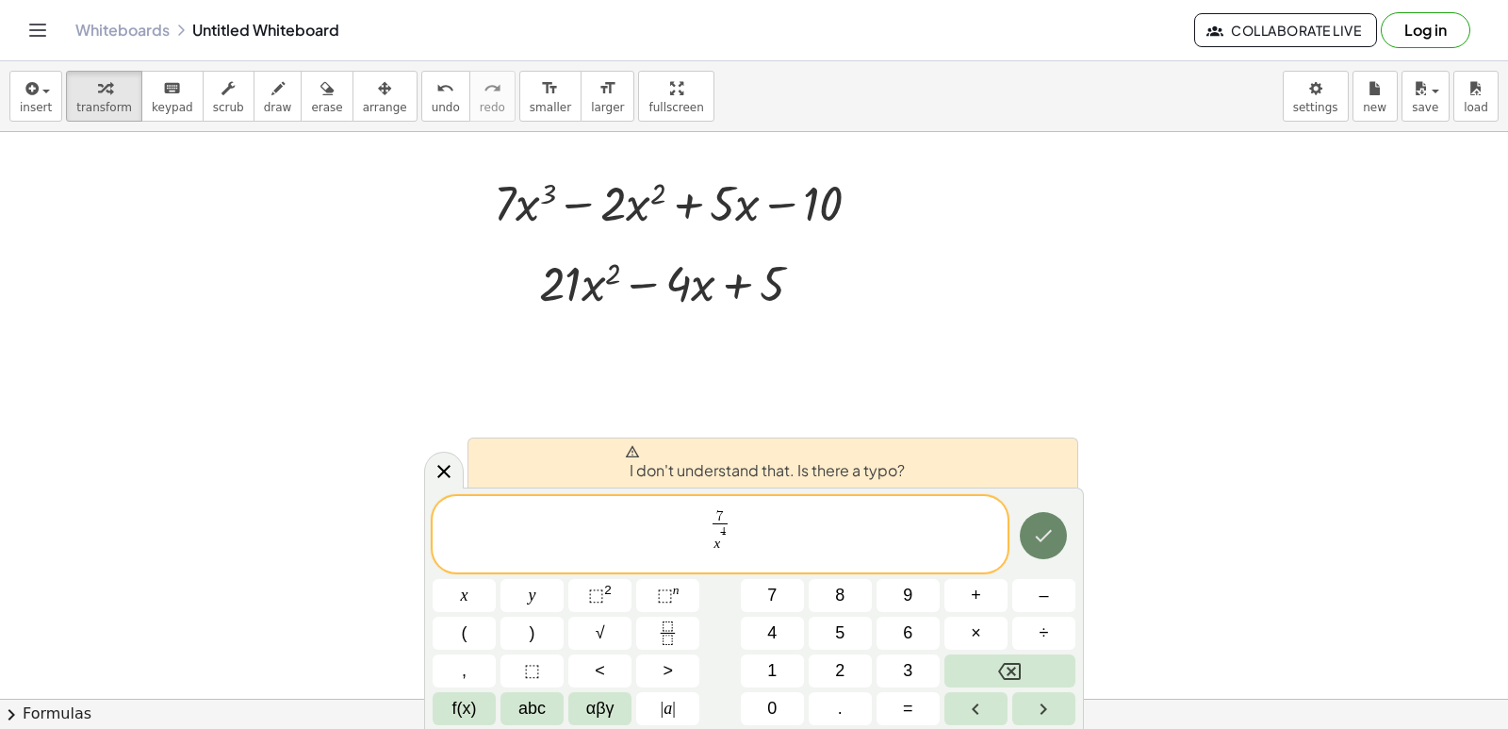
click at [1039, 543] on icon "Done" at bounding box center [1043, 535] width 23 height 23
click at [1037, 541] on icon "Done" at bounding box center [1043, 535] width 23 height 23
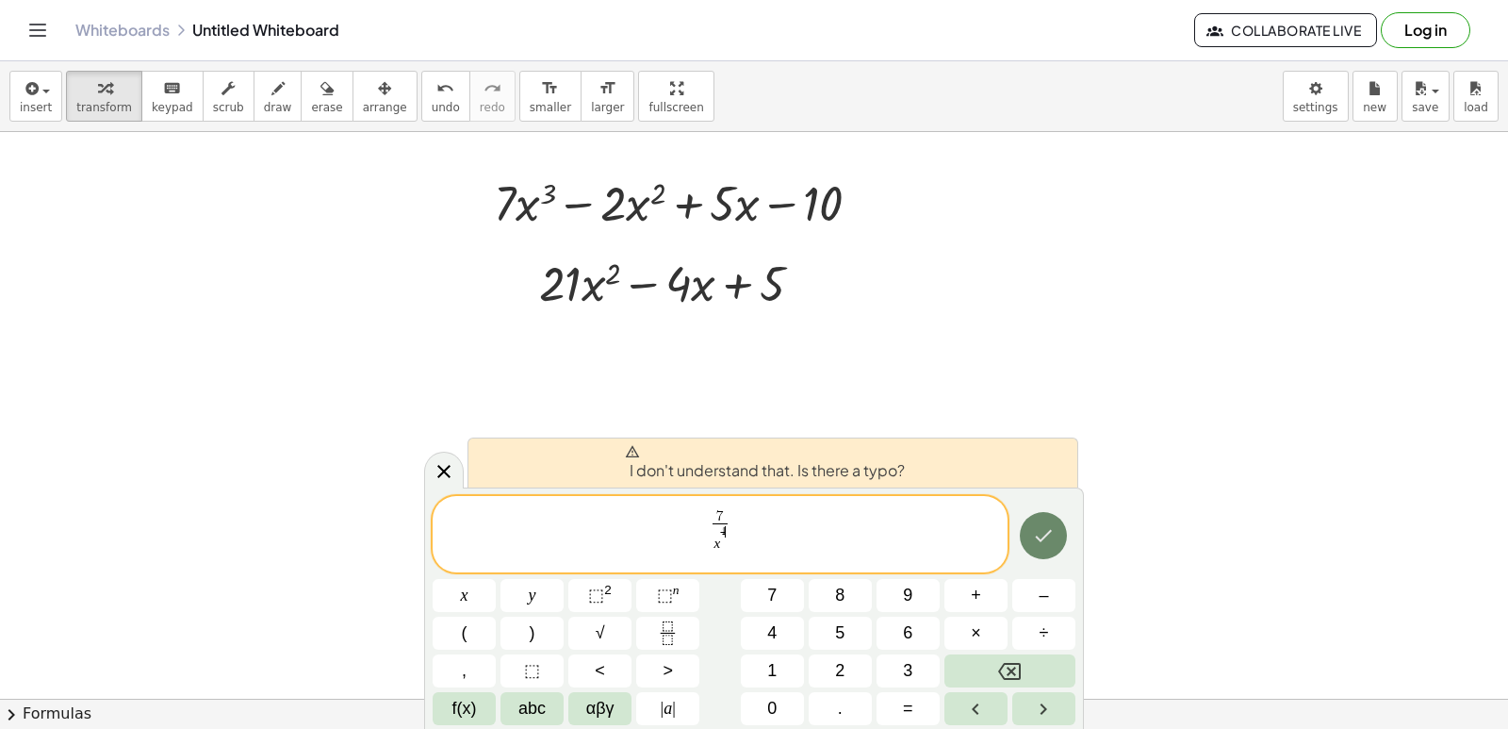
click at [1034, 535] on icon "Done" at bounding box center [1043, 535] width 23 height 23
drag, startPoint x: 732, startPoint y: 530, endPoint x: 738, endPoint y: 559, distance: 29.8
click at [735, 533] on span "7 x 4 ​ ​" at bounding box center [720, 535] width 575 height 57
click at [1030, 664] on button "Backspace" at bounding box center [1009, 670] width 131 height 33
click at [1024, 657] on button "Backspace" at bounding box center [1009, 670] width 131 height 33
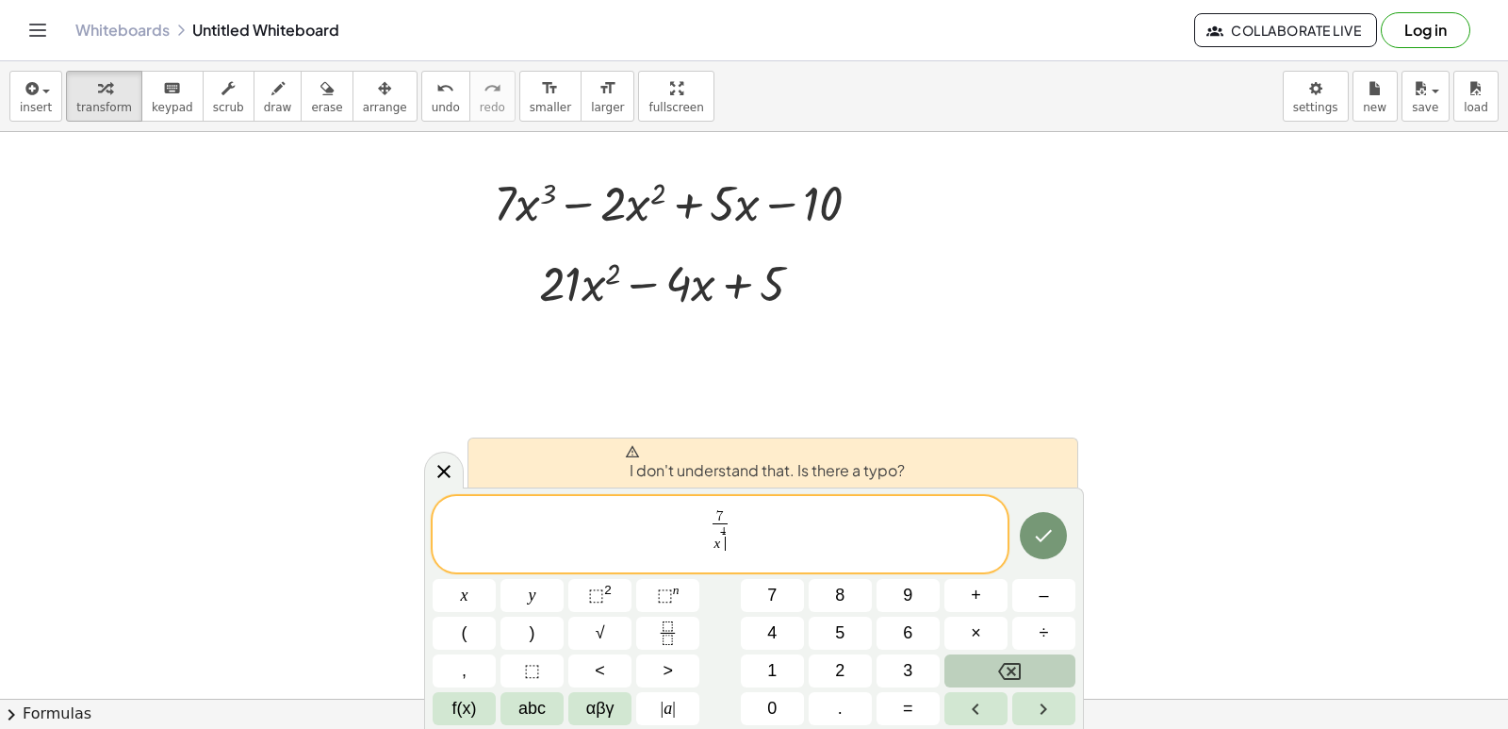
click at [1024, 654] on button "Backspace" at bounding box center [1009, 670] width 131 height 33
click at [1024, 653] on div "7 x 4 ​ ​ x y ⬚ 2 ⬚ n 7 8 9 + – ( ) √ 4 5 6 × ÷ , ⬚ < > 1 2 3 f(x) abc αβγ | a …" at bounding box center [754, 610] width 643 height 229
click at [1023, 655] on div "7 x 4 ​ x y ⬚ 2 ⬚ n 7 8 9 + – ( ) √ 4 5 6 × ÷ , ⬚ < > 1 2 3 f(x) abc αβγ | a | …" at bounding box center [754, 610] width 643 height 229
click at [738, 532] on span "7 x 4 ​ ​" at bounding box center [720, 535] width 575 height 57
click at [725, 530] on span "4" at bounding box center [723, 531] width 6 height 11
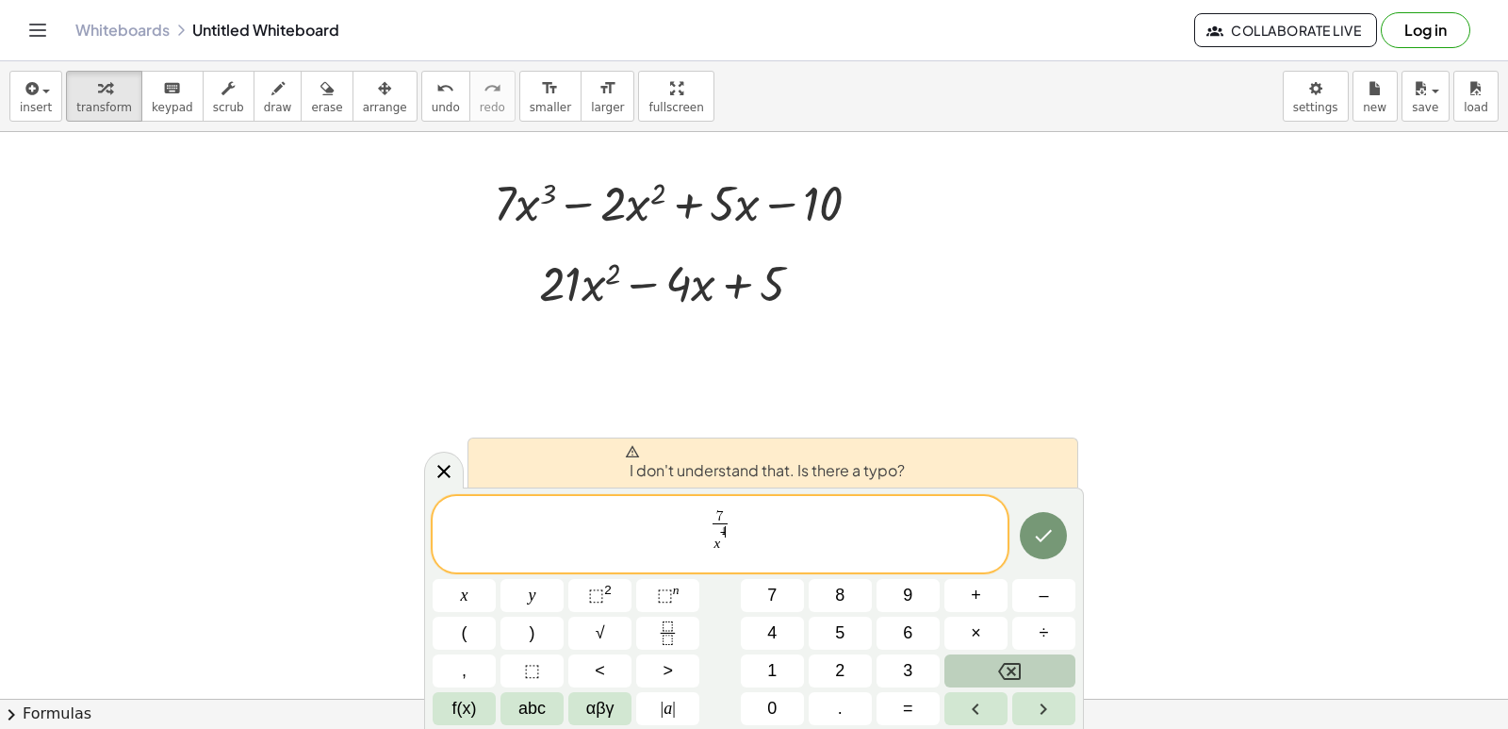
click at [1007, 658] on button "Backspace" at bounding box center [1009, 670] width 131 height 33
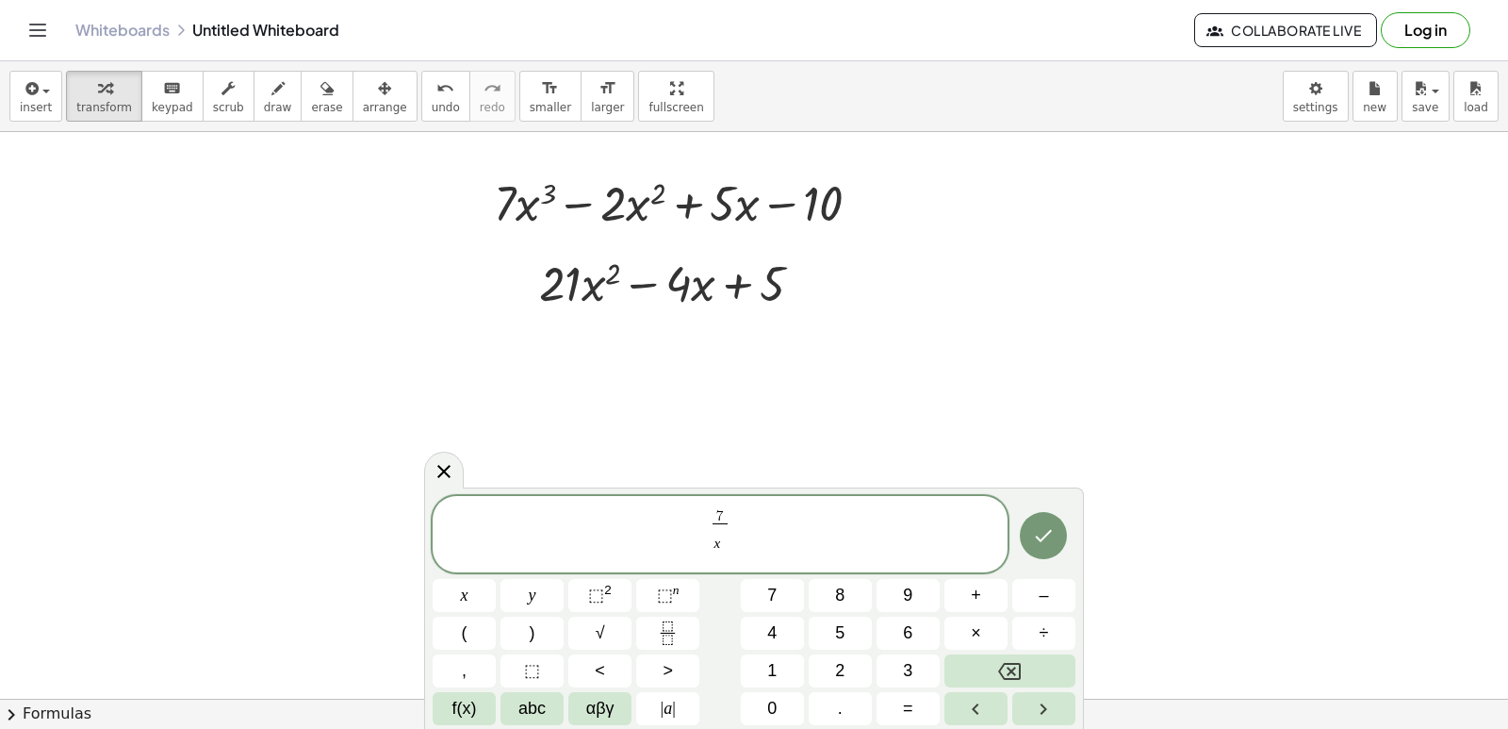
click at [1005, 653] on div "7 x ​ ​ x y ⬚ 2 ⬚ n 7 8 9 + – ( ) √ 4 5 6 × ÷ , ⬚ < > 1 2 3 f(x) abc αβγ | a | …" at bounding box center [754, 610] width 643 height 229
click at [1005, 653] on div "7 x ​ x y ⬚ 2 ⬚ n 7 8 9 + – ( ) √ 4 5 6 × ÷ , ⬚ < > 1 2 3 f(x) abc αβγ | a | 0 …" at bounding box center [754, 610] width 643 height 229
click at [1004, 665] on icon "Backspace" at bounding box center [1009, 671] width 23 height 17
click at [619, 595] on button "⬚ 2" at bounding box center [599, 595] width 63 height 33
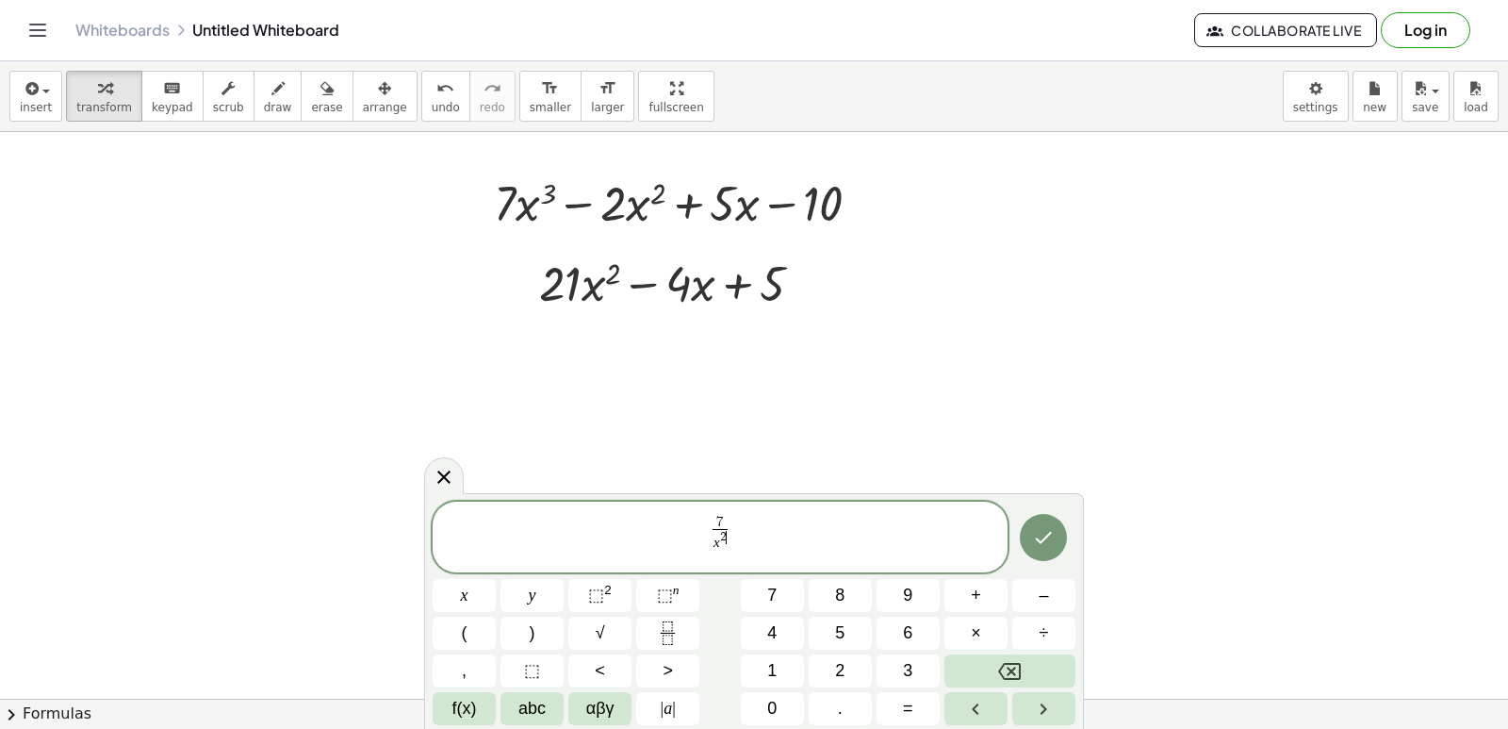
click at [726, 534] on span "2 ​" at bounding box center [723, 537] width 7 height 13
click at [978, 663] on button "Backspace" at bounding box center [1009, 670] width 131 height 33
click at [787, 628] on button "4" at bounding box center [772, 632] width 63 height 33
drag, startPoint x: 1017, startPoint y: 543, endPoint x: 1033, endPoint y: 541, distance: 16.1
click at [1019, 544] on div at bounding box center [1043, 537] width 63 height 73
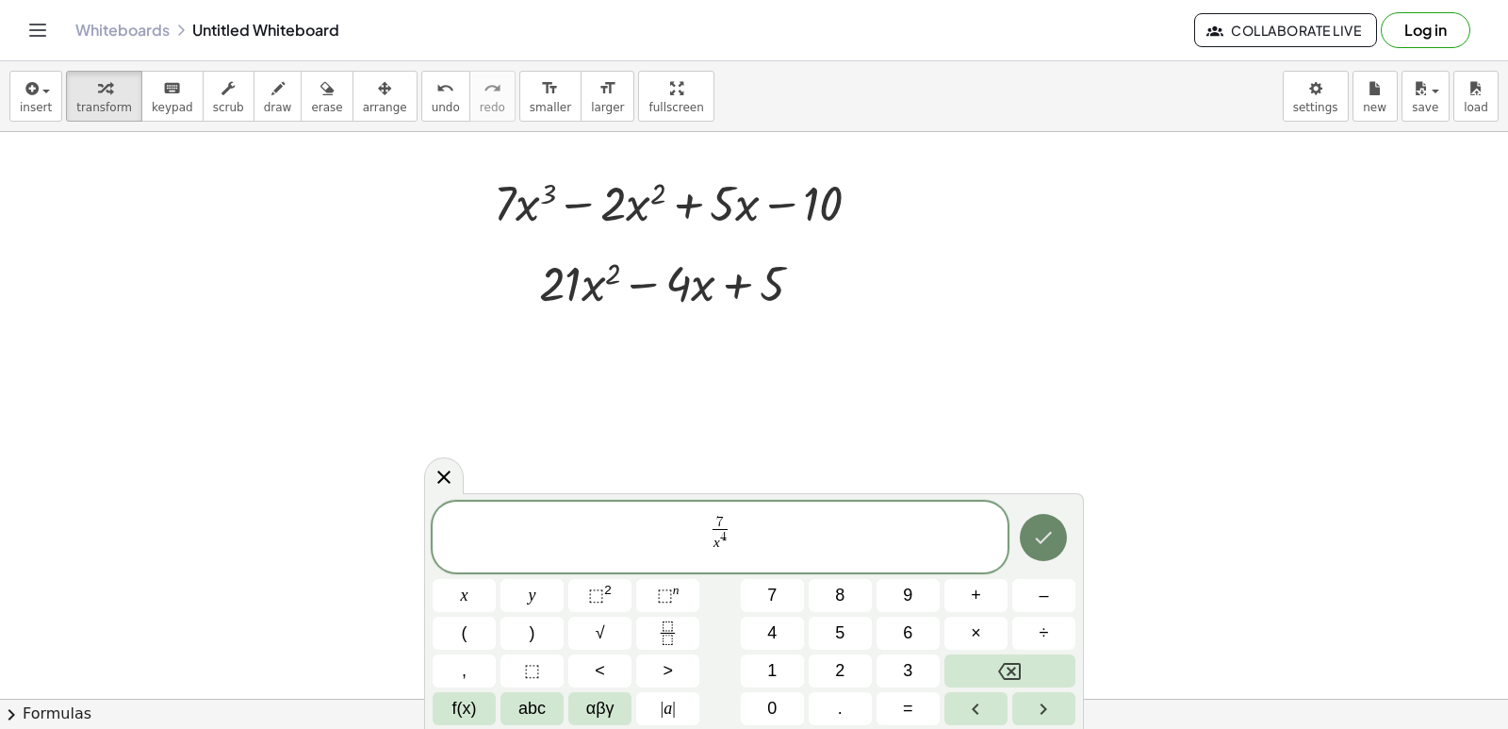
click at [1035, 540] on icon "Done" at bounding box center [1043, 537] width 23 height 23
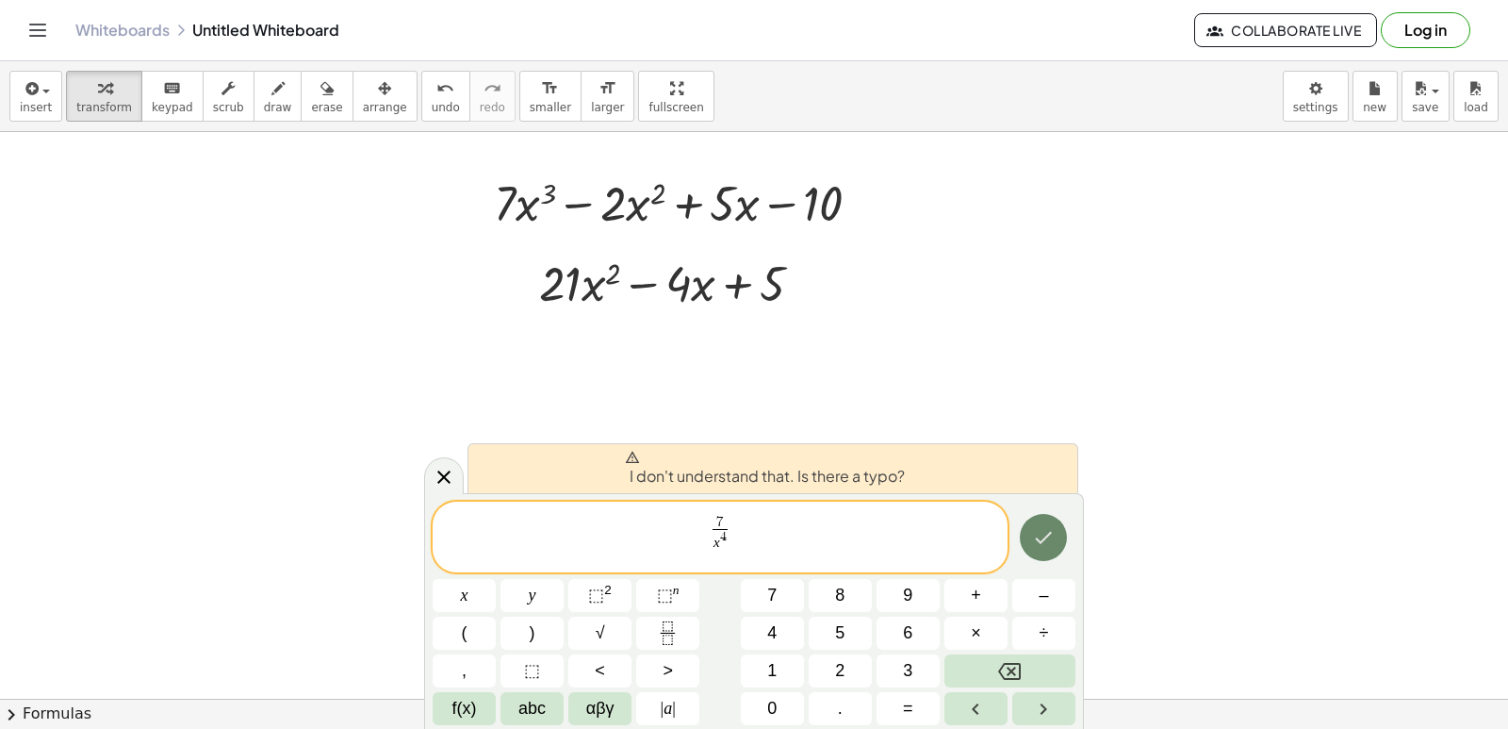
click at [1037, 544] on icon "Done" at bounding box center [1043, 537] width 23 height 23
click at [1039, 544] on icon "Done" at bounding box center [1043, 537] width 23 height 23
click at [1043, 544] on icon "Done" at bounding box center [1043, 537] width 23 height 23
click at [1046, 546] on icon "Done" at bounding box center [1043, 537] width 23 height 23
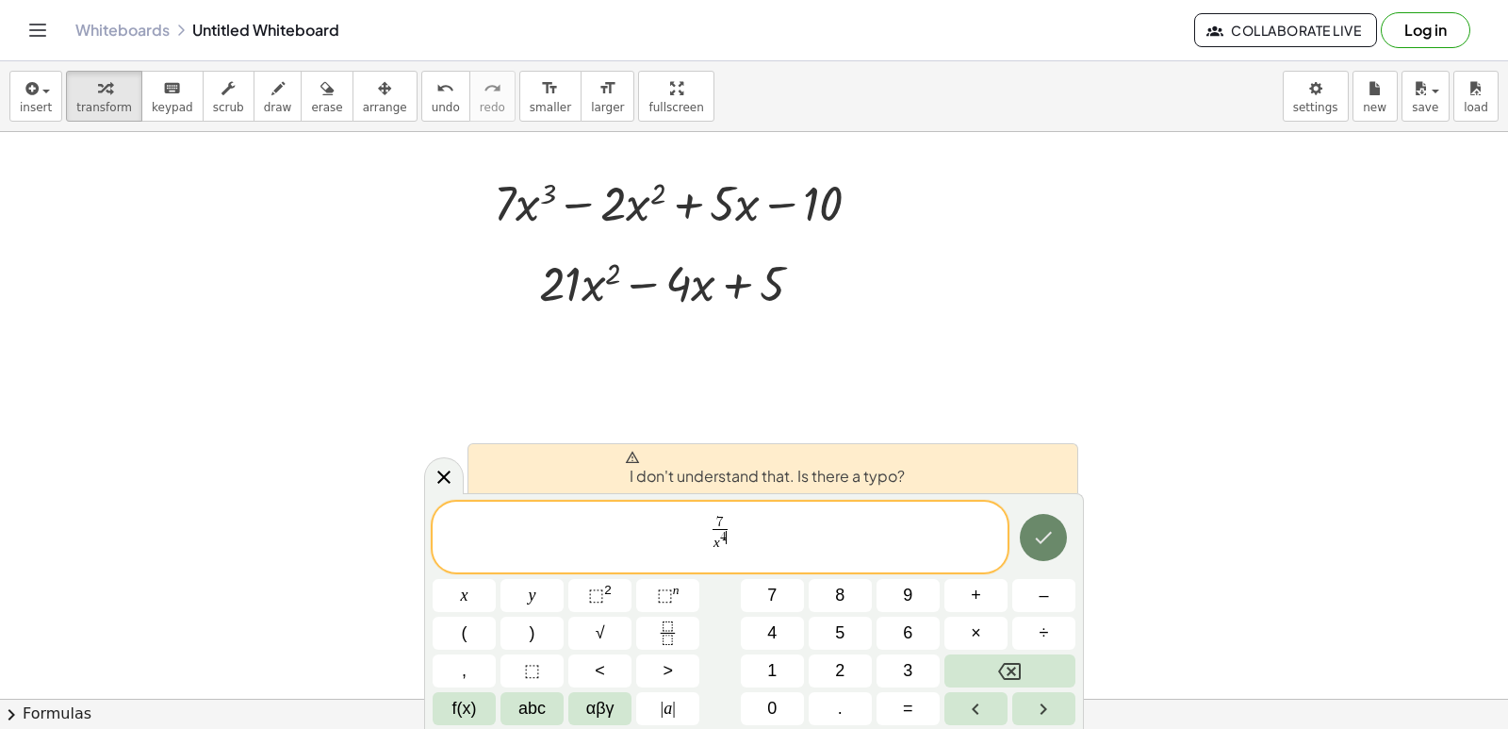
click at [1046, 546] on icon "Done" at bounding box center [1043, 537] width 23 height 23
click at [1048, 549] on button "Done" at bounding box center [1043, 537] width 47 height 47
click at [1046, 552] on button "Done" at bounding box center [1043, 537] width 47 height 47
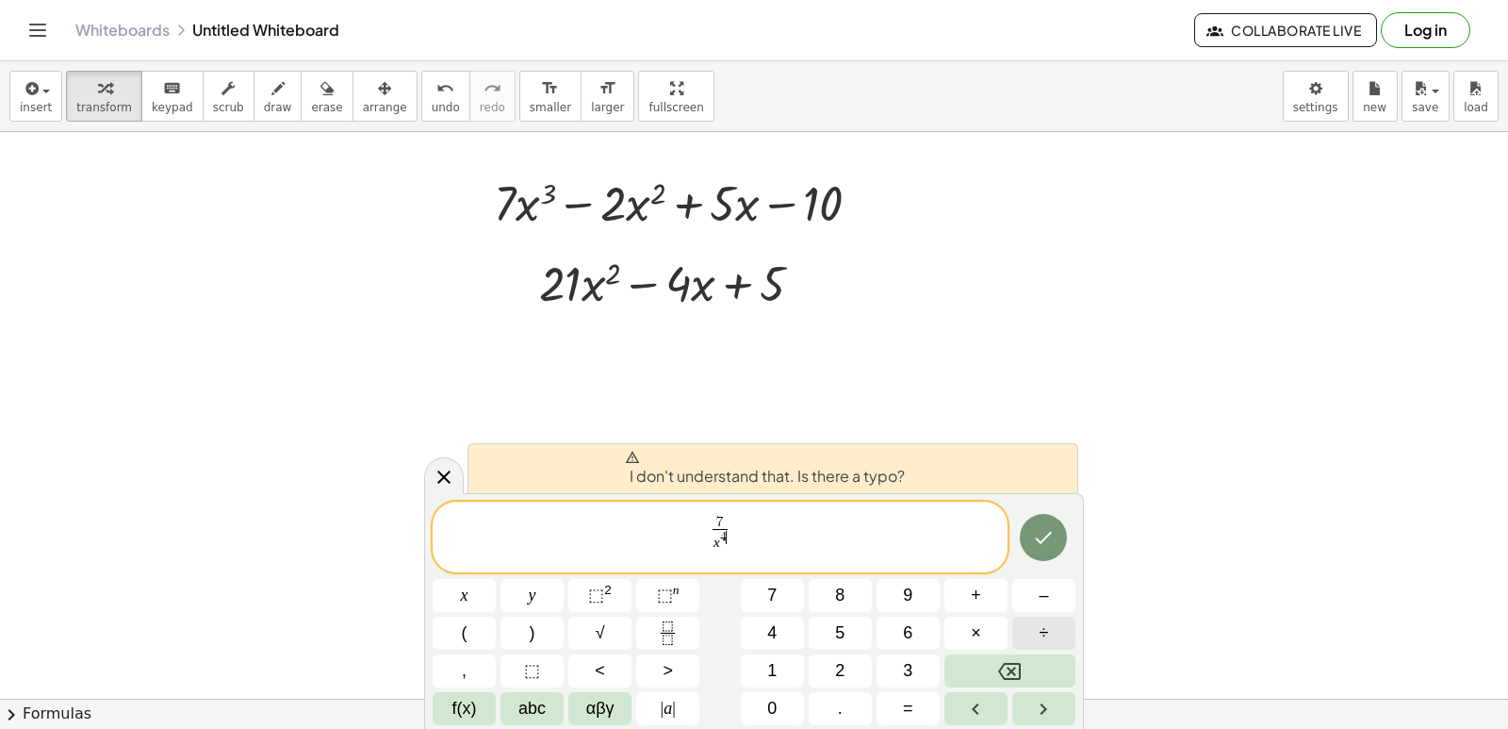
click at [1064, 634] on button "÷" at bounding box center [1043, 632] width 63 height 33
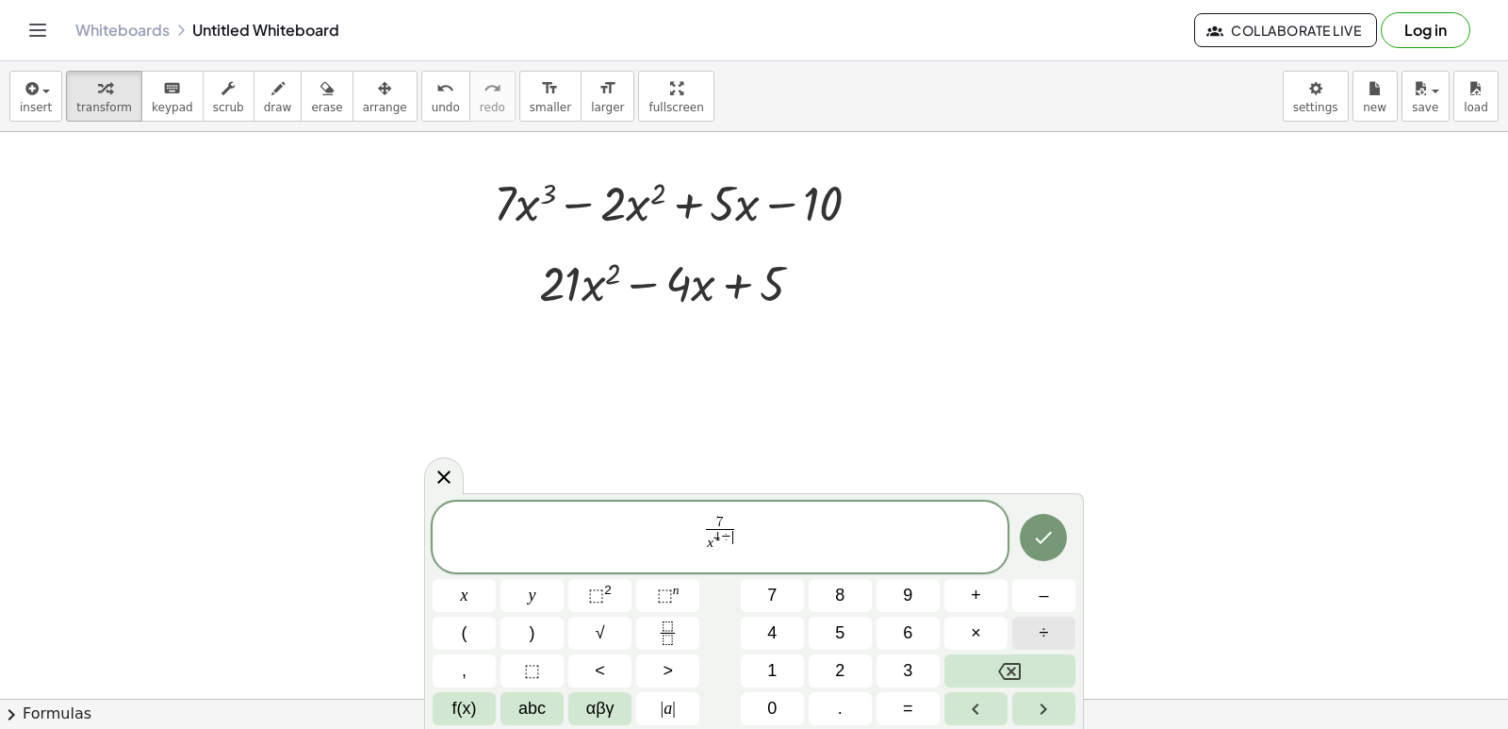
click at [1064, 634] on button "÷" at bounding box center [1043, 632] width 63 height 33
click at [1065, 635] on button "÷" at bounding box center [1043, 632] width 63 height 33
click at [1037, 680] on button "Backspace" at bounding box center [1009, 670] width 131 height 33
click at [1040, 677] on button "Backspace" at bounding box center [1009, 670] width 131 height 33
click at [1040, 657] on button "Backspace" at bounding box center [1009, 670] width 131 height 33
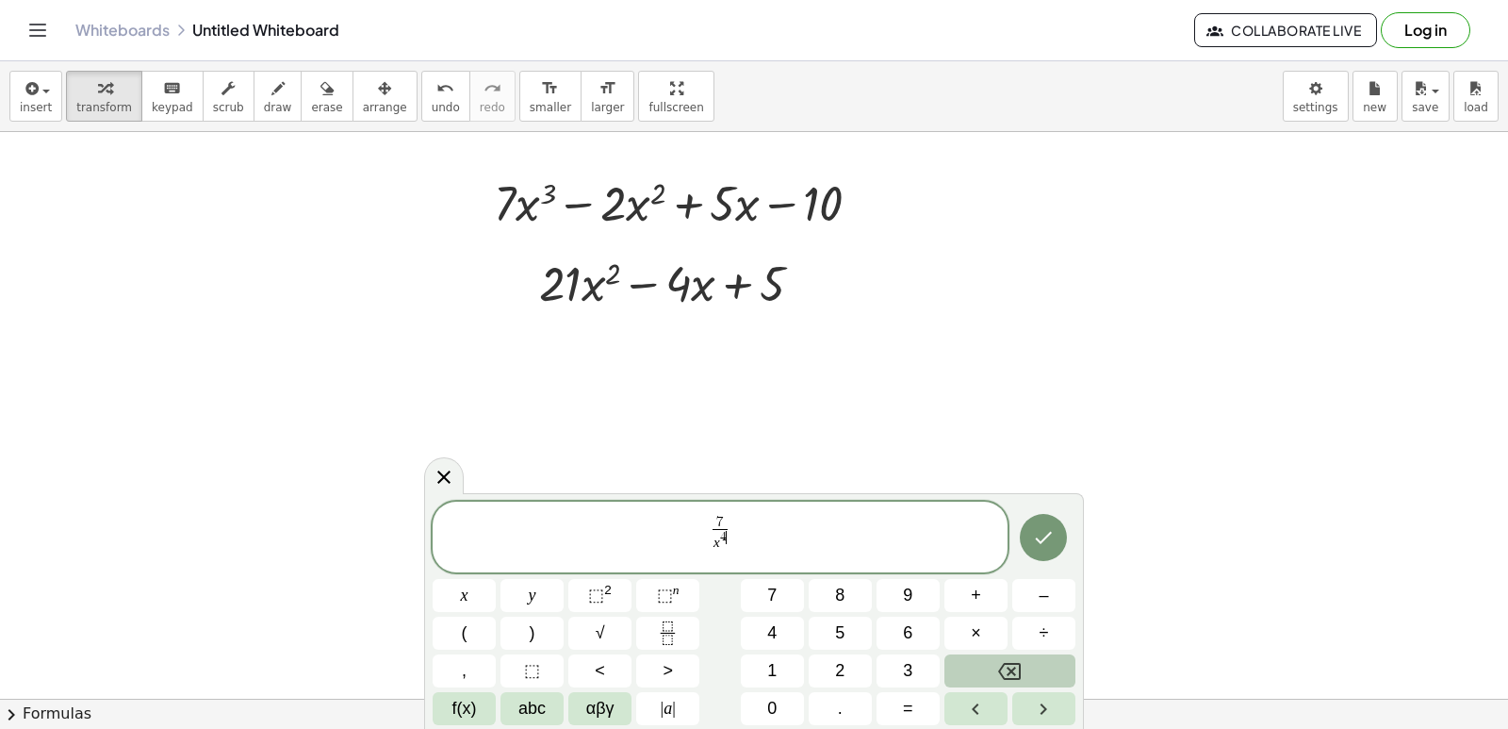
click at [1042, 663] on button "Backspace" at bounding box center [1009, 670] width 131 height 33
click at [1031, 540] on button "Done" at bounding box center [1043, 537] width 47 height 47
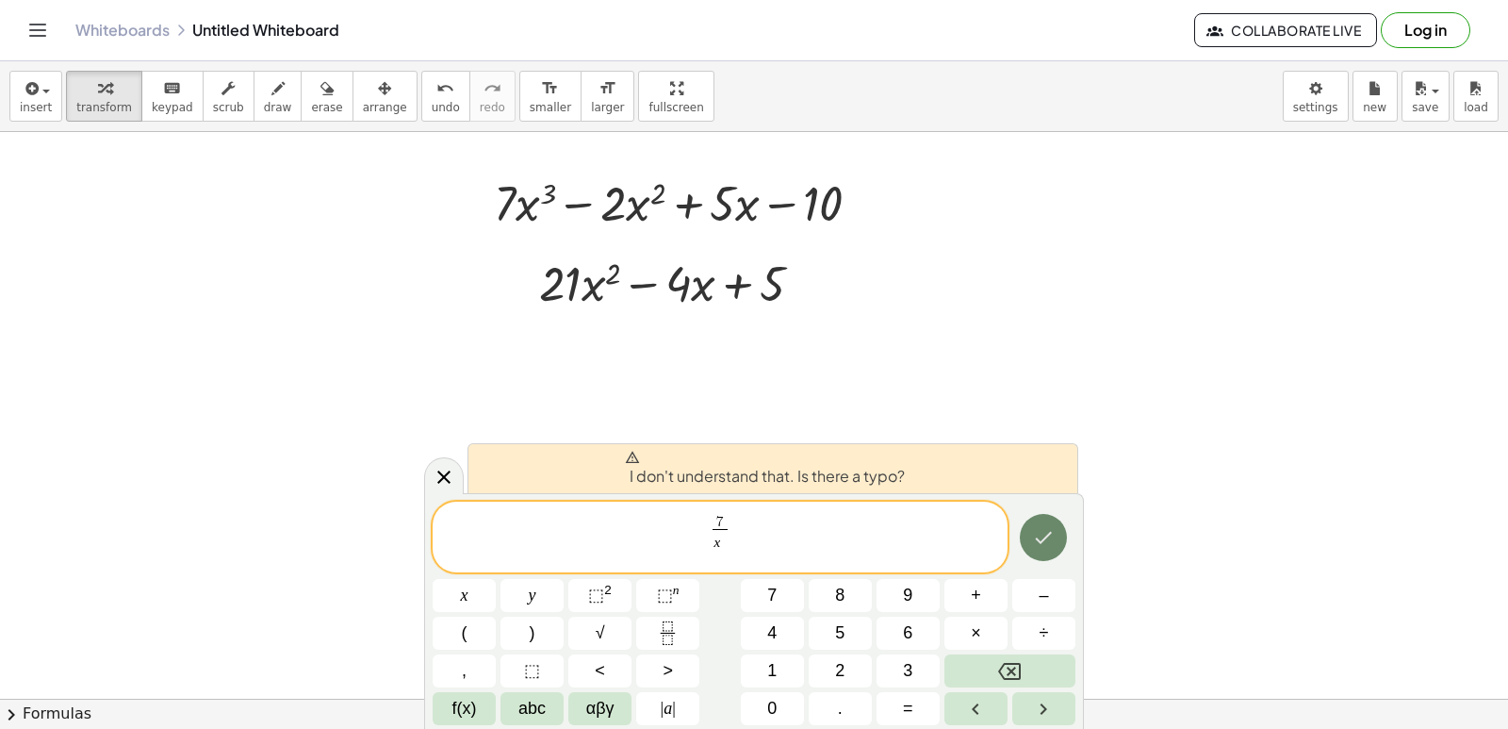
click at [1031, 540] on button "Done" at bounding box center [1043, 537] width 47 height 47
click at [1037, 542] on icon "Done" at bounding box center [1043, 537] width 23 height 23
click at [444, 475] on icon at bounding box center [444, 476] width 23 height 23
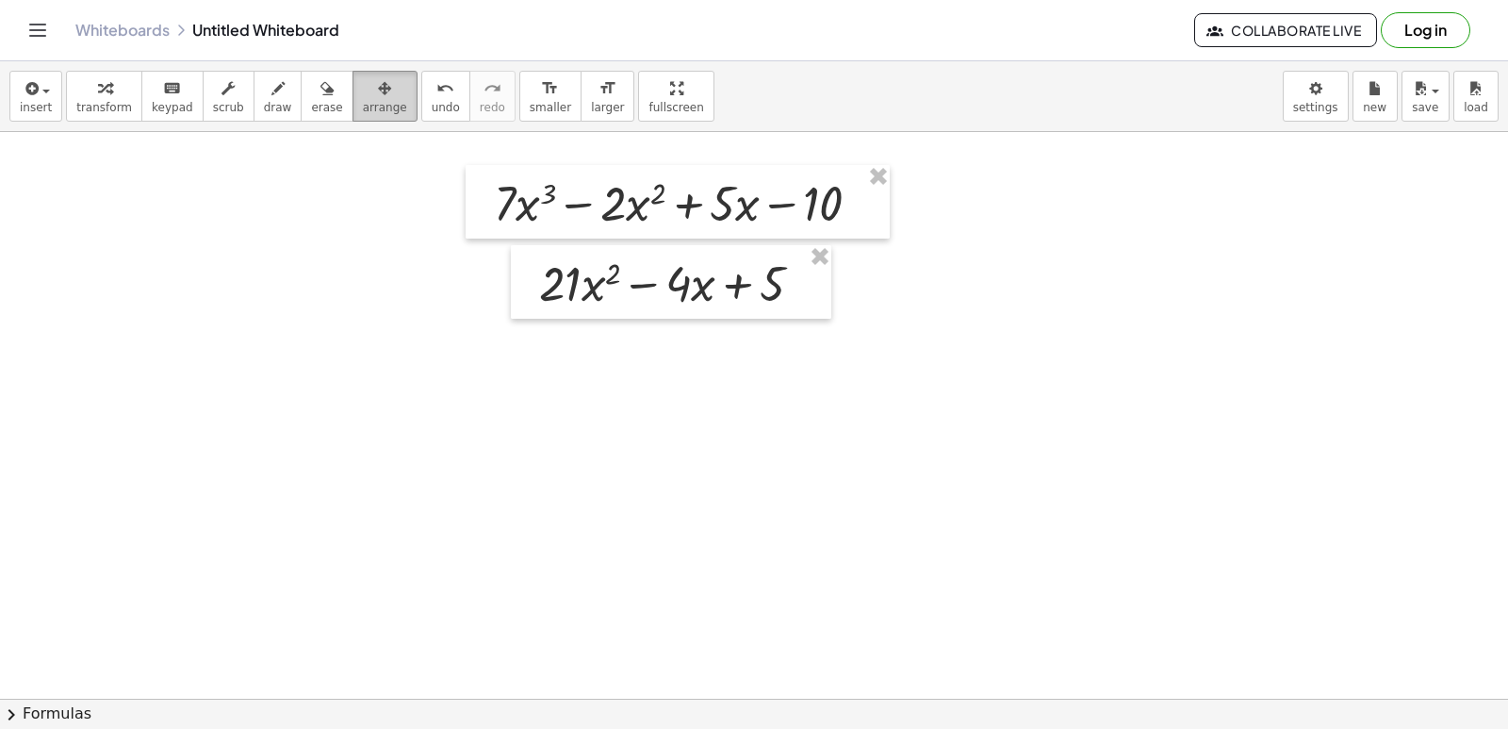
click at [363, 101] on span "arrange" at bounding box center [385, 107] width 44 height 13
drag, startPoint x: 818, startPoint y: 251, endPoint x: 926, endPoint y: 151, distance: 146.7
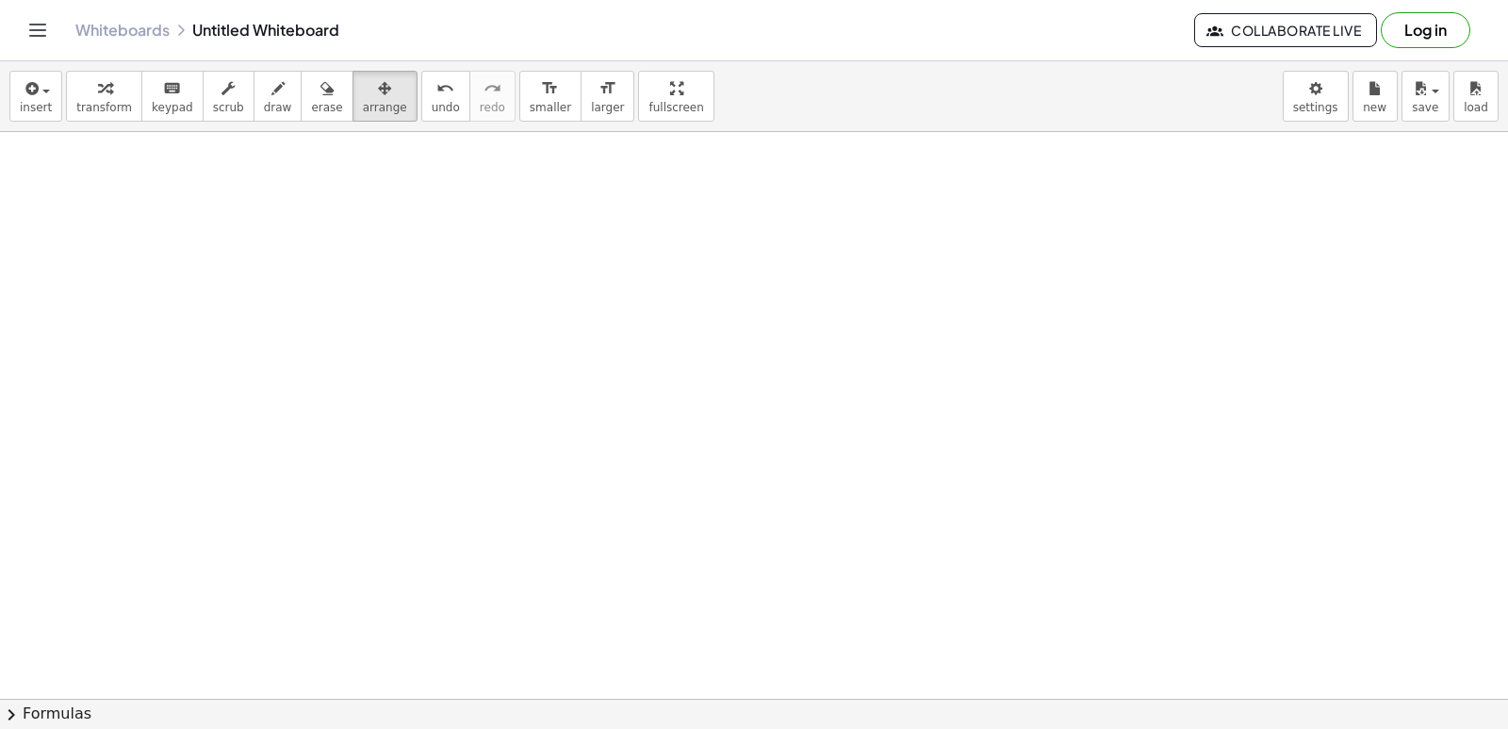
scroll to position [18, 0]
click at [936, 220] on div at bounding box center [754, 741] width 1508 height 1255
click at [99, 90] on icon "button" at bounding box center [104, 88] width 13 height 23
click at [567, 358] on div at bounding box center [754, 698] width 1508 height 1133
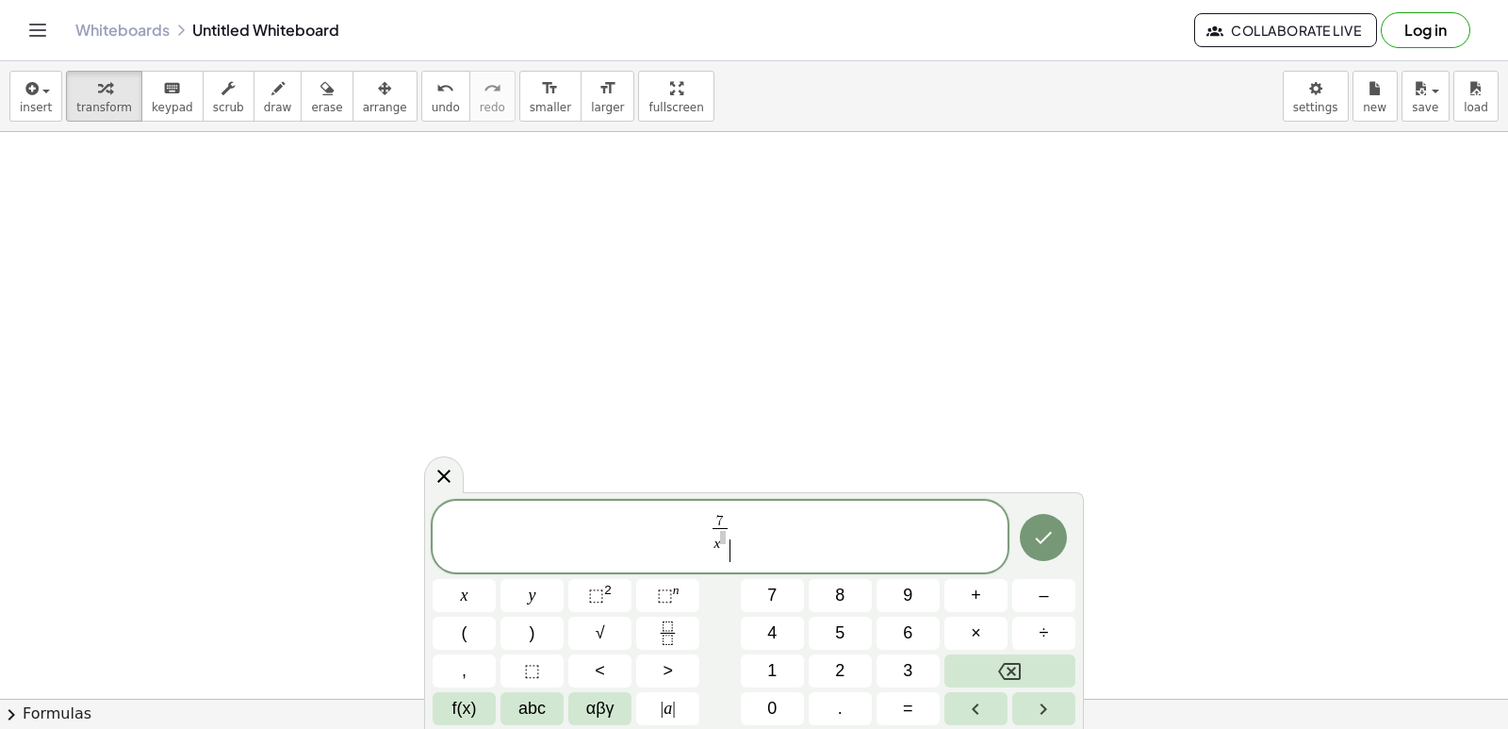
click at [572, 356] on div at bounding box center [754, 698] width 1508 height 1133
click at [996, 659] on button "Backspace" at bounding box center [1009, 670] width 131 height 33
click at [722, 540] on span "​" at bounding box center [723, 537] width 6 height 13
click at [815, 616] on div "7 x ​ ​ x y ⬚ 2 ⬚ n 7 8 9 + – ( ) √ 4 5 6 × ÷ , ⬚ < > 1 2 3 f(x) abc αβγ | a | …" at bounding box center [754, 612] width 643 height 223
click at [771, 627] on span "4" at bounding box center [771, 632] width 9 height 25
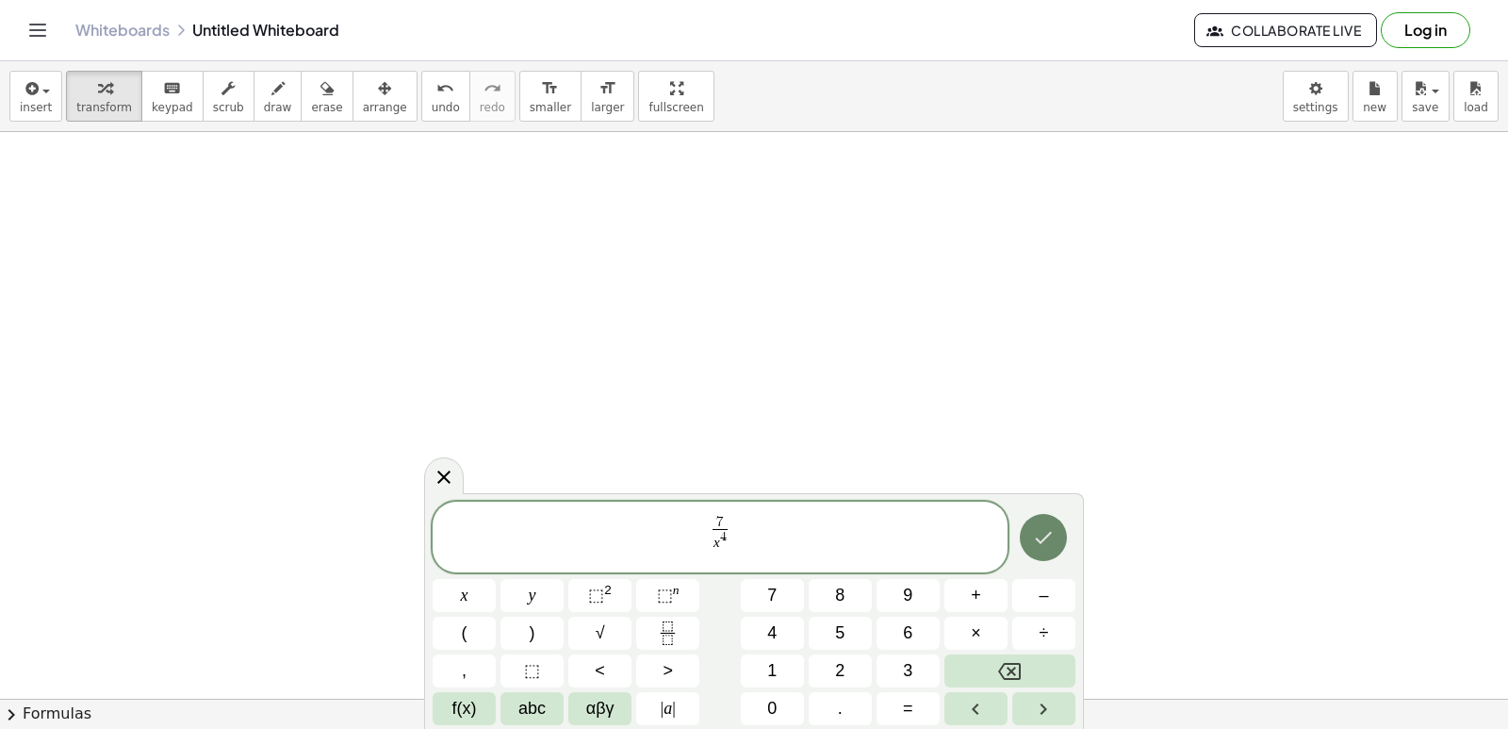
click at [1025, 542] on button "Done" at bounding box center [1043, 537] width 47 height 47
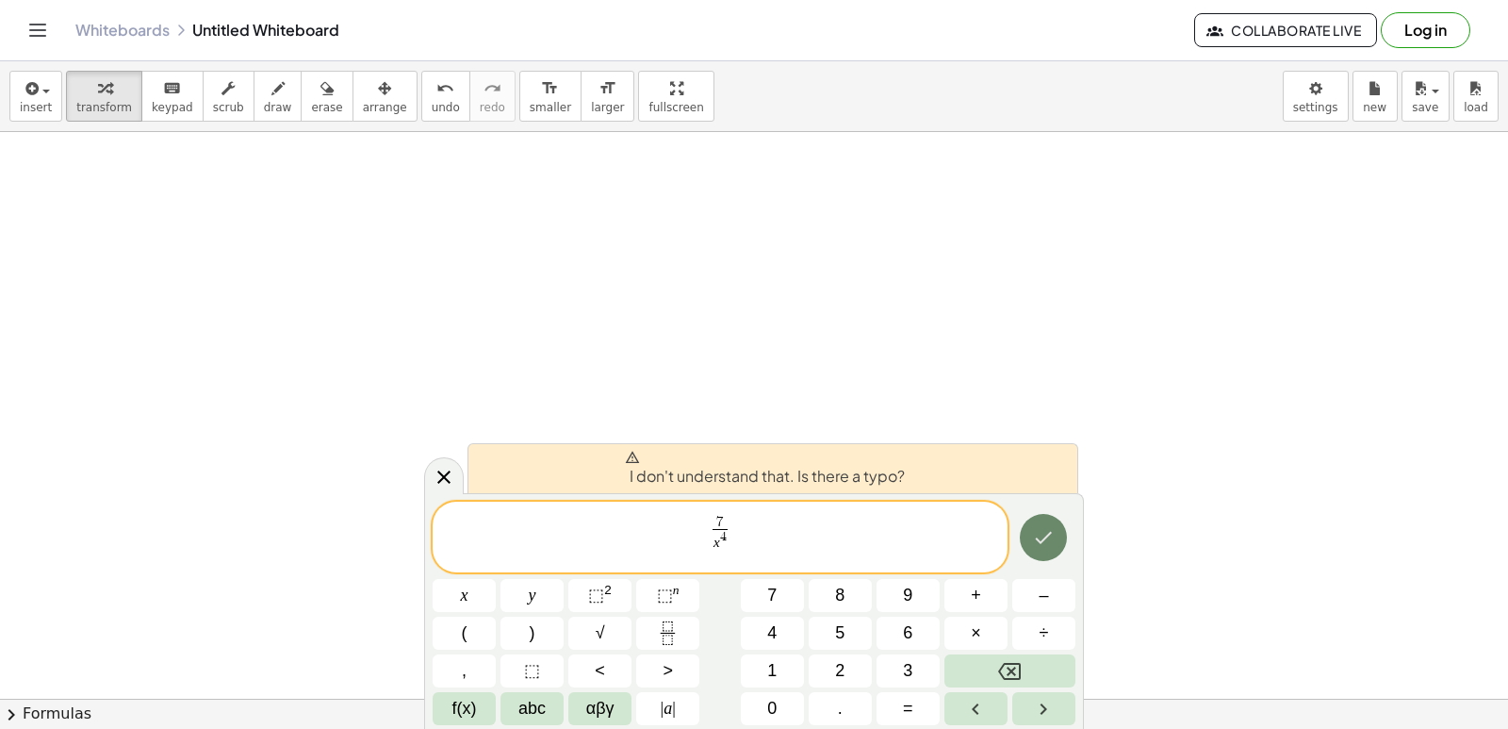
click at [1025, 544] on button "Done" at bounding box center [1043, 537] width 47 height 47
click at [1025, 545] on button "Done" at bounding box center [1043, 537] width 47 height 47
click at [1010, 666] on icon "Backspace" at bounding box center [1009, 671] width 23 height 23
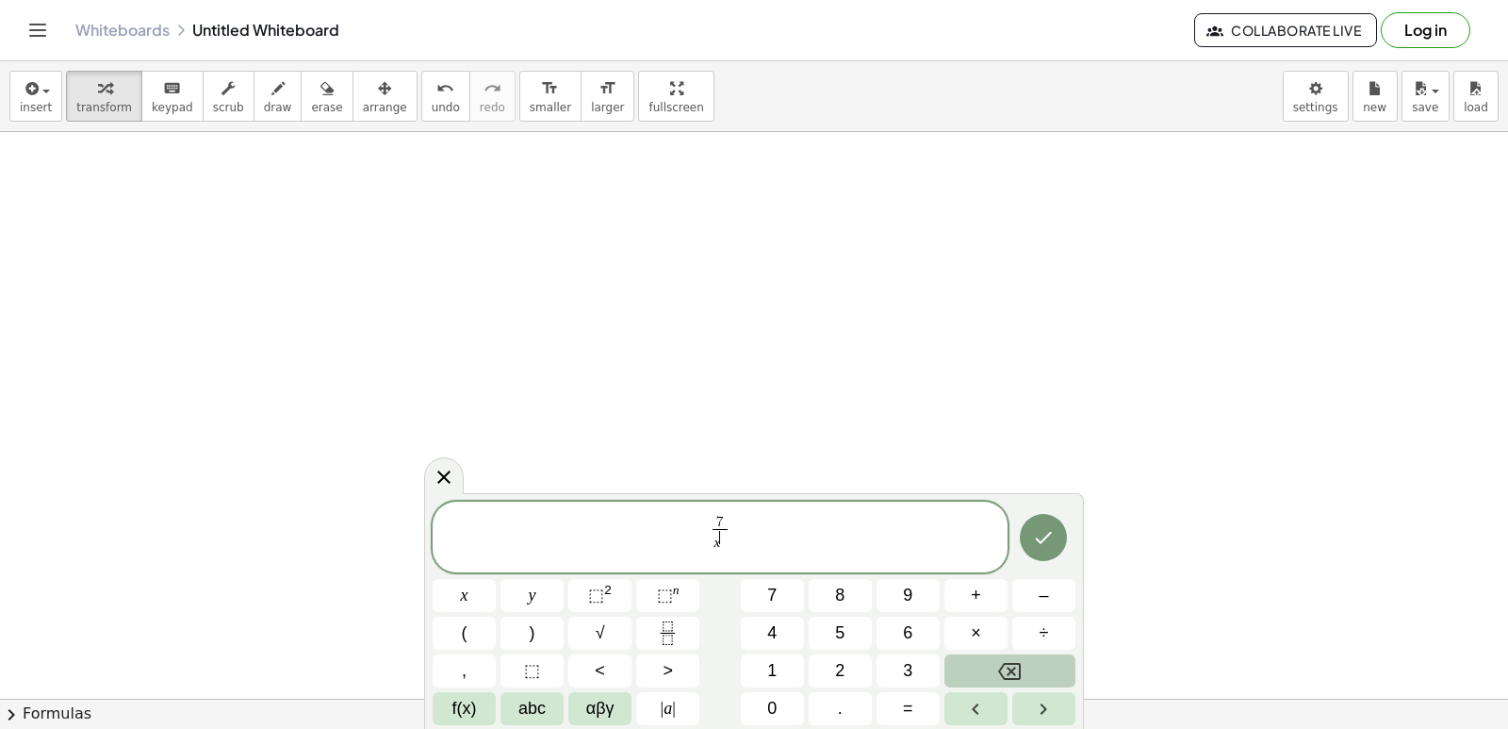
click at [1012, 667] on icon "Backspace" at bounding box center [1009, 671] width 23 height 23
click at [1012, 668] on icon "Backspace" at bounding box center [1009, 671] width 23 height 23
click at [1011, 664] on icon "Backspace" at bounding box center [1009, 671] width 23 height 23
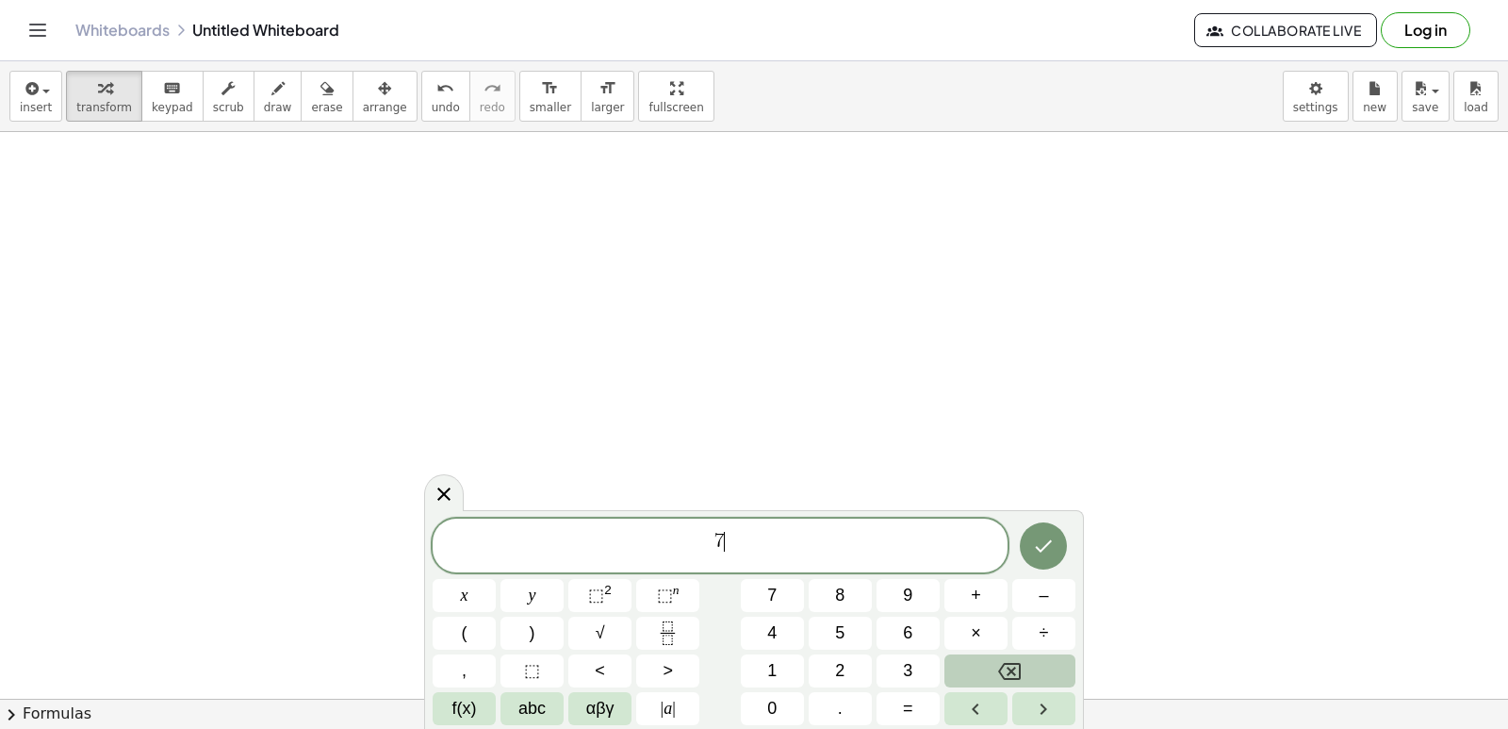
click at [1011, 664] on icon "Backspace" at bounding box center [1009, 671] width 23 height 23
click at [666, 632] on rect "Fraction" at bounding box center [668, 632] width 14 height 1
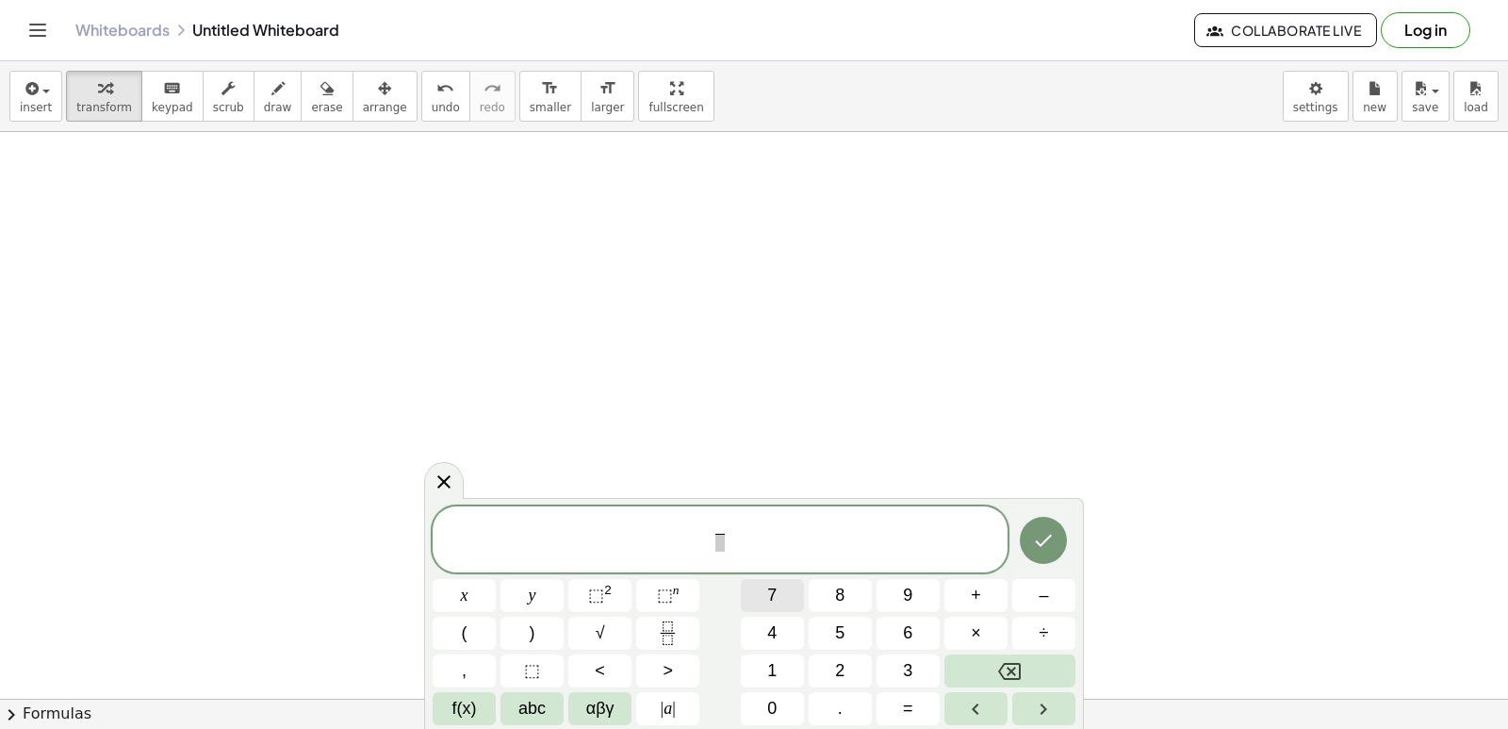
click at [771, 590] on span "7" at bounding box center [771, 594] width 9 height 25
click at [717, 542] on span "​" at bounding box center [719, 542] width 10 height 18
click at [471, 600] on button "x" at bounding box center [464, 595] width 63 height 33
click at [609, 598] on span "⬚ 2" at bounding box center [600, 594] width 24 height 25
click at [1038, 534] on icon "Done" at bounding box center [1043, 537] width 23 height 23
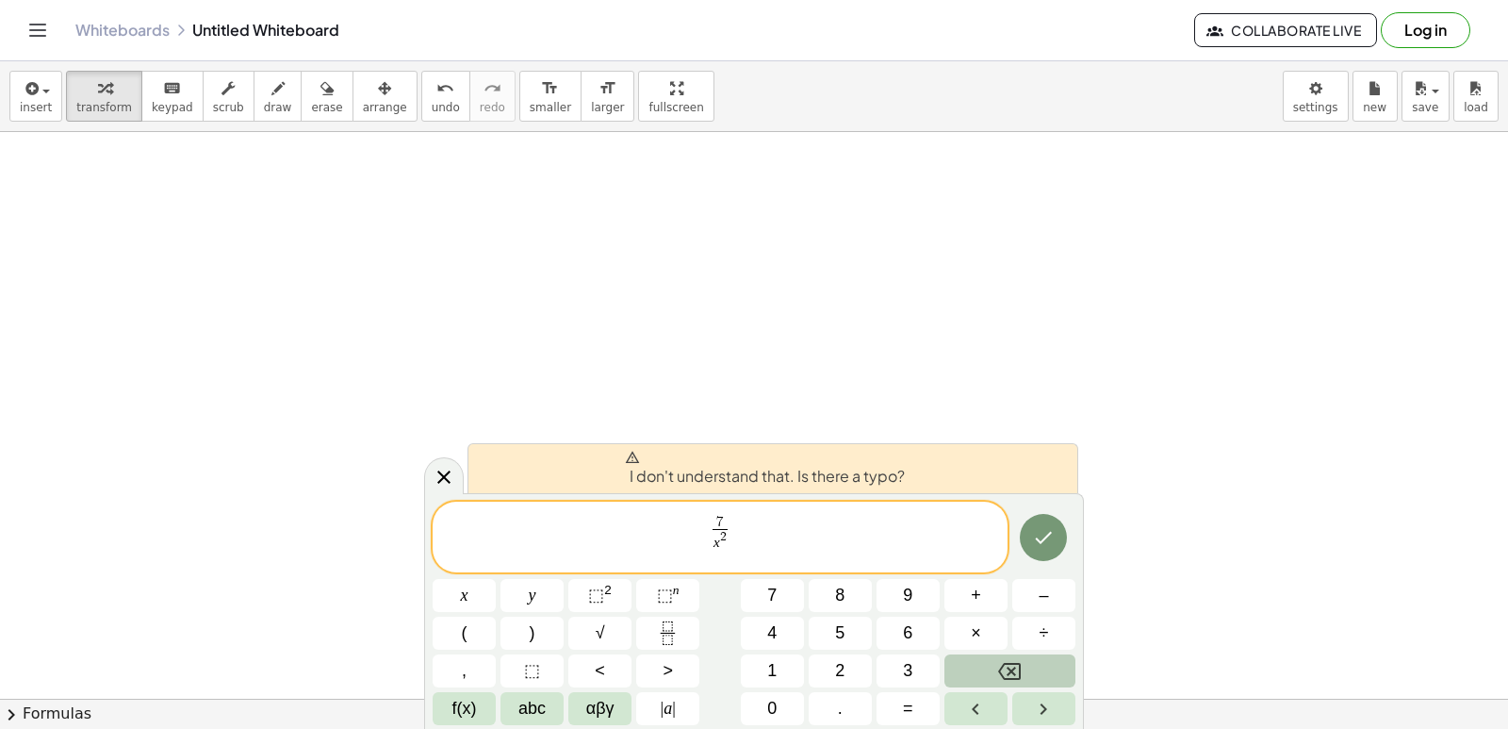
click at [1045, 657] on button "Backspace" at bounding box center [1009, 670] width 131 height 33
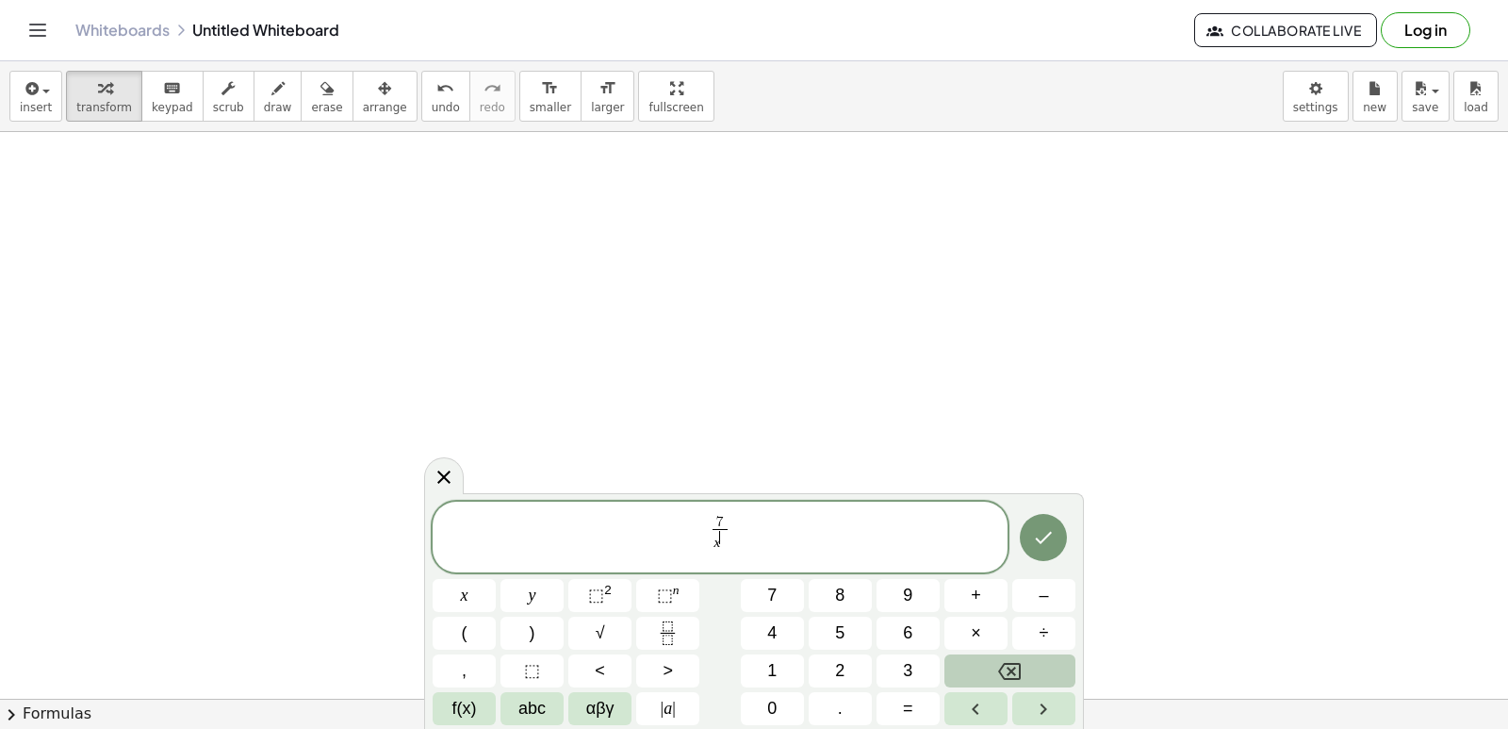
click at [1045, 657] on button "Backspace" at bounding box center [1009, 670] width 131 height 33
click at [1046, 658] on button "Backspace" at bounding box center [1009, 670] width 131 height 33
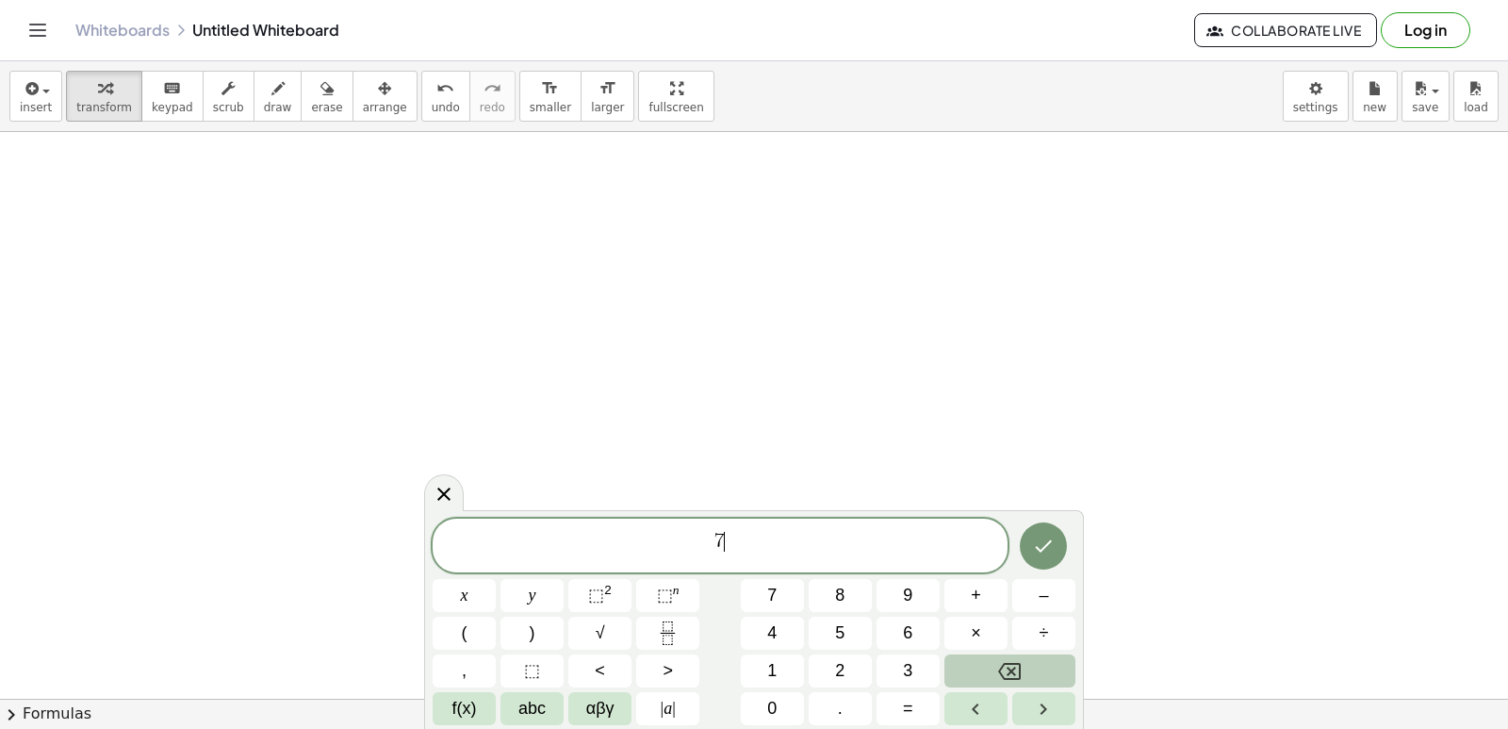
click at [1046, 659] on button "Backspace" at bounding box center [1009, 670] width 131 height 33
click at [1043, 669] on button "Backspace" at bounding box center [1009, 670] width 131 height 33
click at [1040, 670] on button "Backspace" at bounding box center [1009, 670] width 131 height 33
drag, startPoint x: 34, startPoint y: 314, endPoint x: 1445, endPoint y: 384, distance: 1412.6
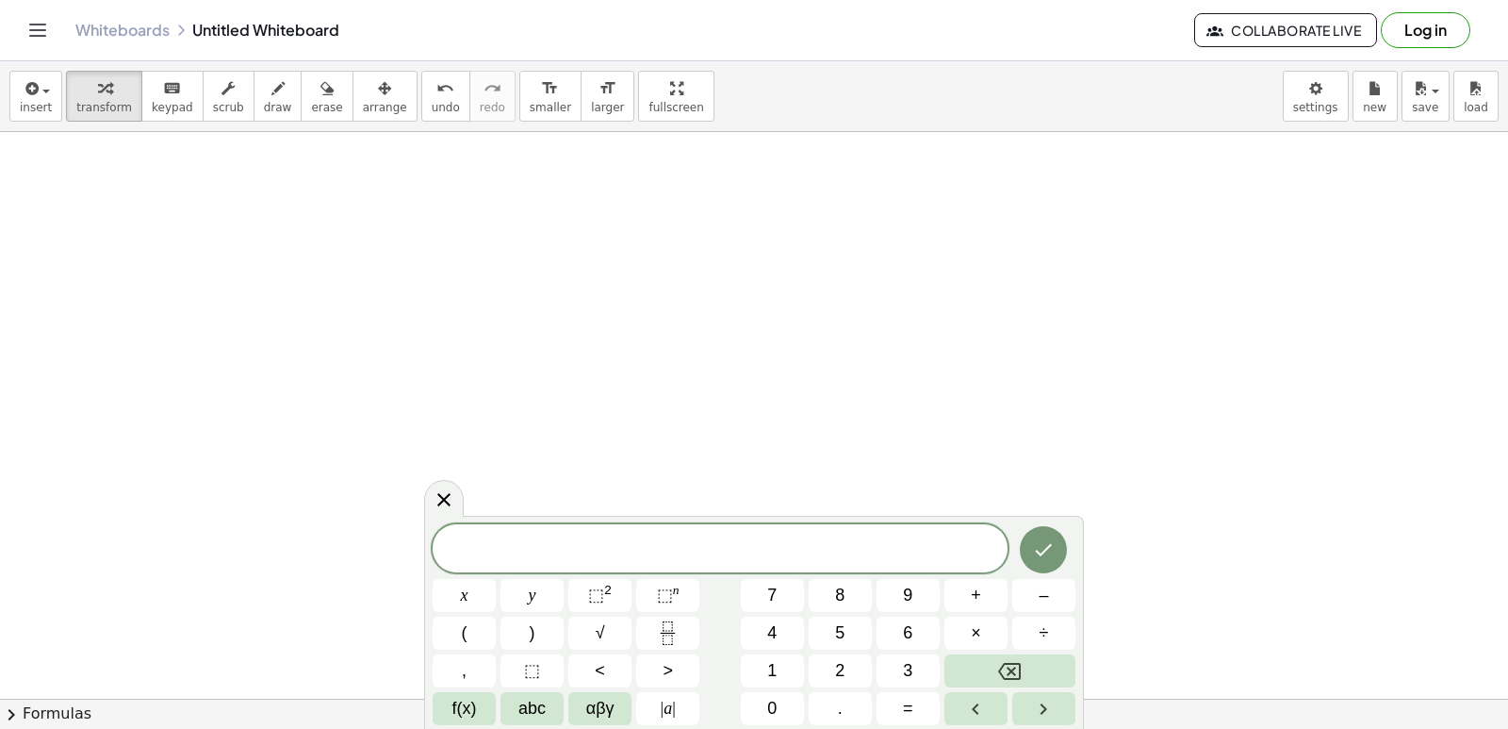
drag, startPoint x: 1445, startPoint y: 384, endPoint x: 579, endPoint y: 414, distance: 866.6
click at [579, 414] on div at bounding box center [754, 698] width 1508 height 1133
click at [615, 427] on div at bounding box center [754, 698] width 1508 height 1133
click at [623, 418] on div at bounding box center [754, 698] width 1508 height 1133
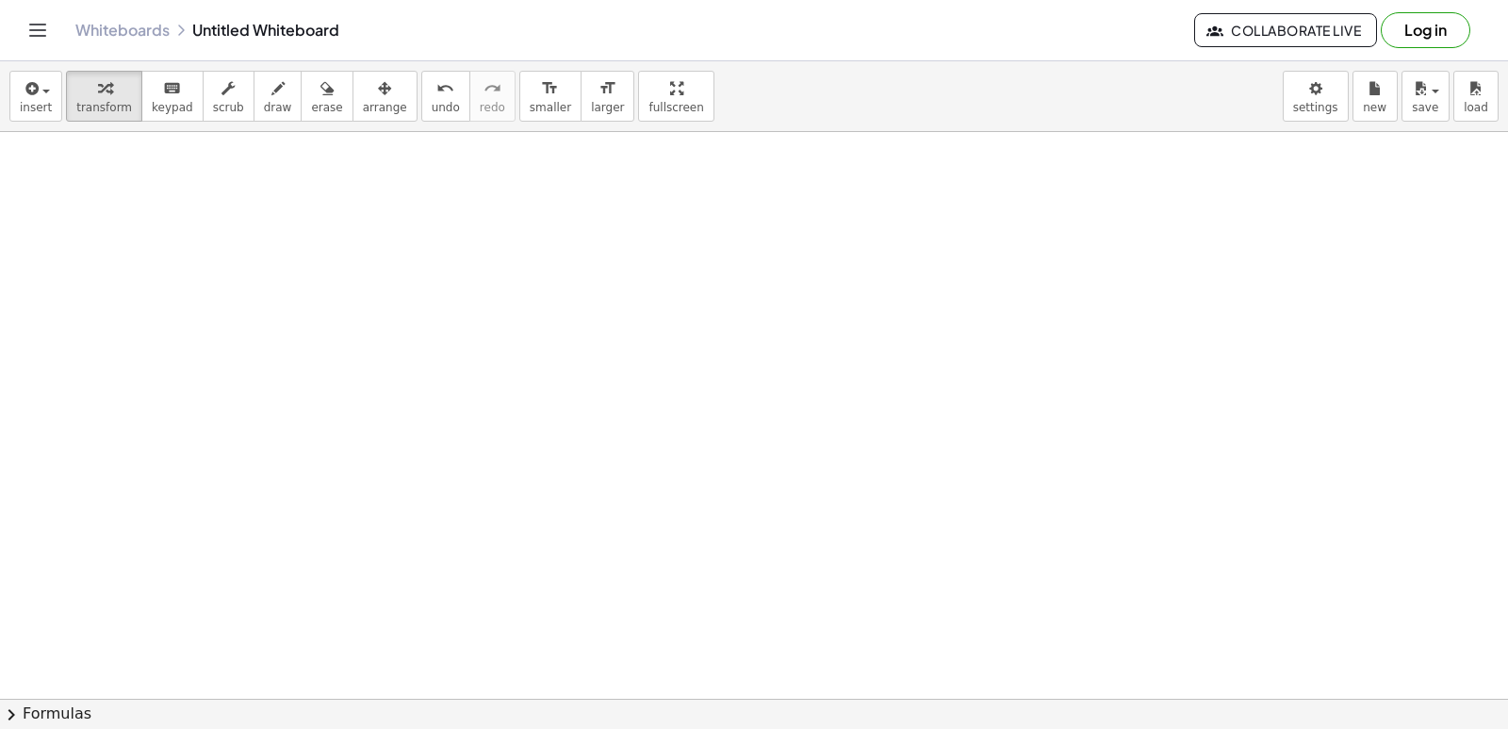
drag, startPoint x: 703, startPoint y: 369, endPoint x: 728, endPoint y: 370, distance: 24.6
click at [702, 370] on div at bounding box center [754, 698] width 1508 height 1133
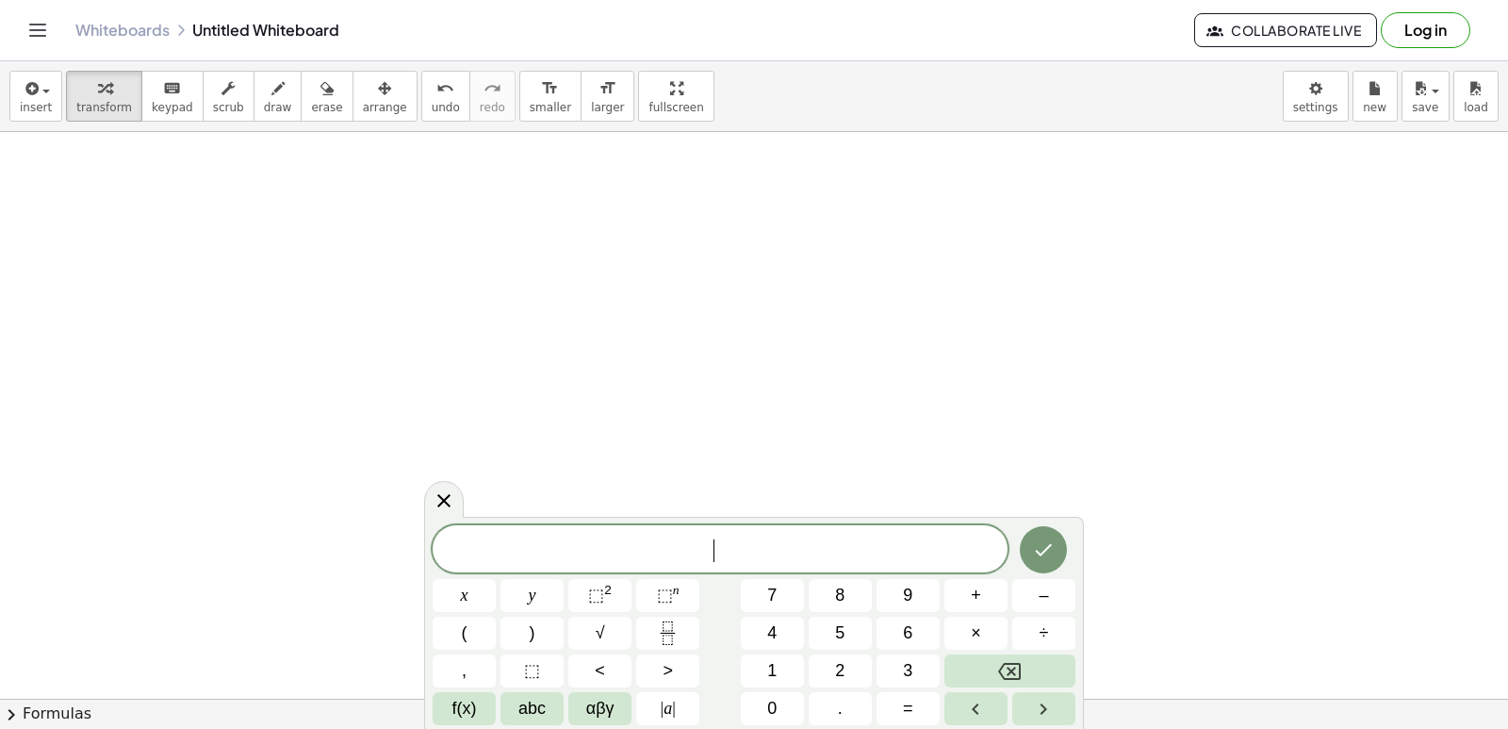
drag, startPoint x: 728, startPoint y: 370, endPoint x: 779, endPoint y: 371, distance: 51.8
click at [729, 370] on div at bounding box center [754, 698] width 1508 height 1133
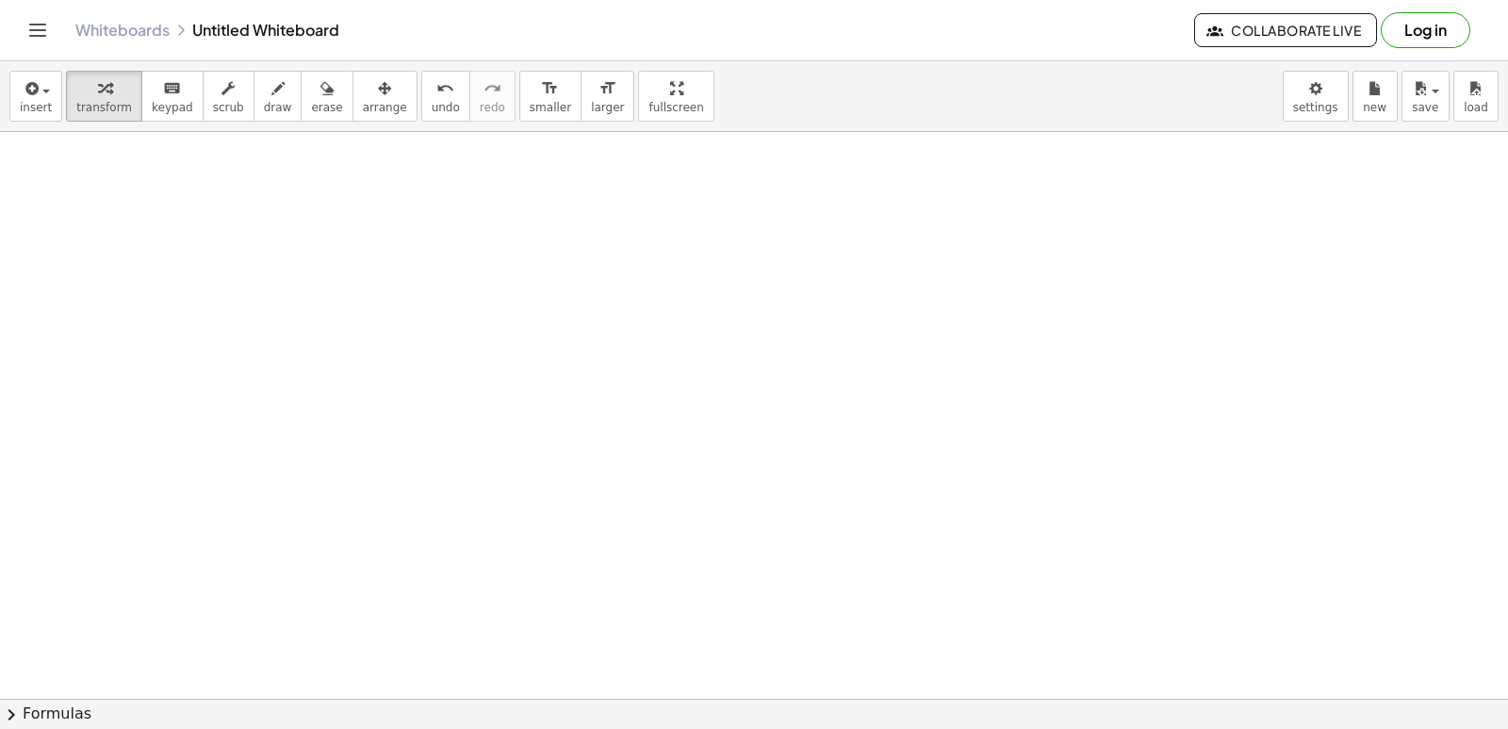
click at [742, 483] on div at bounding box center [754, 698] width 1508 height 1133
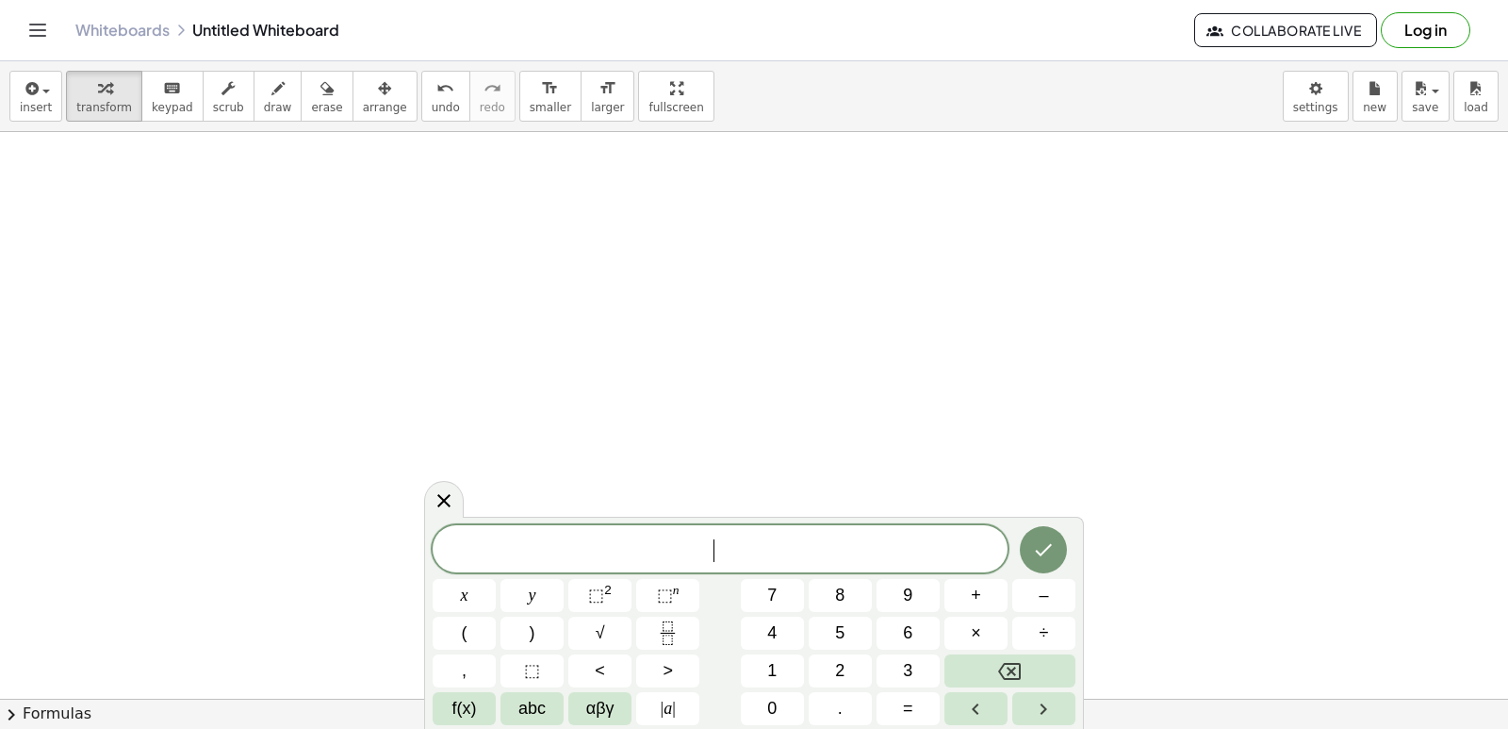
click at [743, 479] on div at bounding box center [754, 698] width 1508 height 1133
click at [671, 623] on icon "Fraction" at bounding box center [668, 633] width 24 height 24
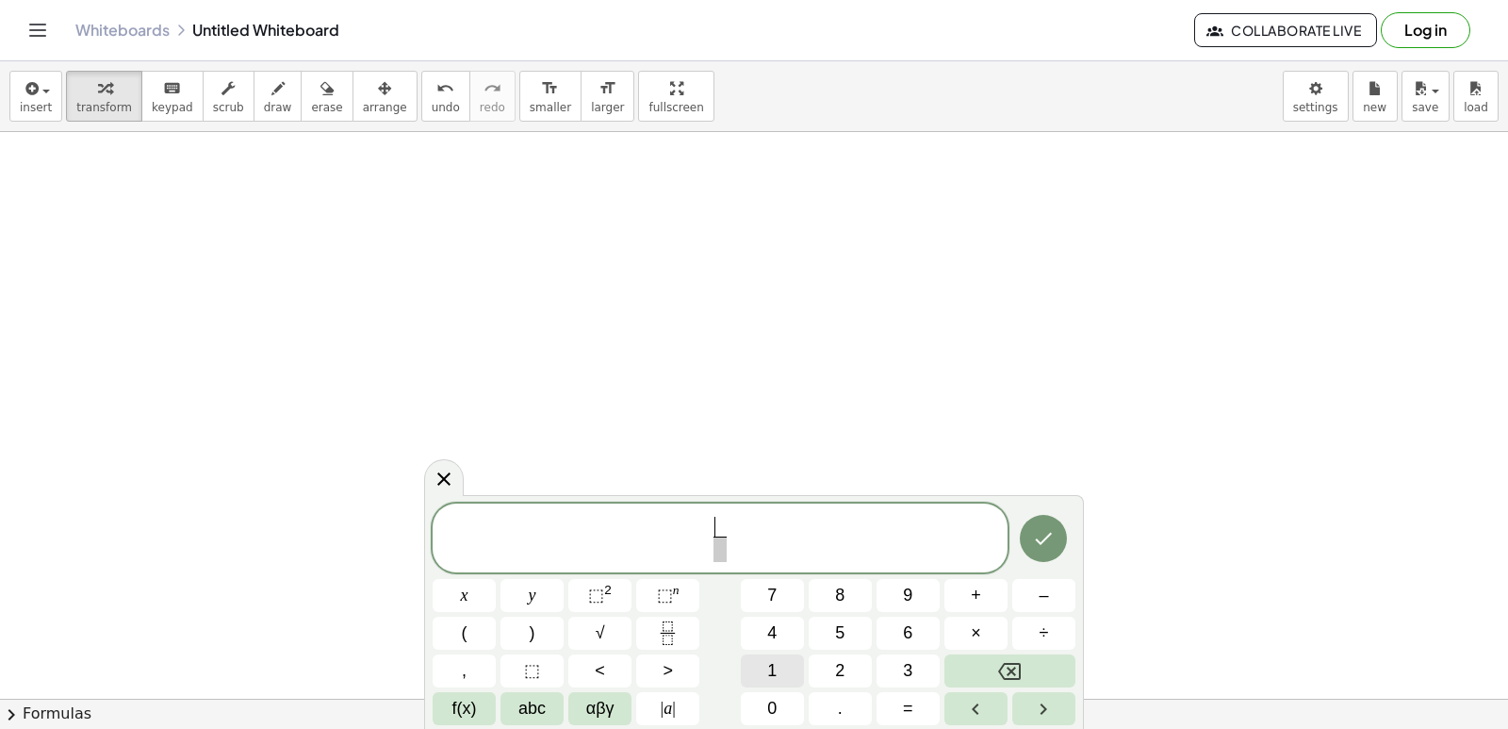
click at [783, 668] on button "1" at bounding box center [772, 670] width 63 height 33
click at [777, 696] on span "0" at bounding box center [771, 708] width 9 height 25
click at [726, 539] on span "​" at bounding box center [720, 548] width 25 height 25
click at [472, 588] on button "x" at bounding box center [464, 595] width 63 height 33
click at [605, 602] on span "⬚ 2" at bounding box center [600, 594] width 24 height 25
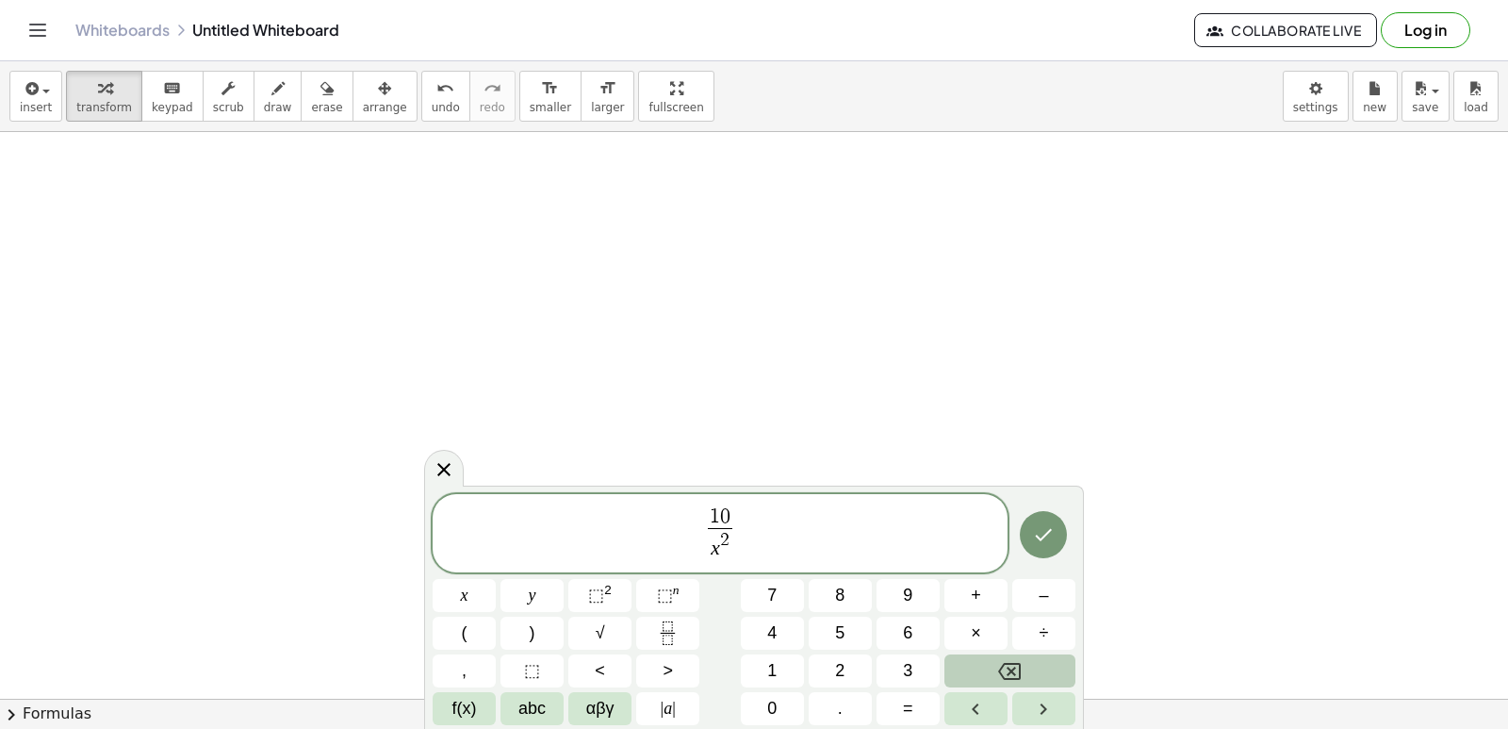
click at [992, 669] on button "Backspace" at bounding box center [1009, 670] width 131 height 33
click at [841, 619] on button "5" at bounding box center [840, 632] width 63 height 33
click at [1035, 539] on icon "Done" at bounding box center [1043, 534] width 23 height 23
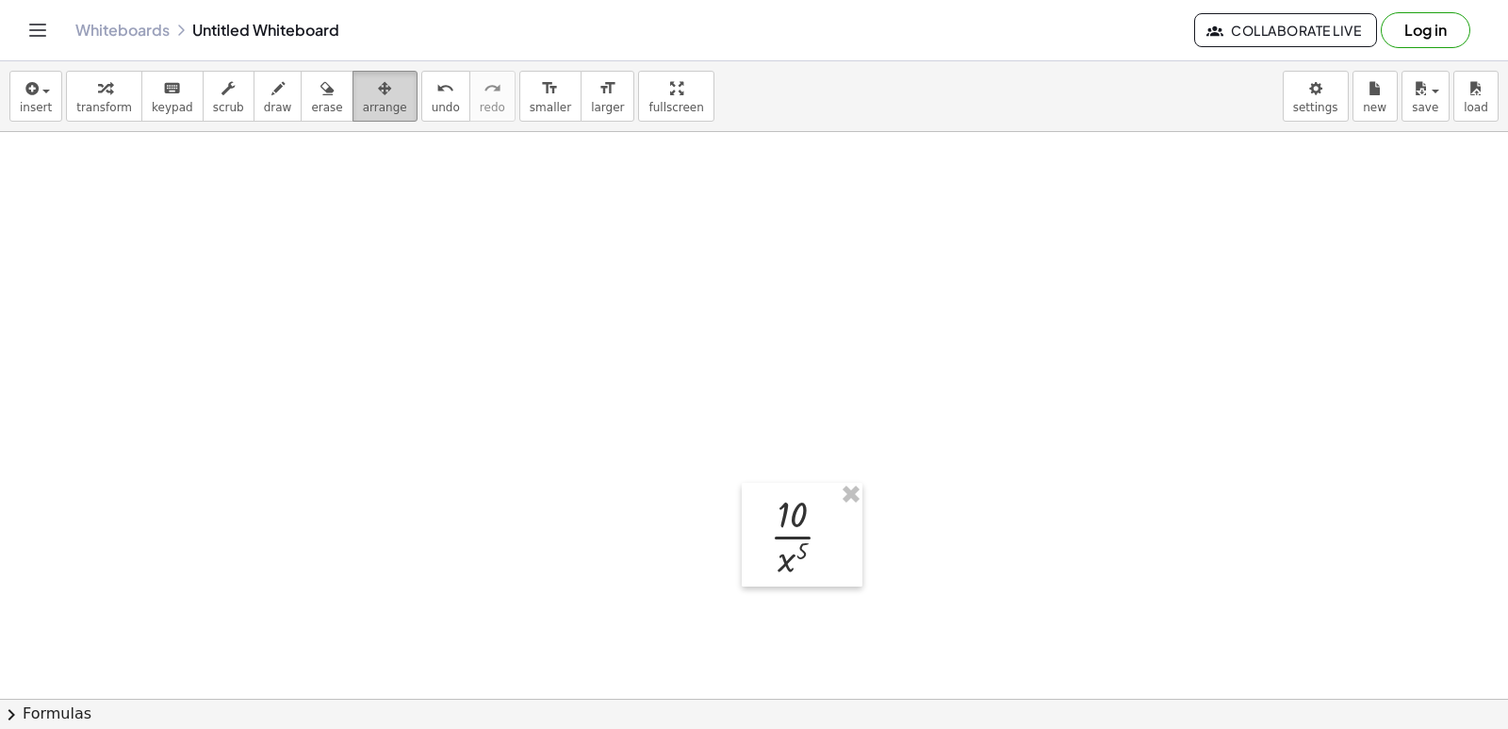
click at [363, 103] on span "arrange" at bounding box center [385, 107] width 44 height 13
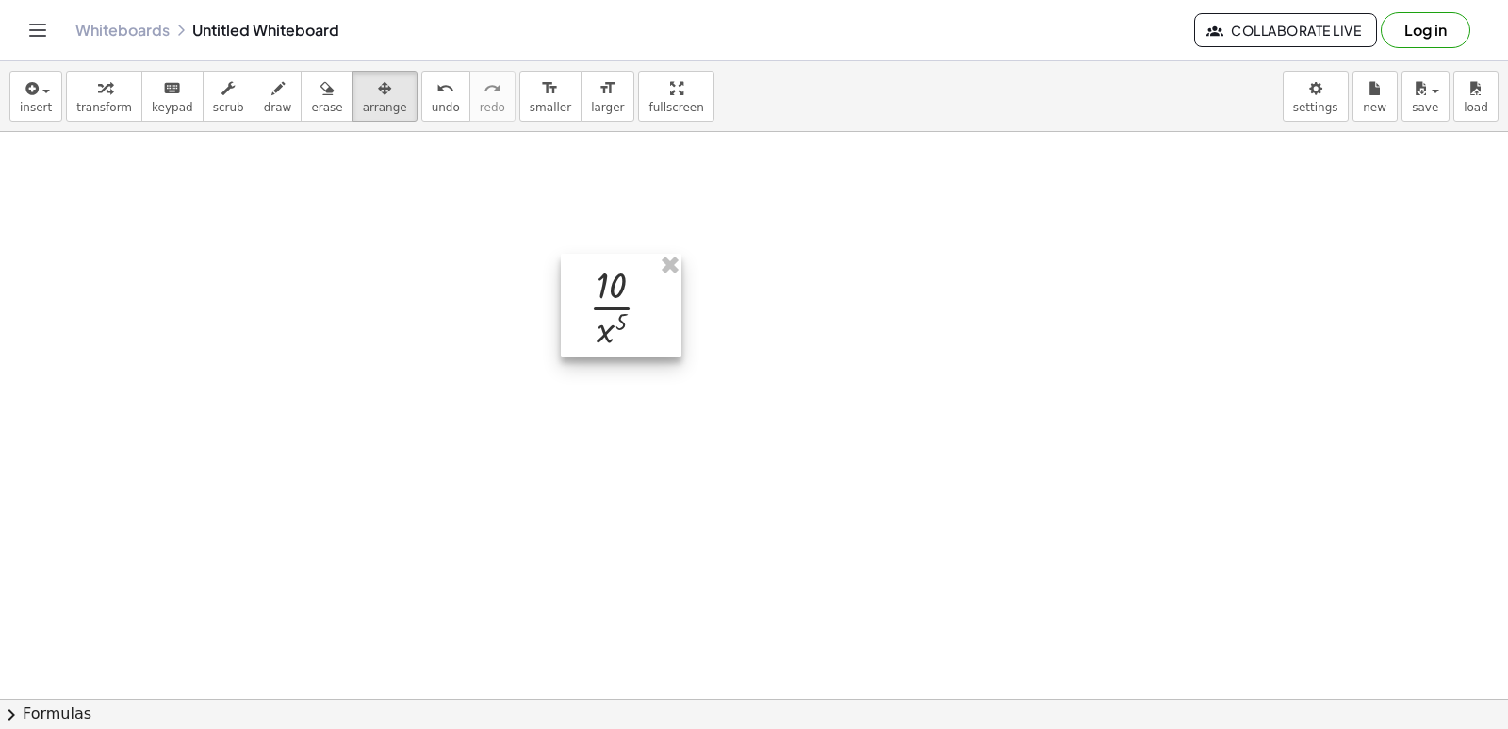
drag, startPoint x: 757, startPoint y: 500, endPoint x: 576, endPoint y: 271, distance: 291.9
click at [576, 271] on div at bounding box center [621, 306] width 121 height 104
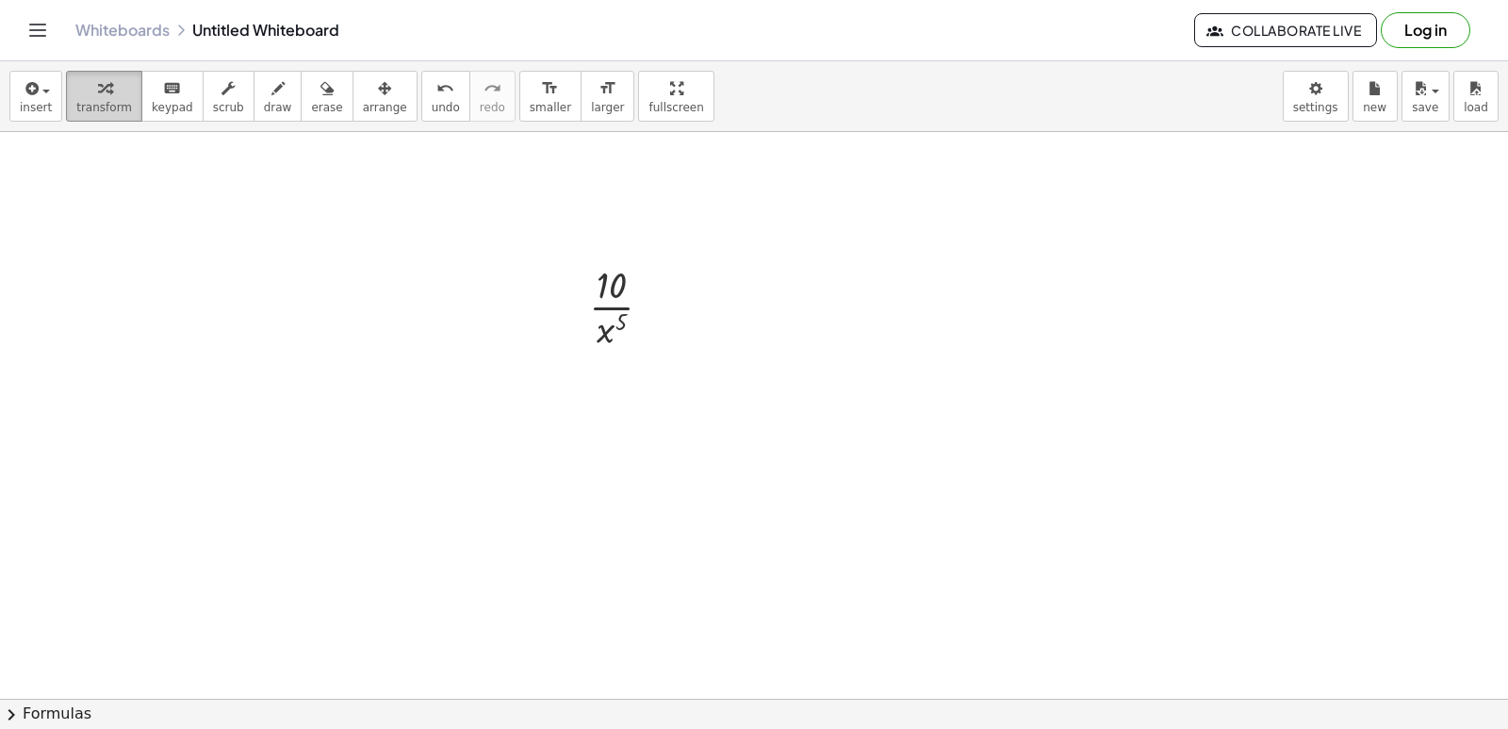
click at [86, 106] on span "transform" at bounding box center [104, 107] width 56 height 13
drag, startPoint x: 605, startPoint y: 324, endPoint x: 641, endPoint y: 259, distance: 74.2
click at [641, 259] on div at bounding box center [628, 305] width 97 height 94
click at [432, 90] on div "undo" at bounding box center [446, 87] width 28 height 23
drag, startPoint x: 615, startPoint y: 324, endPoint x: 624, endPoint y: 274, distance: 50.7
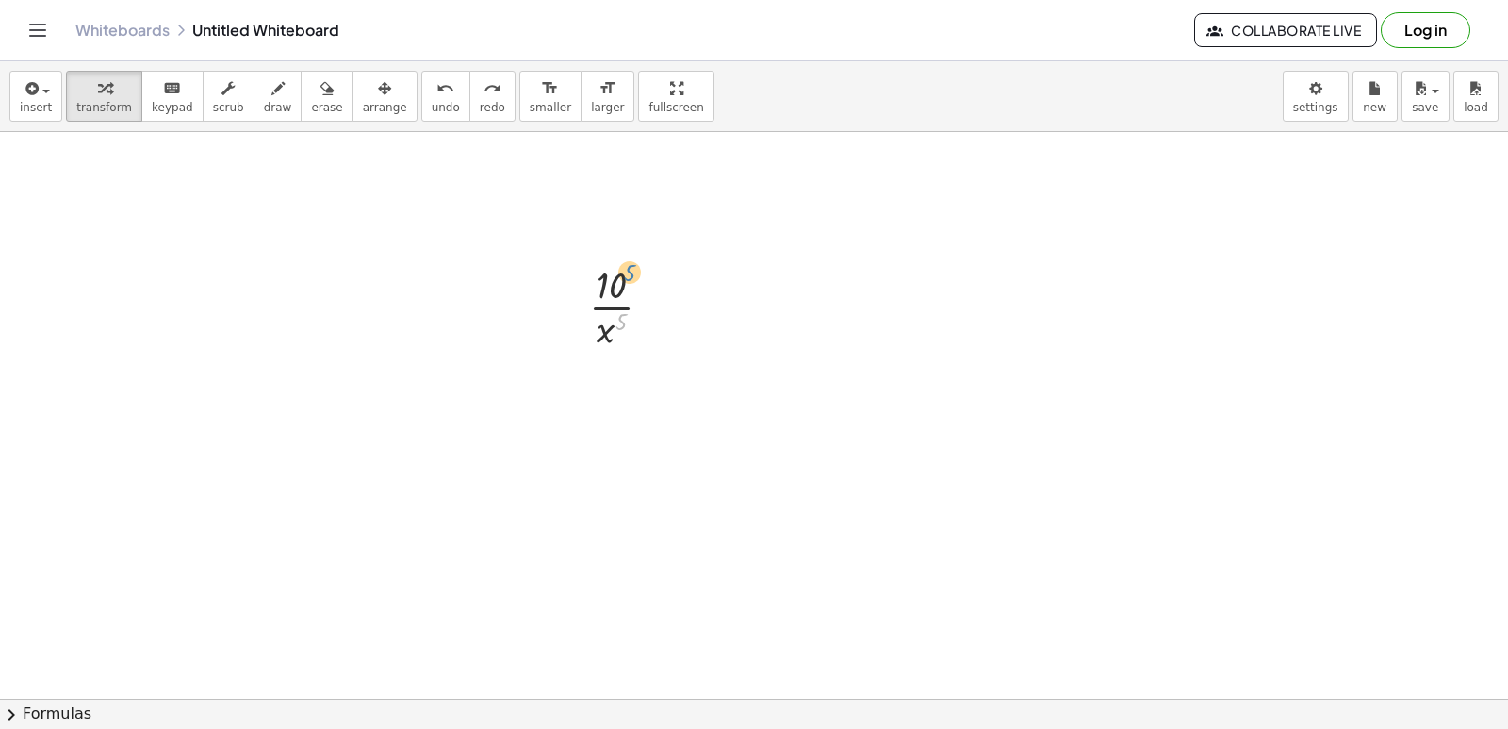
click at [624, 274] on div at bounding box center [628, 305] width 97 height 94
click at [620, 281] on div at bounding box center [628, 305] width 97 height 94
drag, startPoint x: 617, startPoint y: 321, endPoint x: 647, endPoint y: 260, distance: 67.9
click at [643, 261] on div at bounding box center [628, 305] width 97 height 94
drag, startPoint x: 599, startPoint y: 329, endPoint x: 646, endPoint y: 279, distance: 68.0
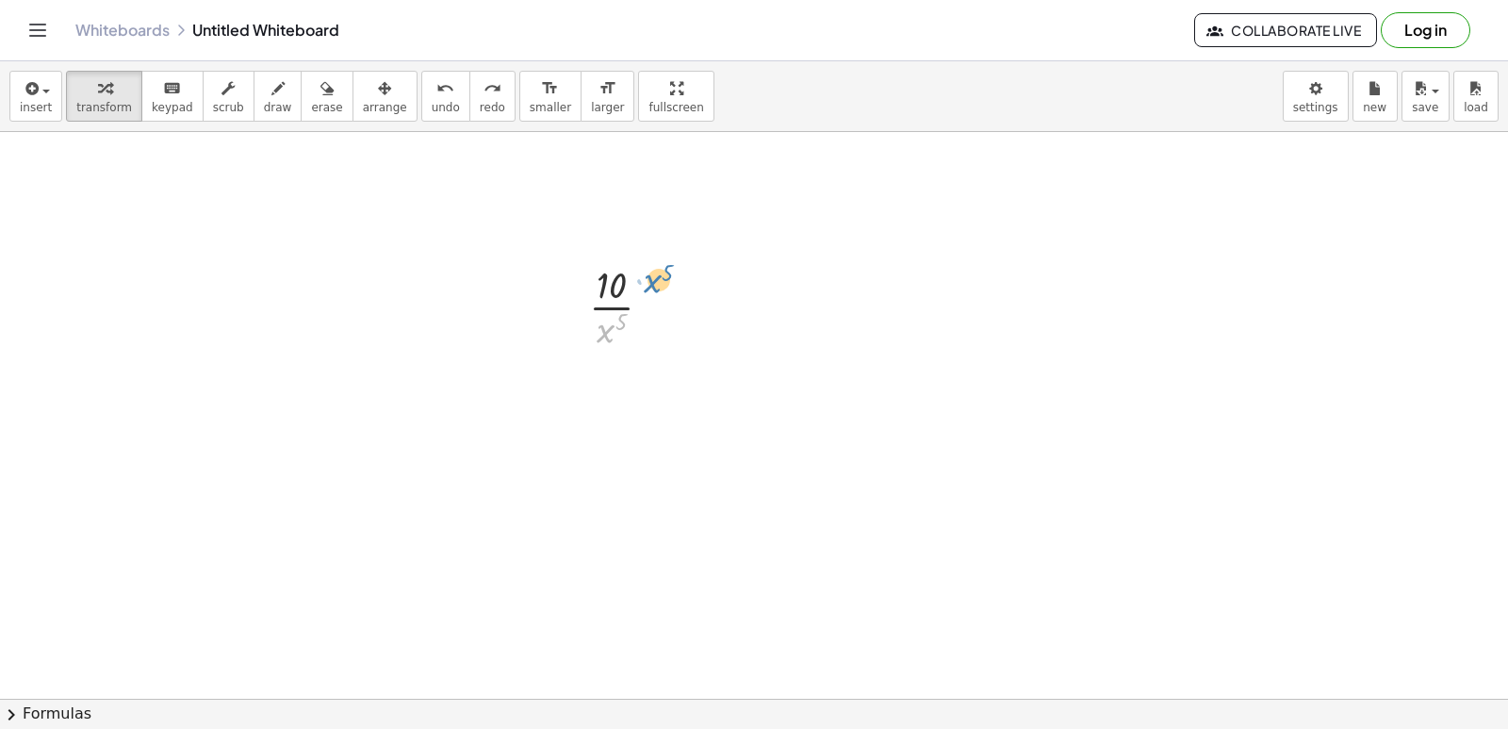
click at [646, 279] on div at bounding box center [628, 305] width 97 height 94
drag, startPoint x: 602, startPoint y: 326, endPoint x: 636, endPoint y: 259, distance: 75.0
click at [636, 259] on div at bounding box center [628, 305] width 97 height 94
drag, startPoint x: 604, startPoint y: 402, endPoint x: 618, endPoint y: 397, distance: 15.2
click at [605, 402] on div at bounding box center [628, 399] width 148 height 94
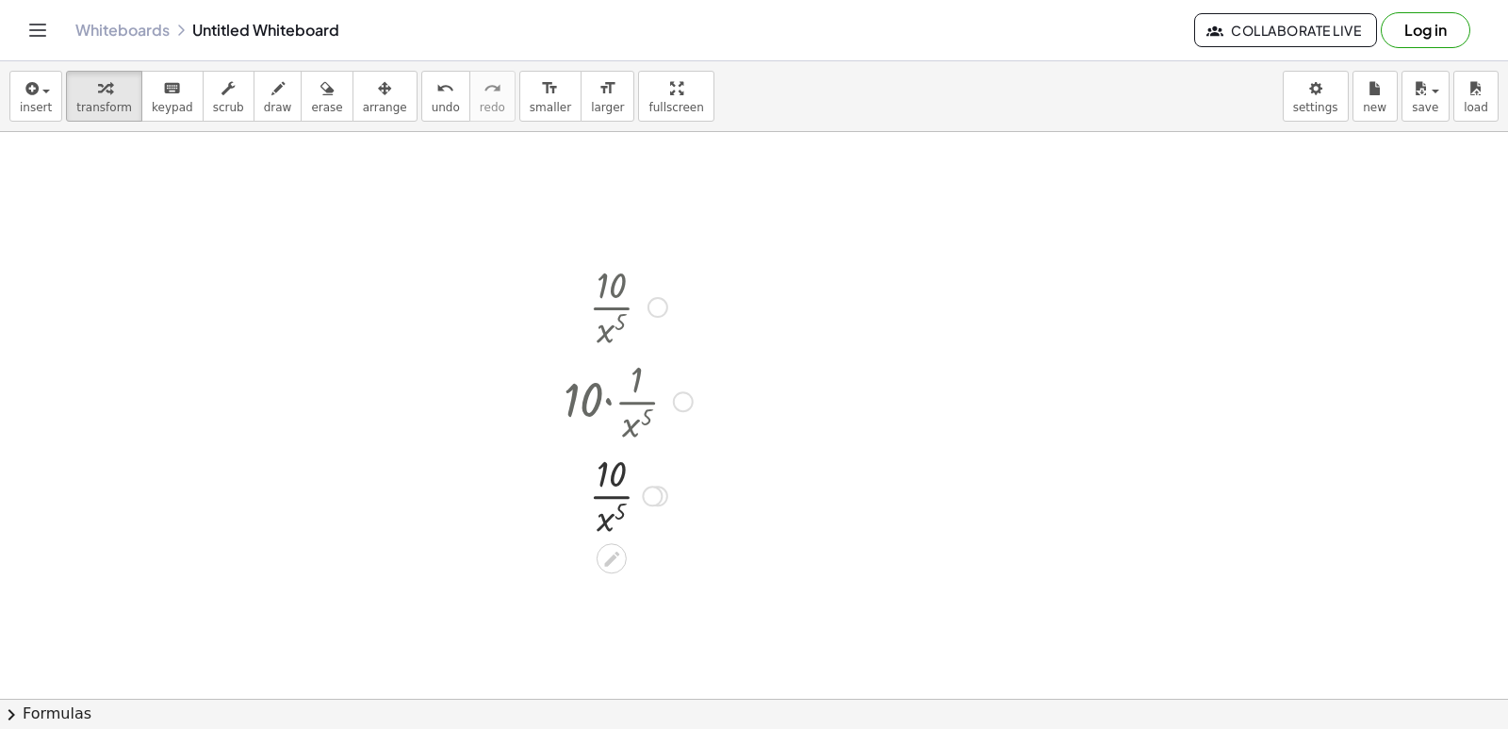
drag, startPoint x: 591, startPoint y: 514, endPoint x: 608, endPoint y: 514, distance: 17.0
click at [593, 517] on div at bounding box center [628, 494] width 148 height 94
drag, startPoint x: 609, startPoint y: 521, endPoint x: 637, endPoint y: 471, distance: 57.4
drag, startPoint x: 634, startPoint y: 613, endPoint x: 680, endPoint y: 555, distance: 73.7
click at [680, 555] on div at bounding box center [628, 588] width 148 height 94
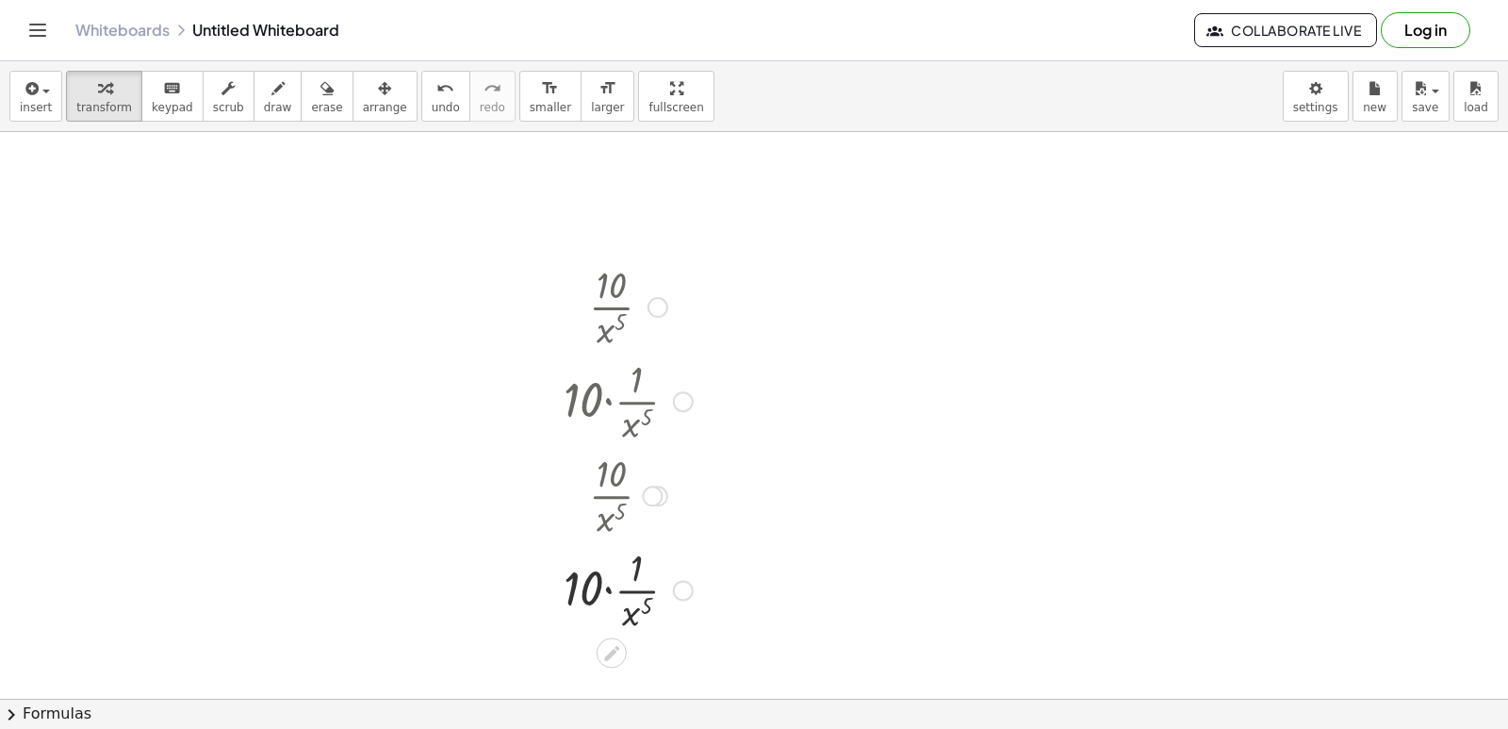
click at [611, 585] on div at bounding box center [628, 588] width 148 height 94
click at [604, 589] on div at bounding box center [628, 588] width 148 height 94
click at [613, 600] on div at bounding box center [628, 588] width 148 height 94
click at [612, 601] on div at bounding box center [628, 588] width 148 height 94
click at [612, 590] on div "10 x 5 · ·" at bounding box center [612, 590] width 0 height 0
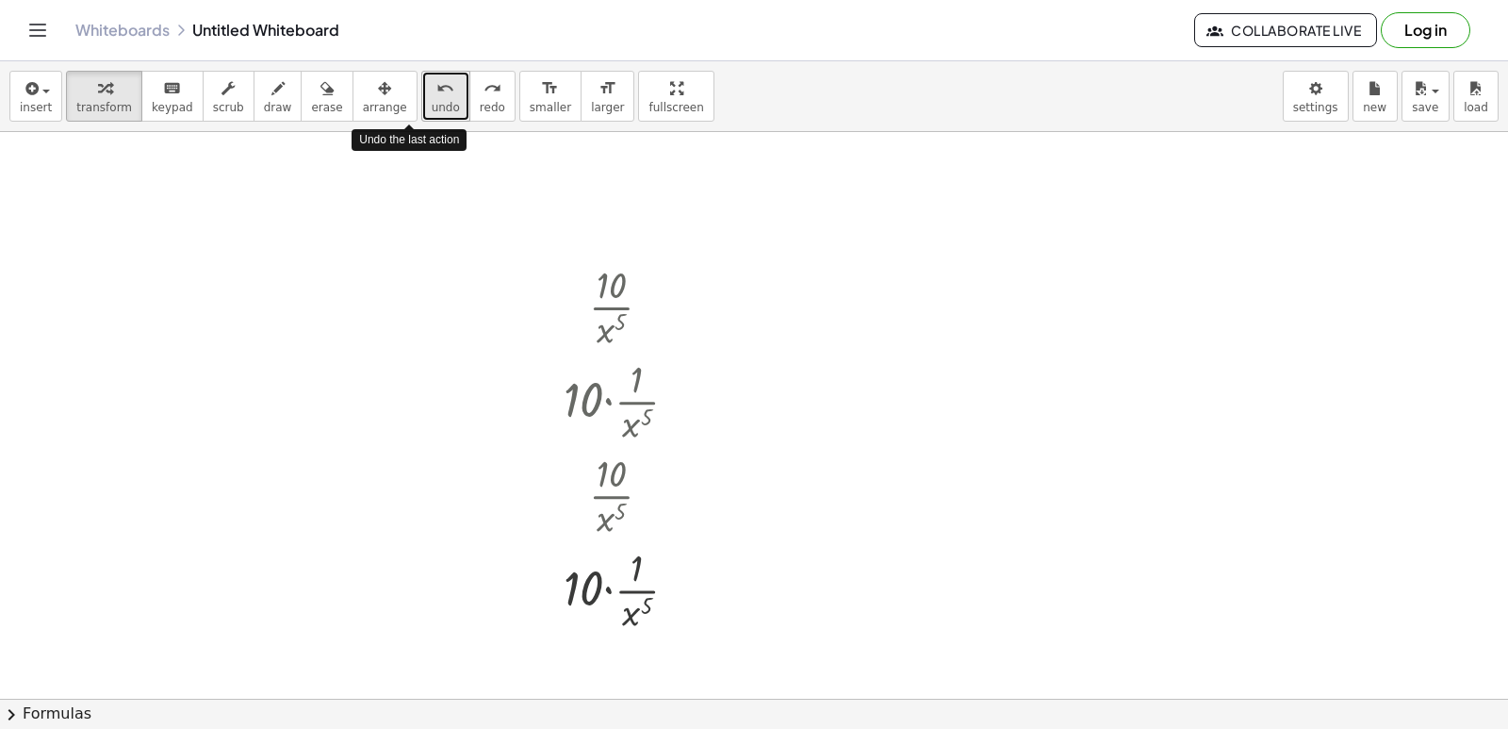
click at [432, 101] on span "undo" at bounding box center [446, 107] width 28 height 13
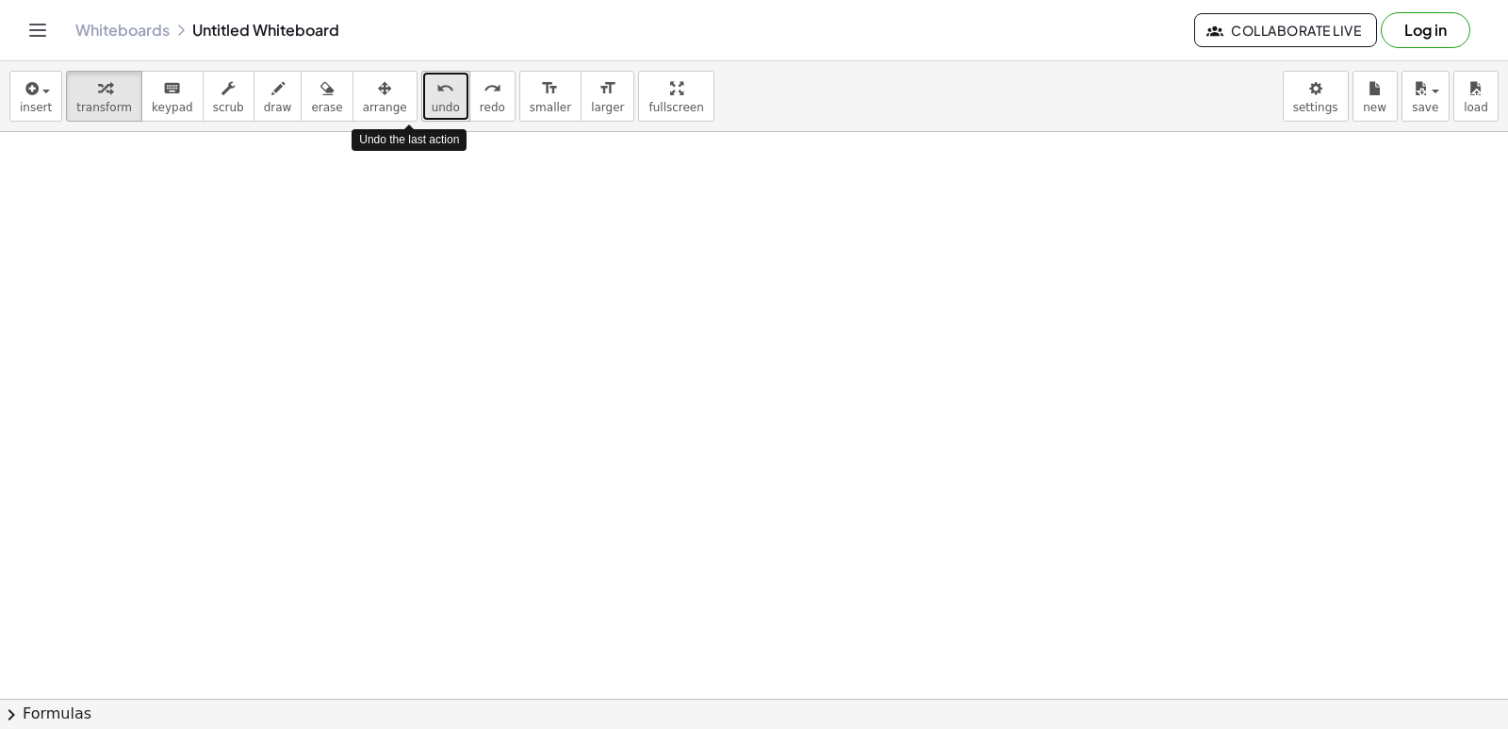
click at [432, 101] on span "undo" at bounding box center [446, 107] width 28 height 13
click at [421, 118] on button "undo undo" at bounding box center [445, 96] width 49 height 51
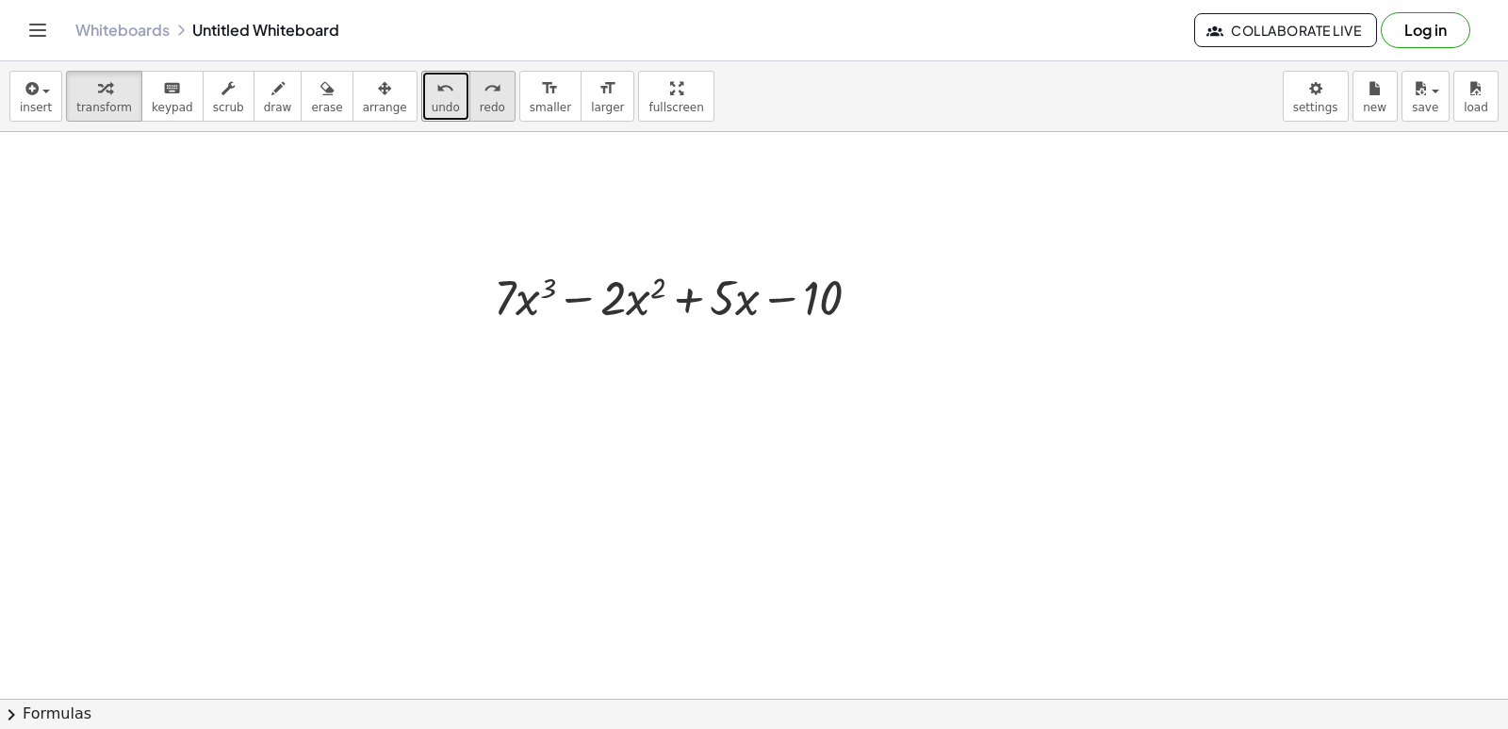
click at [480, 110] on span "redo" at bounding box center [492, 107] width 25 height 13
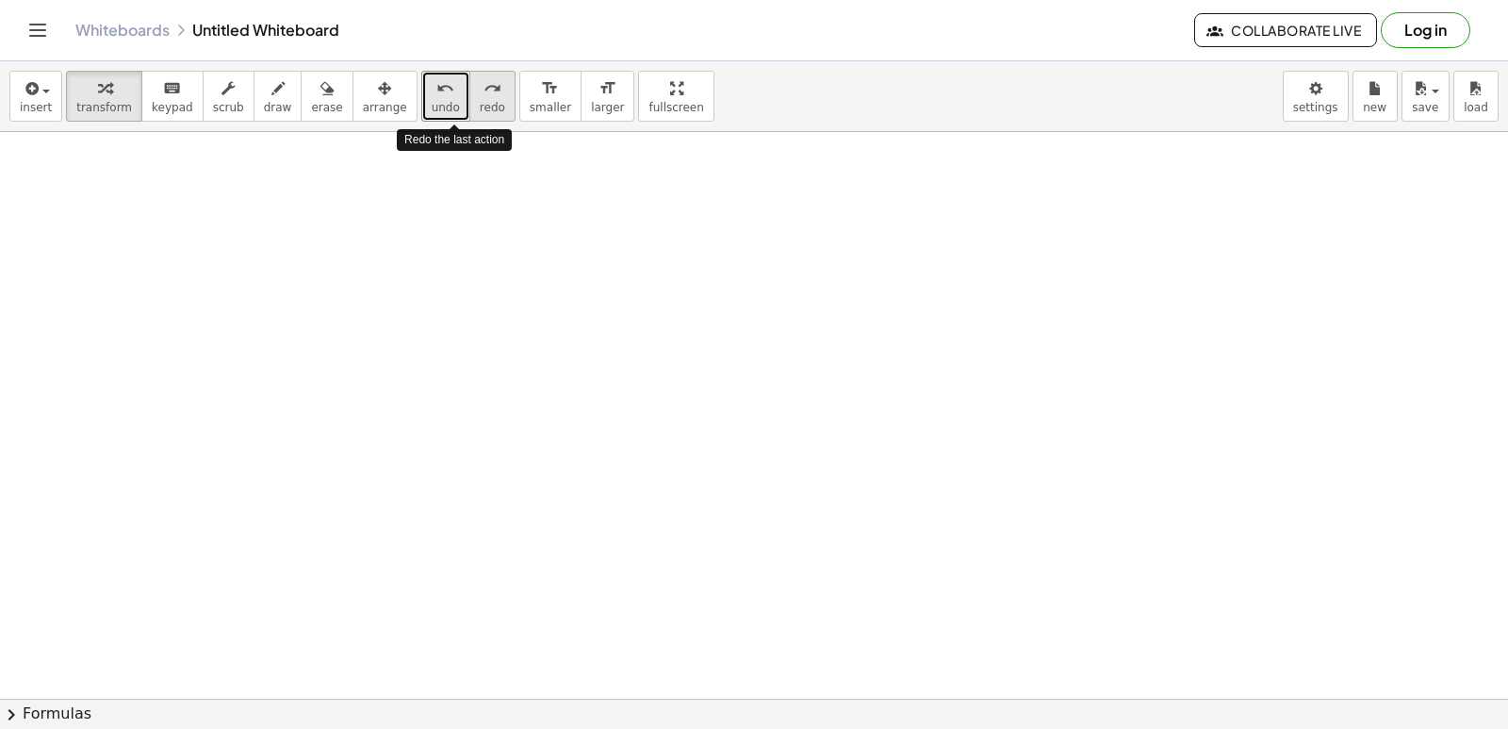
click at [480, 110] on span "redo" at bounding box center [492, 107] width 25 height 13
click at [320, 328] on div at bounding box center [754, 698] width 1508 height 1133
click at [323, 327] on div at bounding box center [754, 698] width 1508 height 1133
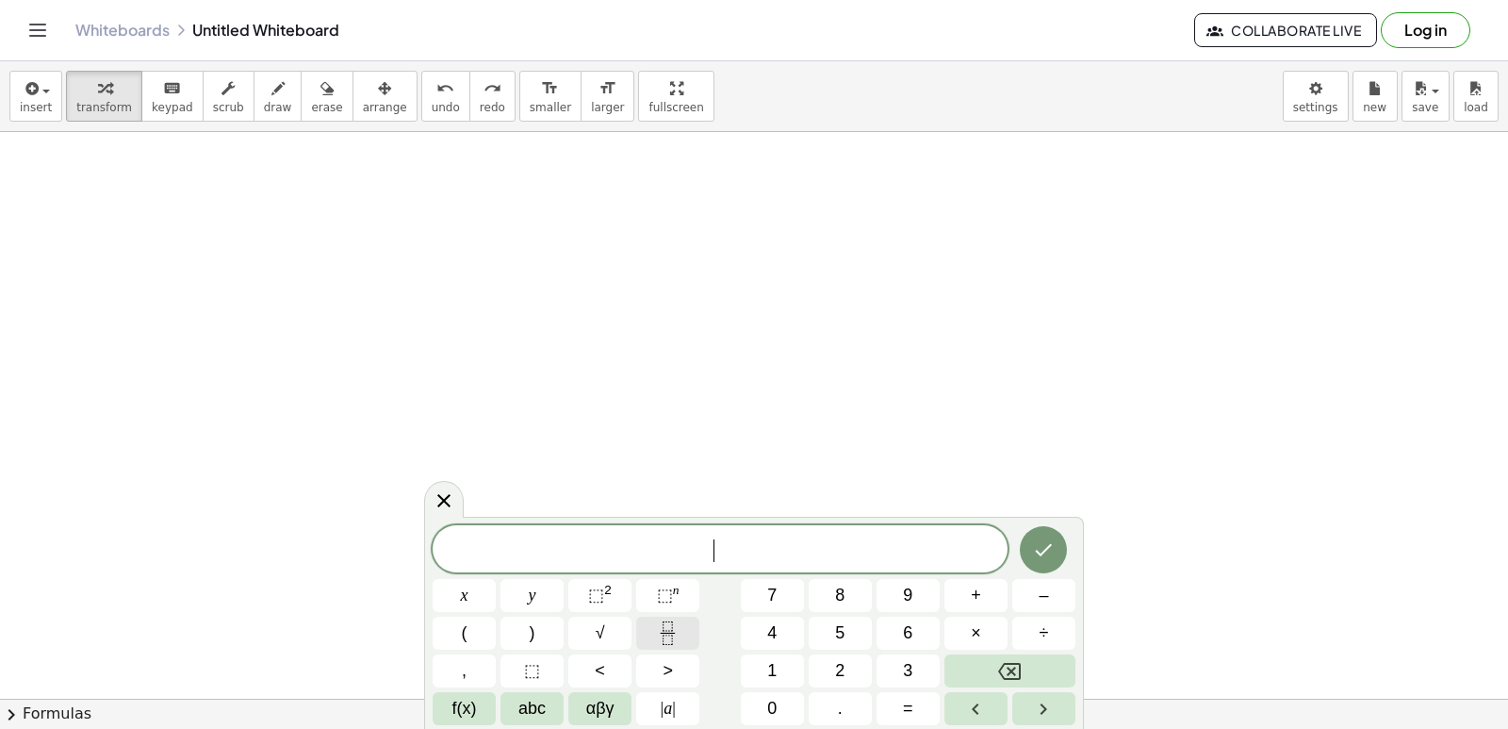
click at [678, 636] on icon "Fraction" at bounding box center [668, 633] width 24 height 24
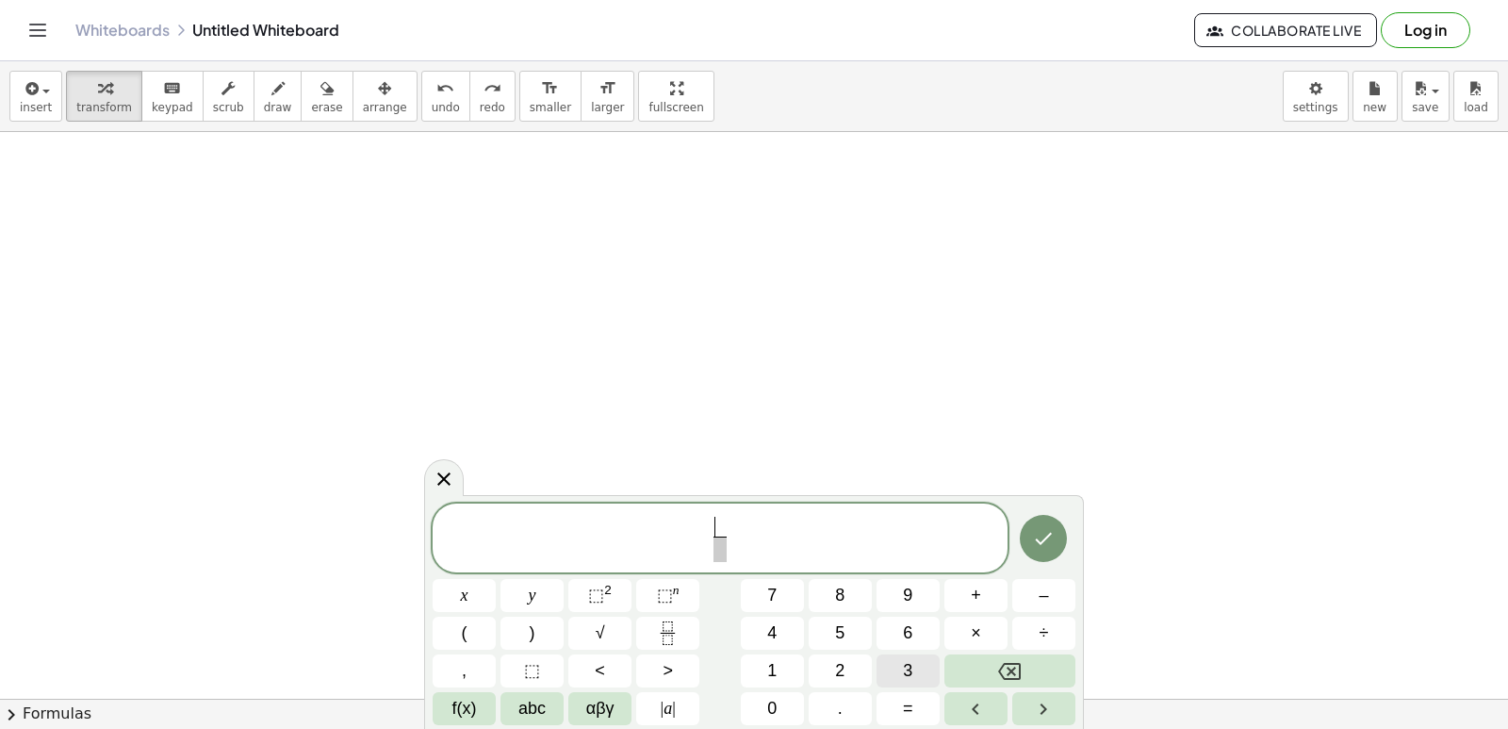
click at [887, 661] on button "3" at bounding box center [907, 670] width 63 height 33
click at [717, 550] on span at bounding box center [720, 548] width 14 height 25
click at [476, 589] on button "x" at bounding box center [464, 595] width 63 height 33
click at [598, 608] on button "⬚ 2" at bounding box center [599, 595] width 63 height 33
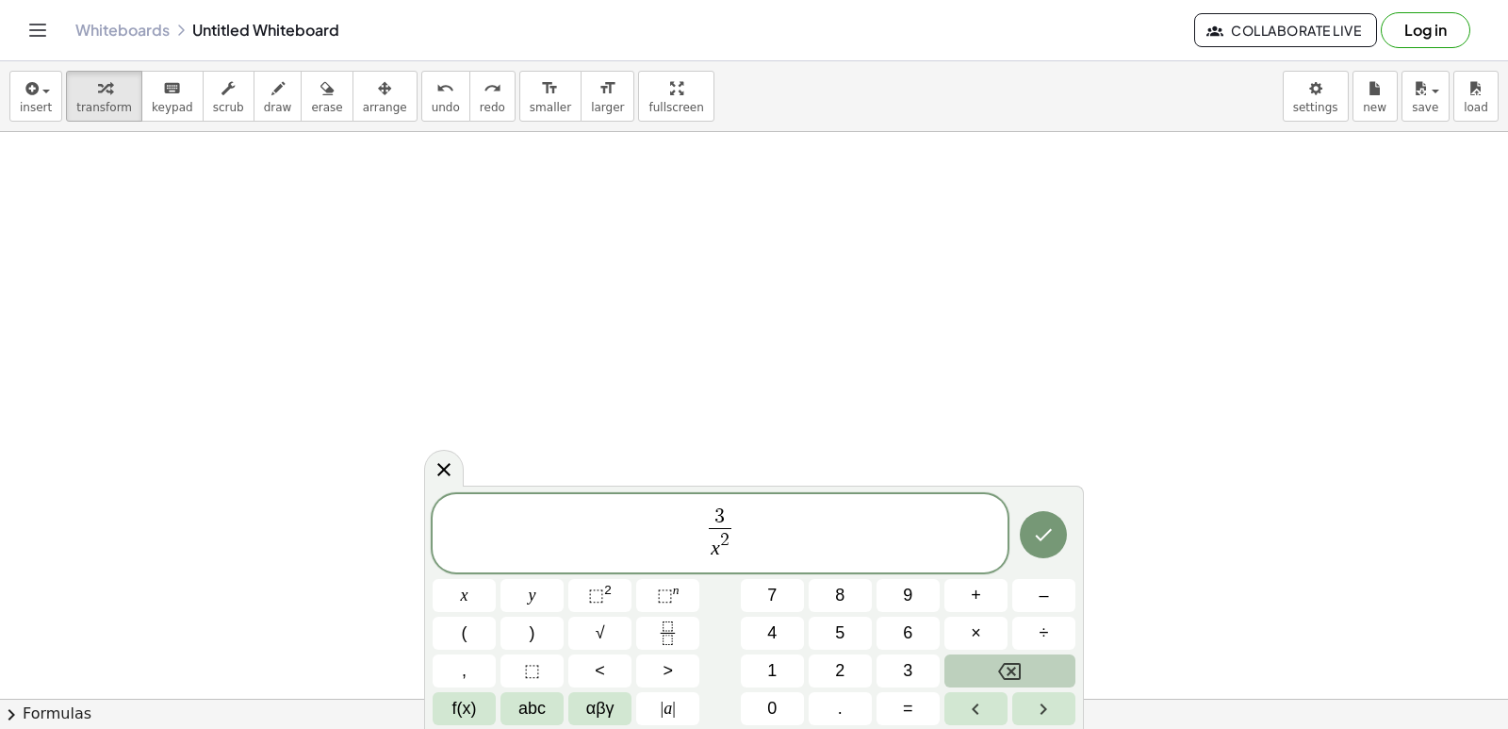
click at [978, 663] on button "Backspace" at bounding box center [1009, 670] width 131 height 33
click at [978, 662] on button "Backspace" at bounding box center [1009, 670] width 131 height 33
click at [842, 627] on span "5" at bounding box center [839, 632] width 9 height 25
click at [747, 526] on span "3 x 5 ​ ​" at bounding box center [720, 534] width 575 height 58
click at [975, 587] on span "+" at bounding box center [976, 594] width 10 height 25
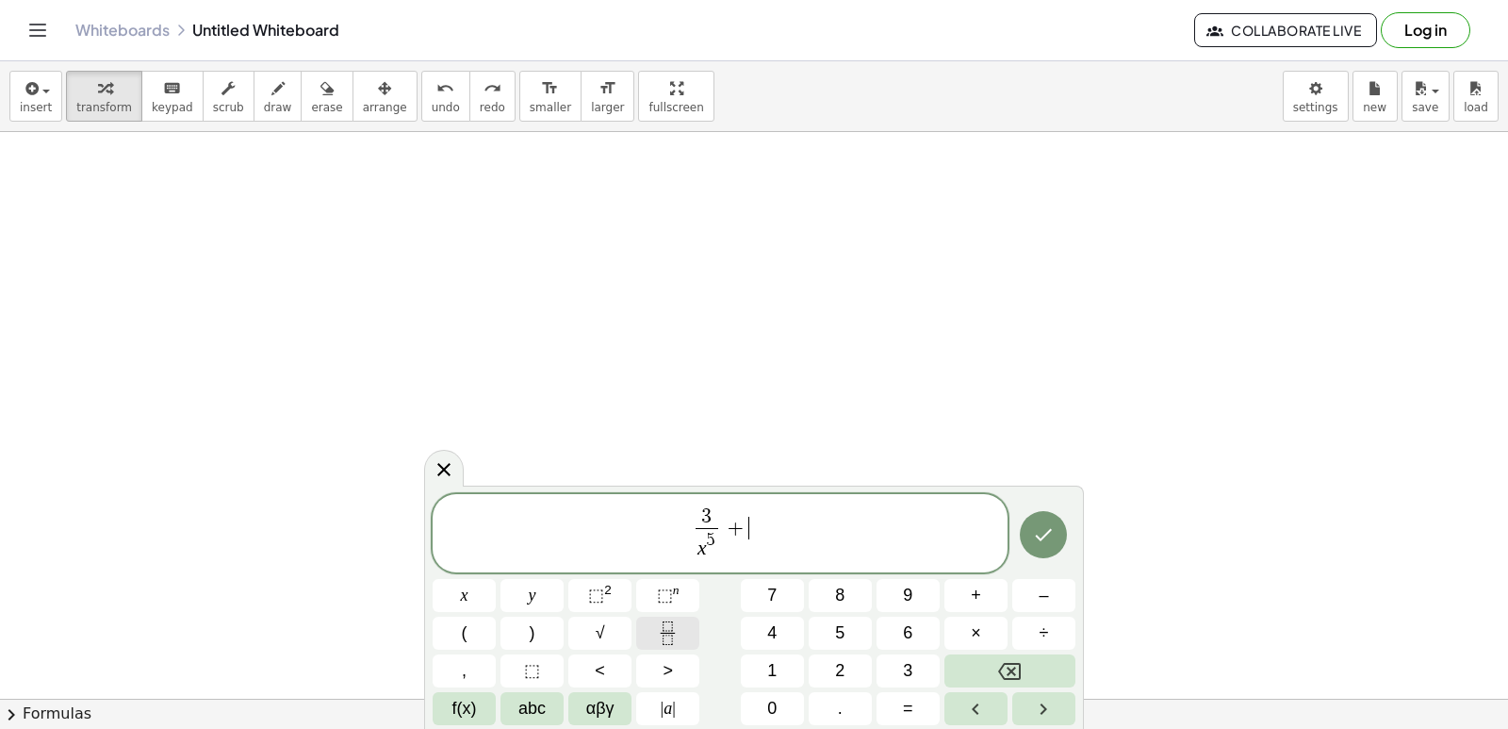
click at [672, 621] on icon "Fraction" at bounding box center [667, 625] width 9 height 9
click at [784, 599] on button "7" at bounding box center [772, 595] width 63 height 33
click at [750, 547] on span at bounding box center [749, 540] width 14 height 25
click at [468, 588] on button "x" at bounding box center [464, 595] width 63 height 33
click at [603, 601] on span "⬚" at bounding box center [596, 594] width 16 height 19
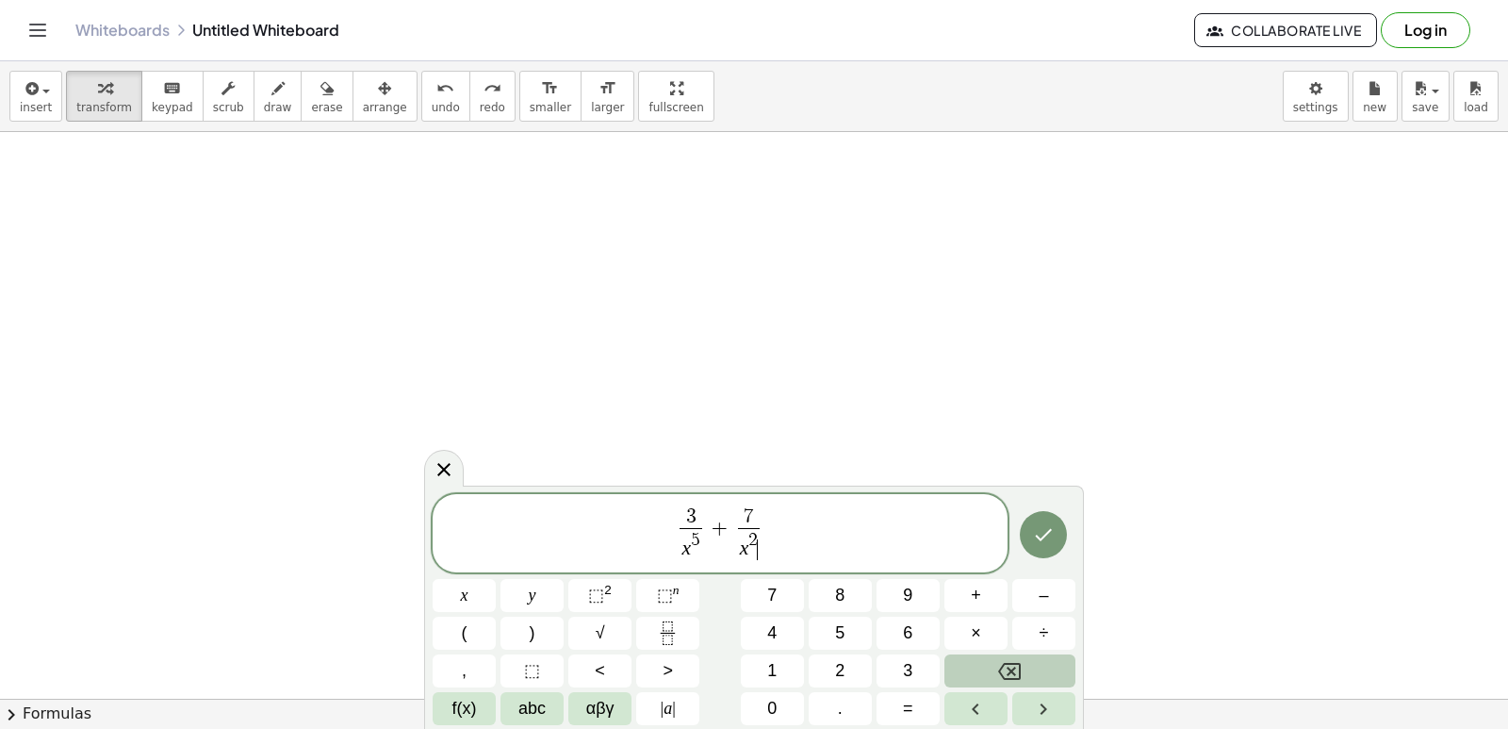
click at [1005, 661] on icon "Backspace" at bounding box center [1009, 671] width 23 height 23
click at [919, 657] on button "3" at bounding box center [907, 670] width 63 height 33
click at [1056, 540] on button "Done" at bounding box center [1043, 534] width 47 height 47
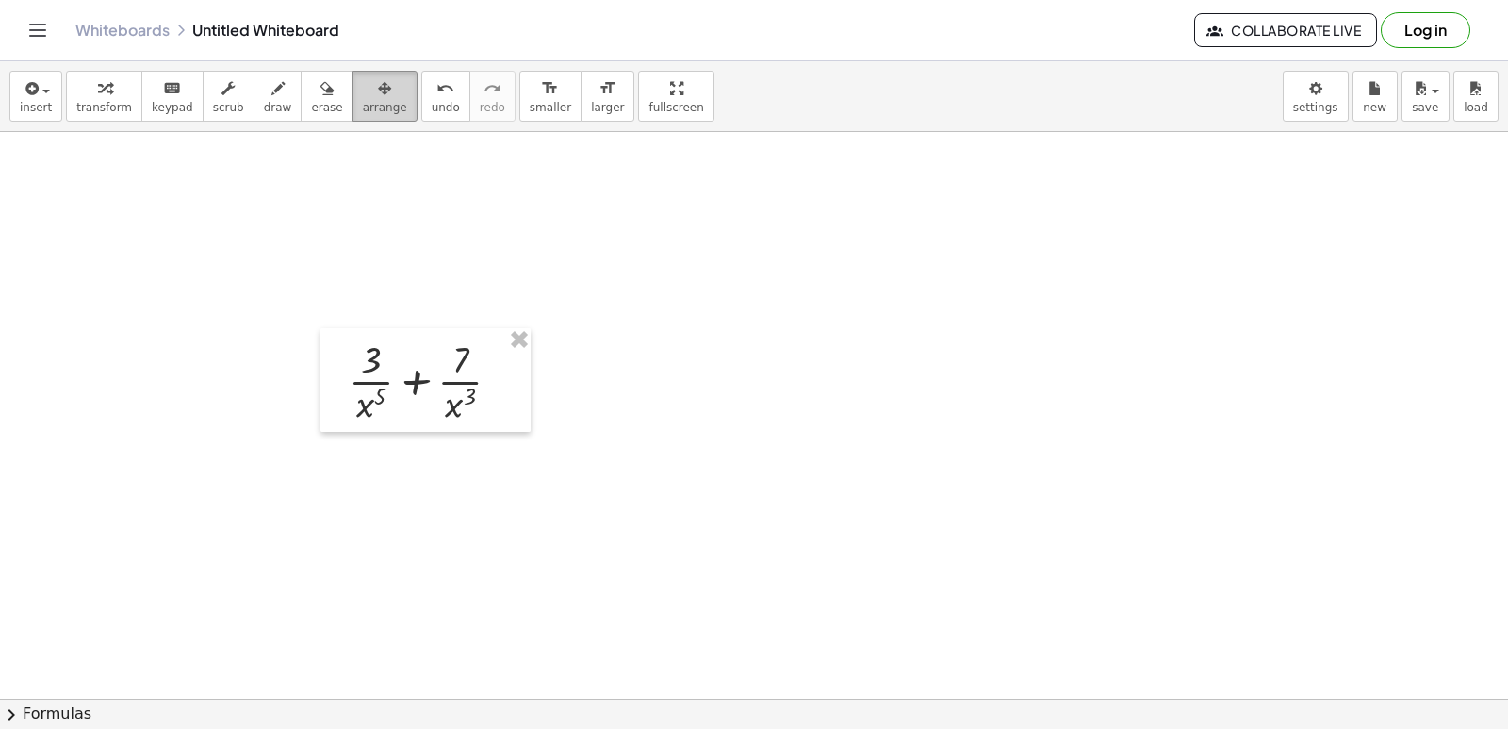
click at [352, 99] on button "arrange" at bounding box center [384, 96] width 65 height 51
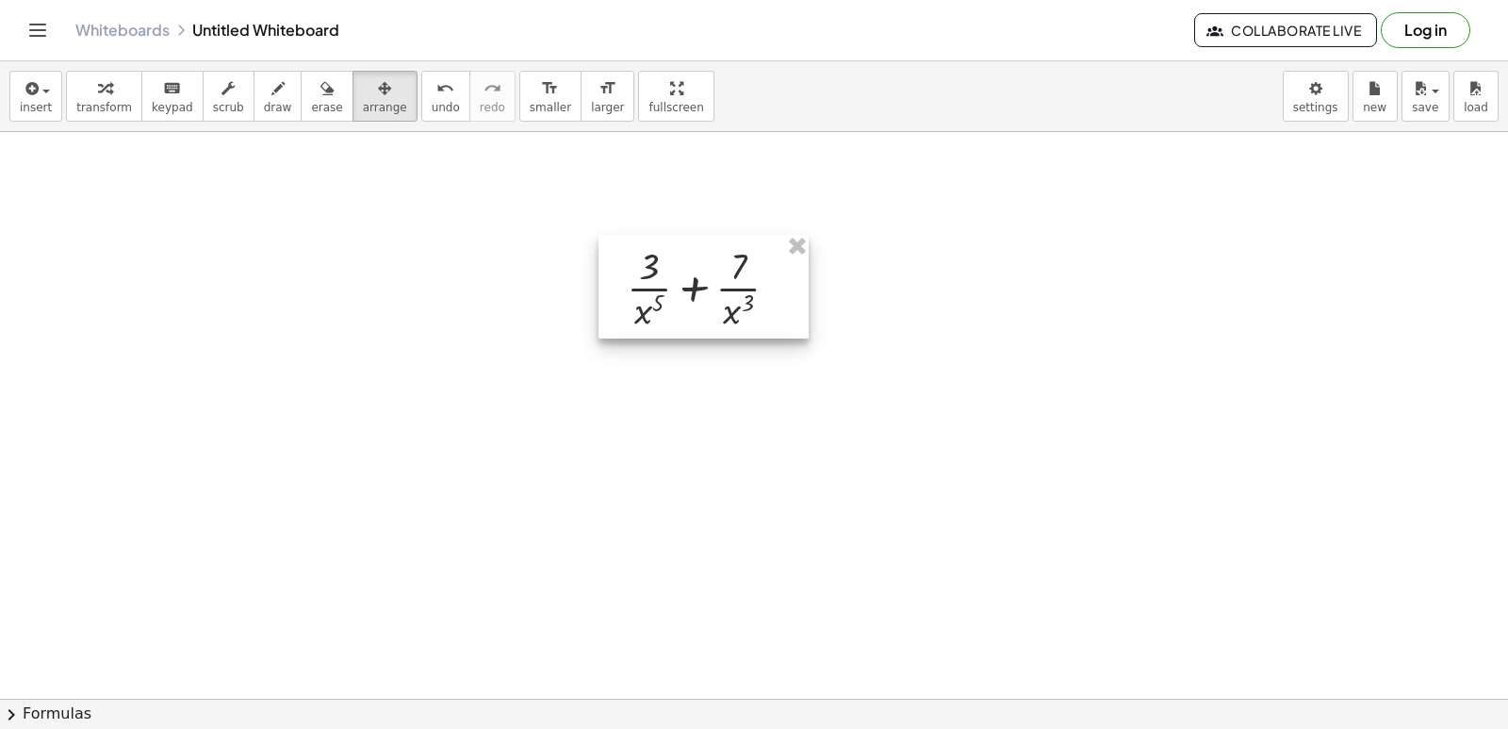
drag, startPoint x: 418, startPoint y: 351, endPoint x: 644, endPoint y: 270, distance: 240.0
click at [644, 270] on div at bounding box center [703, 287] width 210 height 104
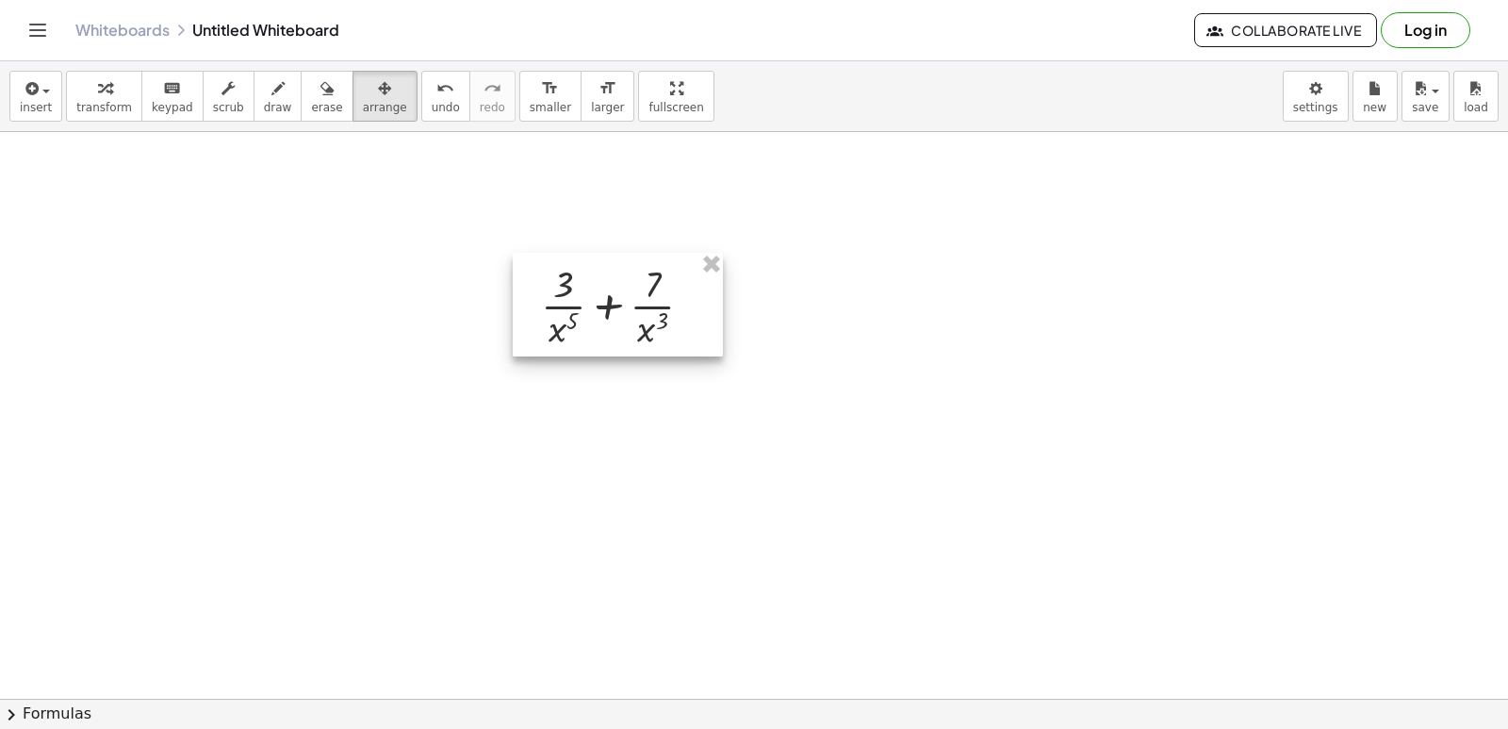
drag, startPoint x: 643, startPoint y: 270, endPoint x: 601, endPoint y: 267, distance: 41.6
click at [601, 267] on div at bounding box center [618, 305] width 210 height 104
drag, startPoint x: 355, startPoint y: 89, endPoint x: 306, endPoint y: 103, distance: 51.0
click at [378, 89] on icon "button" at bounding box center [384, 88] width 13 height 23
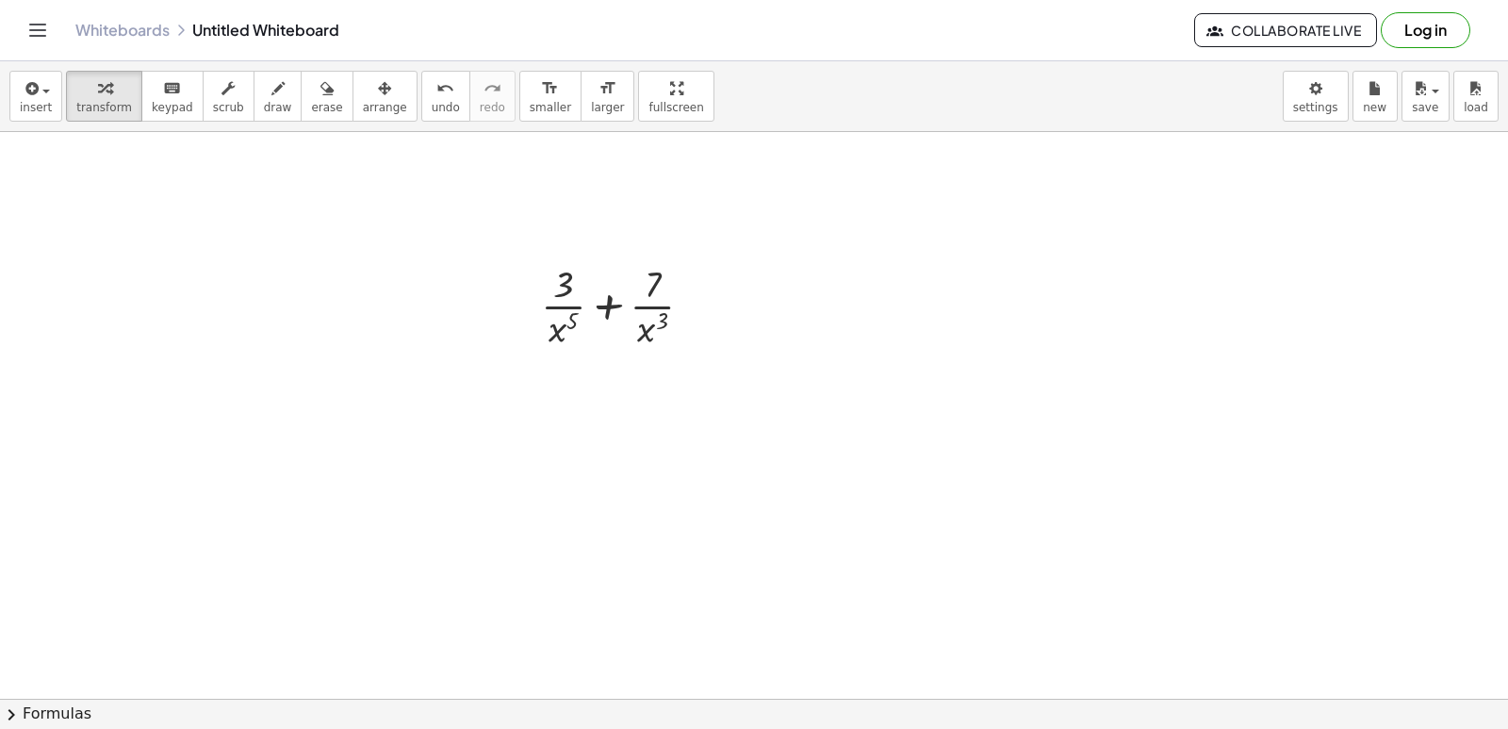
drag, startPoint x: 89, startPoint y: 101, endPoint x: 190, endPoint y: 207, distance: 147.3
click at [101, 110] on span "transform" at bounding box center [104, 107] width 56 height 13
drag, startPoint x: 191, startPoint y: 214, endPoint x: 199, endPoint y: 227, distance: 15.2
click at [199, 227] on div at bounding box center [754, 698] width 1508 height 1133
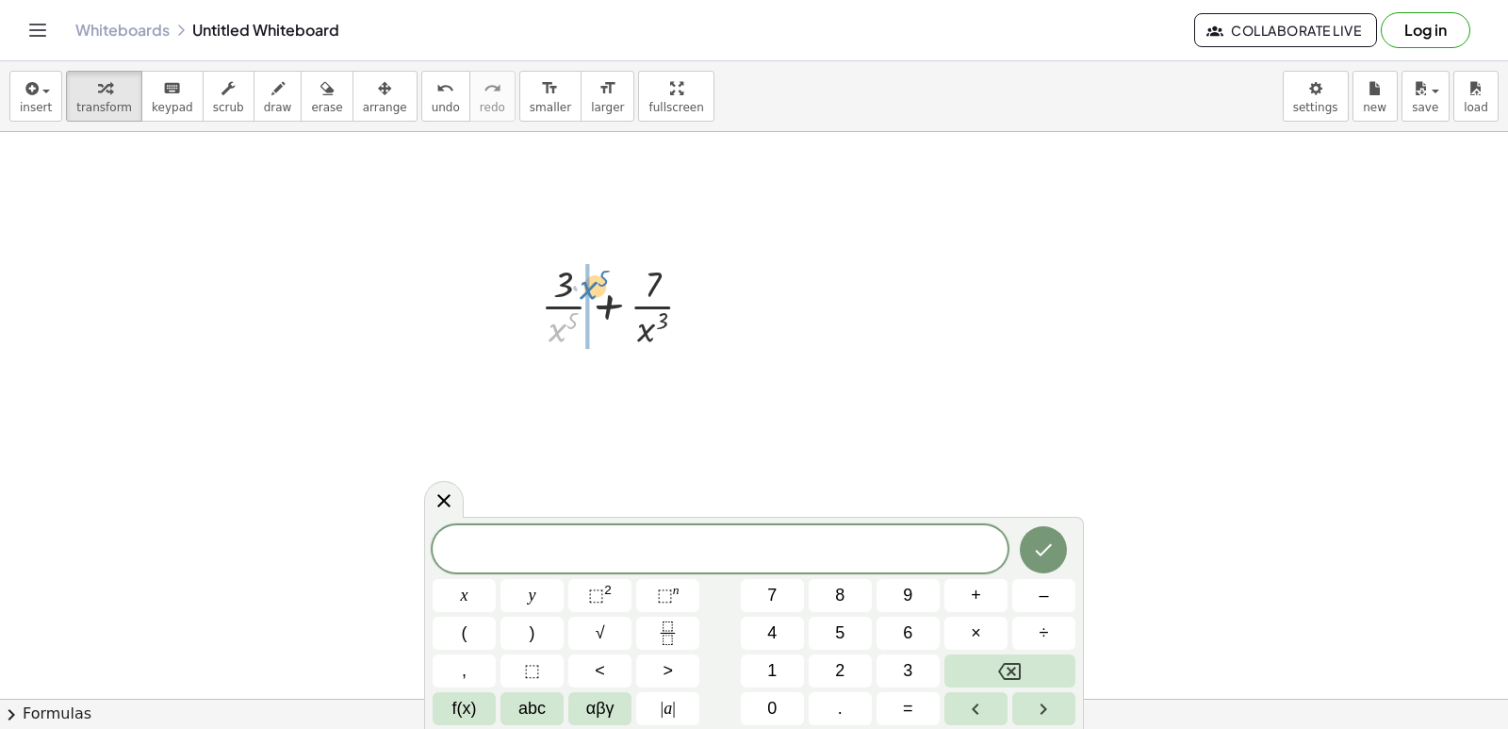
drag, startPoint x: 561, startPoint y: 335, endPoint x: 592, endPoint y: 292, distance: 52.6
click at [592, 292] on div at bounding box center [625, 304] width 187 height 94
drag, startPoint x: 643, startPoint y: 325, endPoint x: 672, endPoint y: 282, distance: 52.3
click at [693, 281] on div at bounding box center [625, 304] width 224 height 94
drag, startPoint x: 642, startPoint y: 331, endPoint x: 706, endPoint y: 285, distance: 79.0
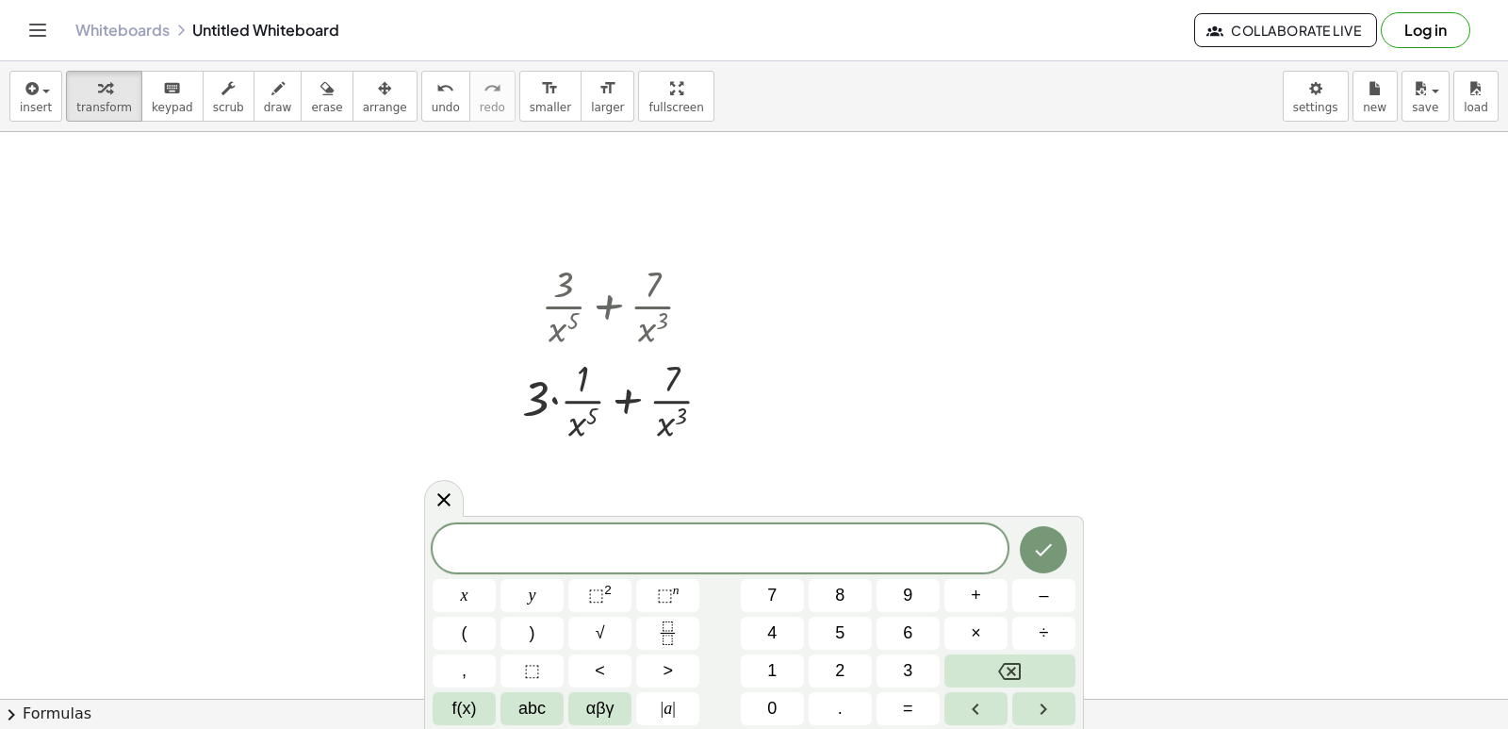
click at [721, 289] on div at bounding box center [625, 304] width 224 height 94
click at [421, 91] on button "undo undo" at bounding box center [445, 96] width 49 height 51
drag, startPoint x: 646, startPoint y: 321, endPoint x: 631, endPoint y: 286, distance: 38.5
drag, startPoint x: 532, startPoint y: 330, endPoint x: 546, endPoint y: 328, distance: 13.3
click at [609, 306] on div "+ · 3 · x 5 + · 7 · x 3 · 3 + · 3 · x 5 + 7 x 3 · · · 1 ·" at bounding box center [609, 306] width 0 height 0
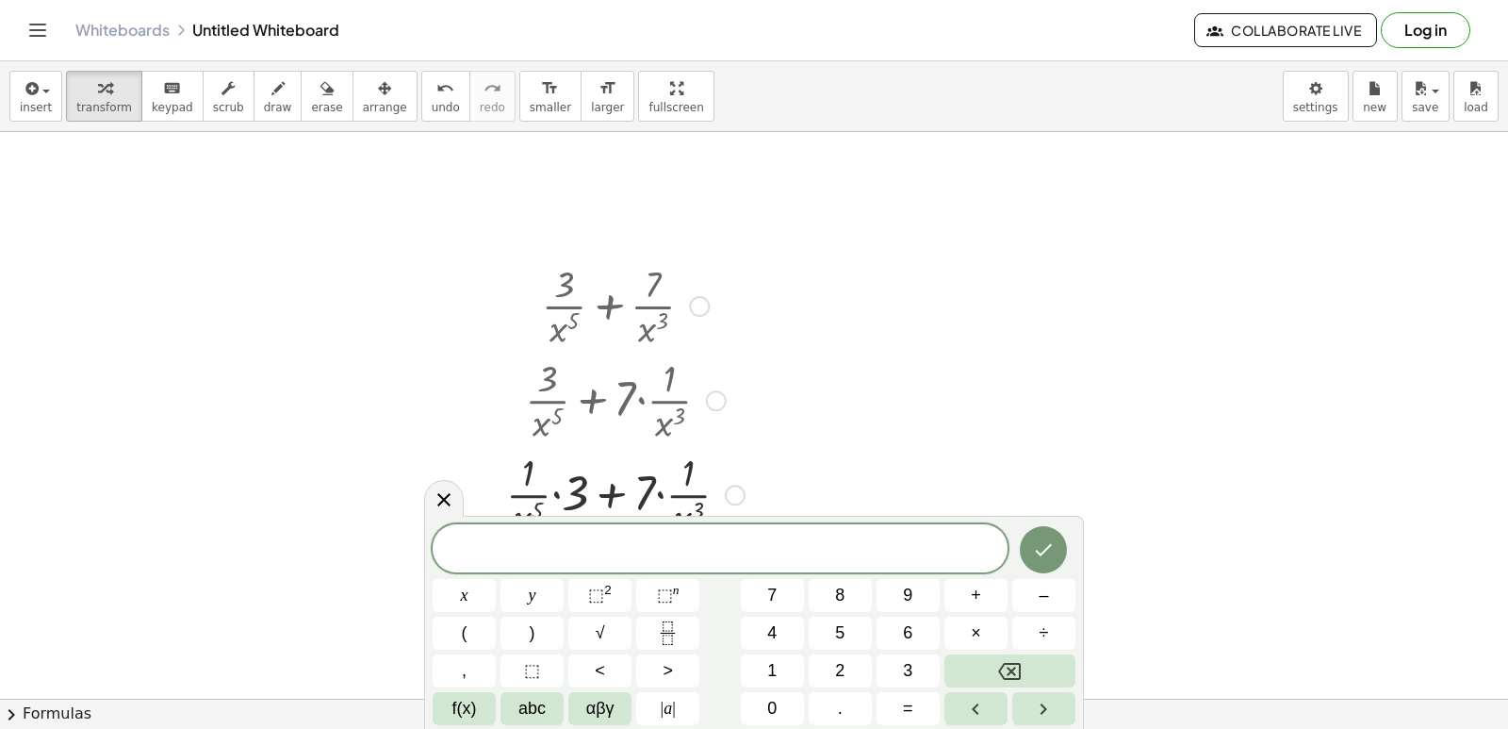
drag, startPoint x: 528, startPoint y: 421, endPoint x: 565, endPoint y: 380, distance: 56.0
click at [565, 389] on div at bounding box center [625, 399] width 257 height 94
click at [913, 314] on div at bounding box center [754, 698] width 1508 height 1133
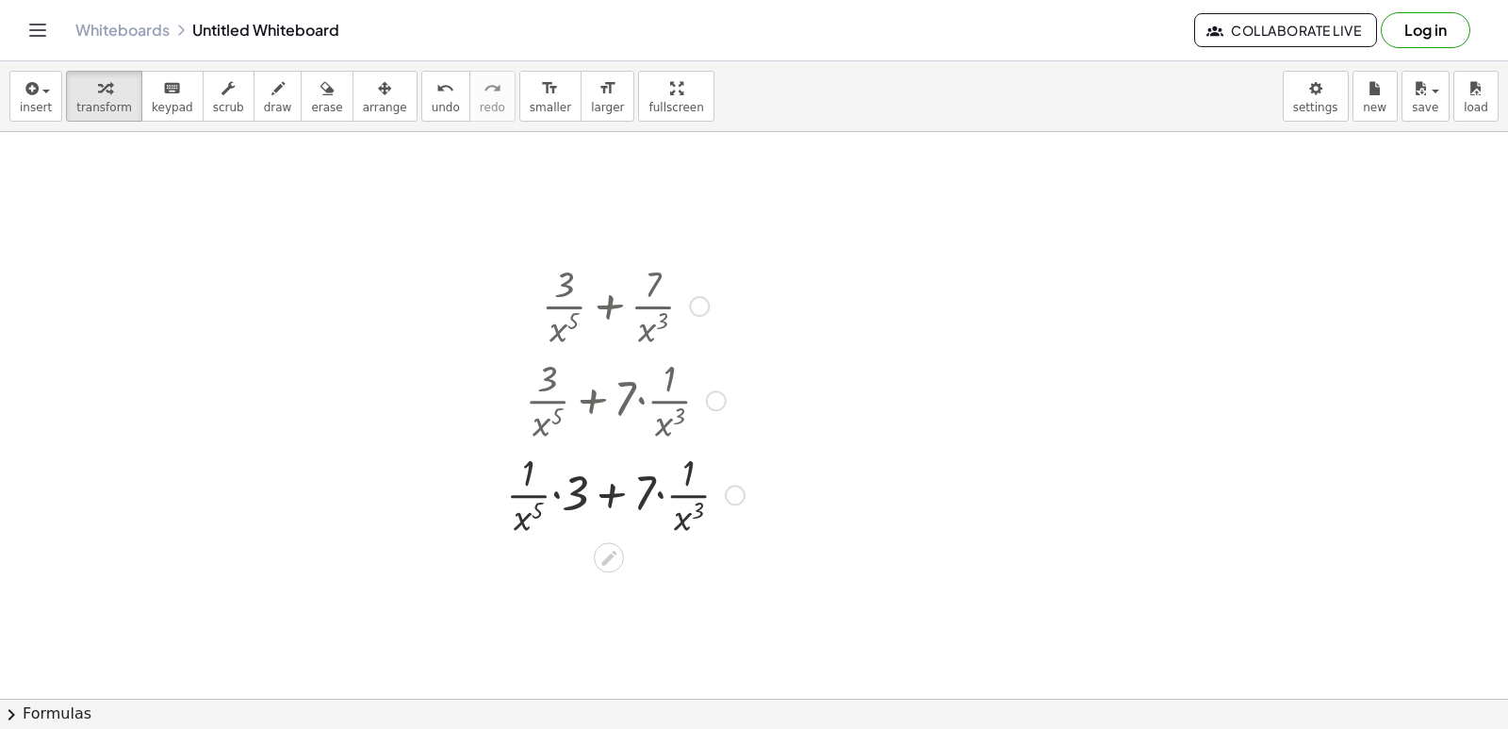
click at [554, 490] on div at bounding box center [625, 493] width 257 height 94
click at [553, 495] on div at bounding box center [626, 493] width 220 height 94
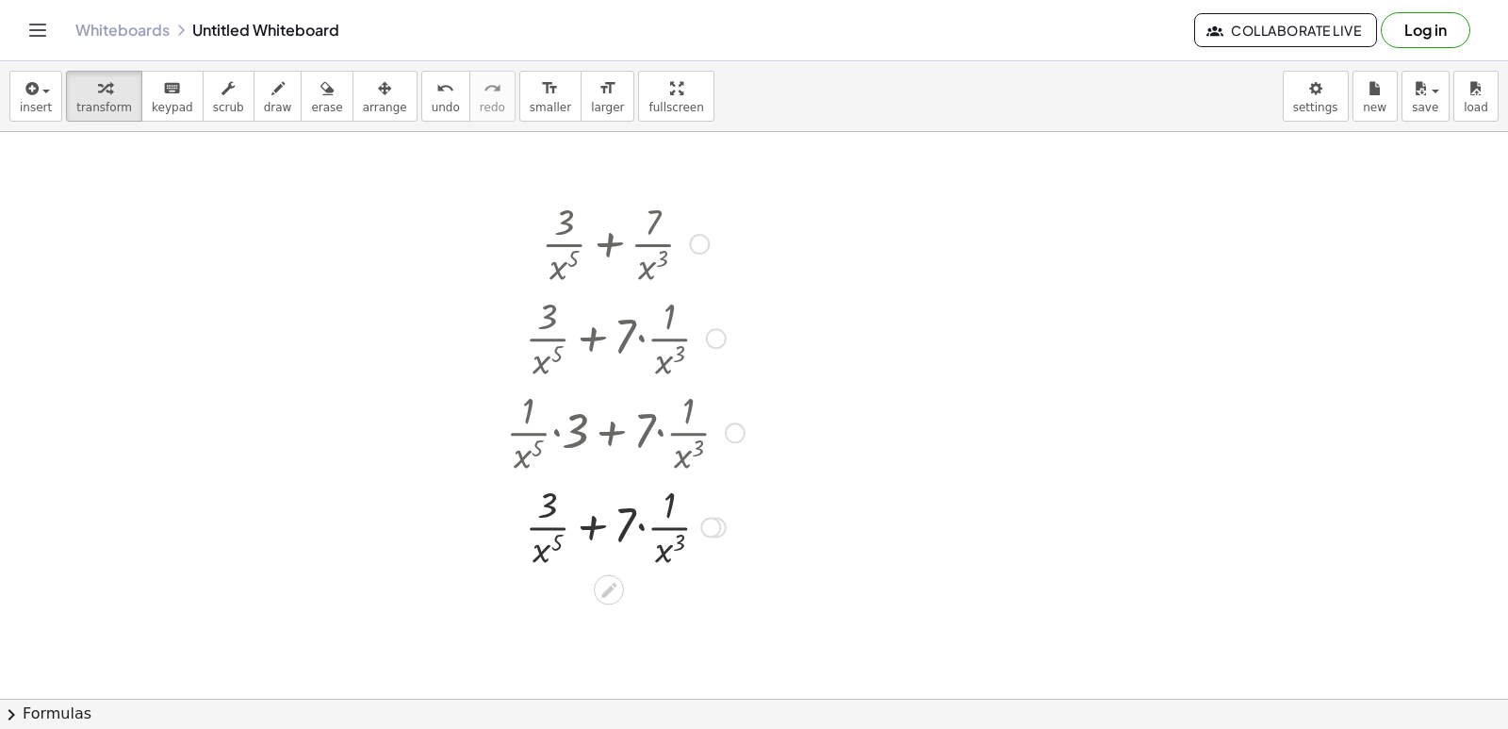
scroll to position [94, 0]
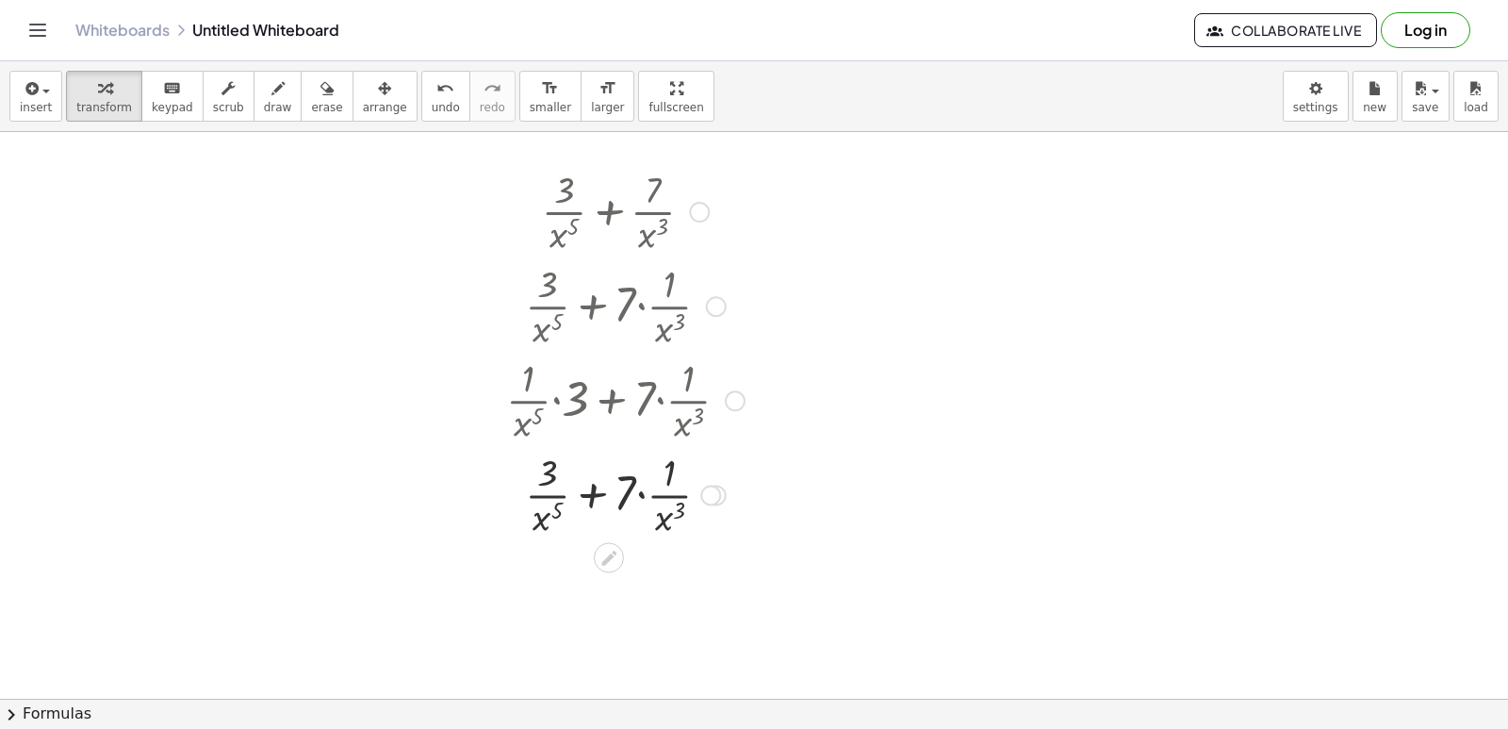
click at [640, 493] on div at bounding box center [625, 493] width 257 height 94
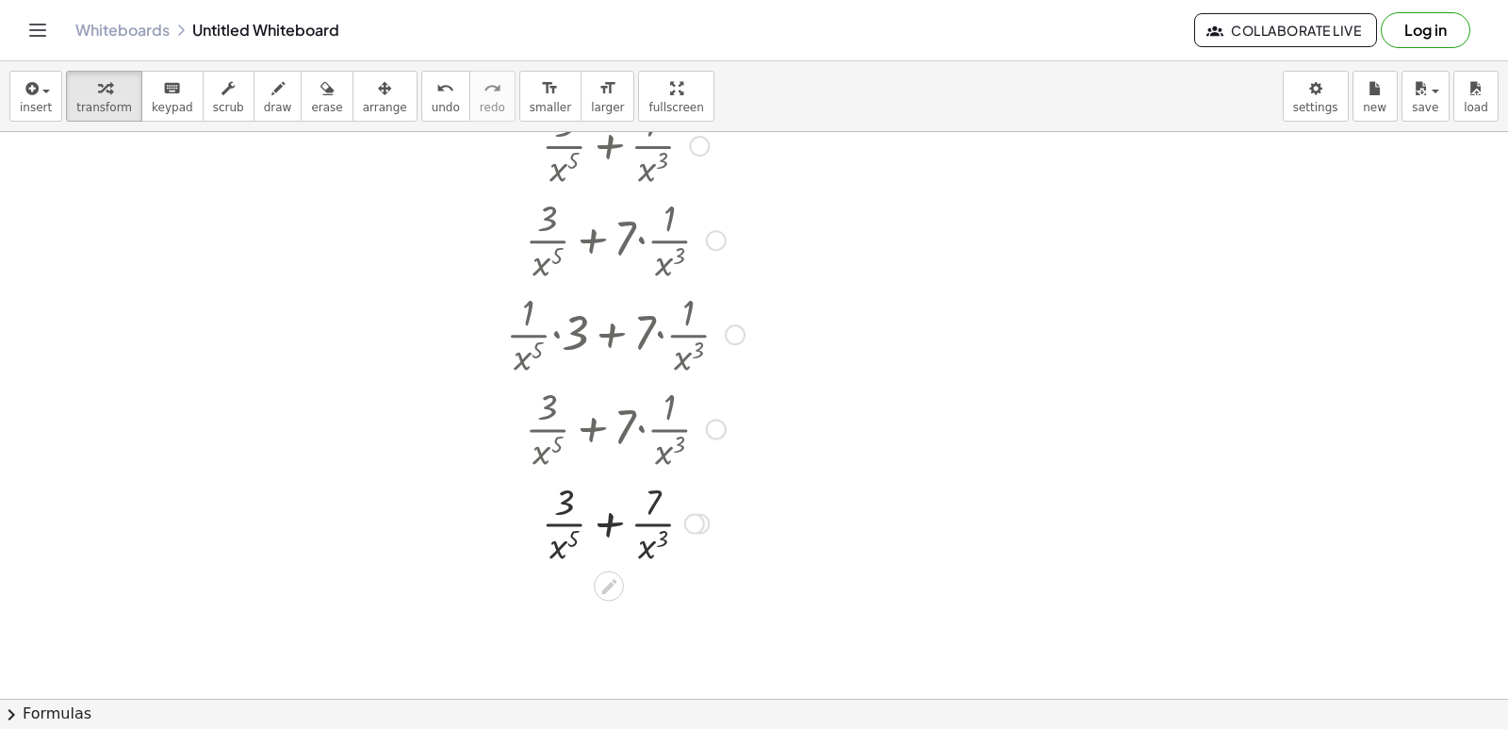
scroll to position [283, 0]
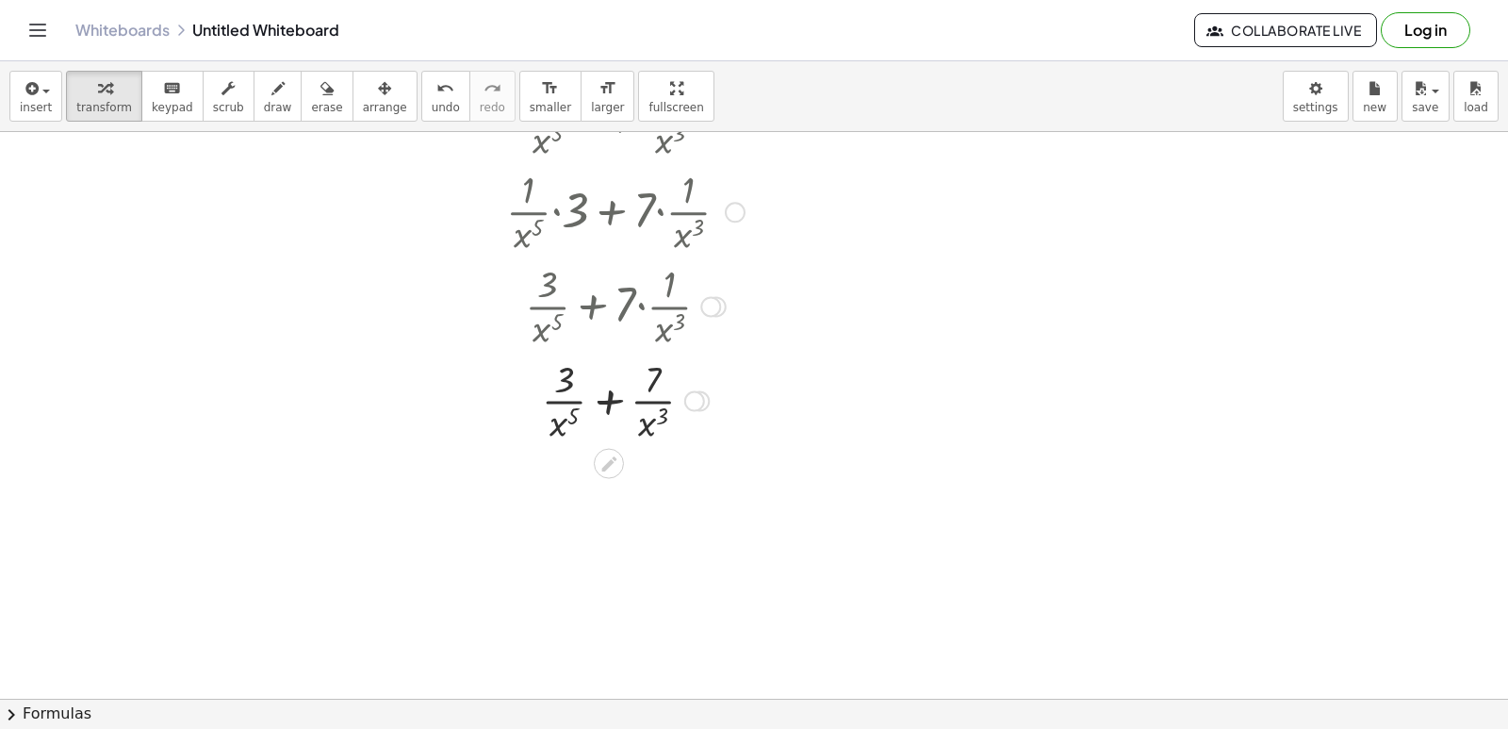
click at [605, 409] on div at bounding box center [625, 399] width 257 height 94
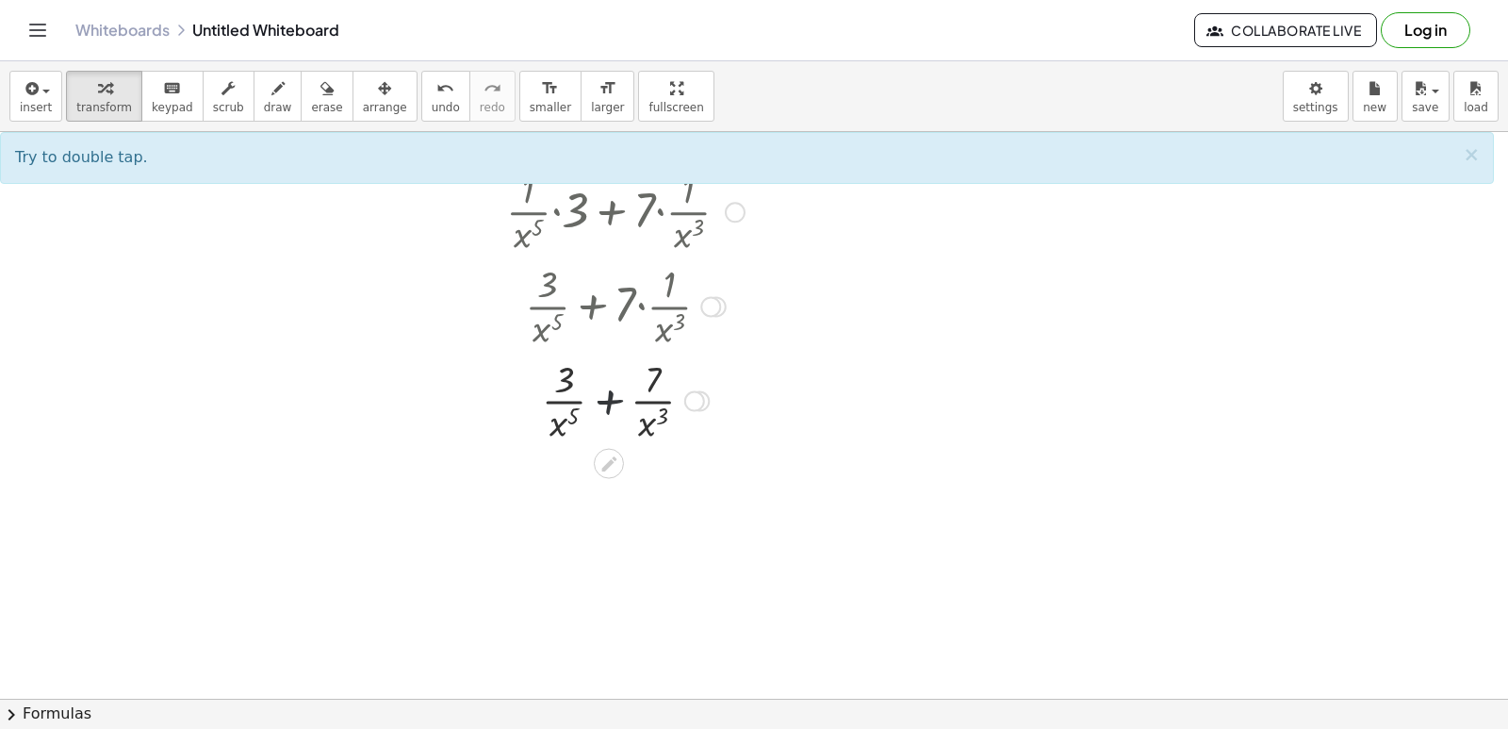
click at [610, 418] on div at bounding box center [625, 399] width 257 height 94
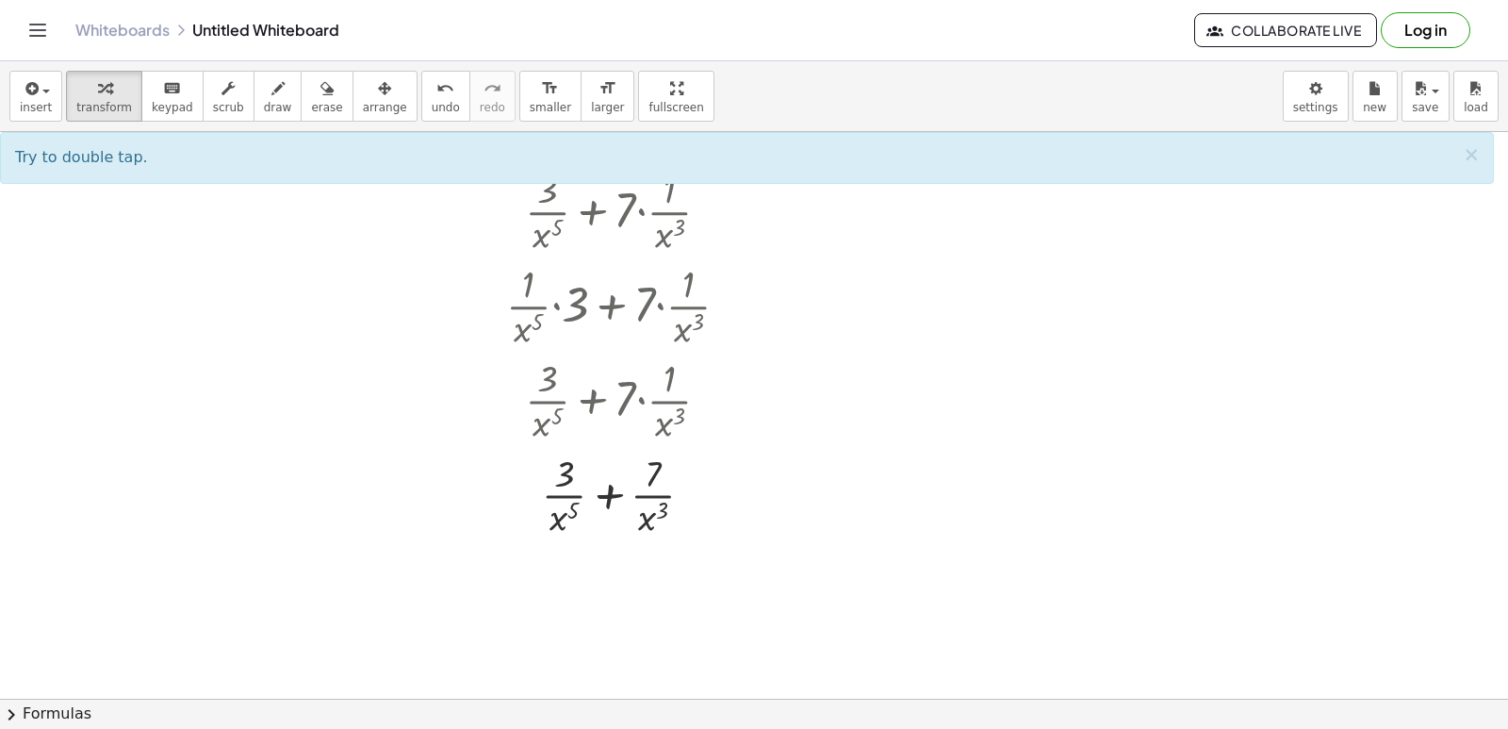
scroll to position [0, 0]
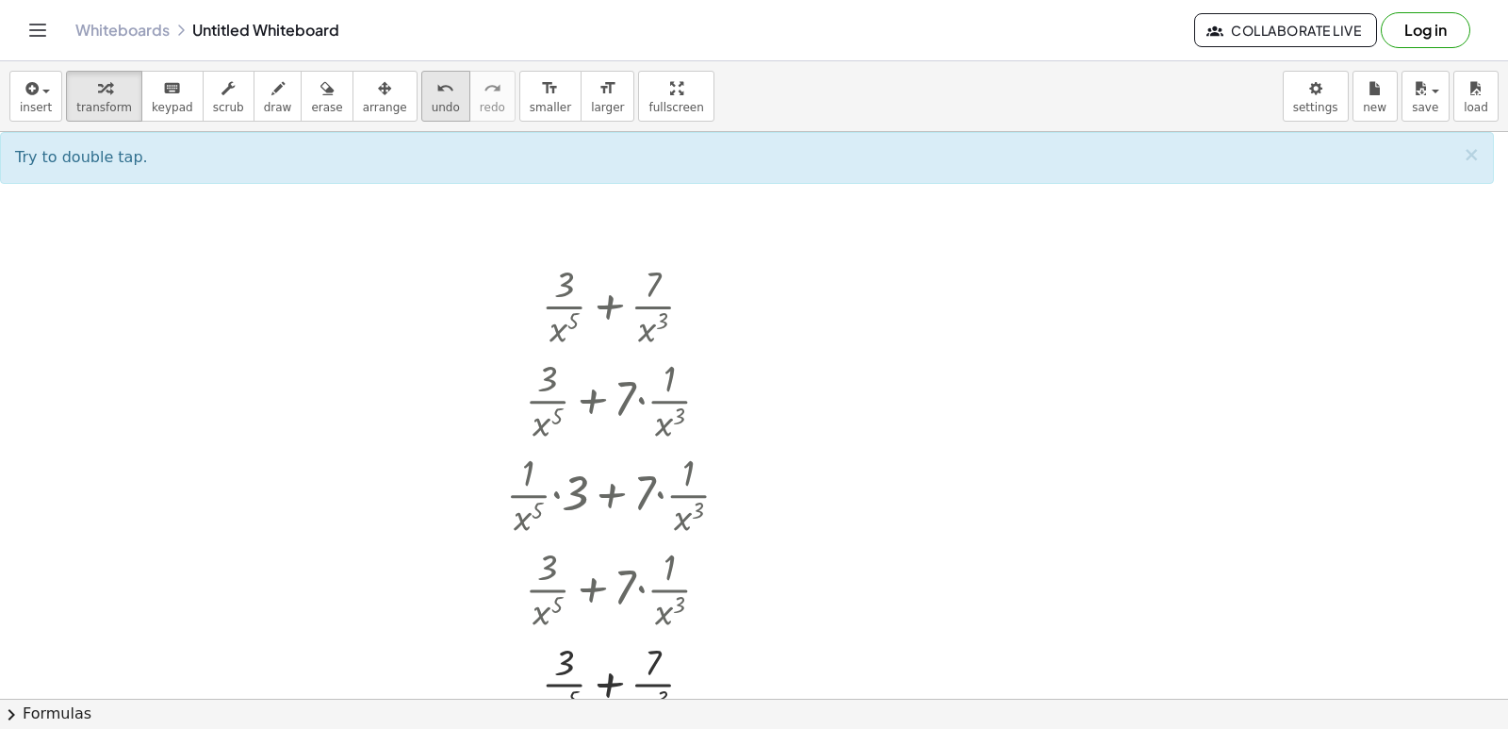
click at [432, 107] on span "undo" at bounding box center [446, 107] width 28 height 13
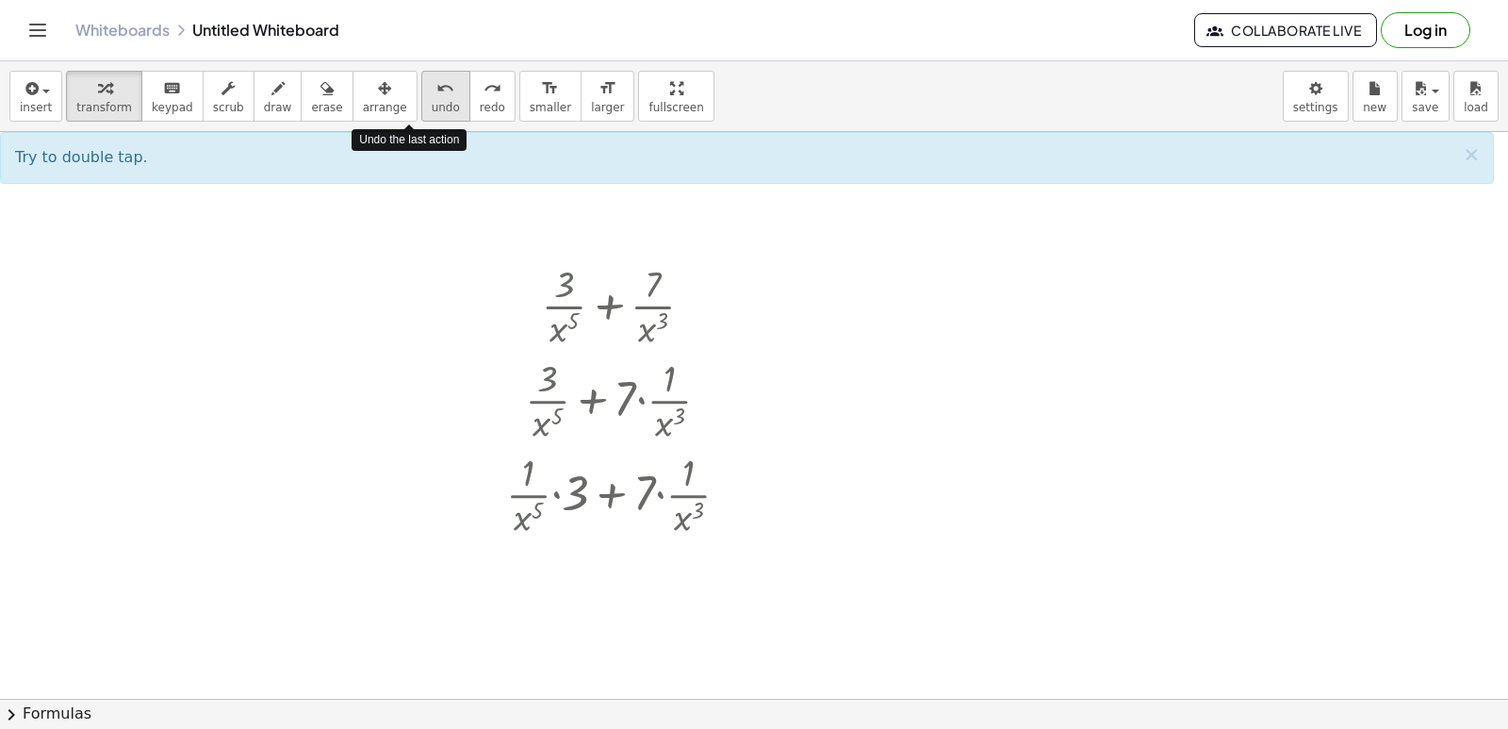
click at [432, 107] on span "undo" at bounding box center [446, 107] width 28 height 13
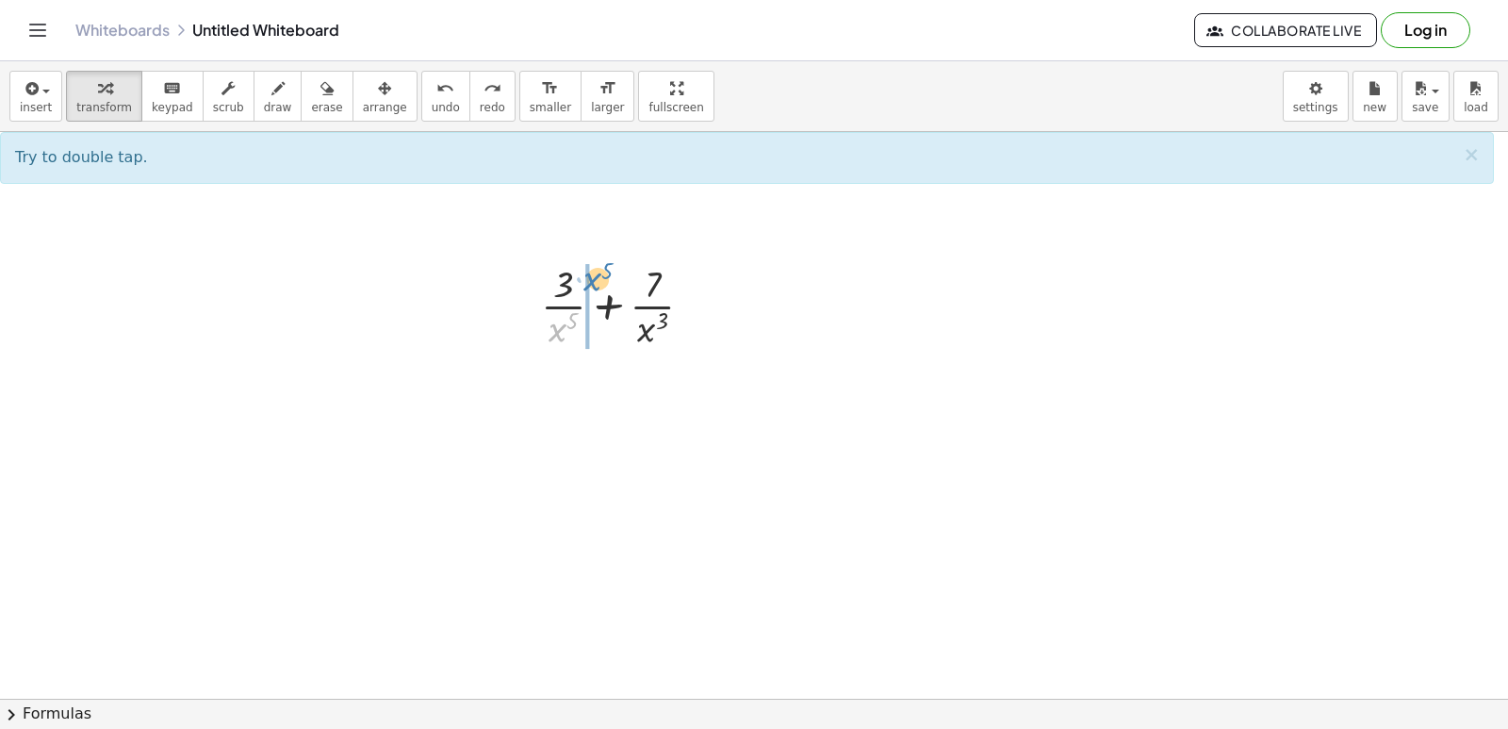
drag, startPoint x: 554, startPoint y: 329, endPoint x: 589, endPoint y: 279, distance: 60.9
